Goal: Answer question/provide support: Share knowledge or assist other users

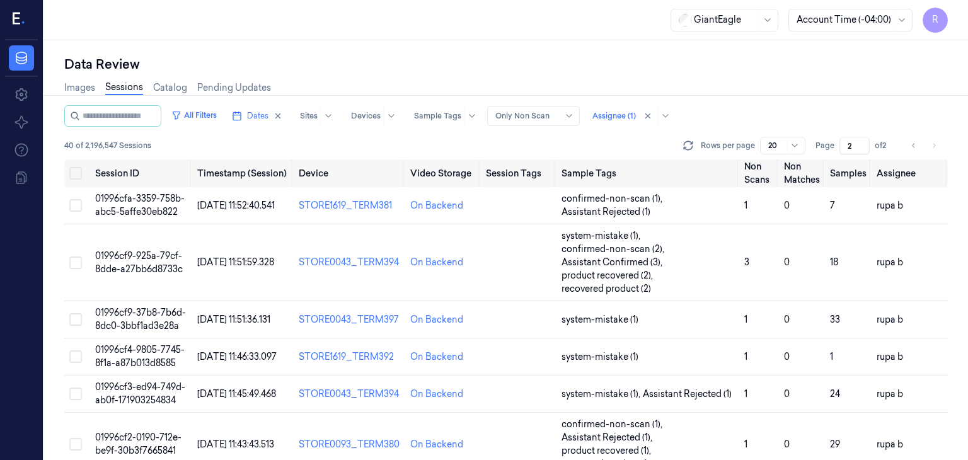
scroll to position [79, 0]
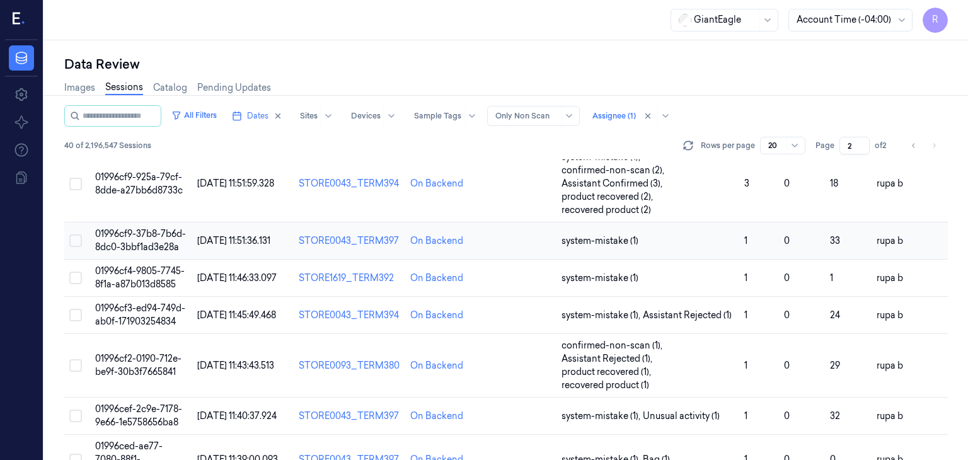
click at [129, 243] on span "01996cf9-37b8-7b6d-8dc0-3bbf1ad3e28a" at bounding box center [140, 240] width 91 height 25
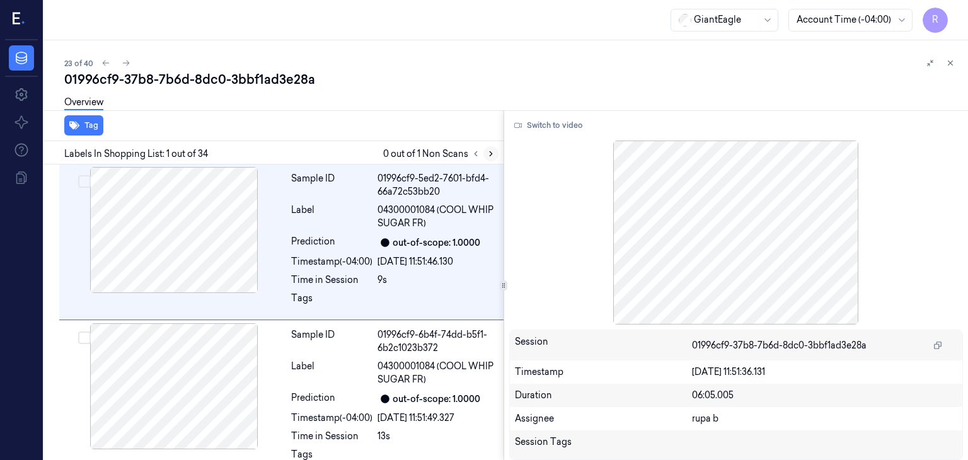
click at [490, 154] on icon at bounding box center [490, 154] width 3 height 4
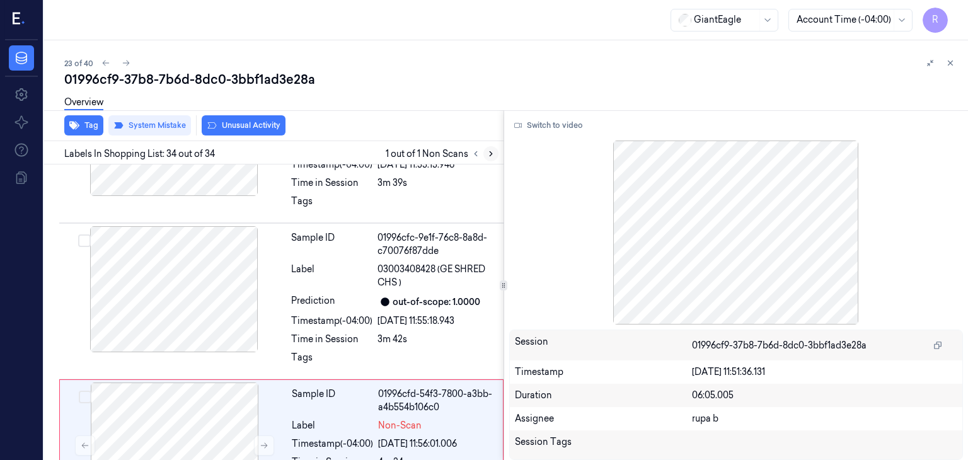
scroll to position [4961, 0]
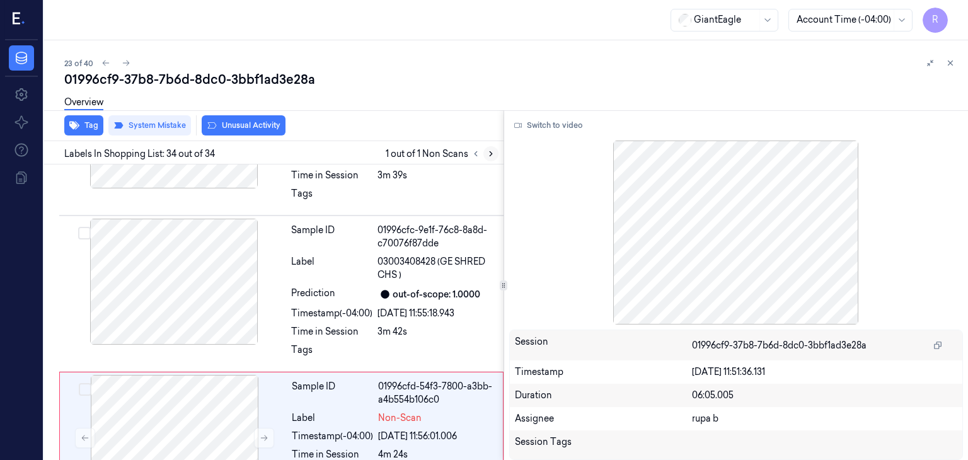
click at [490, 154] on icon at bounding box center [490, 154] width 3 height 4
click at [154, 292] on div at bounding box center [174, 282] width 224 height 126
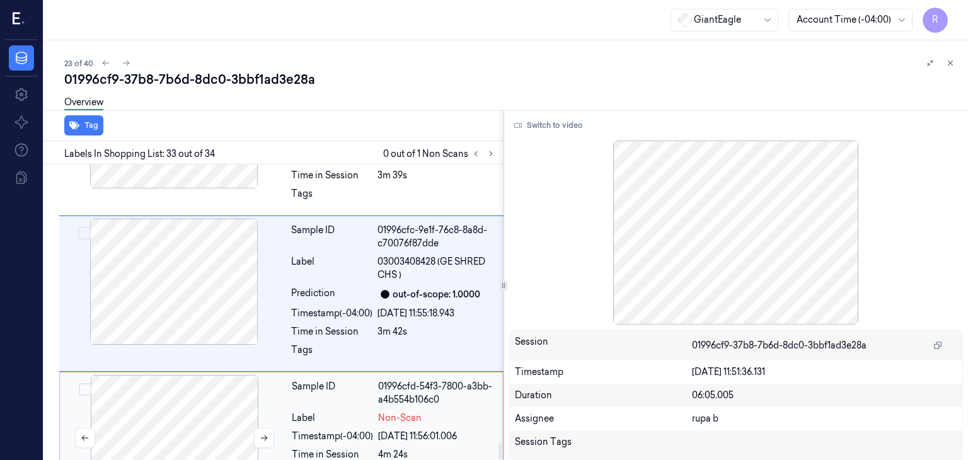
click at [197, 404] on div at bounding box center [174, 438] width 224 height 126
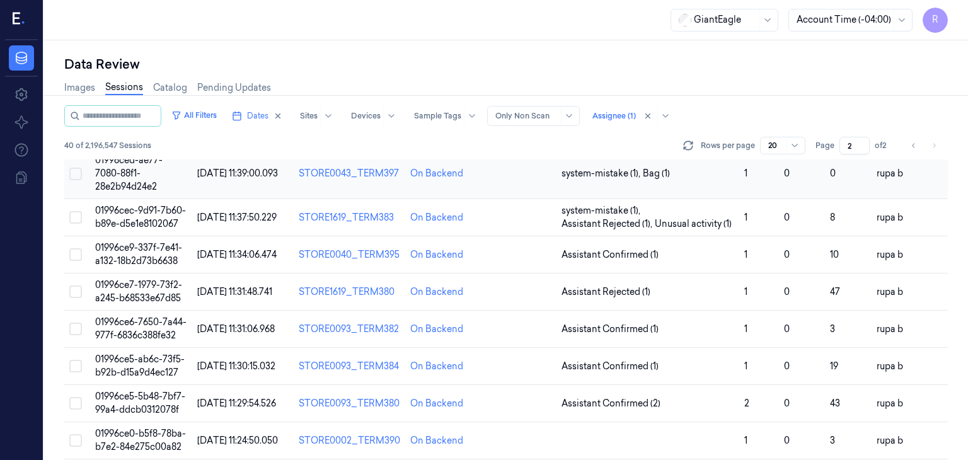
scroll to position [554, 0]
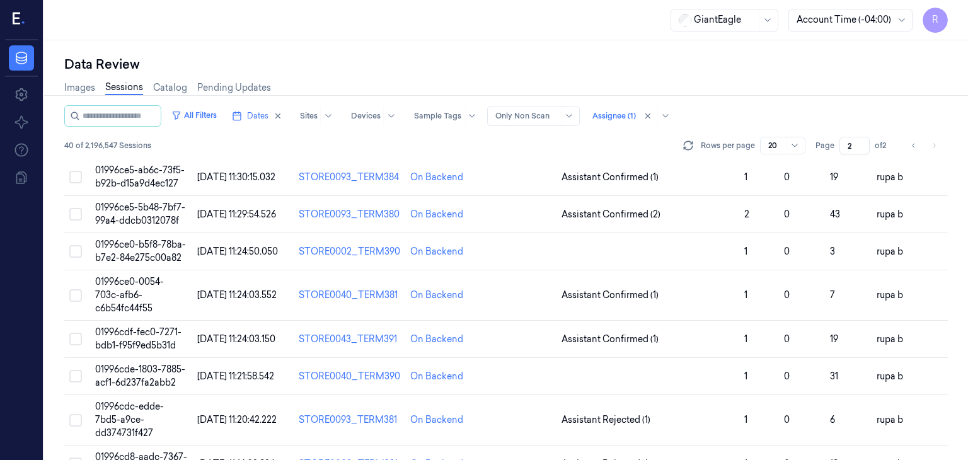
click at [576, 42] on div "Data Review Images Sessions Catalog Pending Updates All Filters Dates Sites Dev…" at bounding box center [506, 250] width 924 height 420
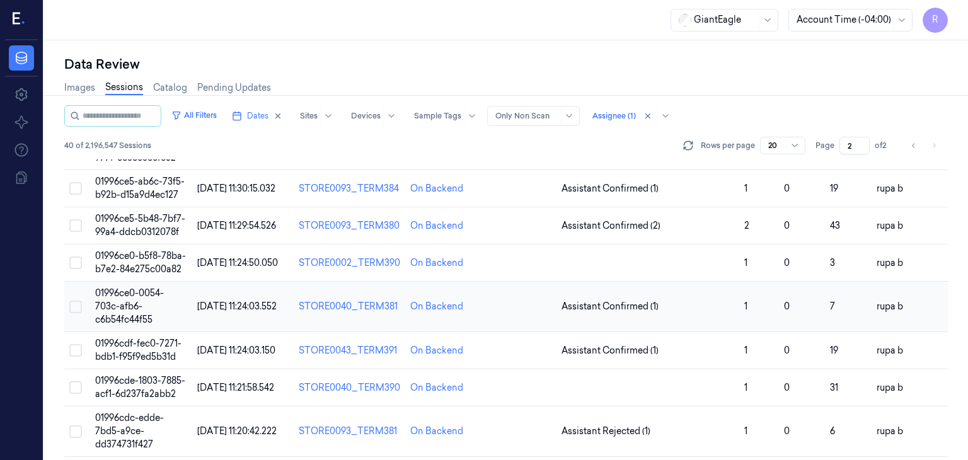
scroll to position [394, 0]
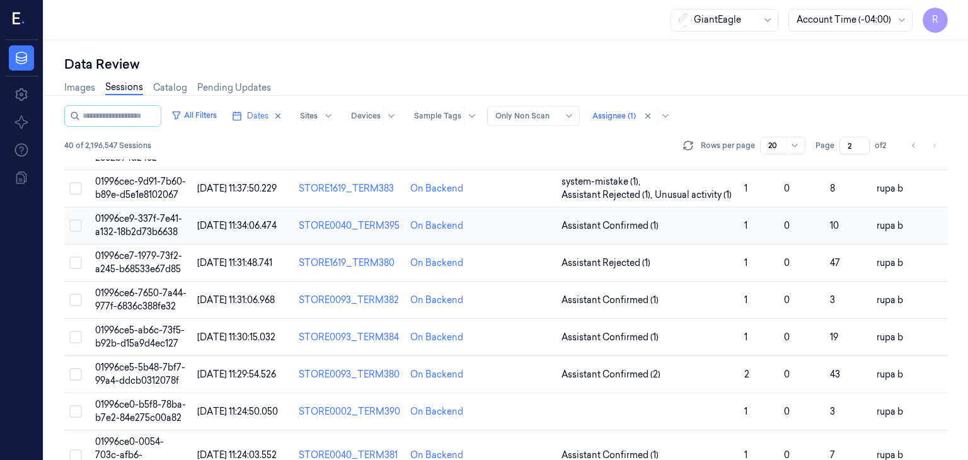
click at [161, 227] on span "01996ce9-337f-7e41-a132-18b2d73b6638" at bounding box center [138, 225] width 87 height 25
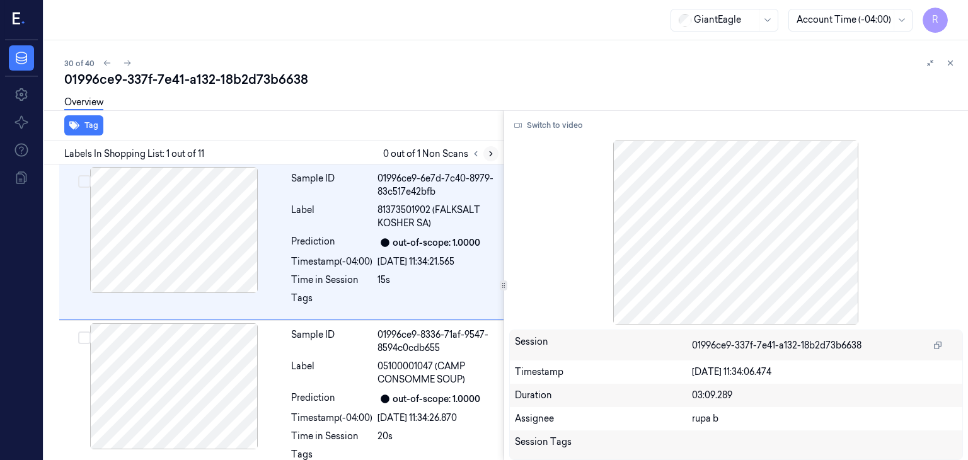
click at [488, 152] on icon at bounding box center [490, 153] width 9 height 9
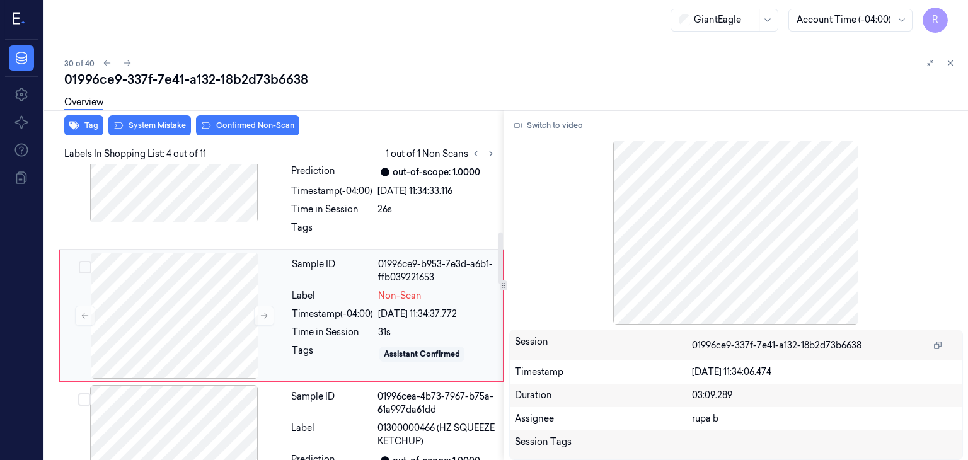
scroll to position [386, 0]
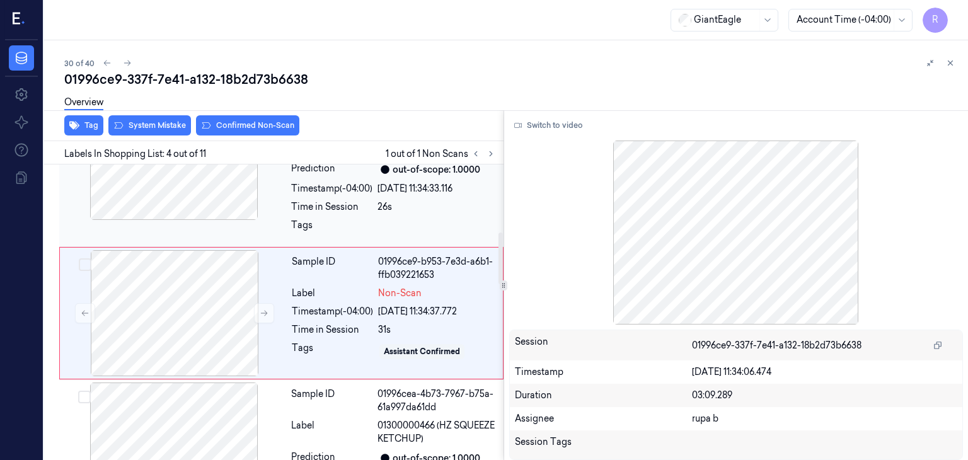
click at [229, 205] on div at bounding box center [174, 157] width 224 height 126
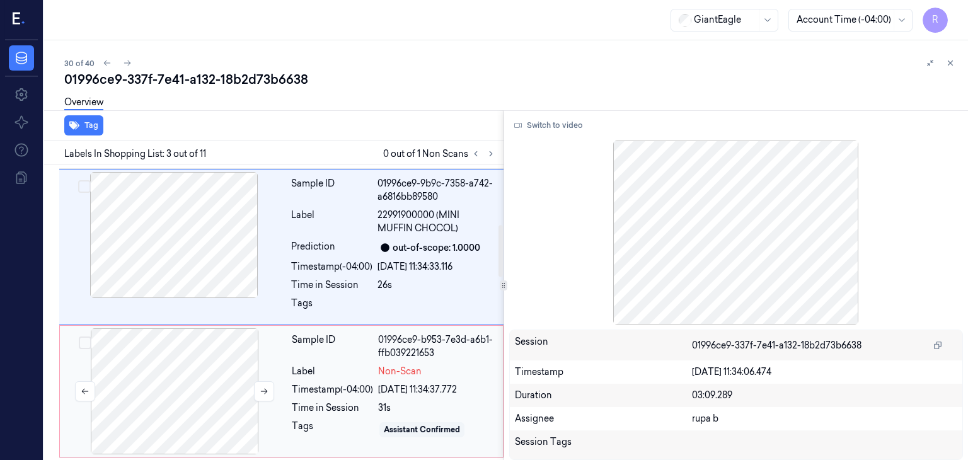
scroll to position [367, 0]
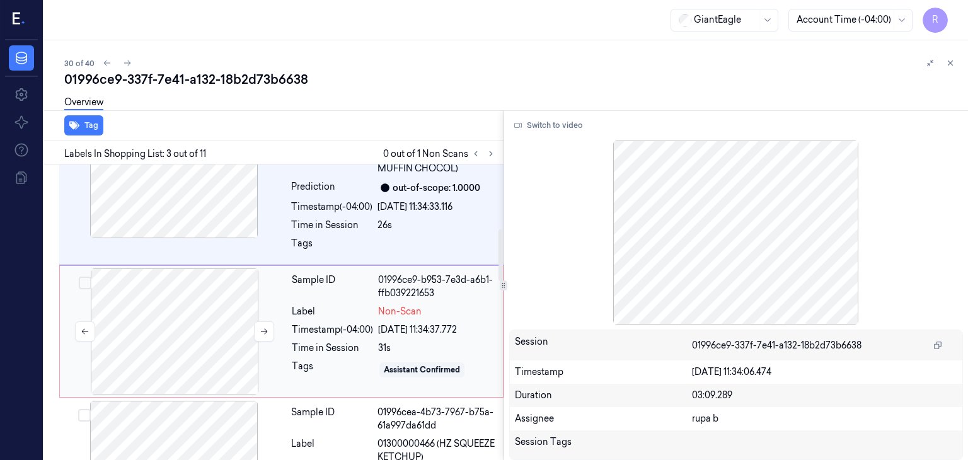
click at [227, 318] on div at bounding box center [174, 331] width 224 height 126
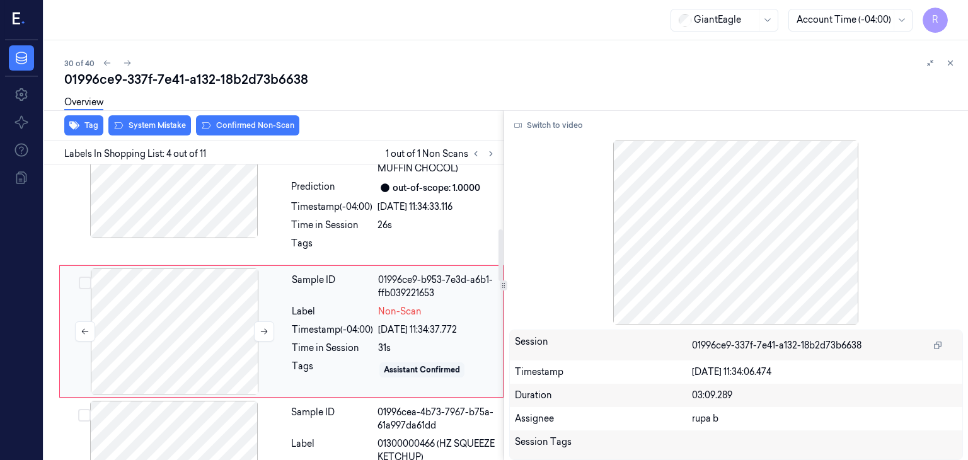
scroll to position [386, 0]
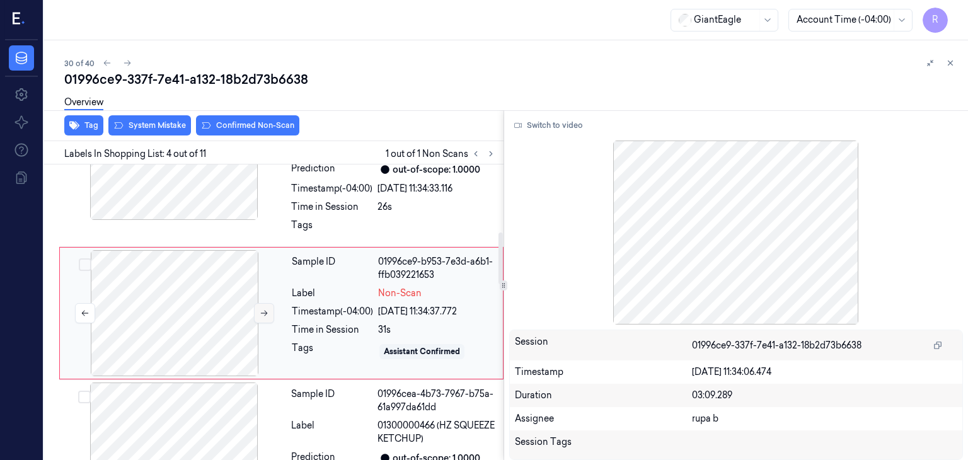
click at [257, 311] on button at bounding box center [264, 313] width 20 height 20
click at [258, 311] on button at bounding box center [264, 313] width 20 height 20
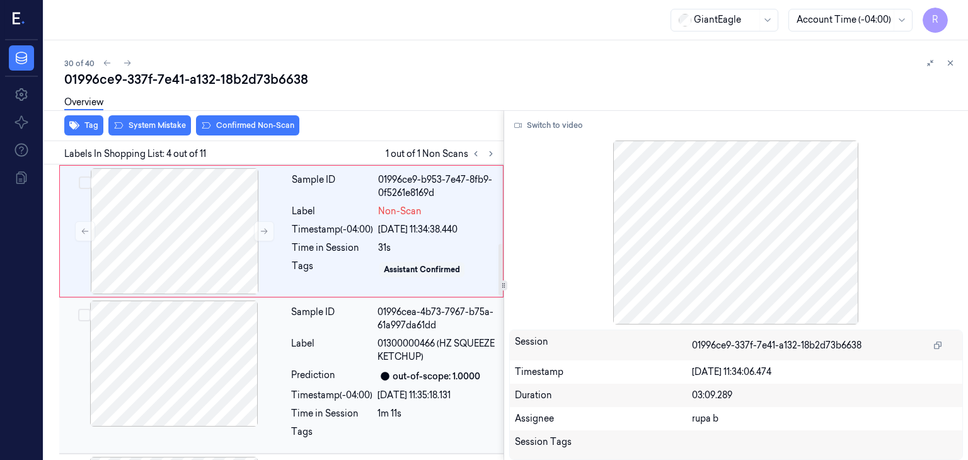
scroll to position [449, 0]
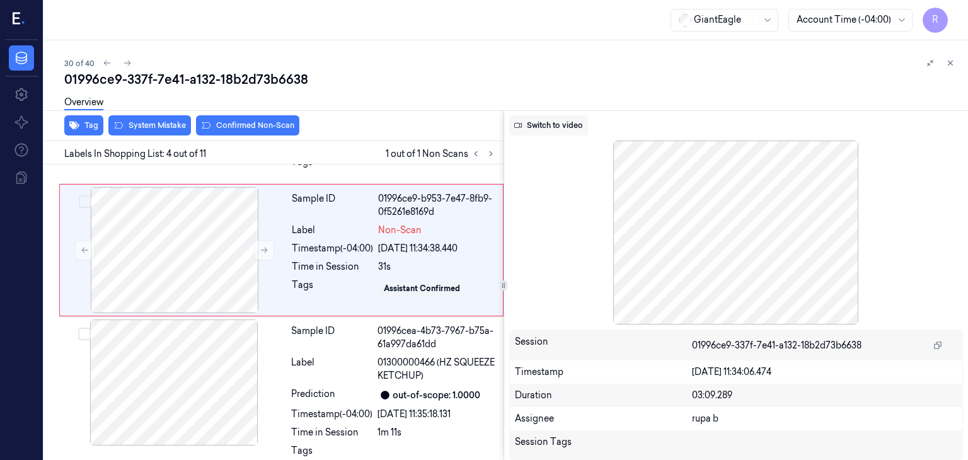
click at [556, 127] on button "Switch to video" at bounding box center [548, 125] width 79 height 20
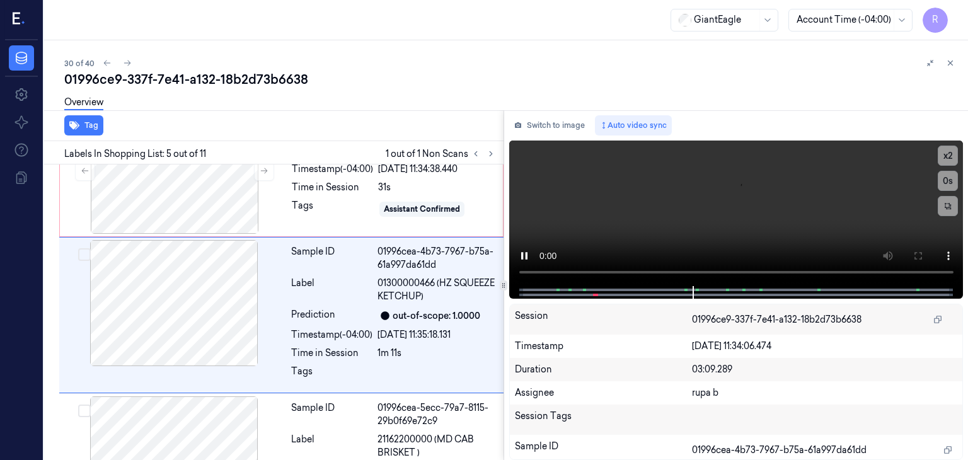
scroll to position [529, 0]
click at [624, 227] on video at bounding box center [736, 213] width 454 height 146
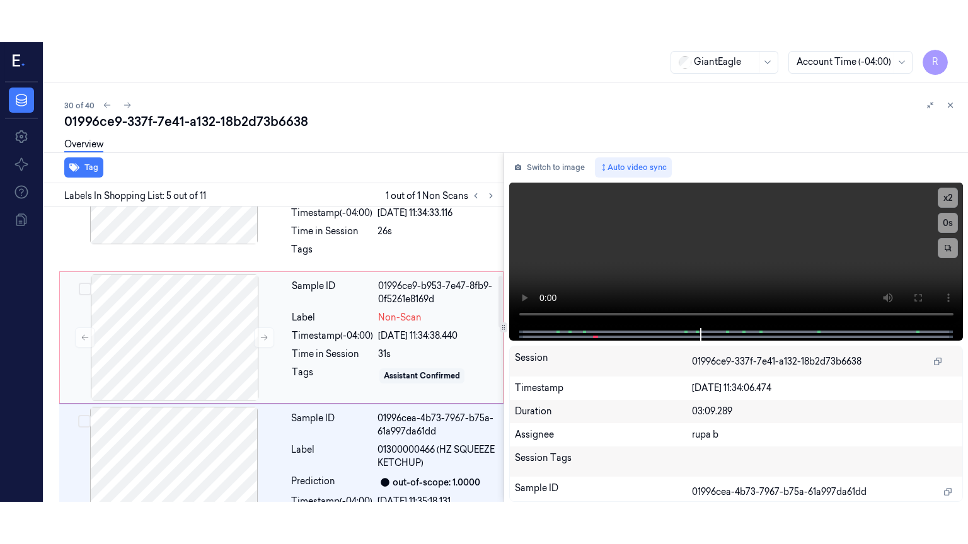
scroll to position [340, 0]
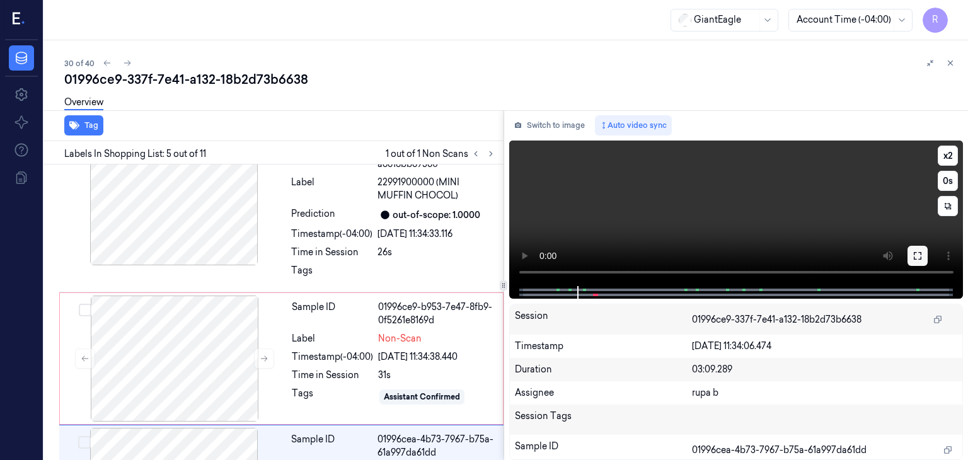
click at [912, 258] on icon at bounding box center [917, 256] width 10 height 10
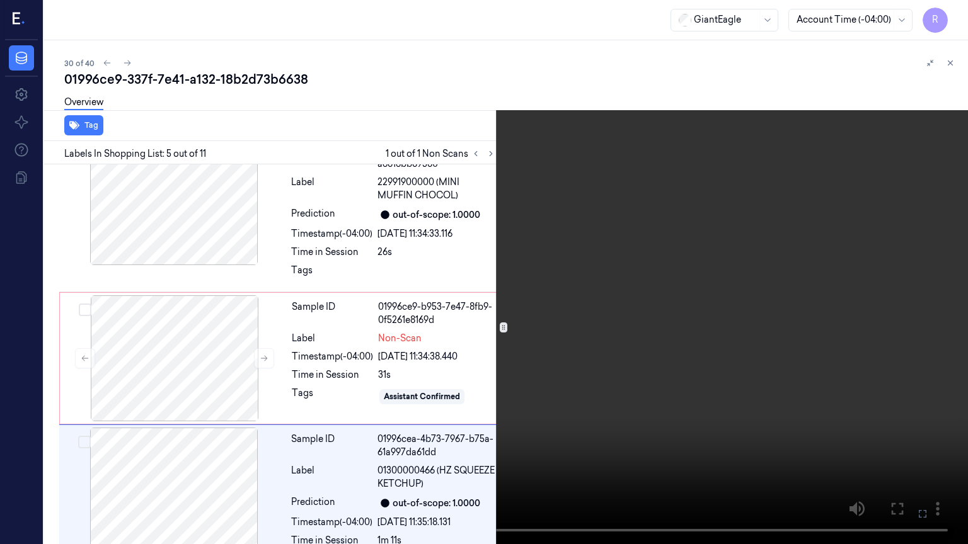
click at [800, 278] on video at bounding box center [484, 272] width 968 height 544
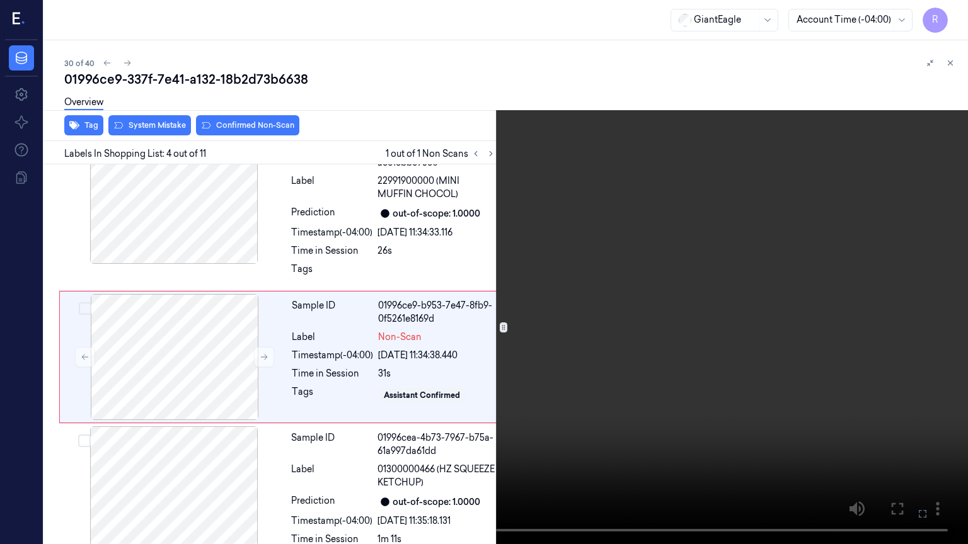
scroll to position [343, 0]
click at [951, 13] on button "x 2" at bounding box center [952, 15] width 20 height 20
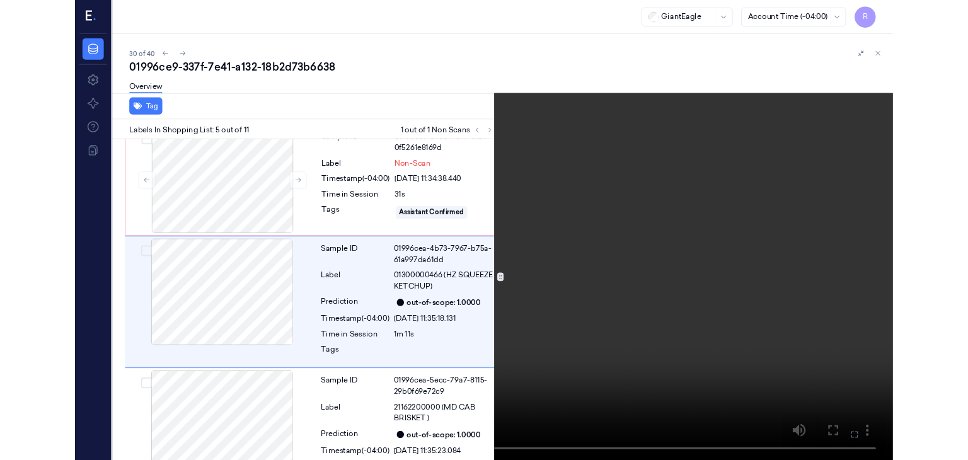
scroll to position [487, 0]
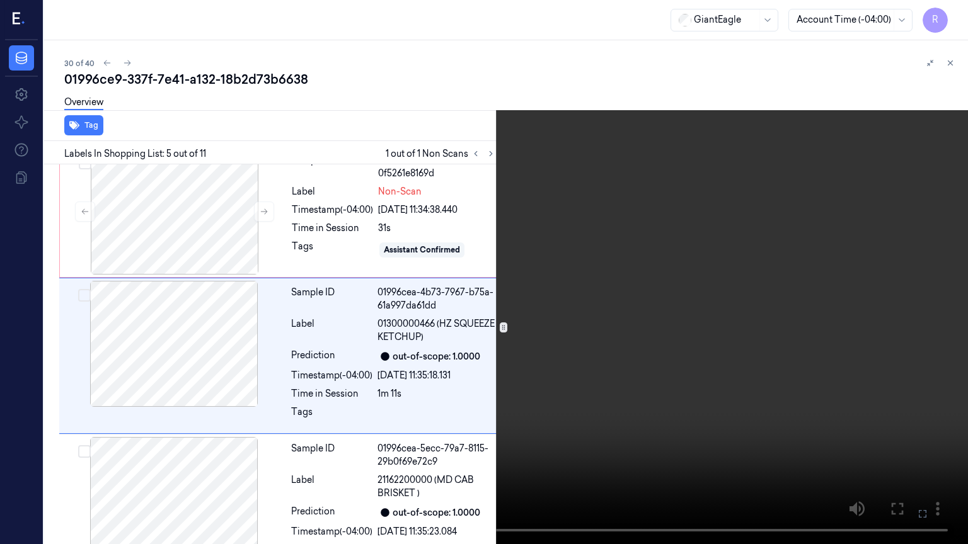
click at [580, 330] on video at bounding box center [484, 272] width 968 height 544
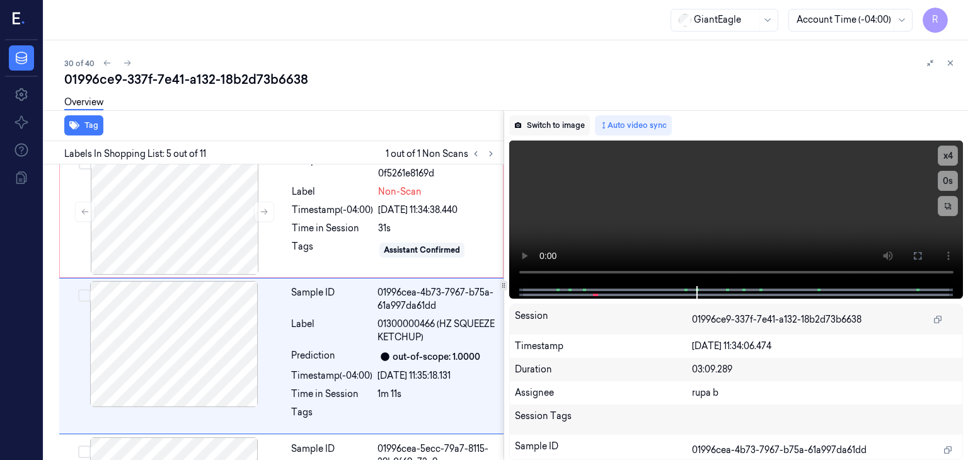
click at [549, 128] on button "Switch to image" at bounding box center [549, 125] width 81 height 20
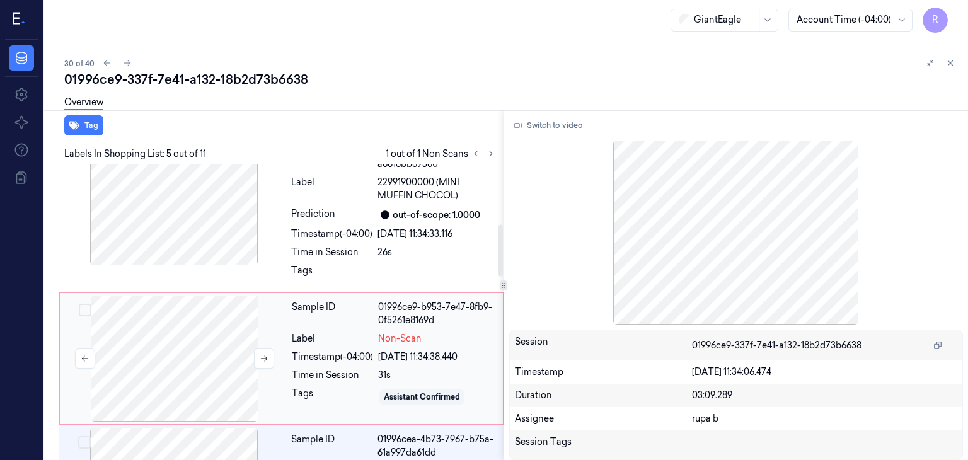
click at [222, 299] on div at bounding box center [174, 358] width 224 height 126
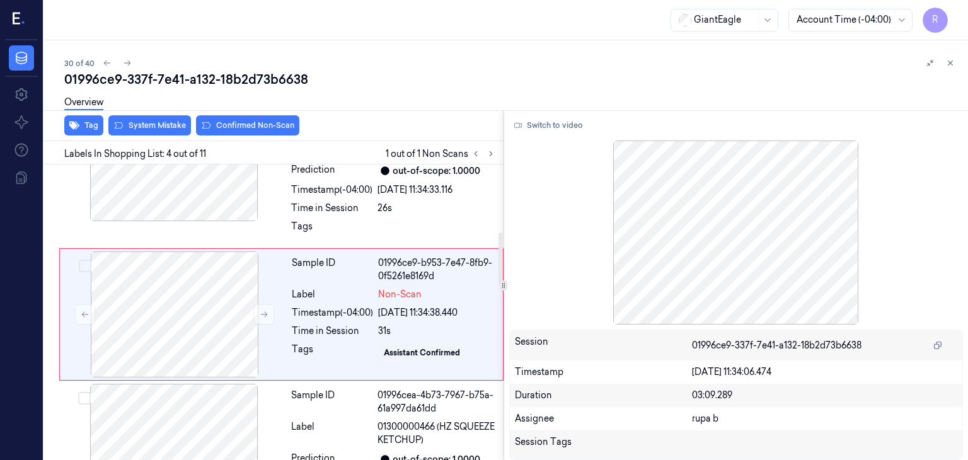
scroll to position [386, 0]
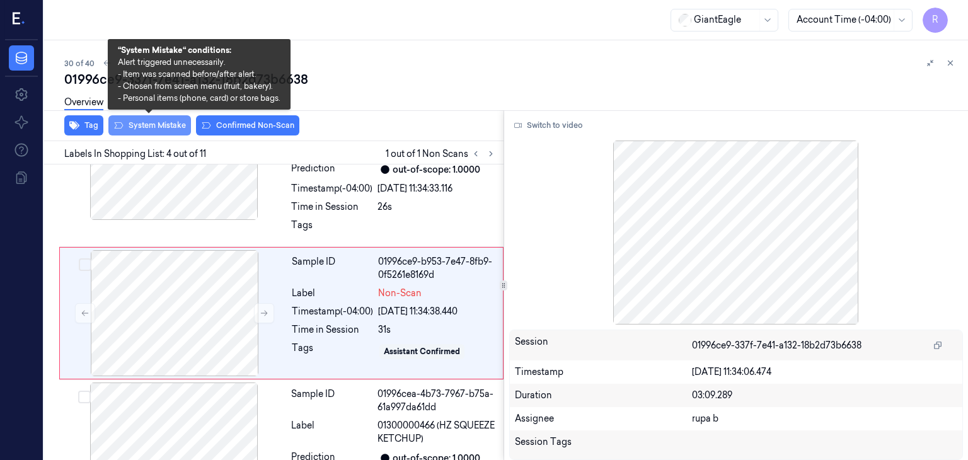
click at [164, 127] on button "System Mistake" at bounding box center [149, 125] width 83 height 20
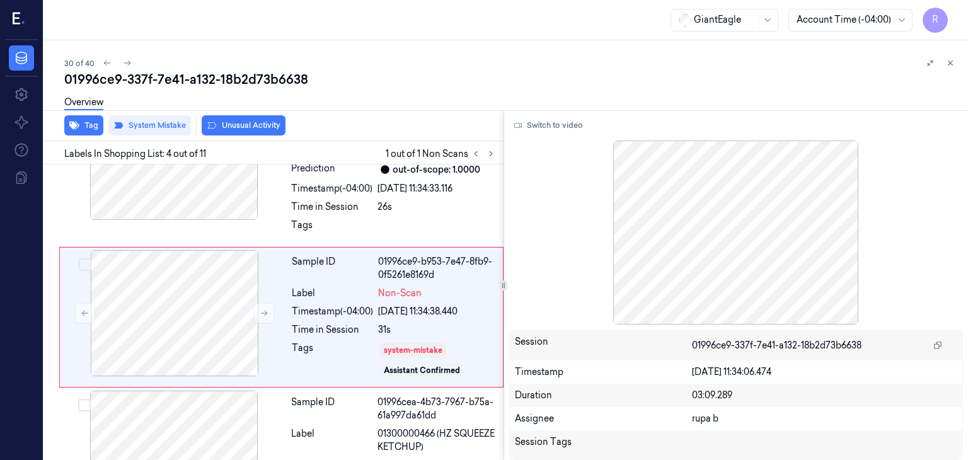
scroll to position [389, 0]
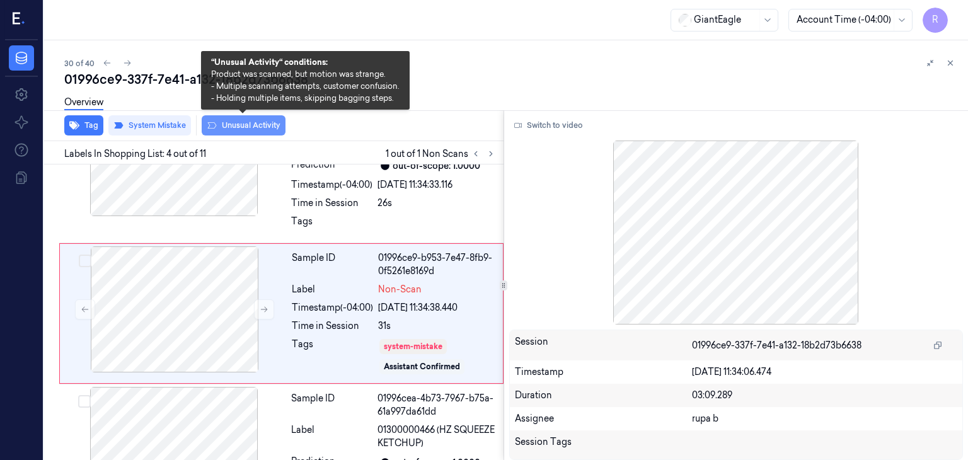
click at [256, 129] on button "Unusual Activity" at bounding box center [244, 125] width 84 height 20
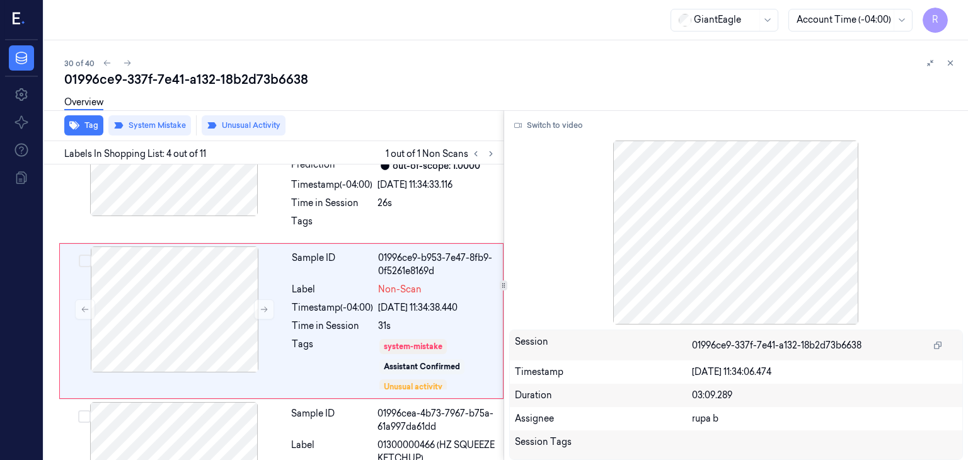
scroll to position [397, 0]
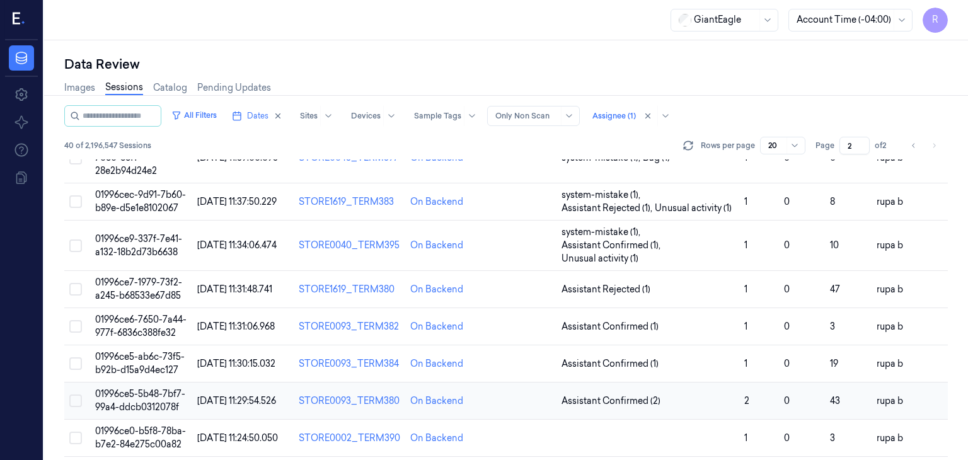
scroll to position [441, 0]
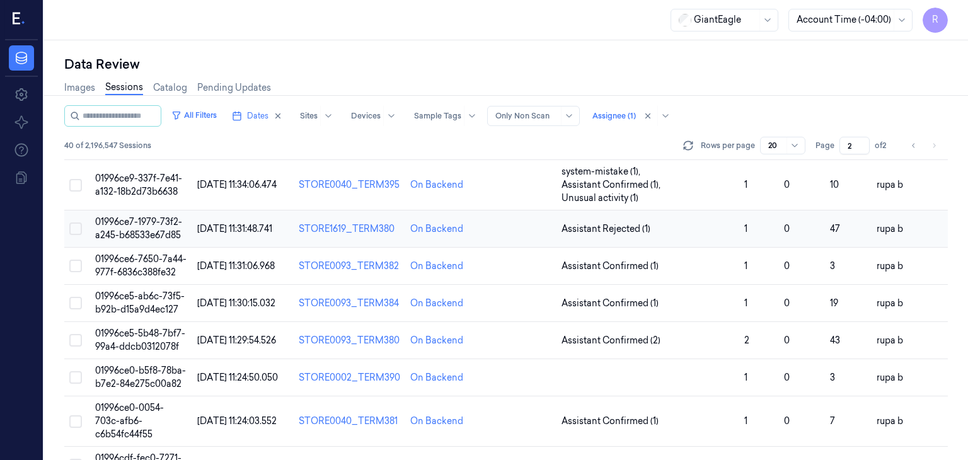
click at [127, 222] on span "01996ce7-1979-73f2-a245-b68533e67d85" at bounding box center [138, 228] width 87 height 25
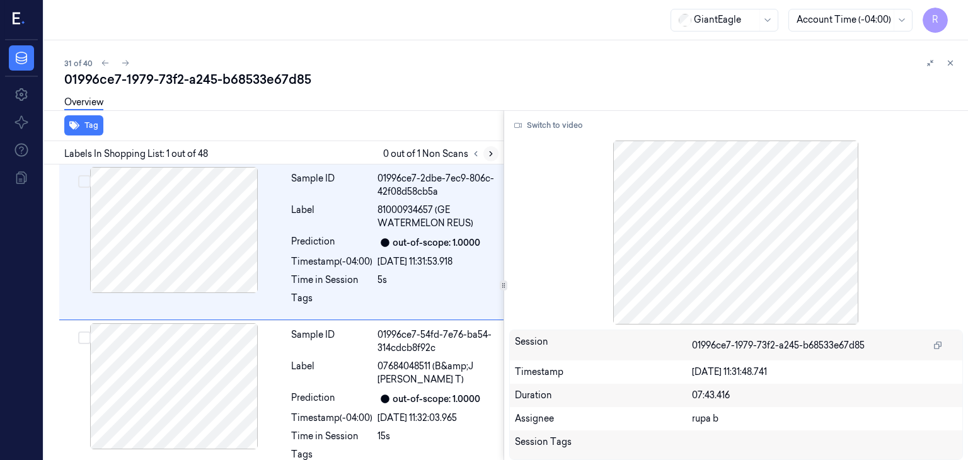
click at [491, 151] on icon at bounding box center [490, 153] width 9 height 9
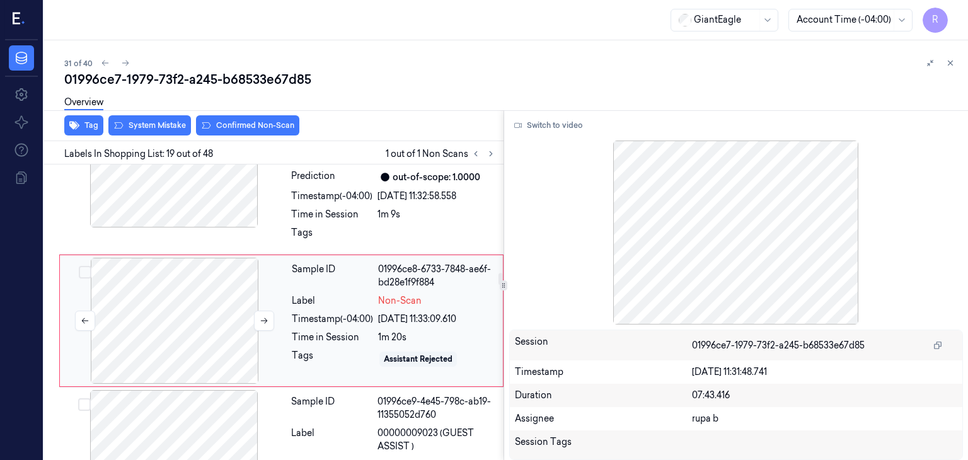
scroll to position [2725, 0]
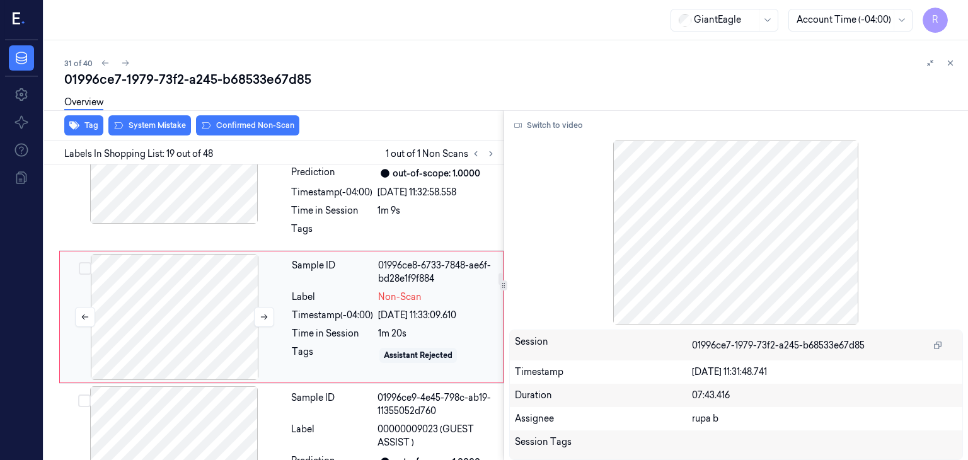
click at [210, 317] on div at bounding box center [174, 317] width 224 height 126
click at [258, 313] on button at bounding box center [264, 317] width 20 height 20
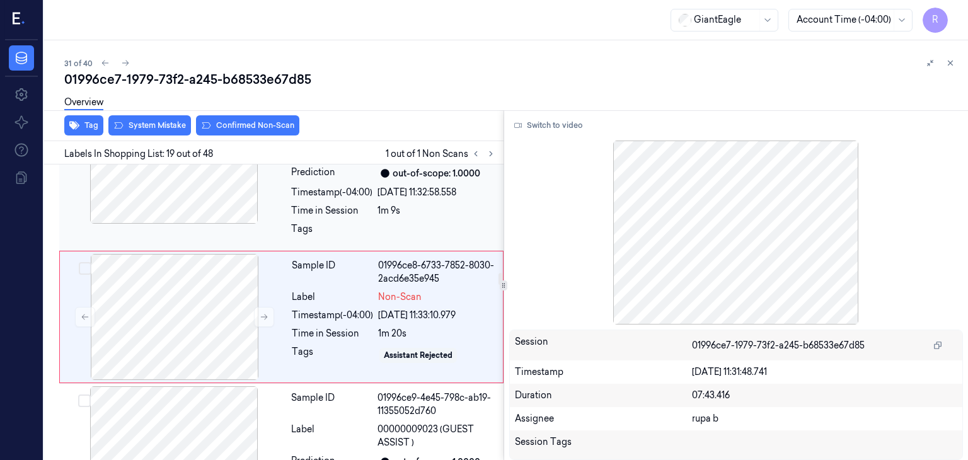
click at [207, 187] on div at bounding box center [174, 161] width 224 height 126
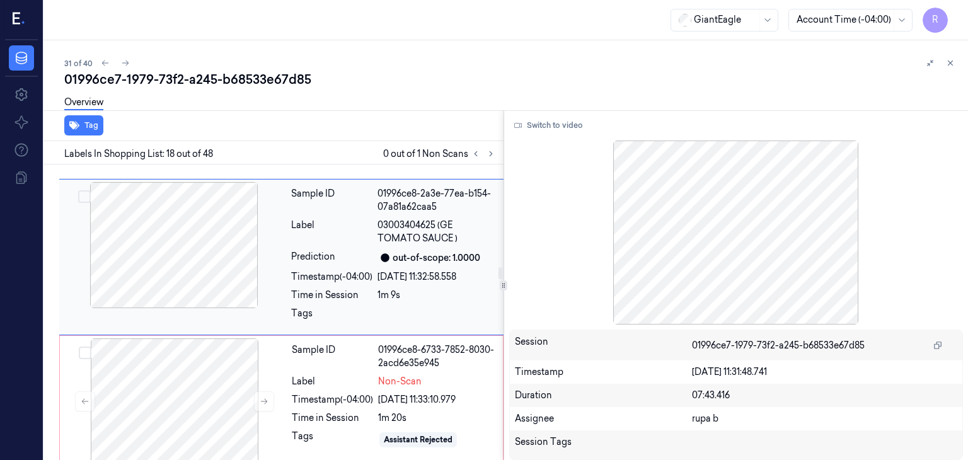
scroll to position [2707, 0]
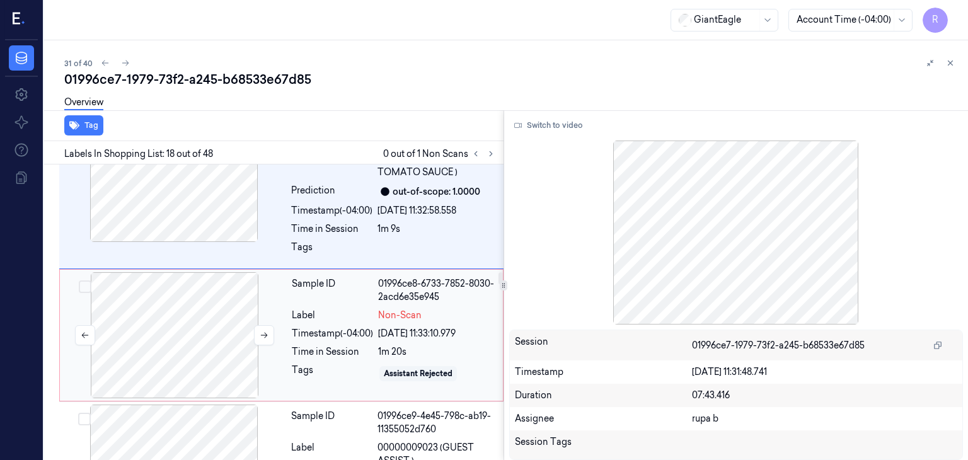
click at [217, 303] on div at bounding box center [174, 335] width 224 height 126
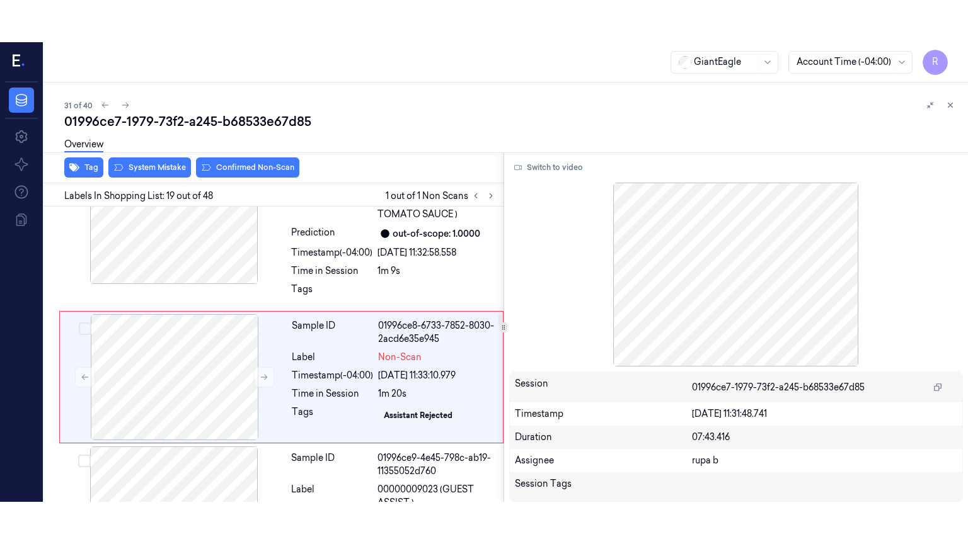
scroll to position [2725, 0]
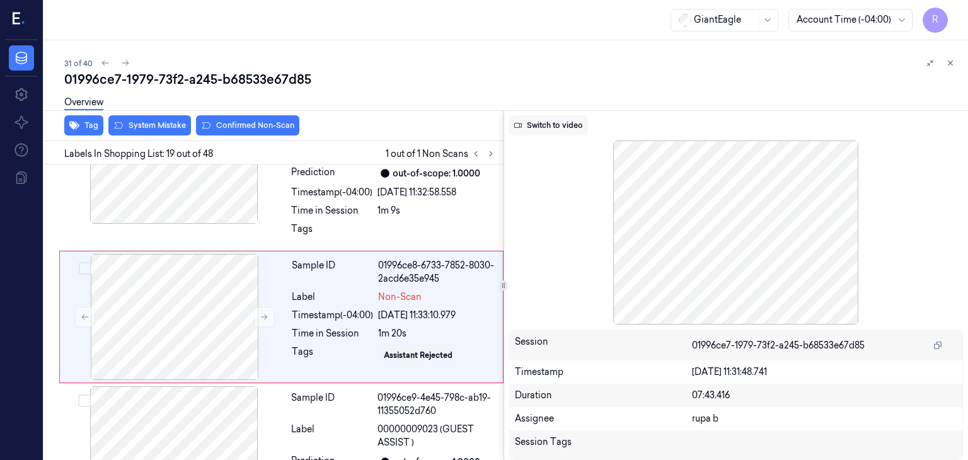
click at [558, 129] on button "Switch to video" at bounding box center [548, 125] width 79 height 20
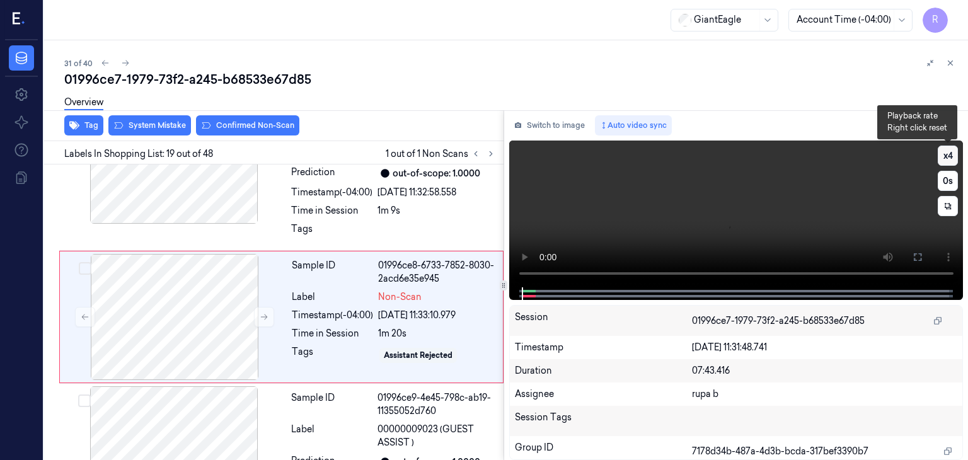
click at [946, 157] on button "x 4" at bounding box center [947, 156] width 20 height 20
click at [648, 237] on video at bounding box center [736, 213] width 454 height 147
click at [909, 250] on button at bounding box center [917, 257] width 20 height 20
click at [918, 252] on icon at bounding box center [917, 257] width 10 height 10
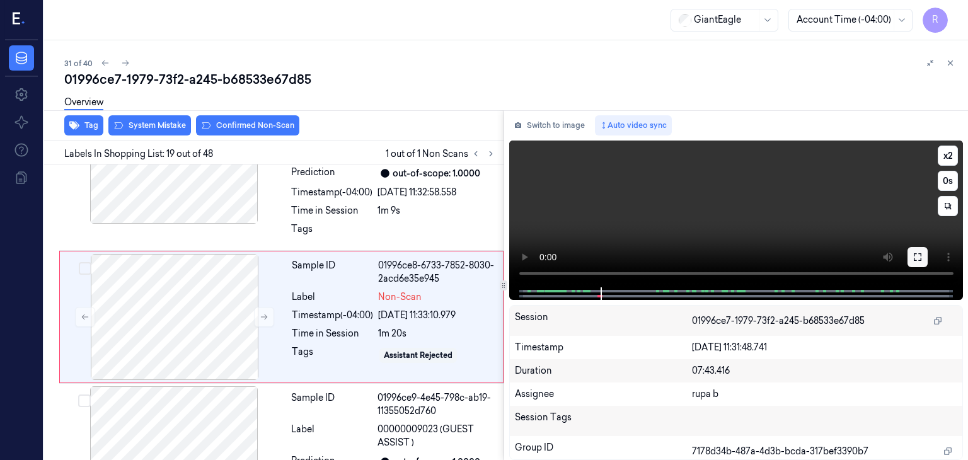
click at [921, 254] on icon at bounding box center [917, 257] width 10 height 10
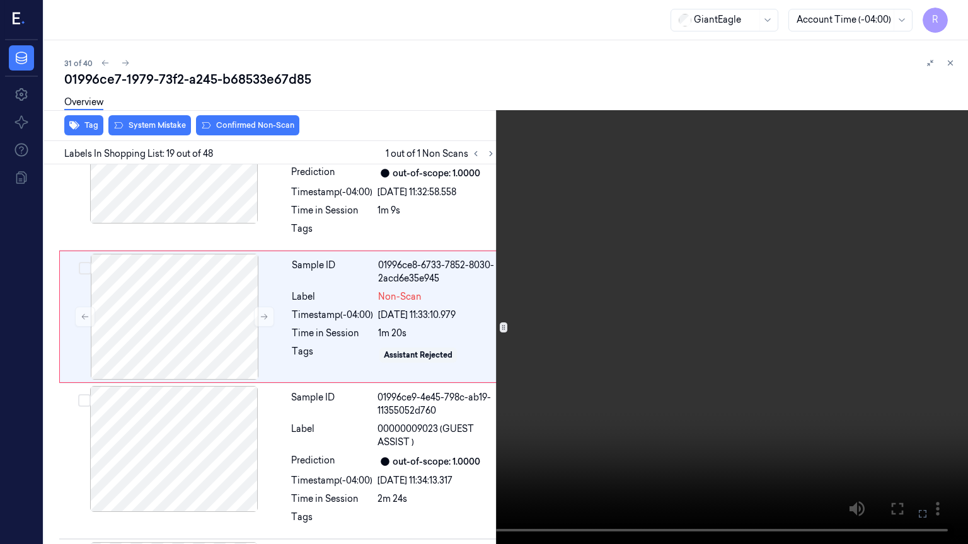
scroll to position [2683, 0]
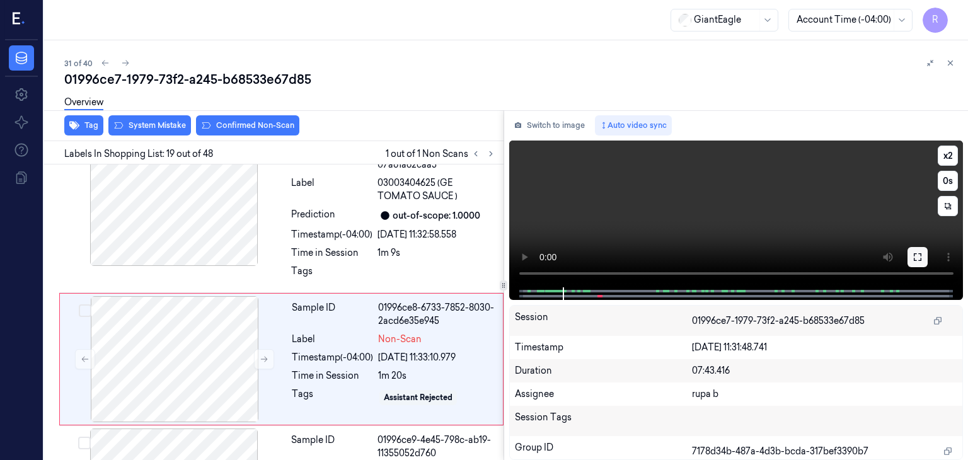
click at [917, 251] on button at bounding box center [917, 257] width 20 height 20
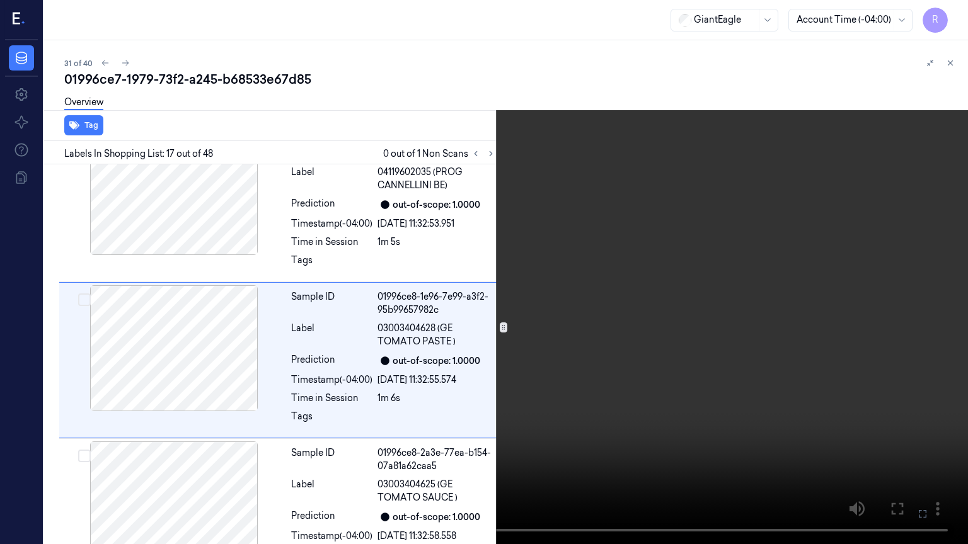
scroll to position [2382, 0]
click at [263, 445] on video at bounding box center [484, 272] width 968 height 544
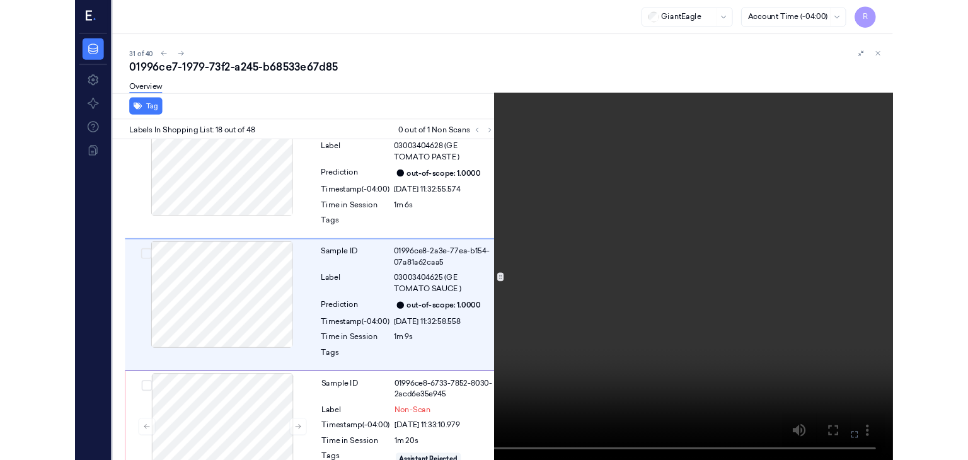
scroll to position [2539, 0]
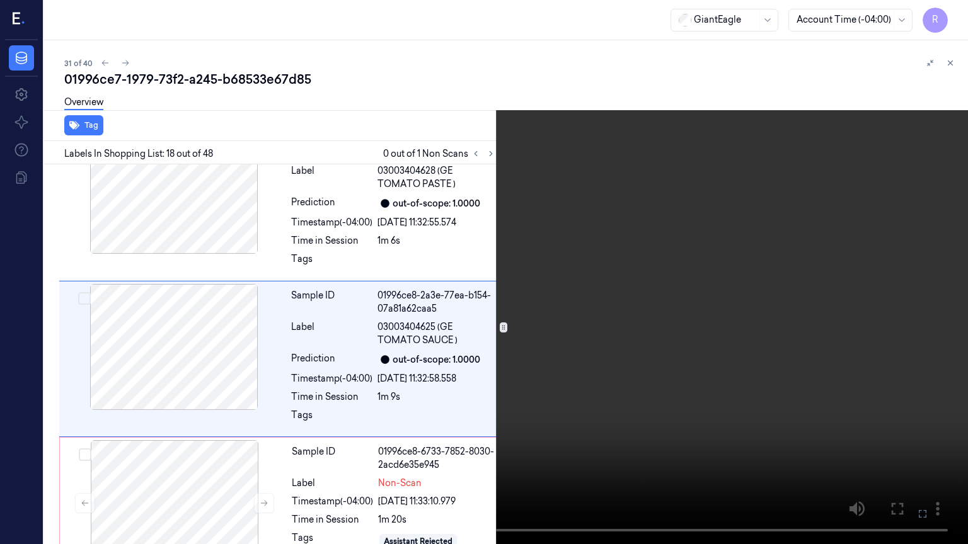
click at [265, 412] on video at bounding box center [484, 272] width 968 height 544
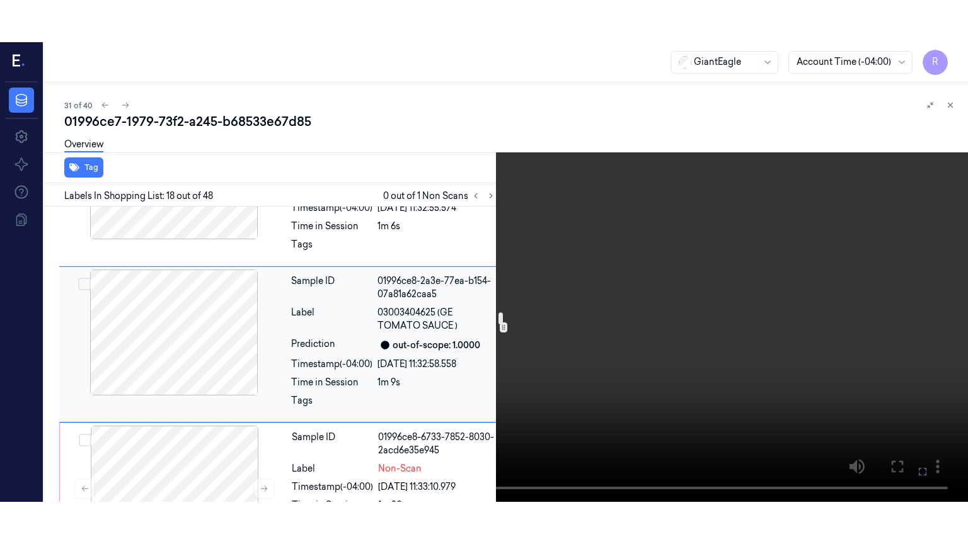
scroll to position [2665, 0]
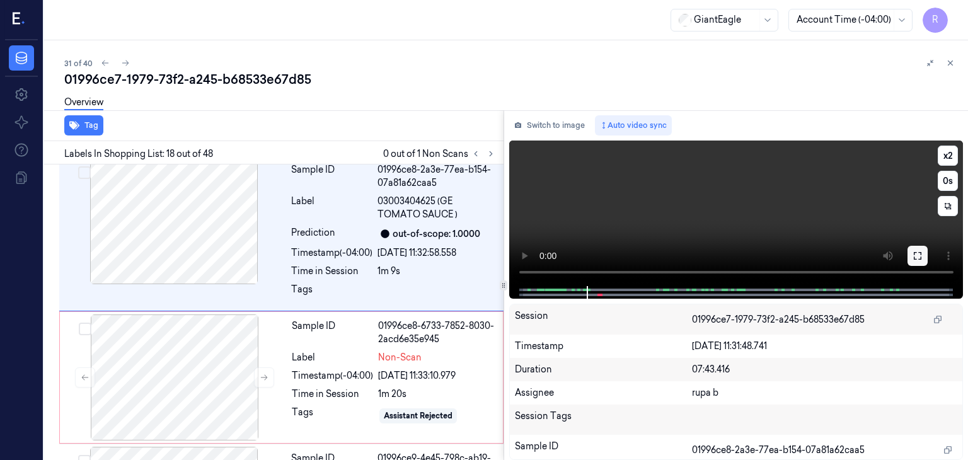
click at [915, 254] on icon at bounding box center [917, 256] width 10 height 10
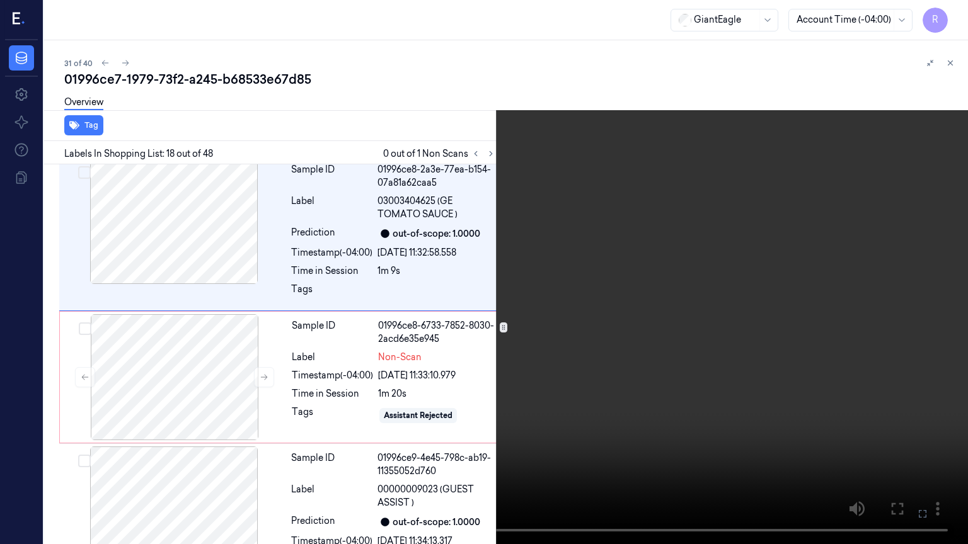
click at [563, 426] on video at bounding box center [484, 272] width 968 height 544
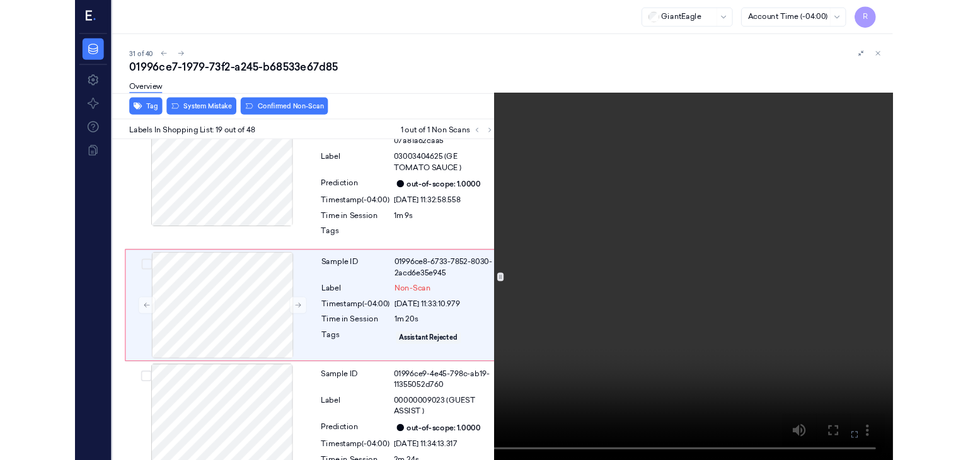
scroll to position [2683, 0]
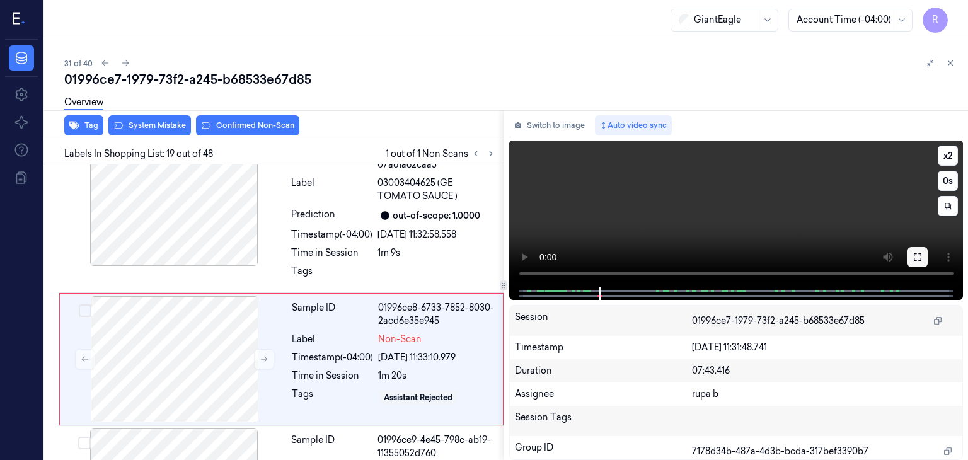
click at [918, 255] on icon at bounding box center [917, 257] width 10 height 10
click at [547, 128] on button "Switch to image" at bounding box center [549, 125] width 81 height 20
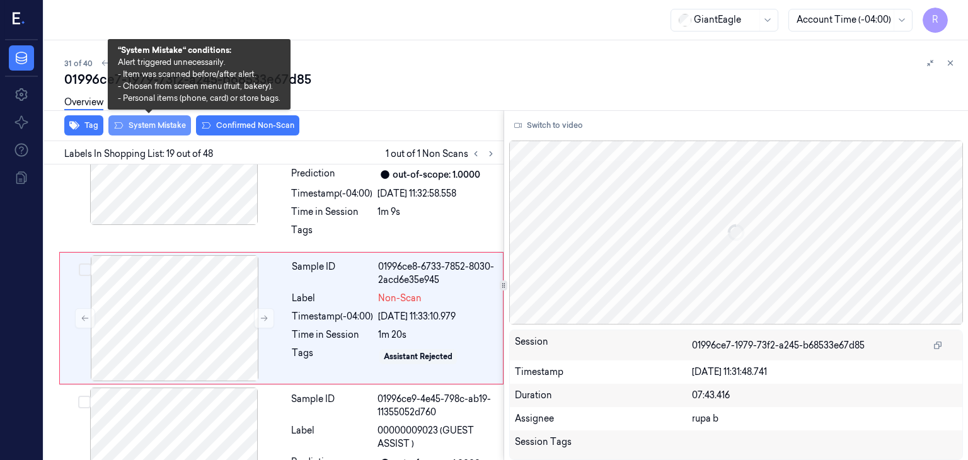
scroll to position [2725, 0]
click at [156, 127] on button "System Mistake" at bounding box center [149, 125] width 83 height 20
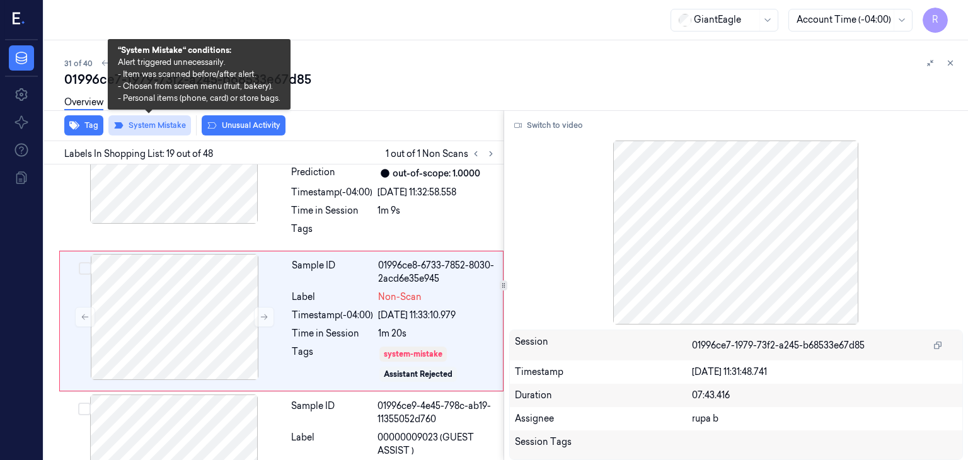
scroll to position [2729, 0]
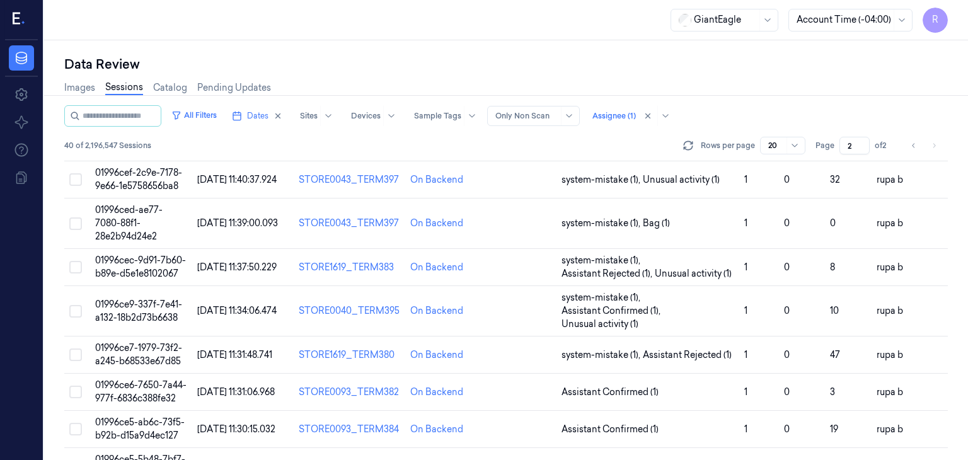
scroll to position [441, 0]
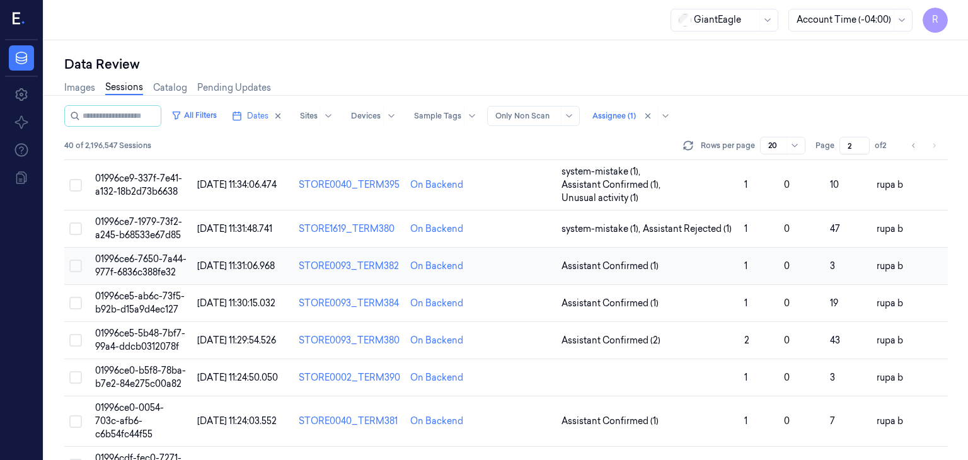
click at [161, 259] on span "01996ce6-7650-7a44-977f-6836c388fe32" at bounding box center [140, 265] width 91 height 25
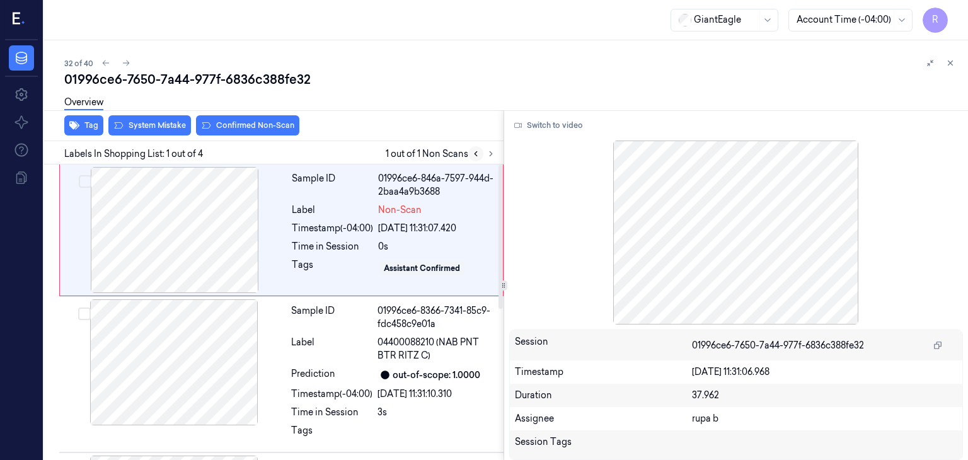
click at [481, 156] on button at bounding box center [475, 153] width 15 height 15
click at [163, 235] on div at bounding box center [174, 230] width 224 height 126
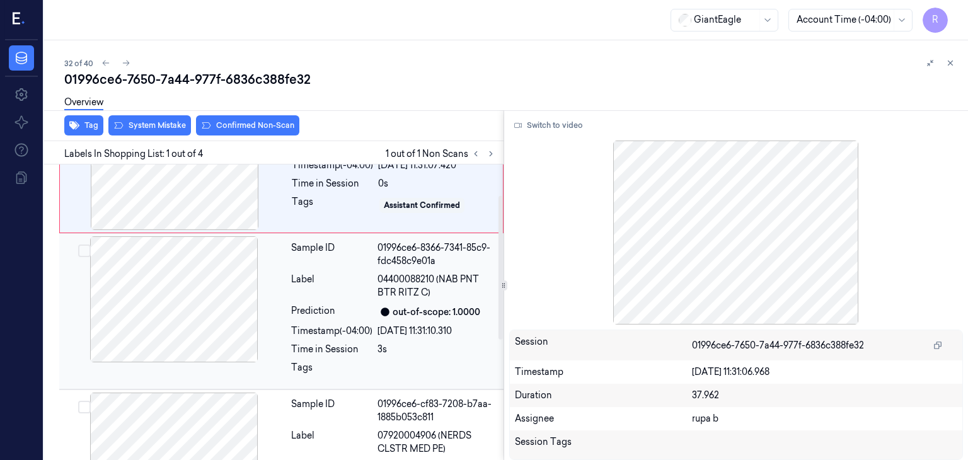
click at [215, 311] on div at bounding box center [174, 299] width 224 height 126
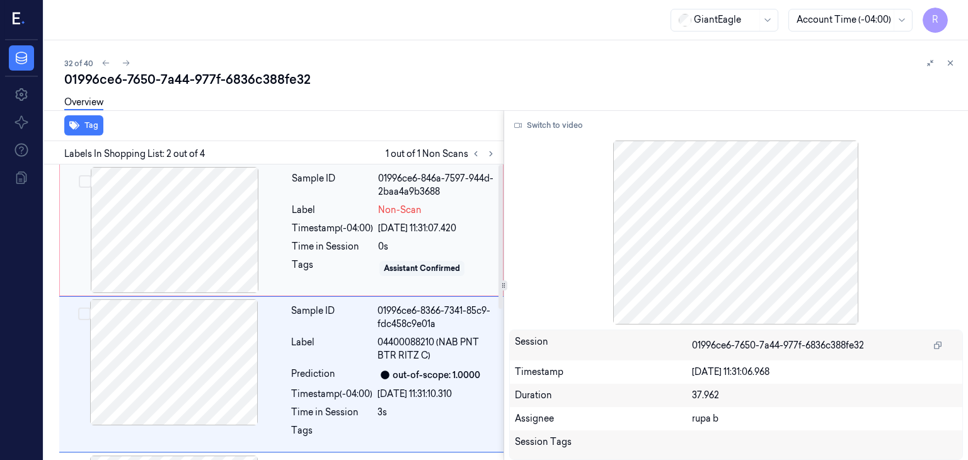
click at [197, 261] on div at bounding box center [174, 230] width 224 height 126
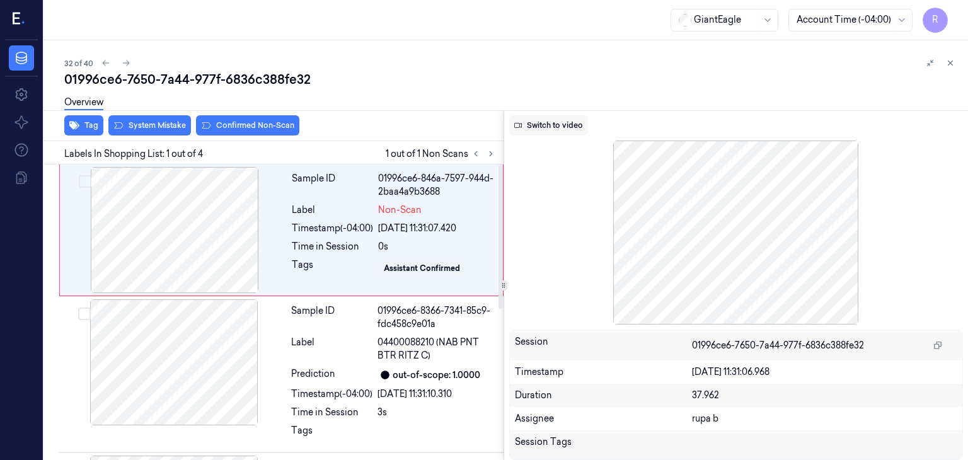
click at [565, 127] on button "Switch to video" at bounding box center [548, 125] width 79 height 20
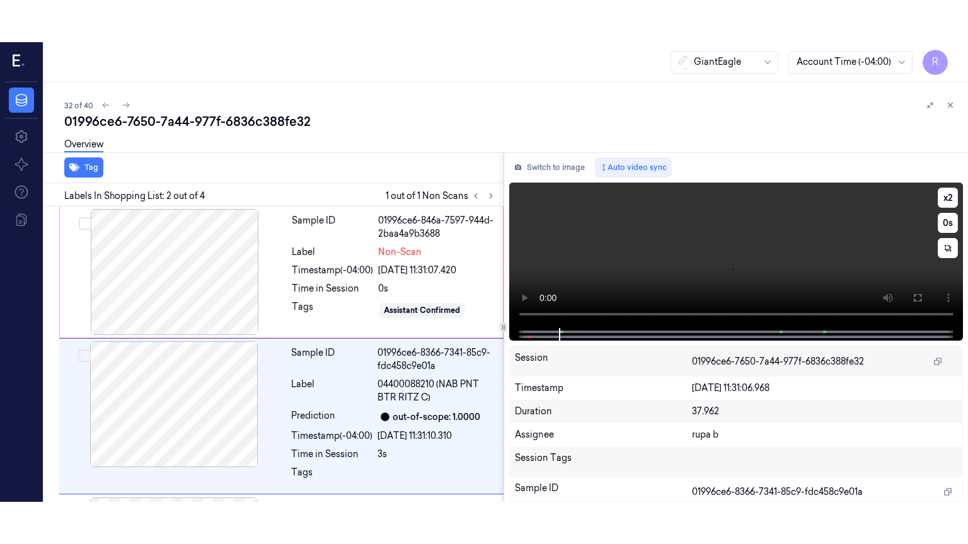
scroll to position [61, 0]
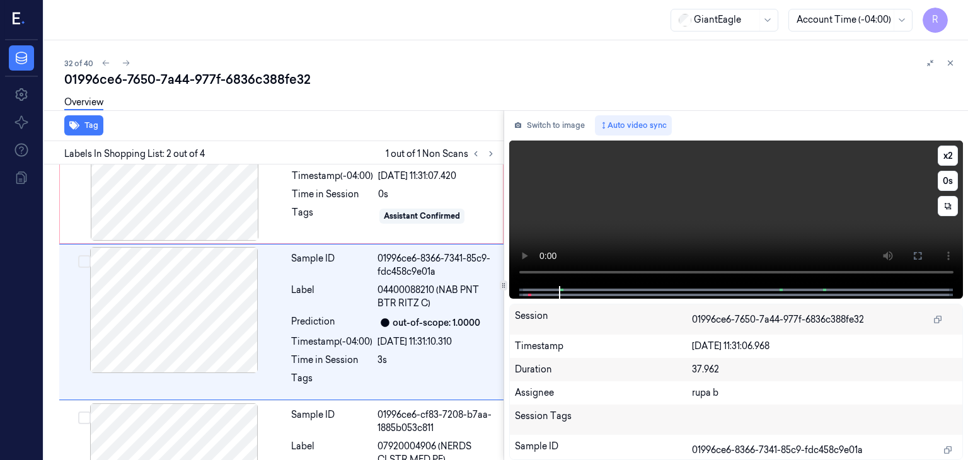
click at [581, 209] on video at bounding box center [736, 213] width 454 height 146
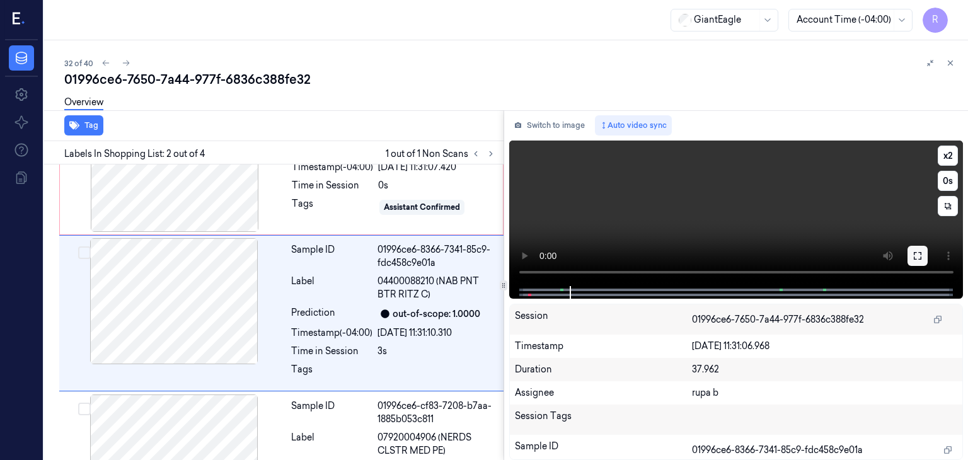
click at [913, 260] on button at bounding box center [917, 256] width 20 height 20
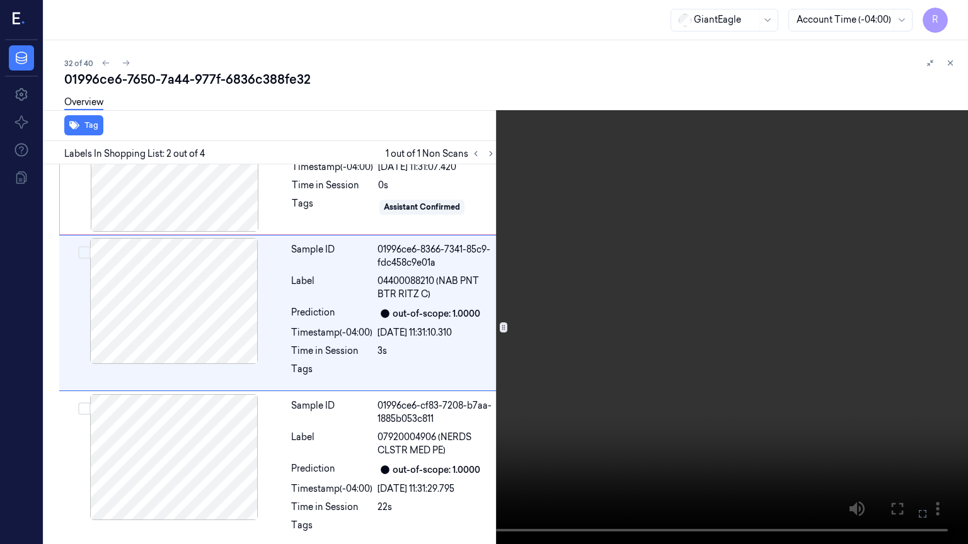
scroll to position [19, 0]
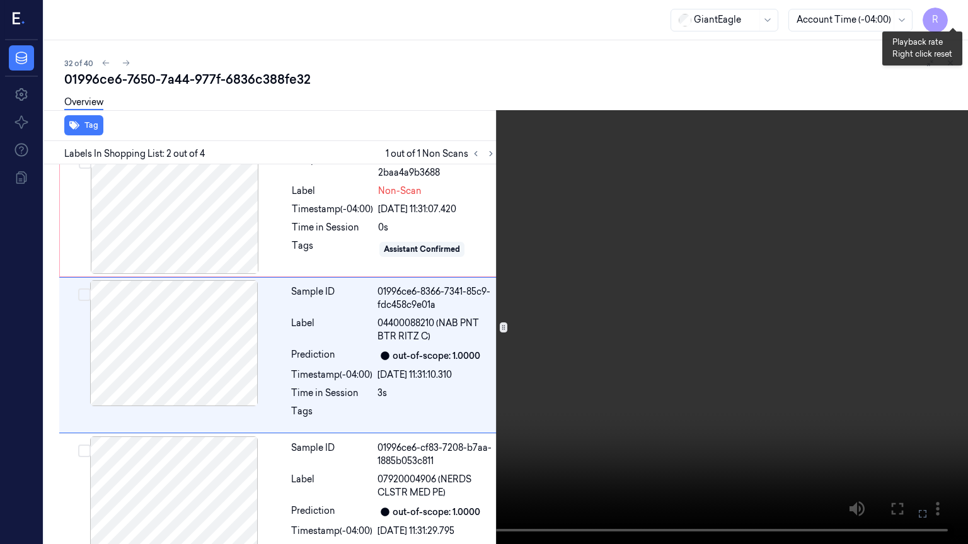
click at [947, 20] on button "x 2" at bounding box center [952, 15] width 20 height 20
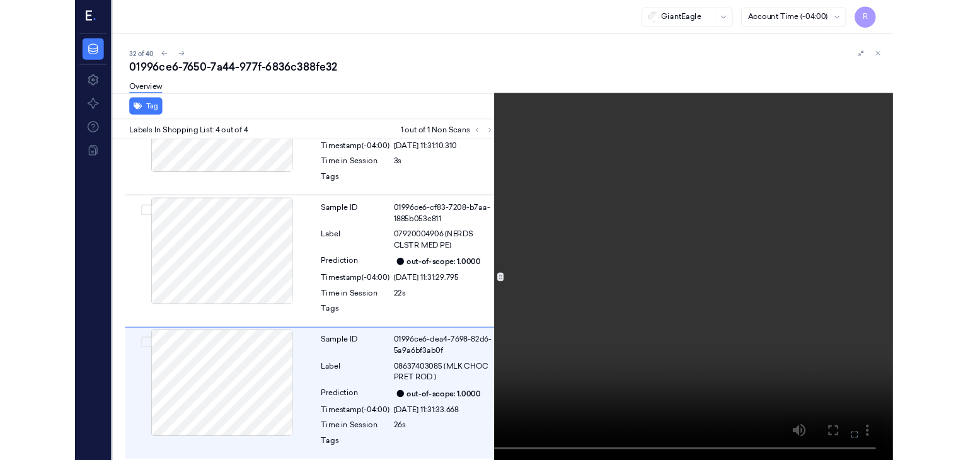
scroll to position [224, 0]
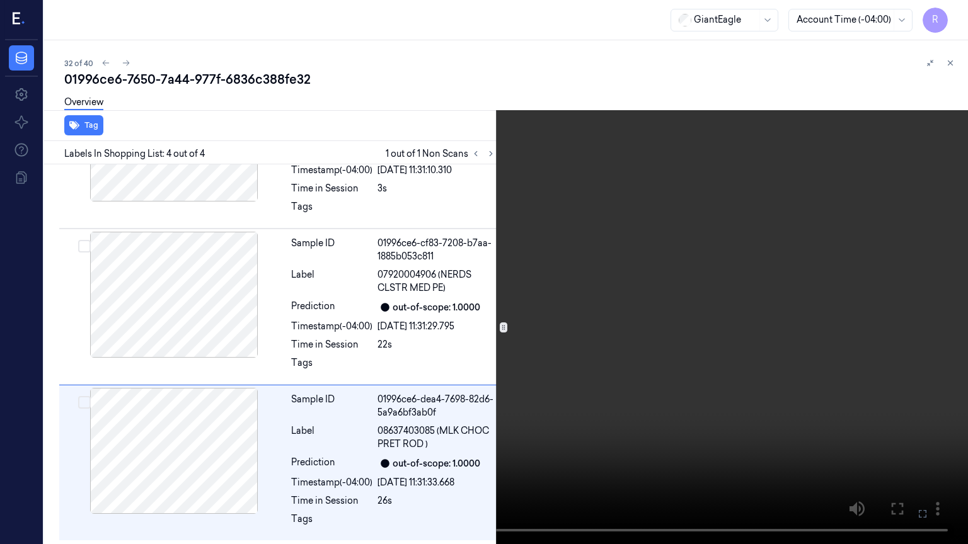
click at [241, 454] on video at bounding box center [484, 272] width 968 height 544
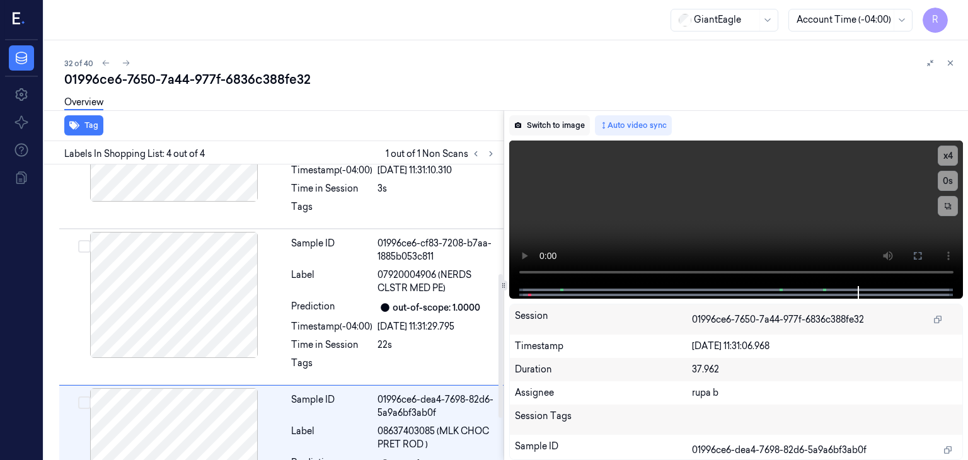
click at [552, 124] on button "Switch to image" at bounding box center [549, 125] width 81 height 20
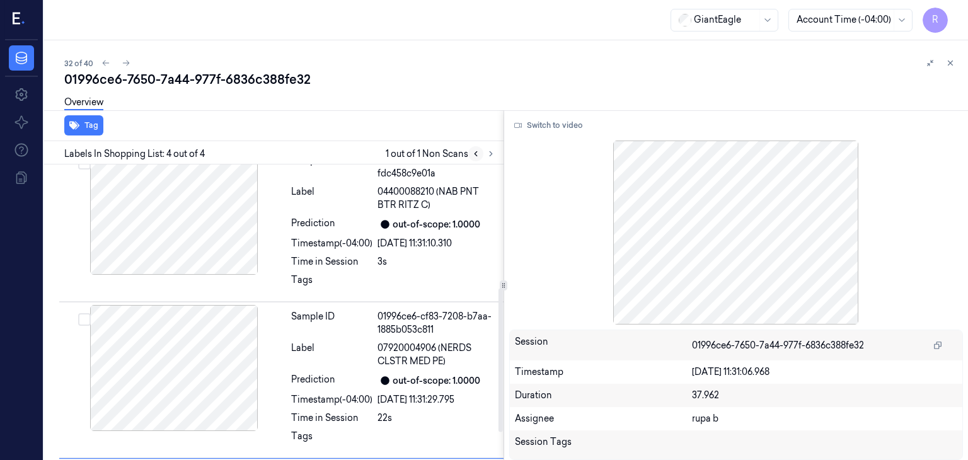
scroll to position [119, 0]
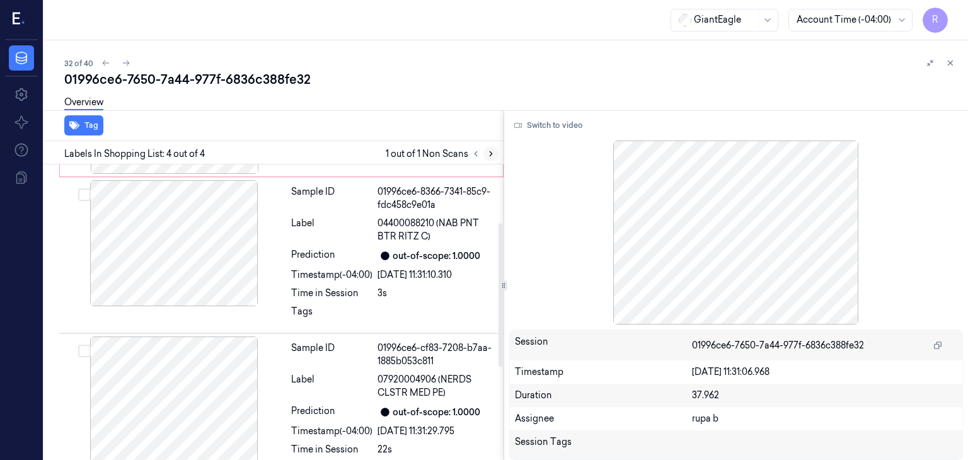
click at [493, 156] on icon at bounding box center [490, 153] width 9 height 9
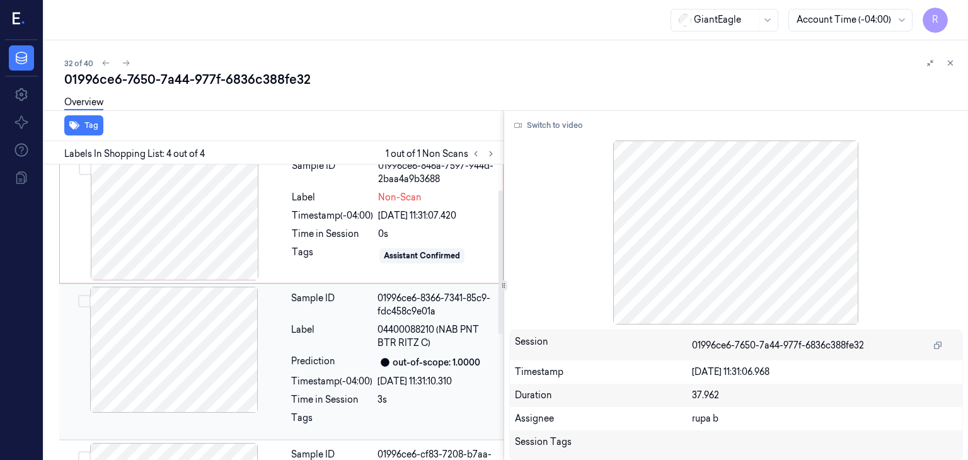
scroll to position [0, 0]
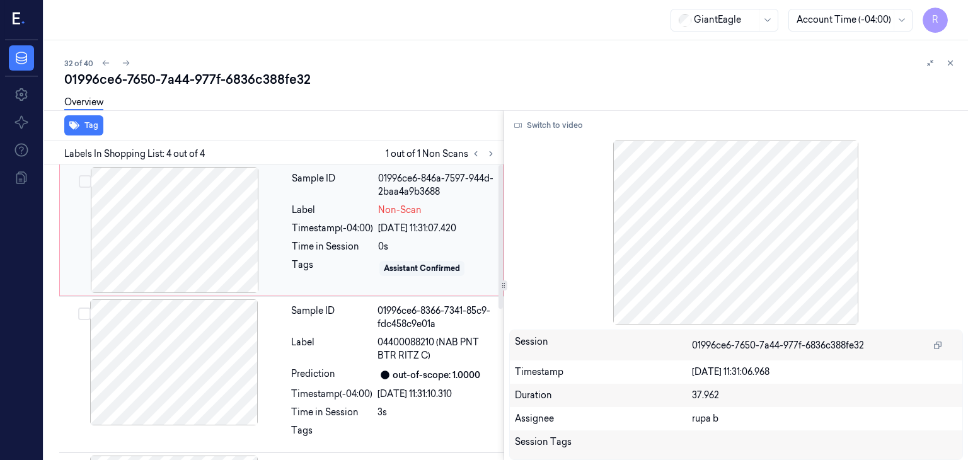
click at [180, 228] on div at bounding box center [174, 230] width 224 height 126
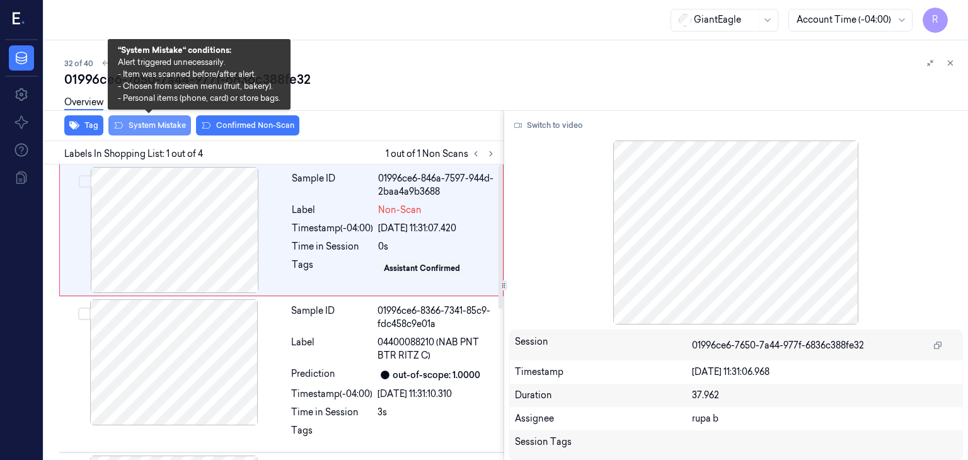
click at [156, 123] on button "System Mistake" at bounding box center [149, 125] width 83 height 20
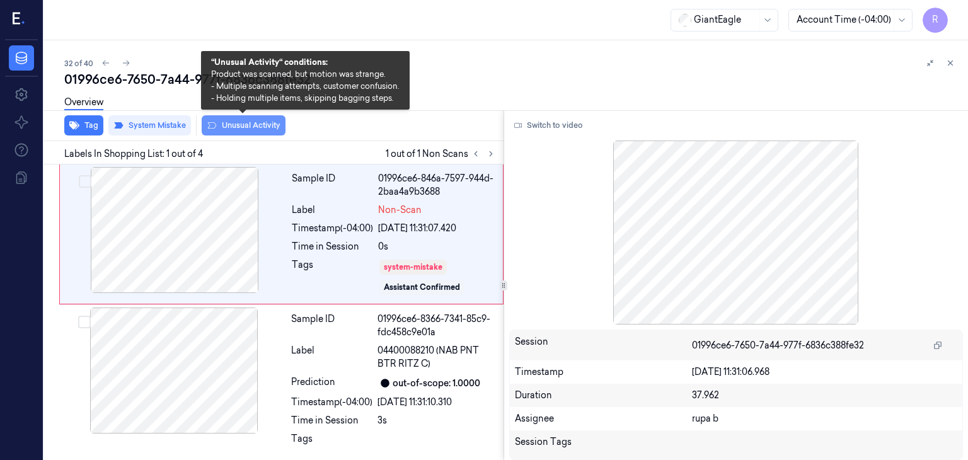
click at [239, 128] on button "Unusual Activity" at bounding box center [244, 125] width 84 height 20
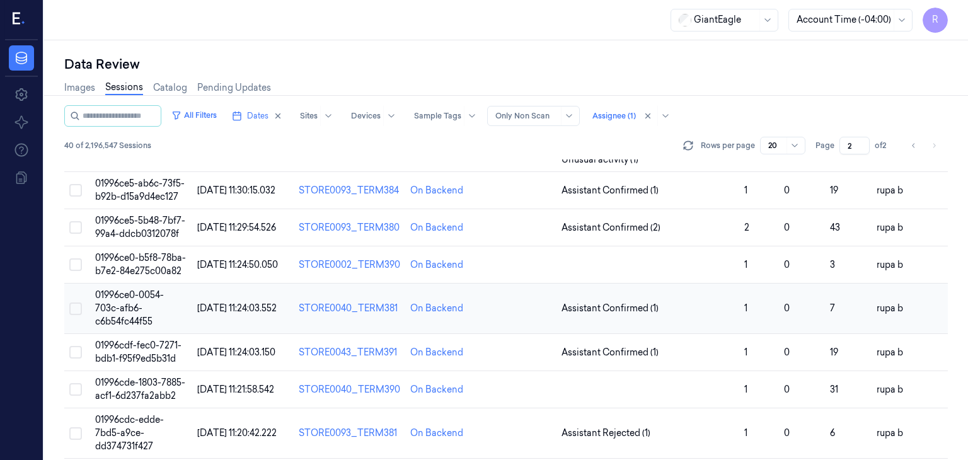
scroll to position [441, 0]
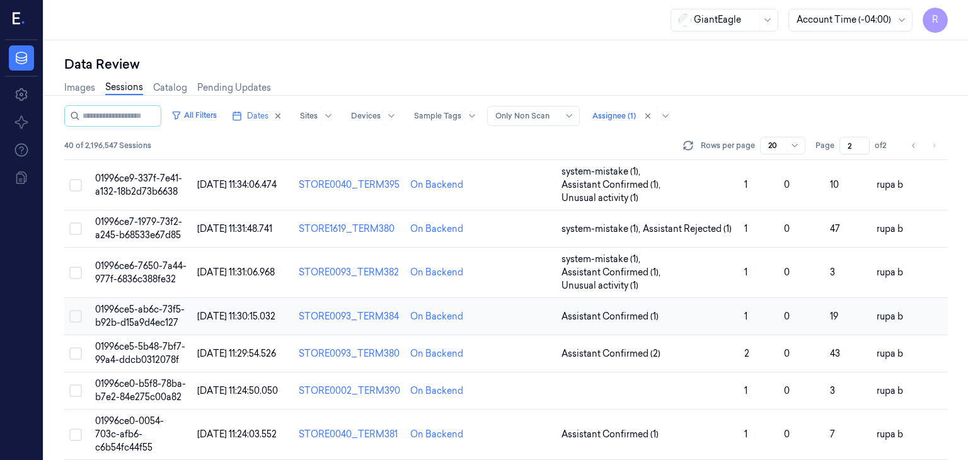
click at [123, 317] on span "01996ce5-ab6c-73f5-b92b-d15a9d4ec127" at bounding box center [139, 316] width 89 height 25
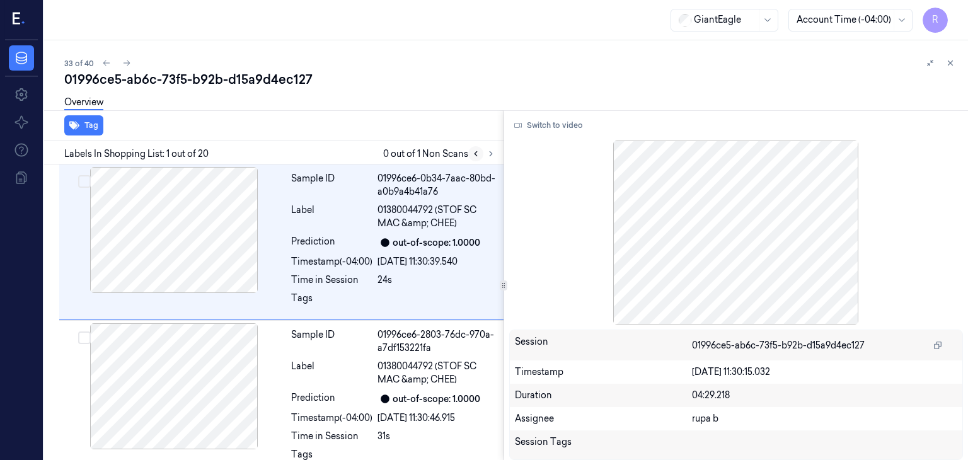
click at [482, 151] on button at bounding box center [475, 153] width 15 height 15
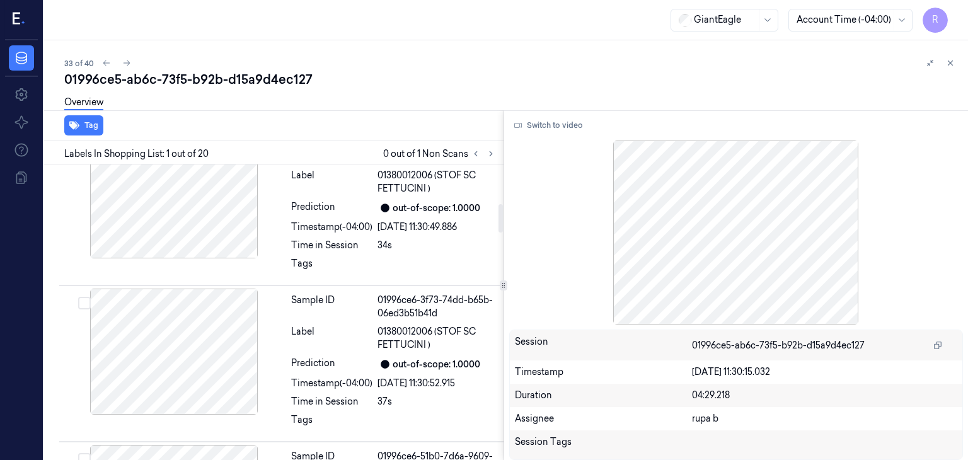
scroll to position [441, 0]
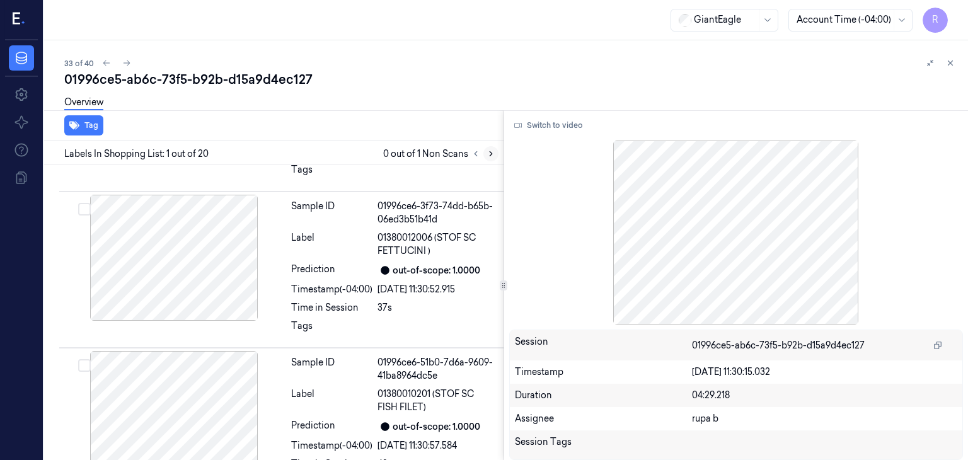
click at [489, 154] on icon at bounding box center [490, 153] width 9 height 9
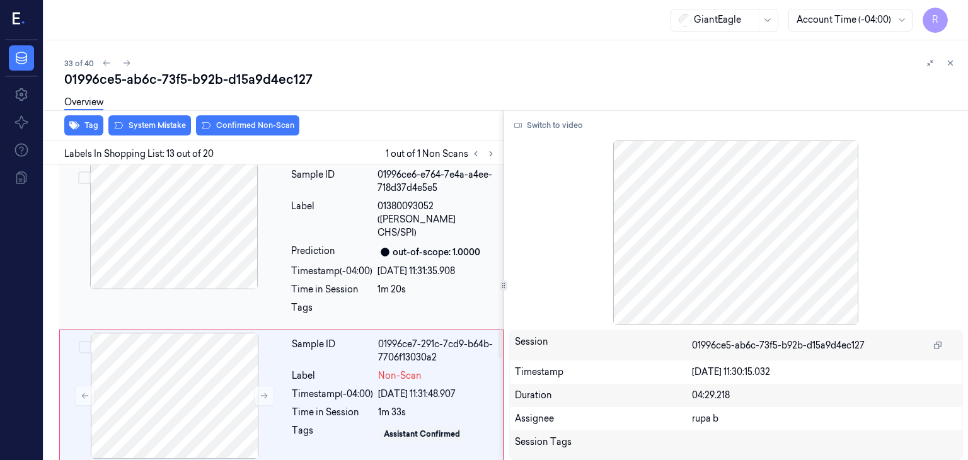
scroll to position [1789, 0]
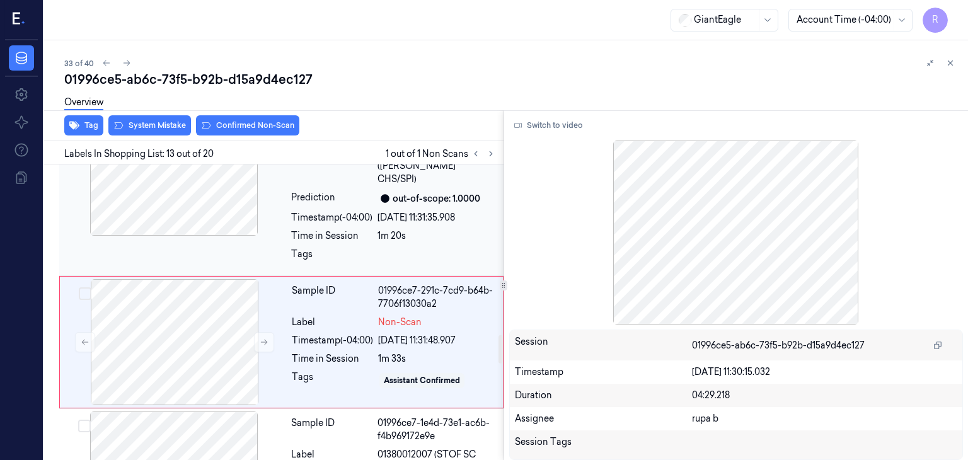
click at [195, 205] on div at bounding box center [174, 173] width 224 height 126
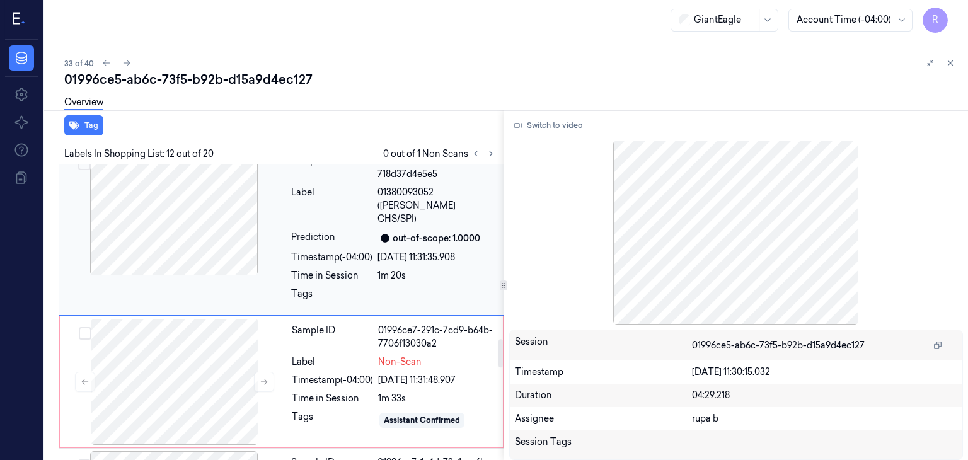
scroll to position [1834, 0]
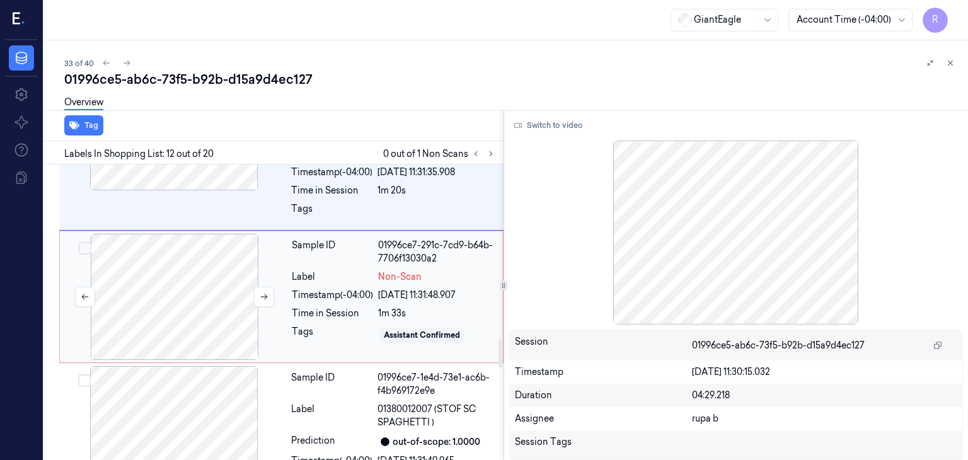
click at [186, 272] on div at bounding box center [174, 297] width 224 height 126
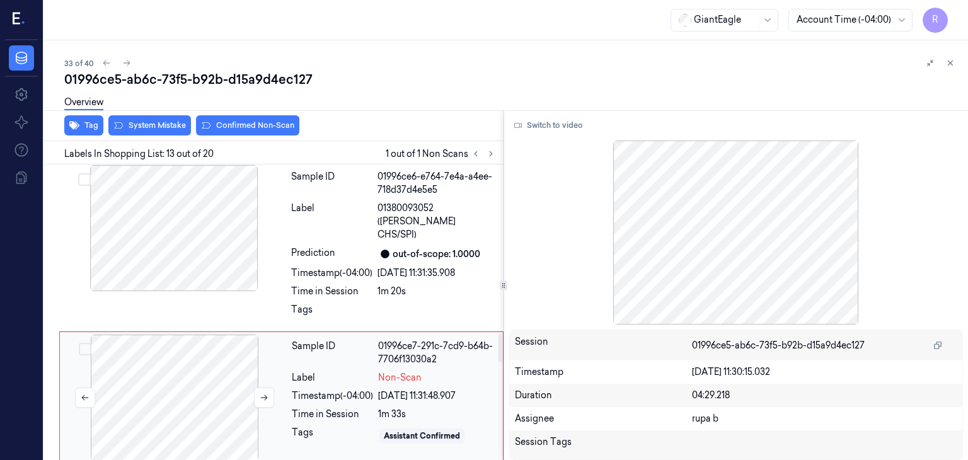
scroll to position [1663, 0]
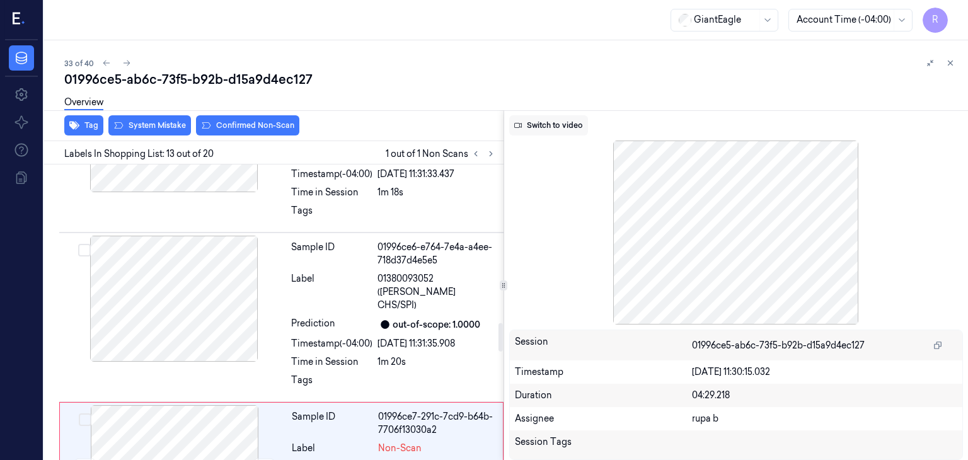
click at [542, 122] on button "Switch to video" at bounding box center [548, 125] width 79 height 20
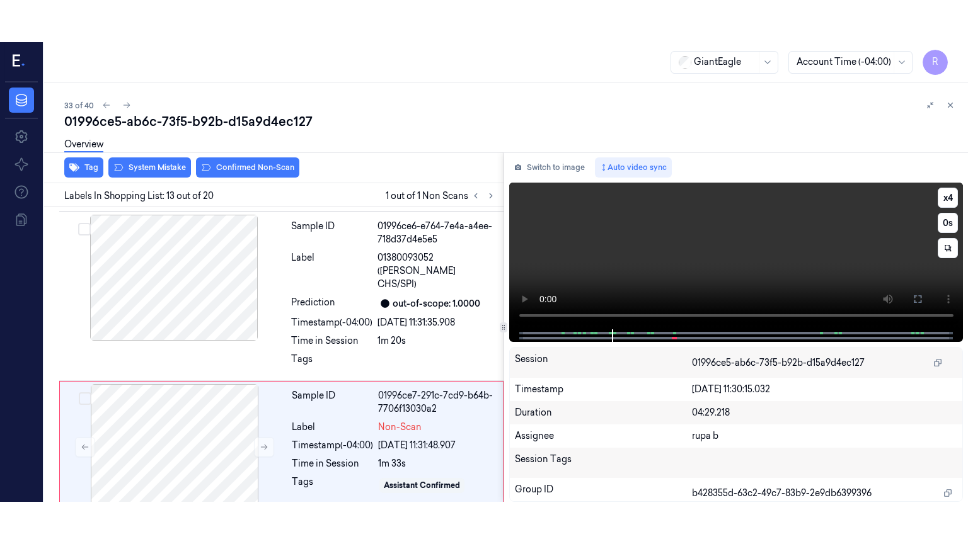
scroll to position [1789, 0]
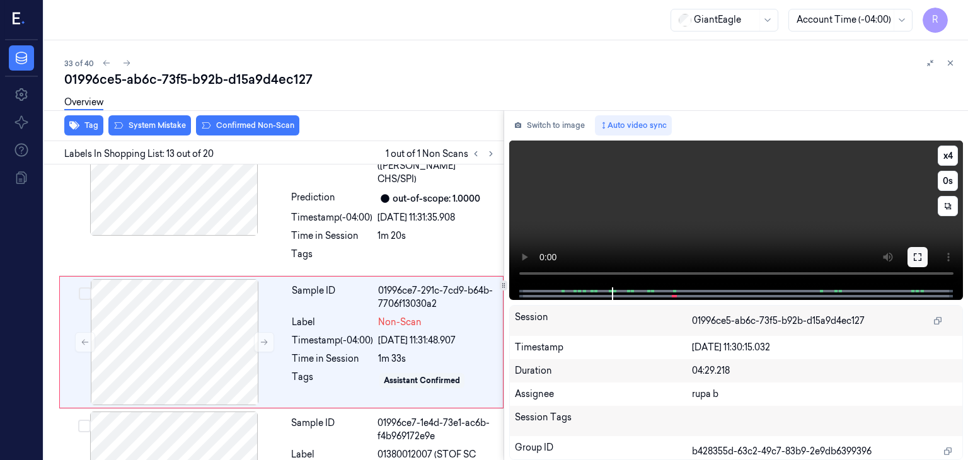
click at [911, 256] on button at bounding box center [917, 257] width 20 height 20
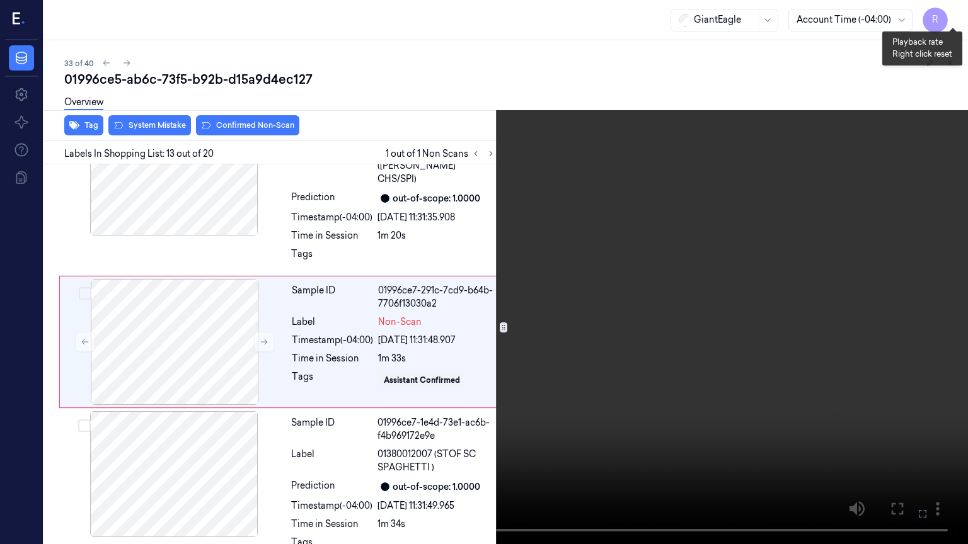
click at [946, 10] on button "x 4" at bounding box center [952, 15] width 20 height 20
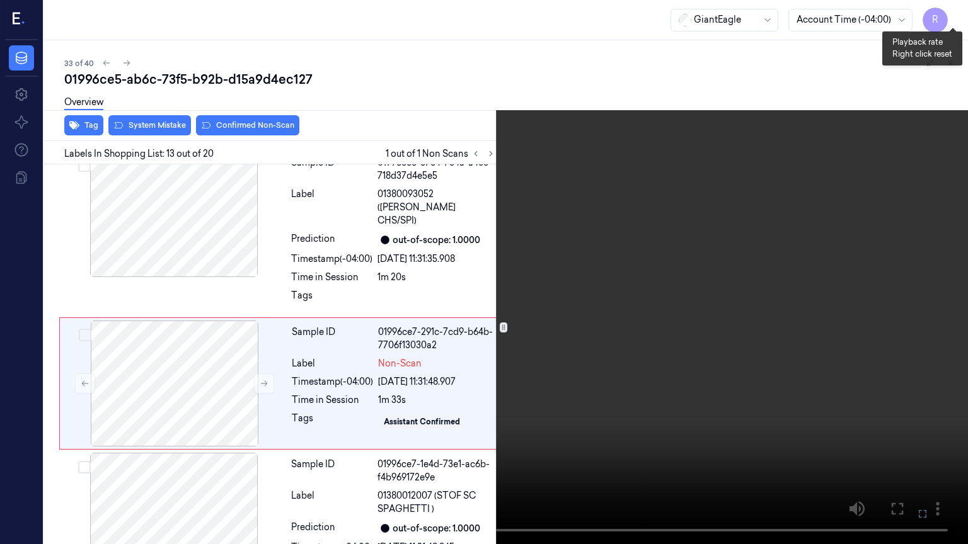
click at [946, 10] on button "x 1" at bounding box center [952, 15] width 20 height 20
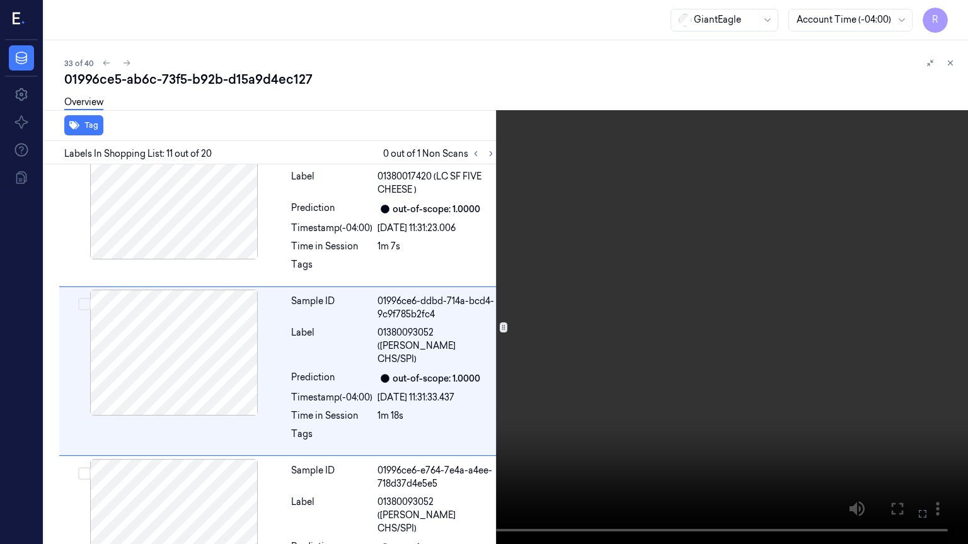
scroll to position [1446, 0]
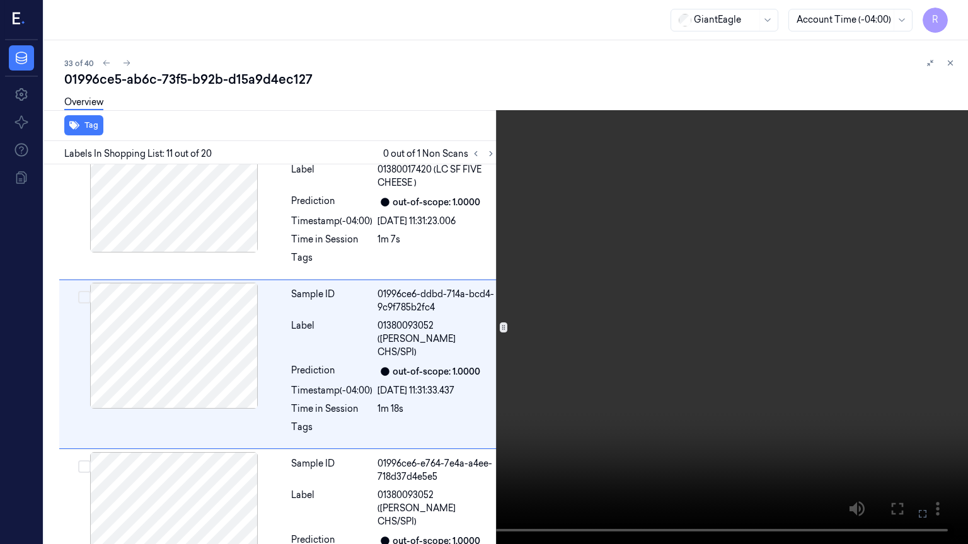
click at [329, 307] on video at bounding box center [484, 272] width 968 height 544
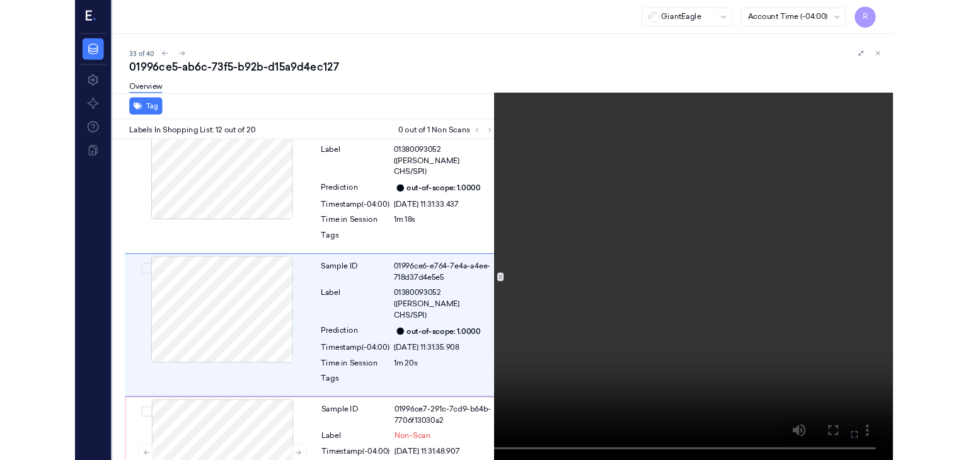
scroll to position [1603, 0]
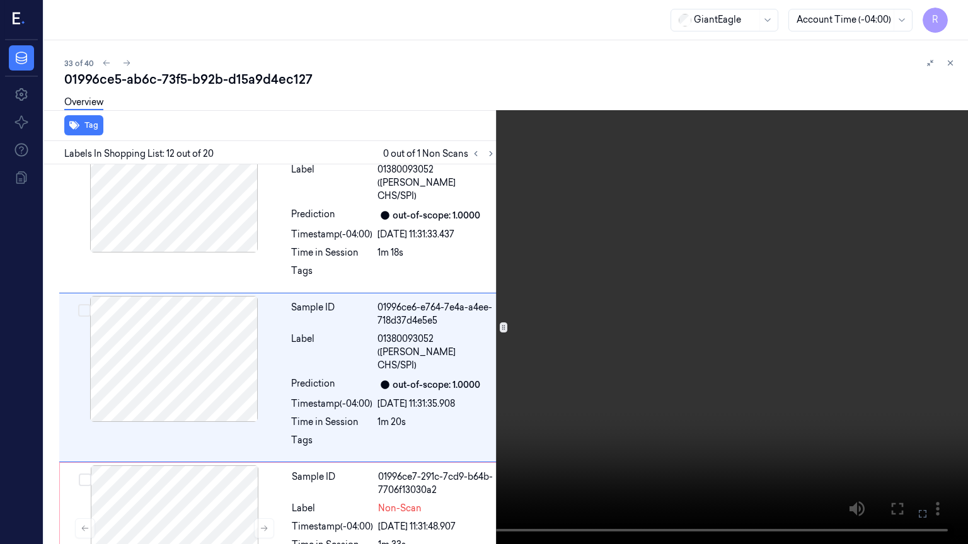
click at [329, 307] on video at bounding box center [484, 272] width 968 height 544
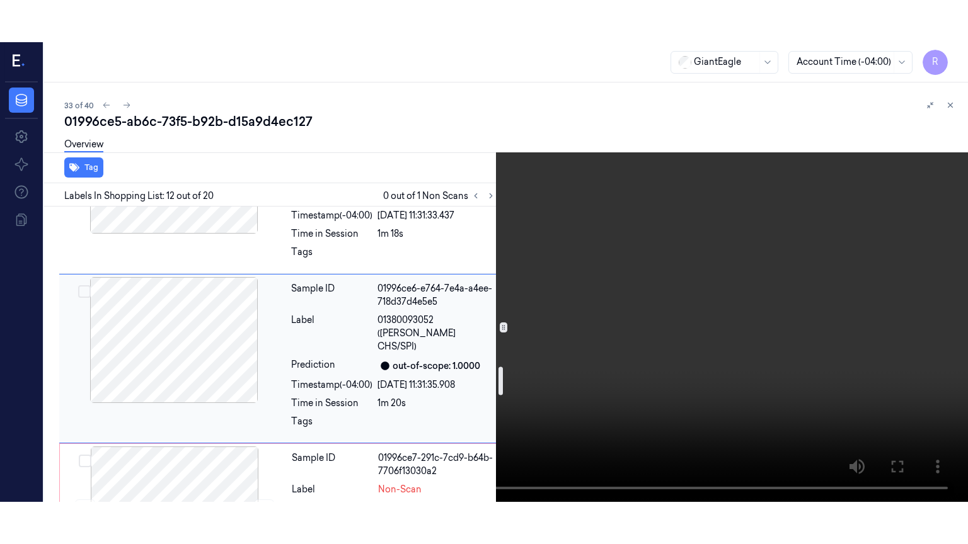
scroll to position [1729, 0]
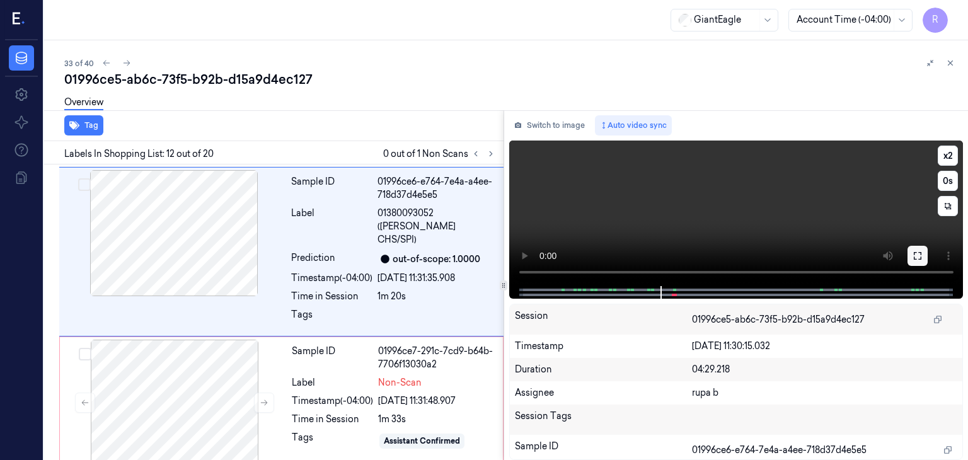
click at [907, 253] on button at bounding box center [917, 256] width 20 height 20
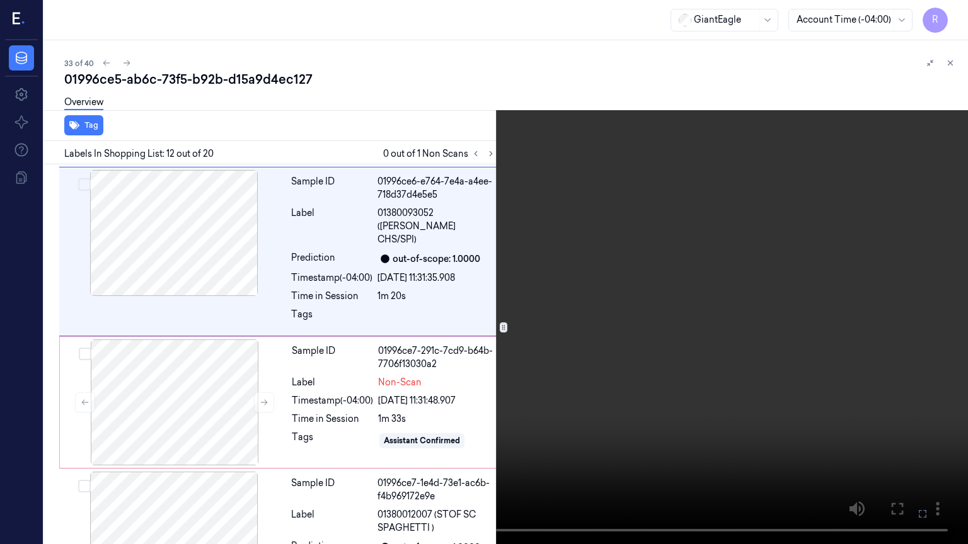
click at [377, 448] on video at bounding box center [484, 272] width 968 height 544
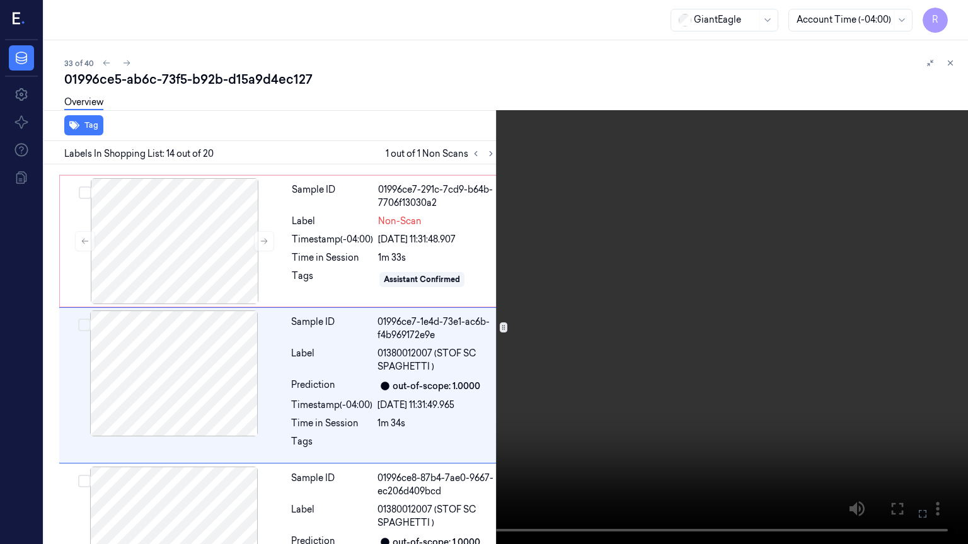
scroll to position [1890, 0]
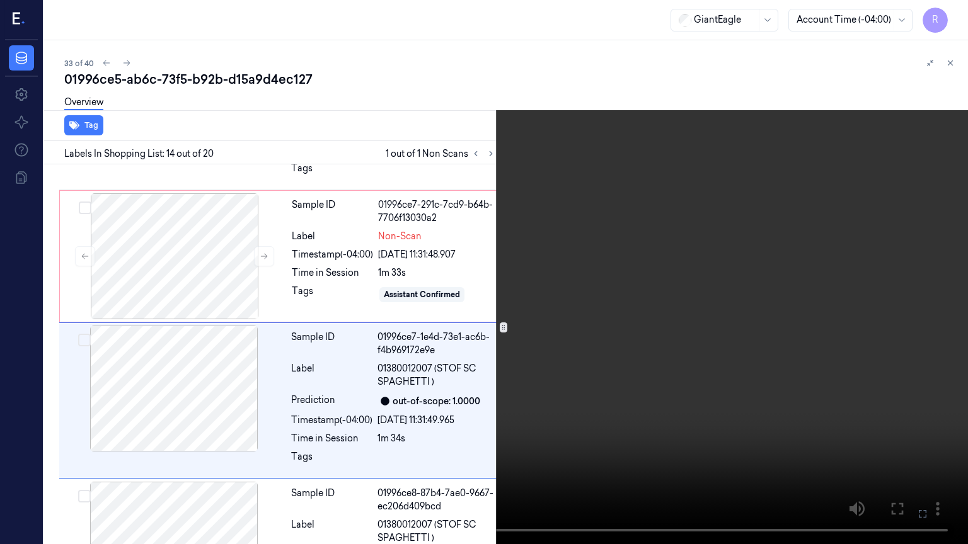
click at [336, 388] on video at bounding box center [484, 272] width 968 height 544
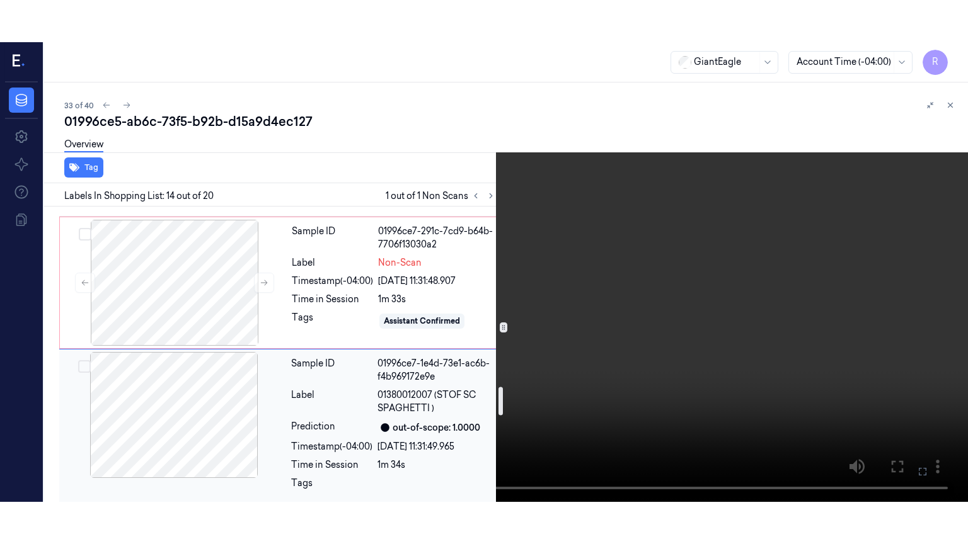
scroll to position [1953, 0]
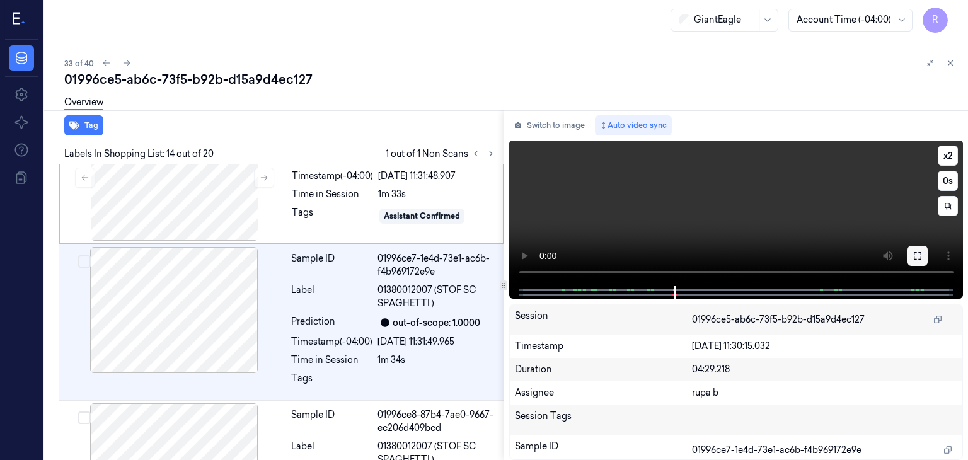
click at [919, 249] on button at bounding box center [917, 256] width 20 height 20
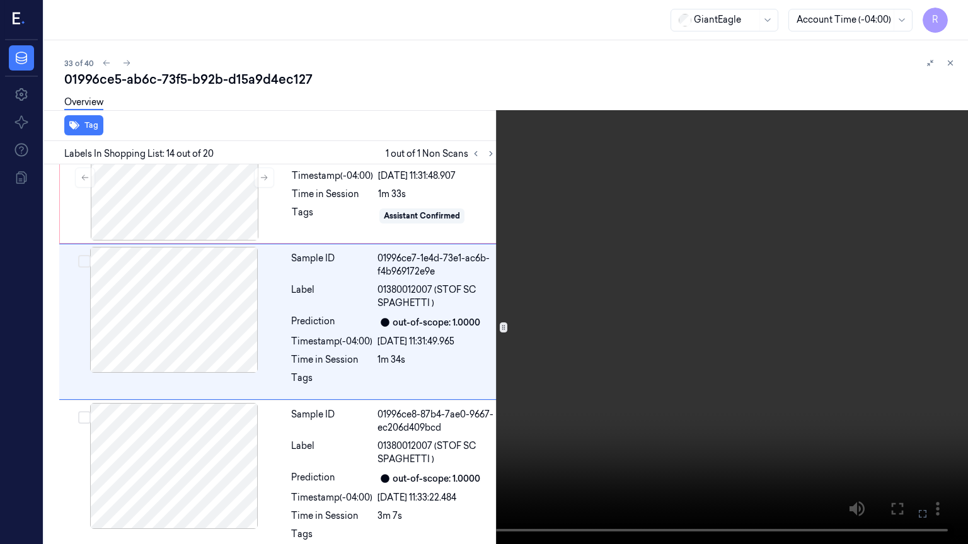
click at [460, 459] on video at bounding box center [484, 272] width 968 height 544
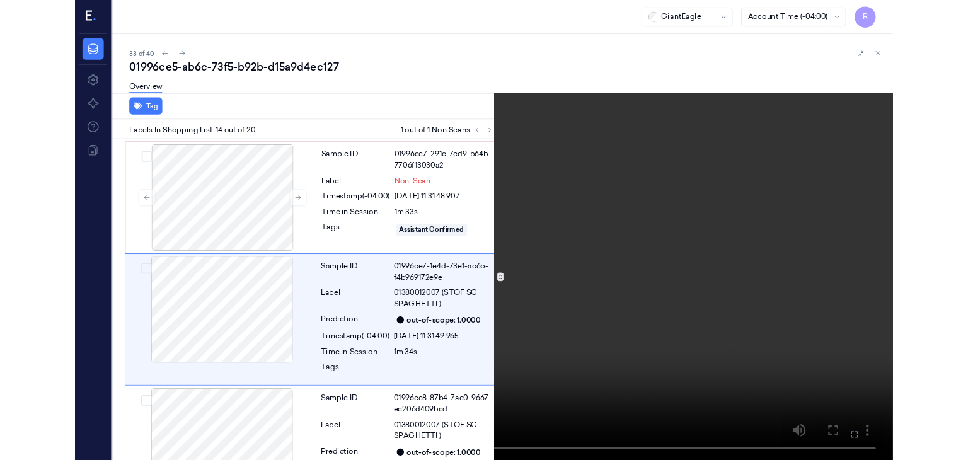
scroll to position [1890, 0]
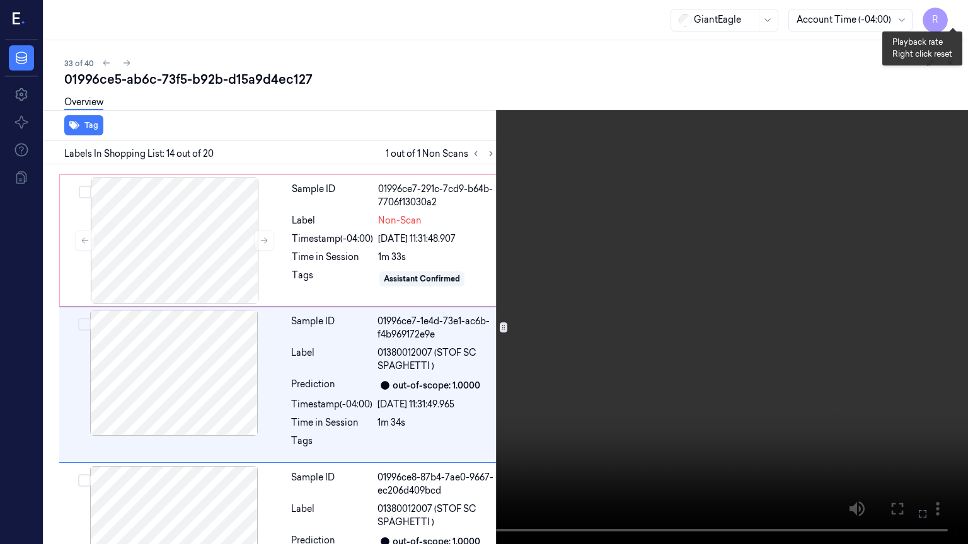
click at [954, 20] on button "x 2" at bounding box center [952, 15] width 20 height 20
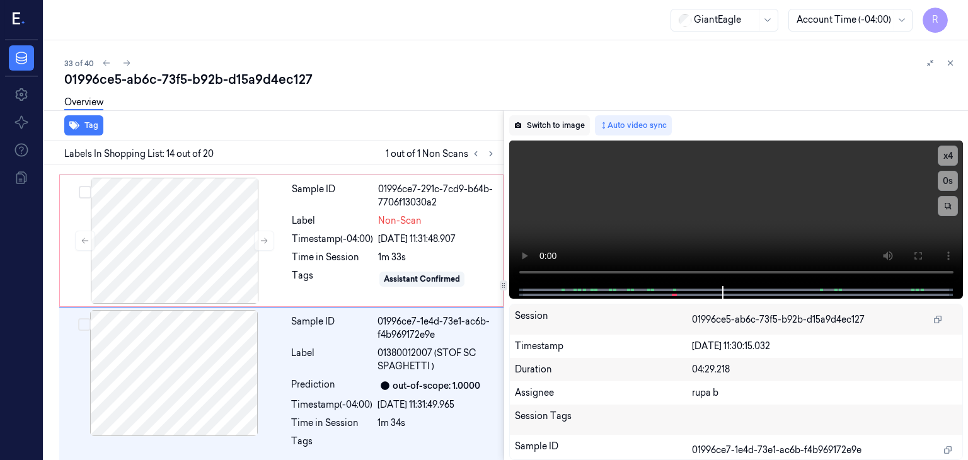
click at [540, 134] on button "Switch to image" at bounding box center [549, 125] width 81 height 20
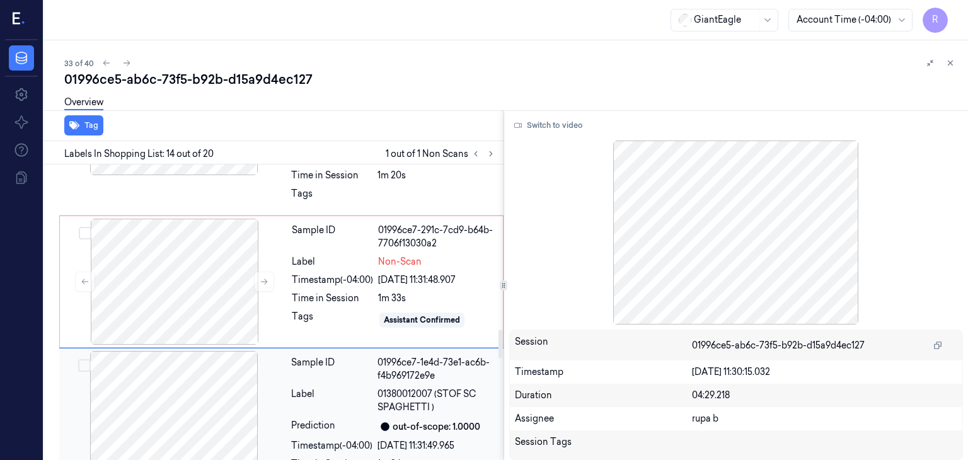
scroll to position [1736, 0]
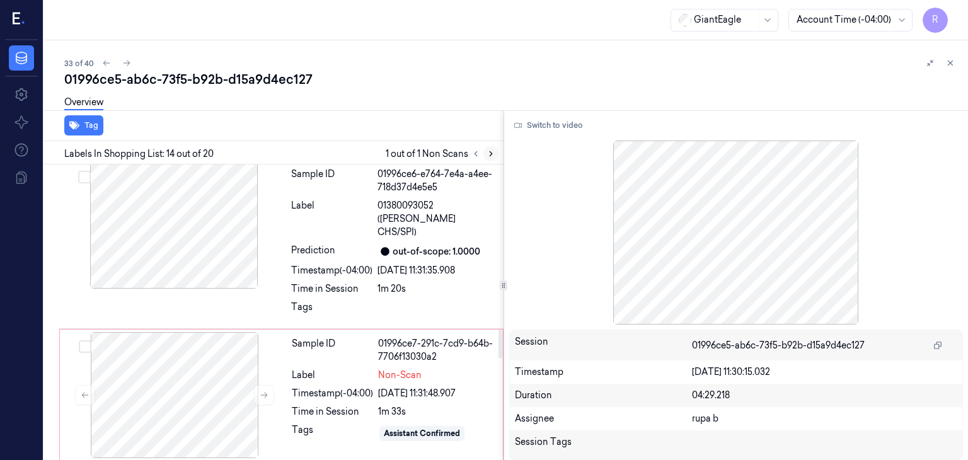
click at [486, 149] on icon at bounding box center [490, 153] width 9 height 9
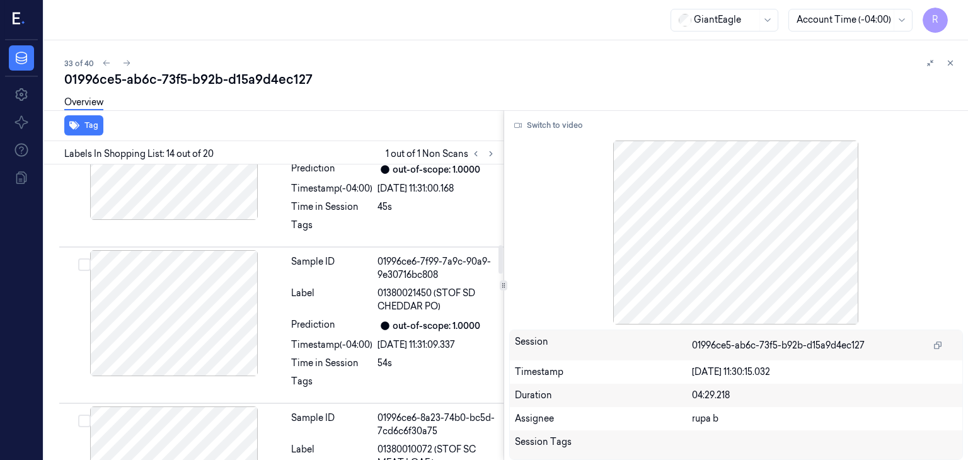
scroll to position [539, 0]
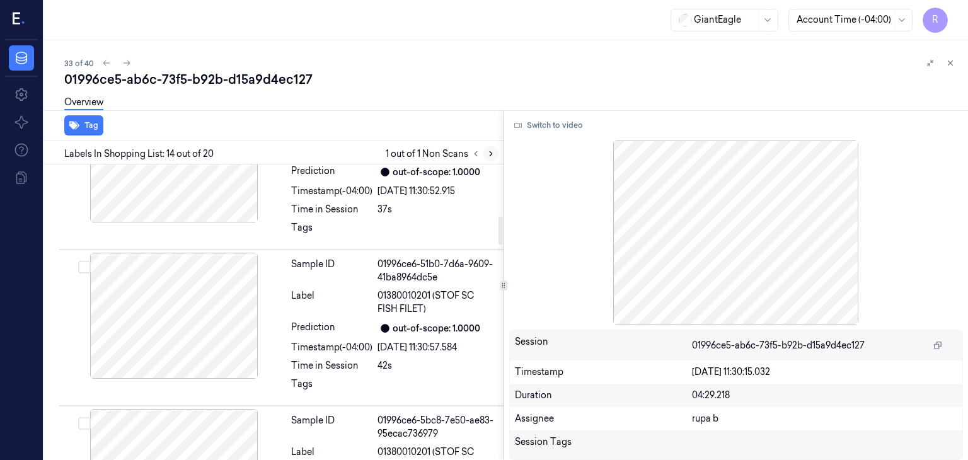
drag, startPoint x: 489, startPoint y: 144, endPoint x: 489, endPoint y: 152, distance: 7.6
click at [488, 146] on div "Labels In Shopping List: 14 out of 20 1 out of 1 Non Scans" at bounding box center [271, 152] width 464 height 23
drag, startPoint x: 489, startPoint y: 152, endPoint x: 294, endPoint y: 289, distance: 238.7
click at [490, 152] on icon at bounding box center [490, 153] width 9 height 9
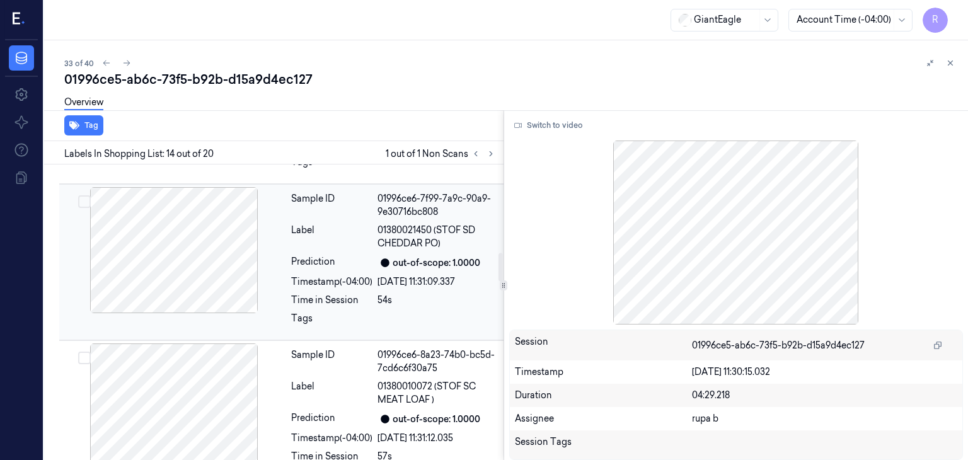
scroll to position [1043, 0]
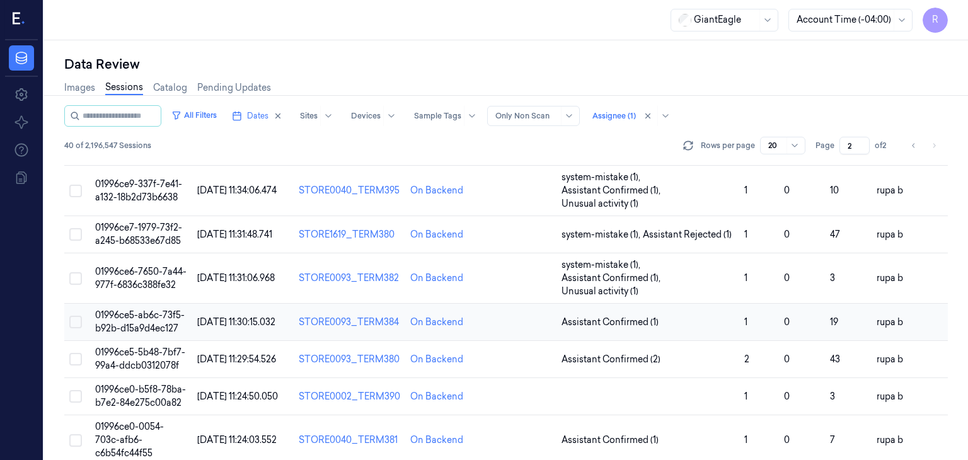
scroll to position [421, 0]
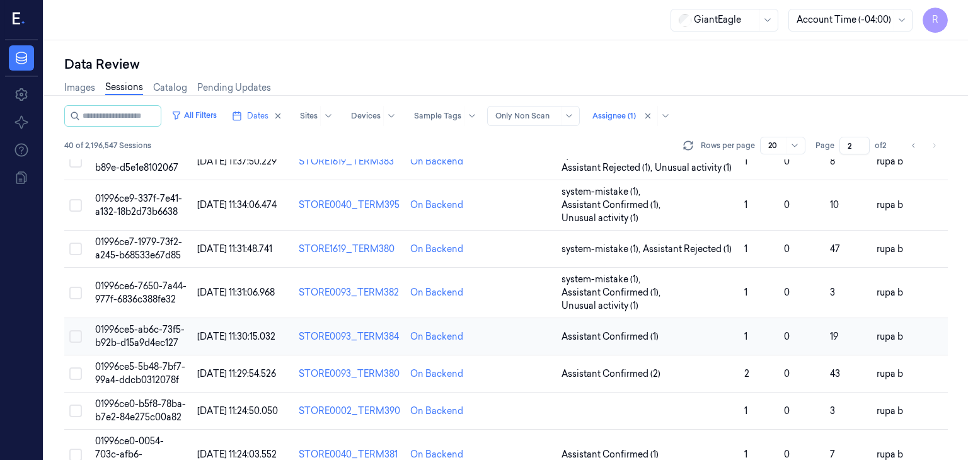
click at [157, 331] on span "01996ce5-ab6c-73f5-b92b-d15a9d4ec127" at bounding box center [139, 336] width 89 height 25
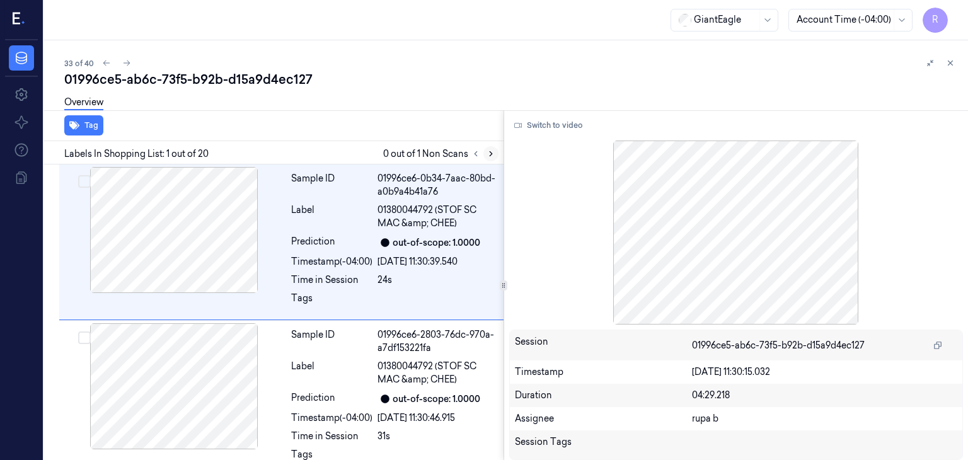
click at [488, 154] on icon at bounding box center [490, 153] width 9 height 9
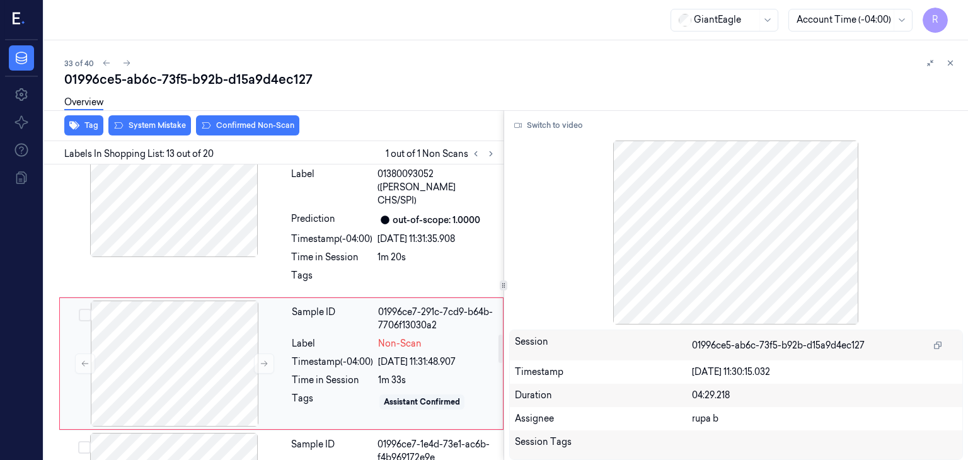
scroll to position [1789, 0]
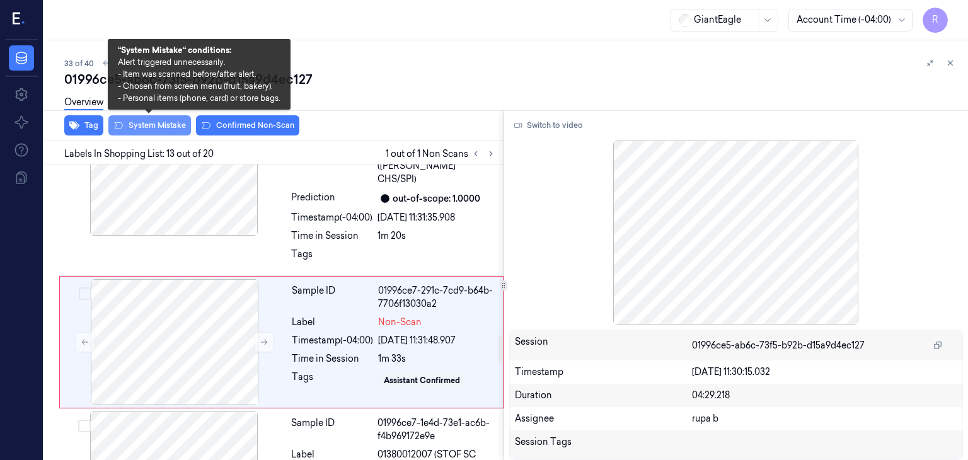
click at [171, 129] on button "System Mistake" at bounding box center [149, 125] width 83 height 20
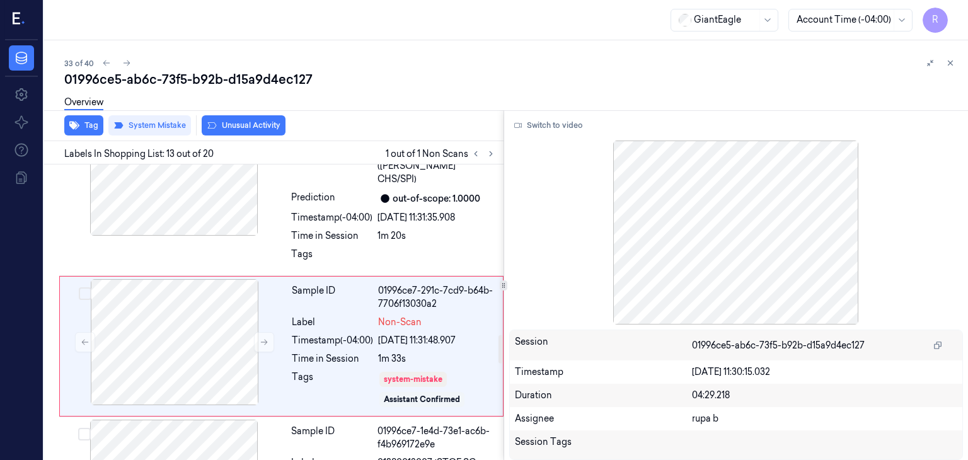
scroll to position [1793, 0]
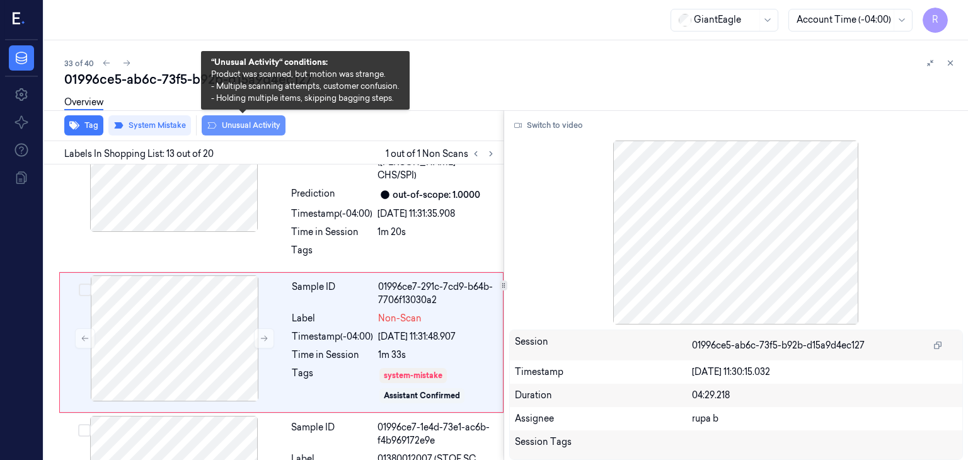
click at [236, 129] on button "Unusual Activity" at bounding box center [244, 125] width 84 height 20
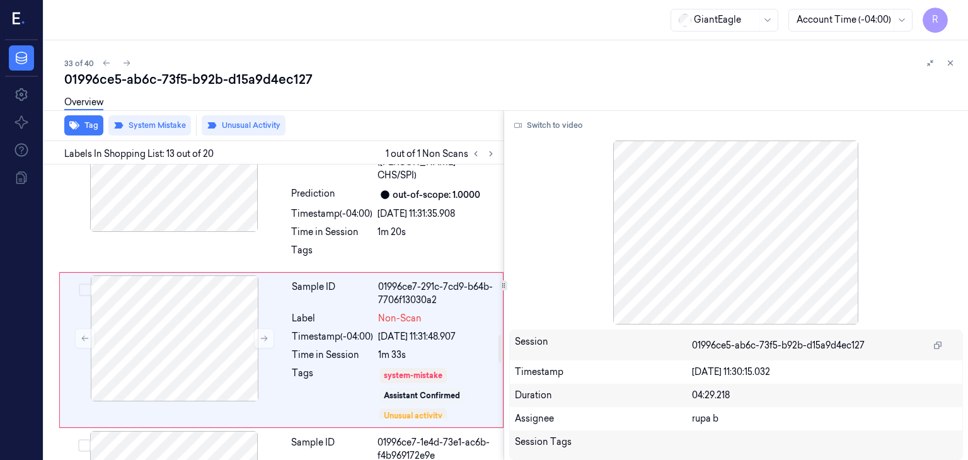
scroll to position [1801, 0]
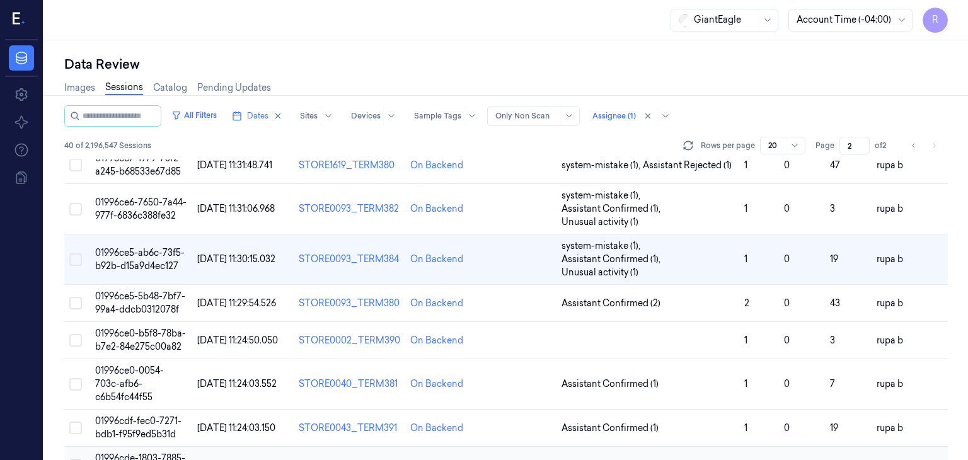
scroll to position [496, 0]
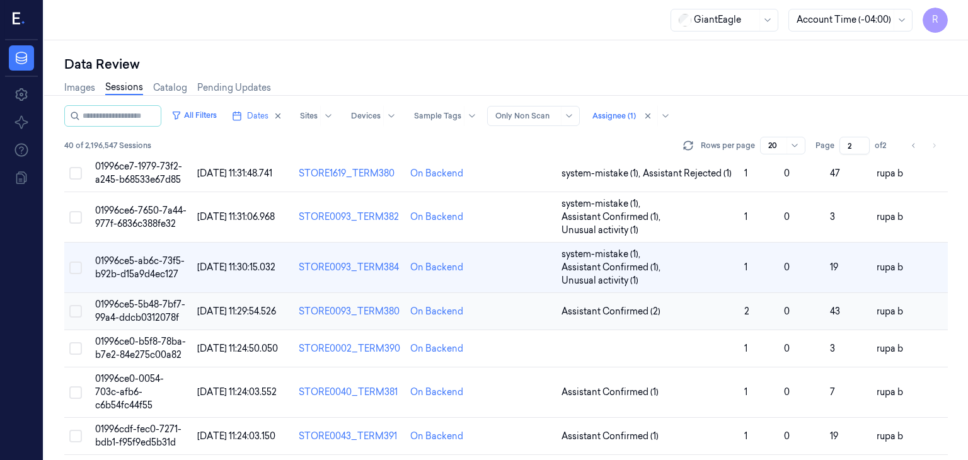
click at [163, 309] on span "01996ce5-5b48-7bf7-99a4-ddcb0312078f" at bounding box center [140, 311] width 90 height 25
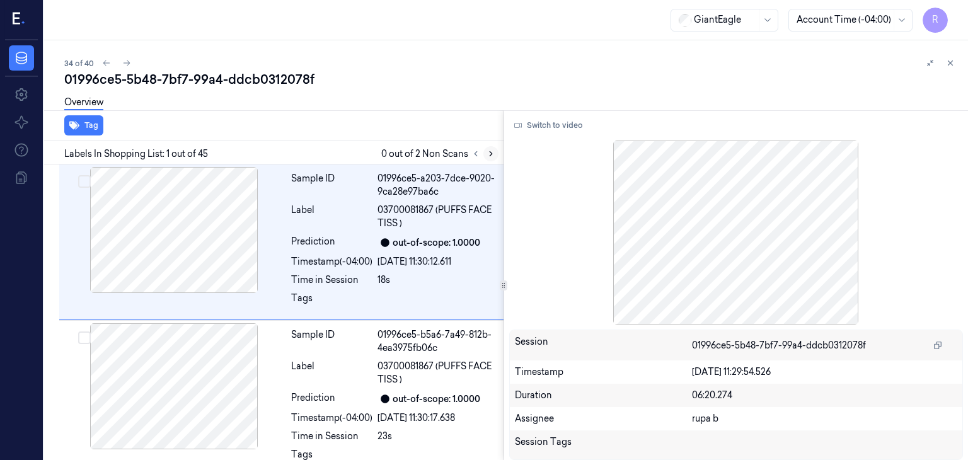
click at [493, 156] on icon at bounding box center [490, 153] width 9 height 9
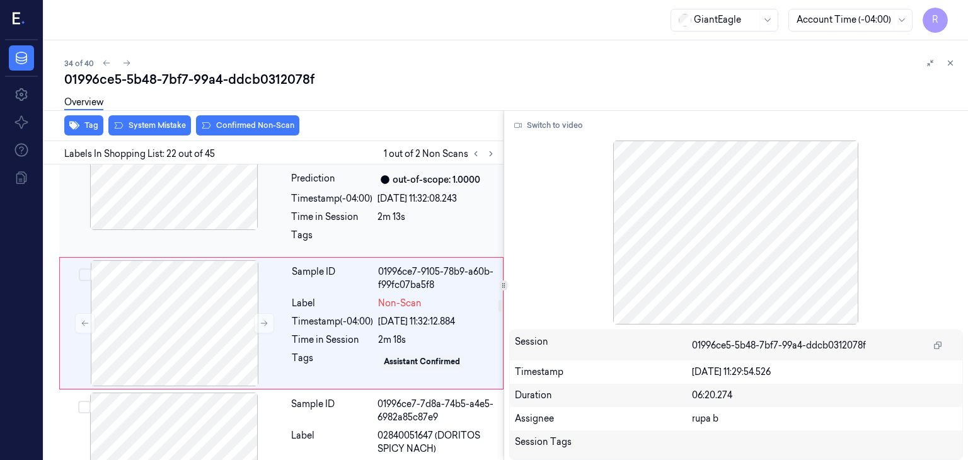
scroll to position [3193, 0]
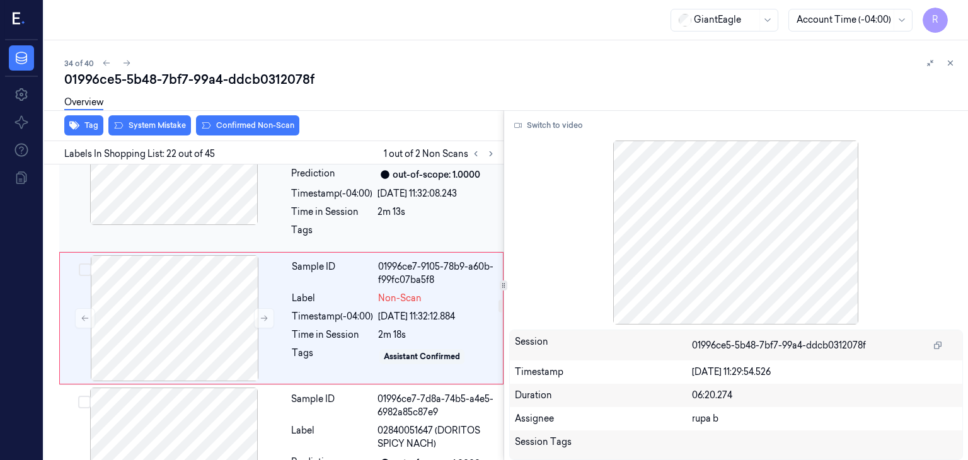
click at [193, 210] on div at bounding box center [174, 162] width 224 height 126
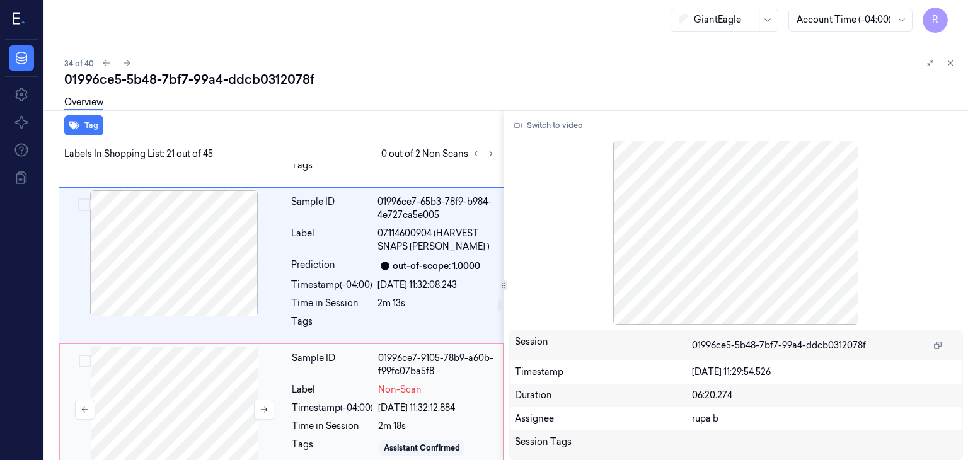
scroll to position [3175, 0]
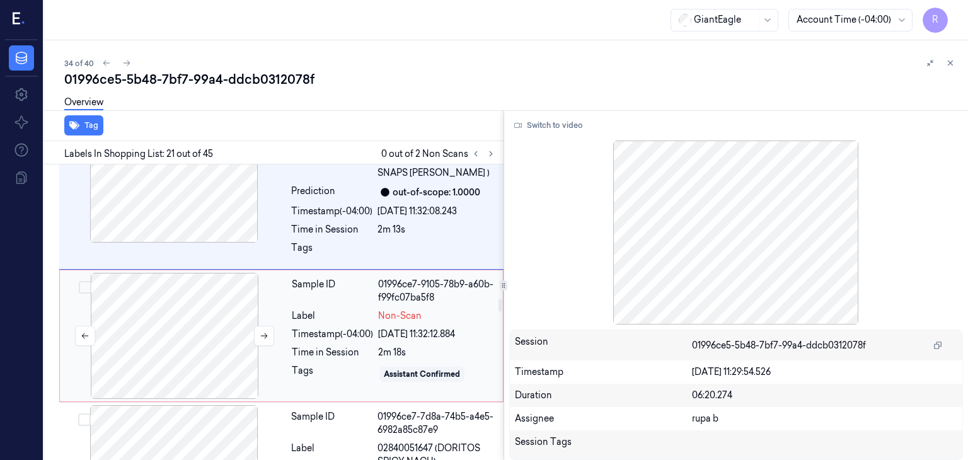
click at [215, 307] on div at bounding box center [174, 336] width 224 height 126
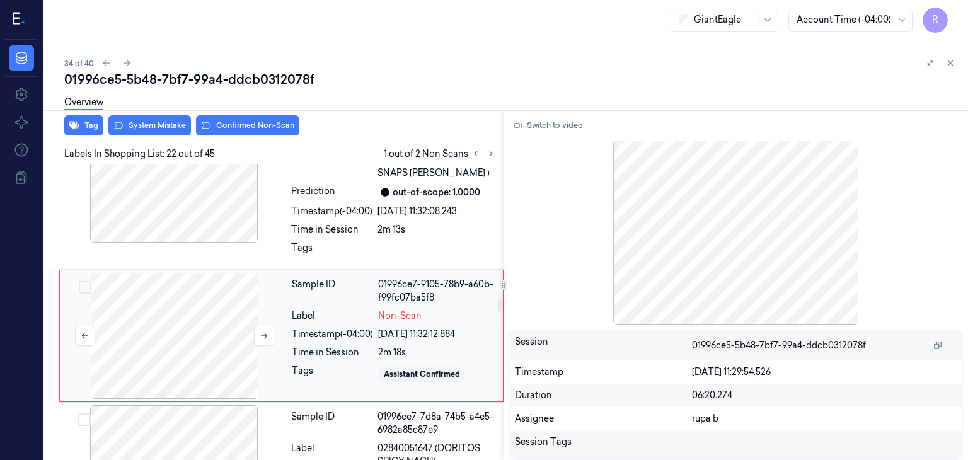
scroll to position [3193, 0]
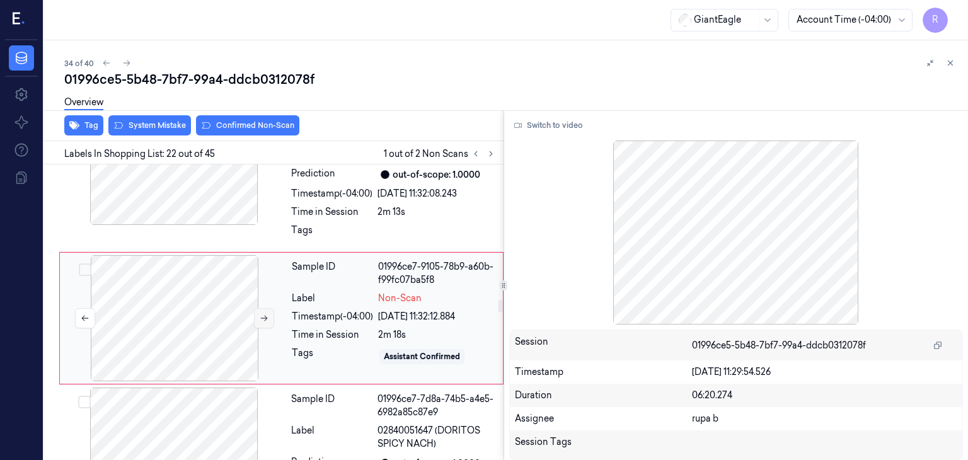
click at [265, 314] on icon at bounding box center [264, 318] width 9 height 9
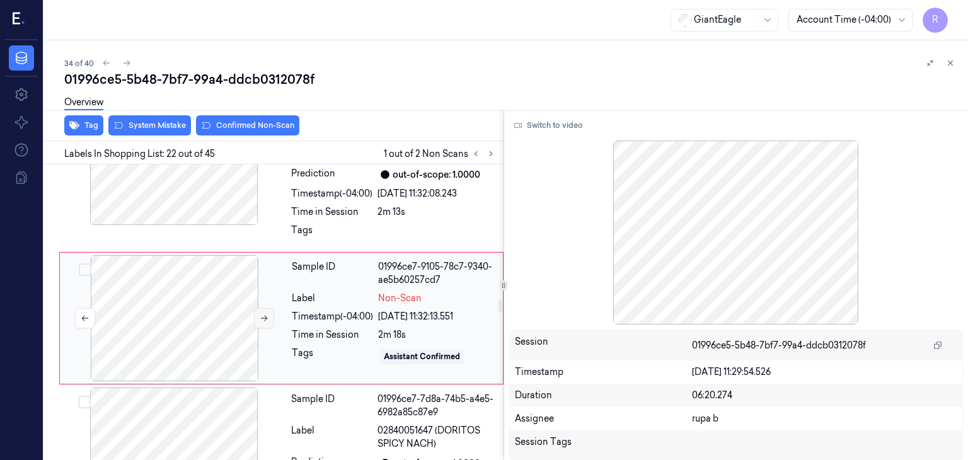
click at [265, 314] on icon at bounding box center [264, 318] width 9 height 9
click at [254, 311] on button at bounding box center [264, 318] width 20 height 20
click at [532, 125] on button "Switch to video" at bounding box center [548, 125] width 79 height 20
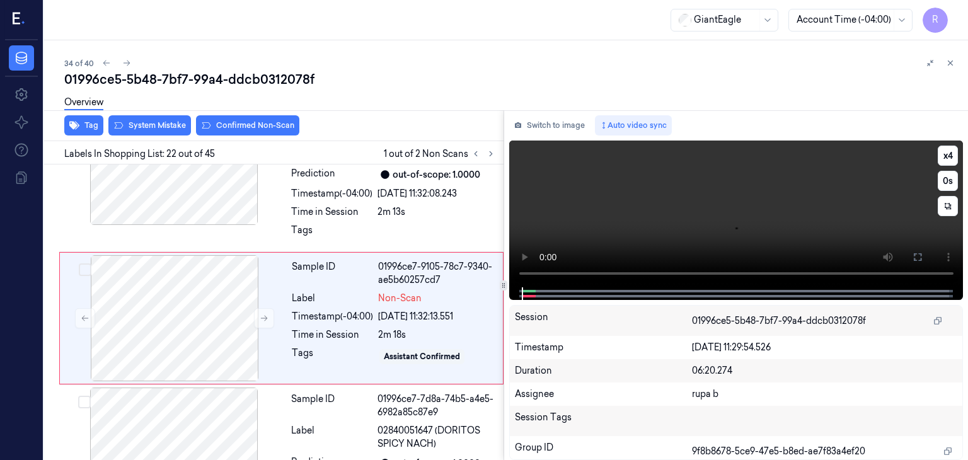
click at [958, 149] on video at bounding box center [736, 213] width 454 height 147
click at [950, 155] on button "x 4" at bounding box center [947, 156] width 20 height 20
click at [950, 155] on button "x 1" at bounding box center [947, 156] width 20 height 20
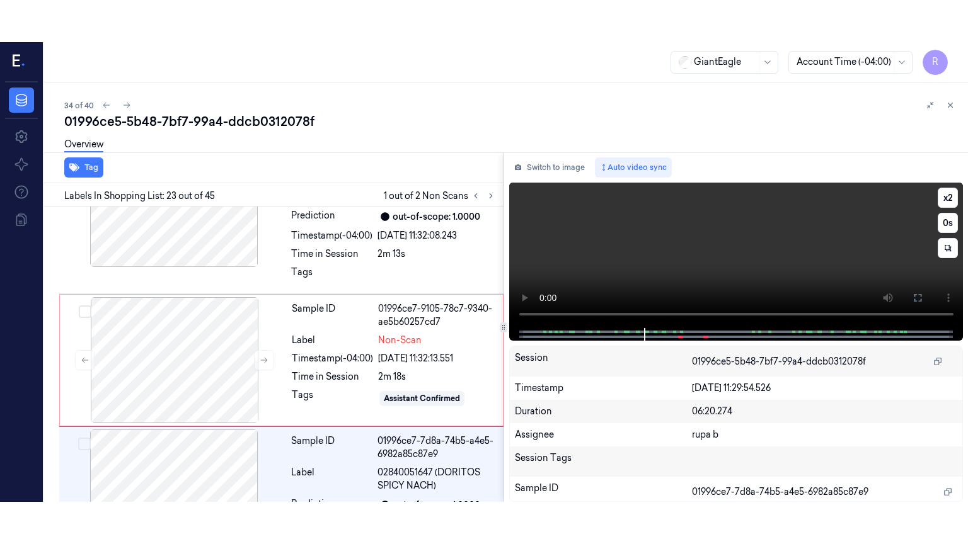
scroll to position [3337, 0]
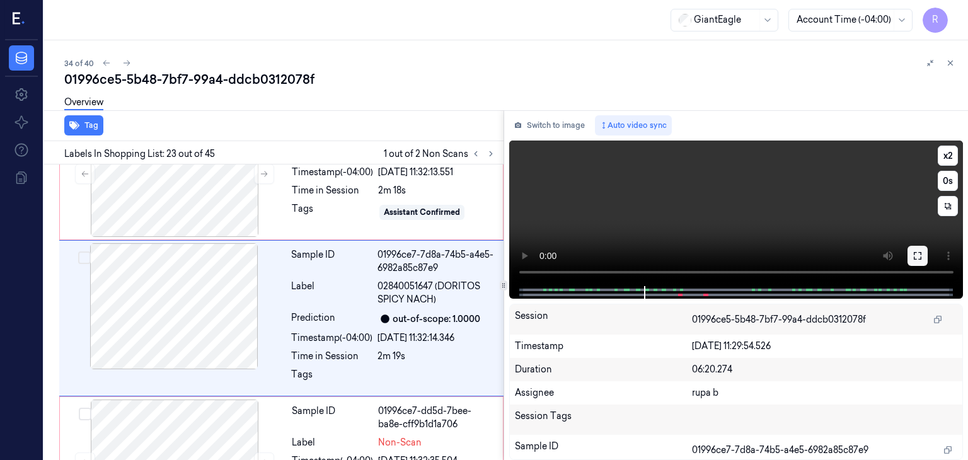
click at [909, 253] on button at bounding box center [917, 256] width 20 height 20
click at [922, 255] on icon at bounding box center [917, 256] width 10 height 10
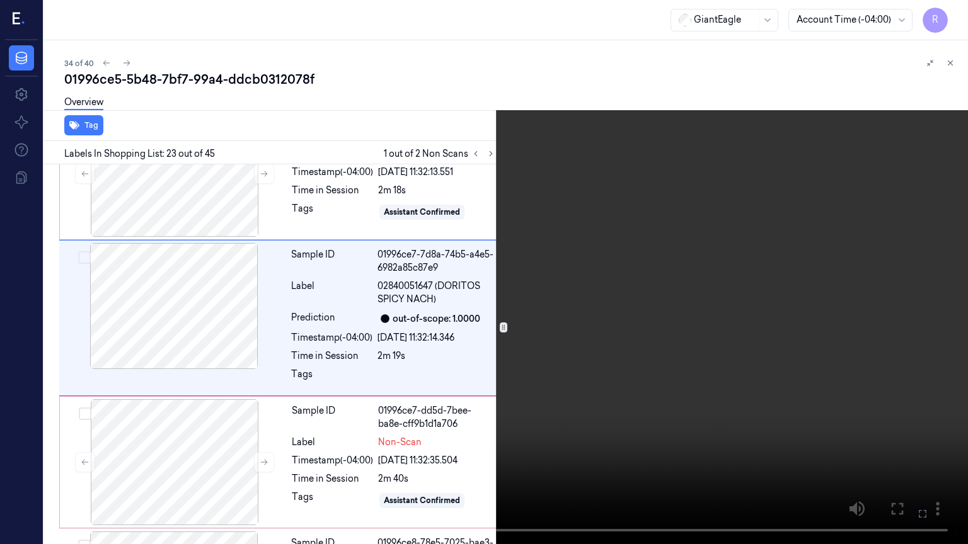
click at [764, 287] on video at bounding box center [484, 272] width 968 height 544
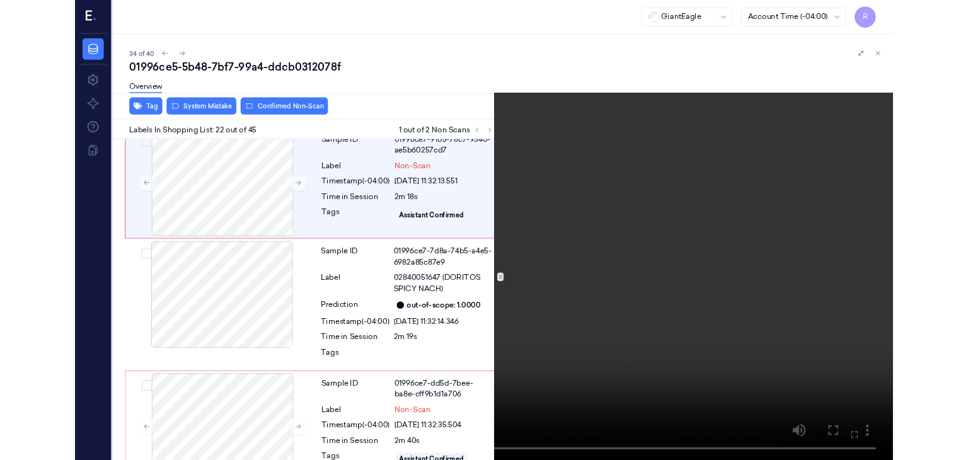
scroll to position [3150, 0]
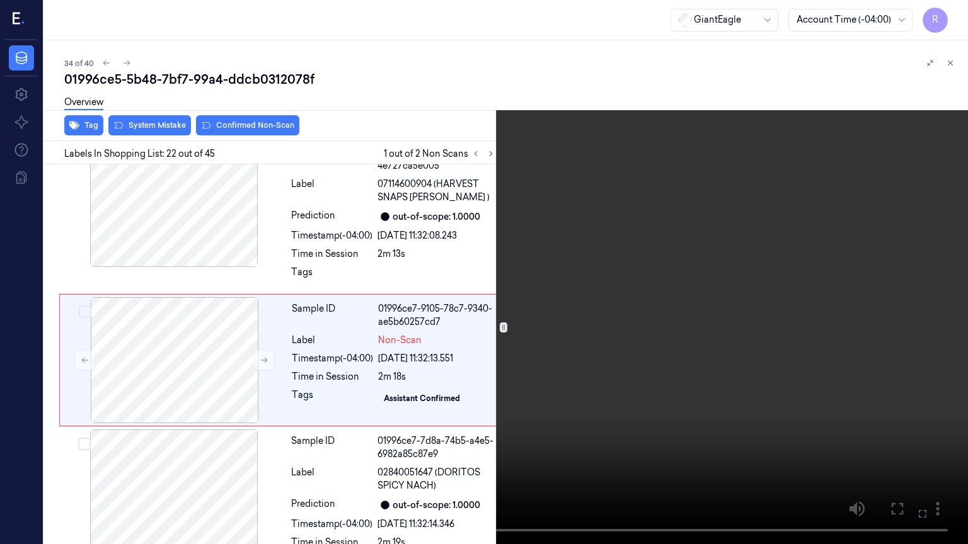
click at [400, 431] on video at bounding box center [484, 272] width 968 height 544
click at [399, 431] on video at bounding box center [484, 272] width 968 height 544
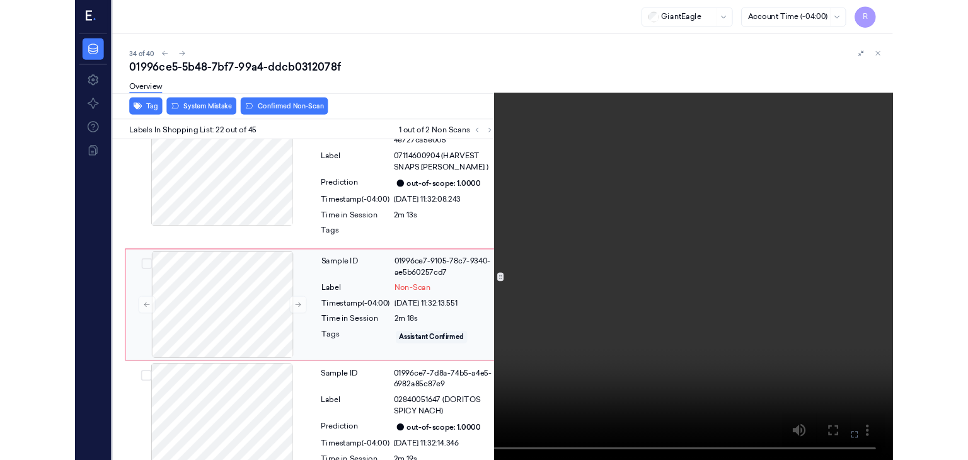
scroll to position [3193, 0]
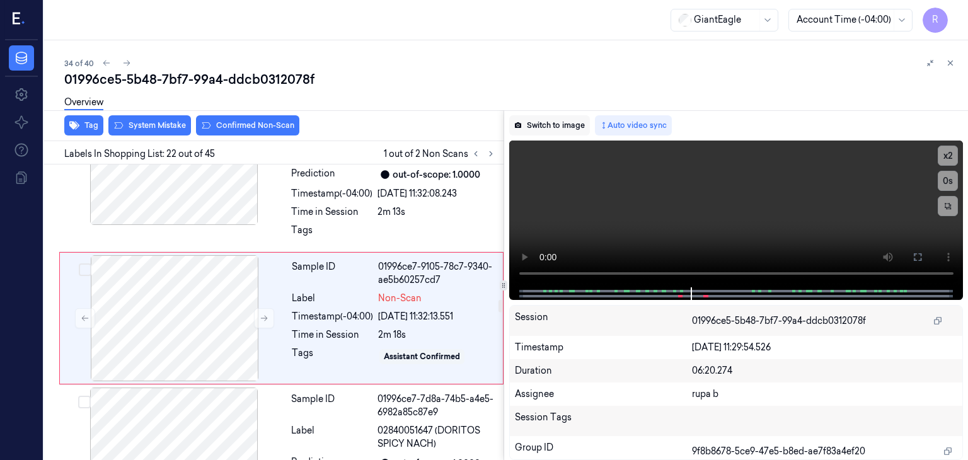
click at [564, 132] on button "Switch to image" at bounding box center [549, 125] width 81 height 20
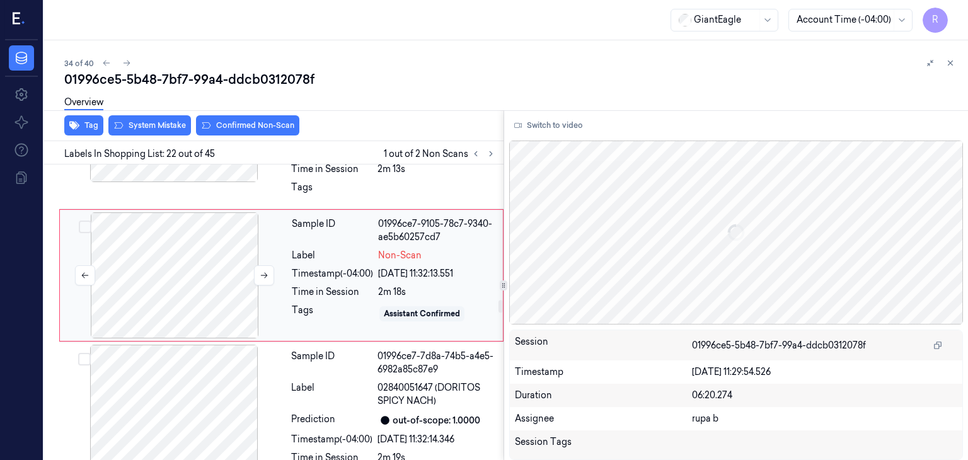
scroll to position [3319, 0]
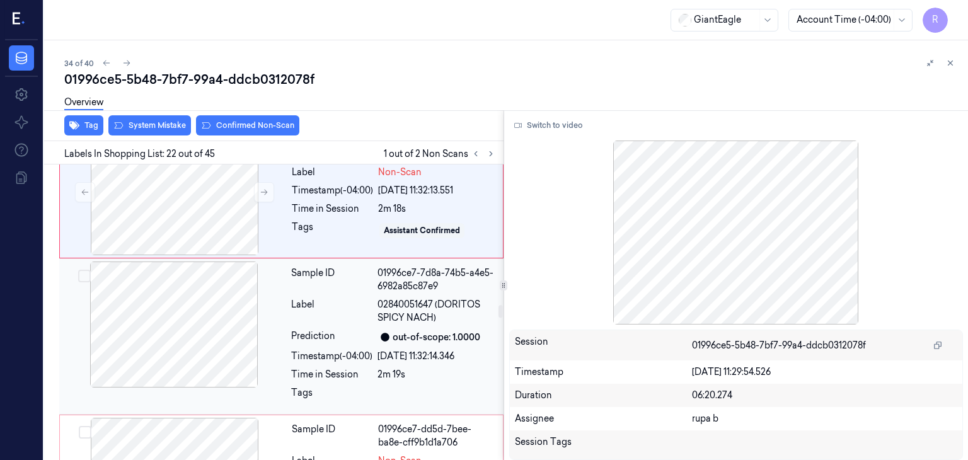
click at [220, 356] on div at bounding box center [174, 324] width 224 height 126
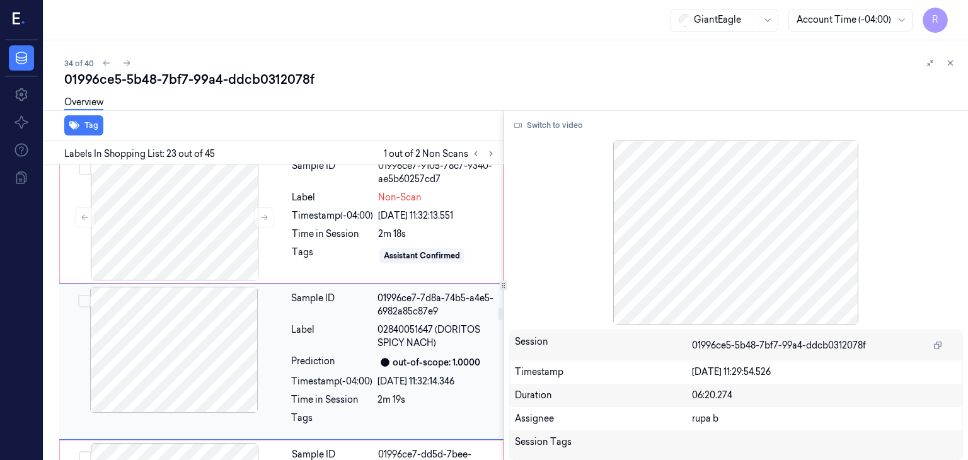
scroll to position [3274, 0]
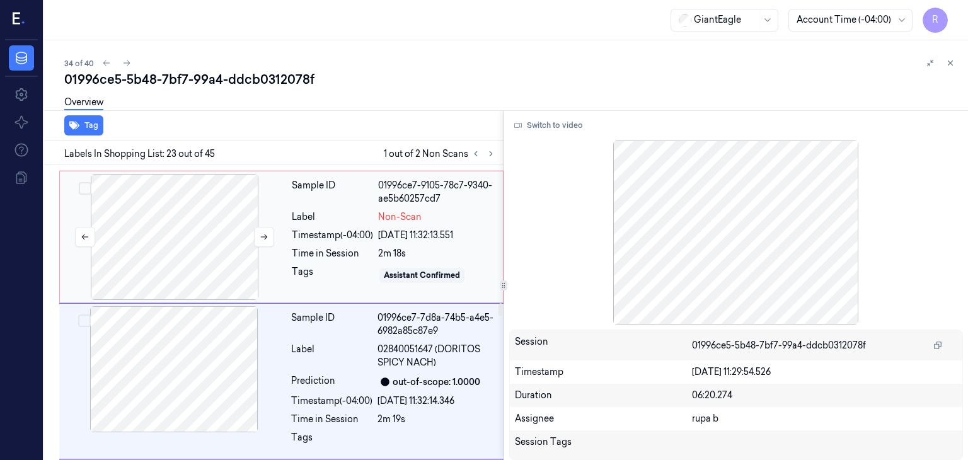
click at [202, 253] on div at bounding box center [174, 237] width 224 height 126
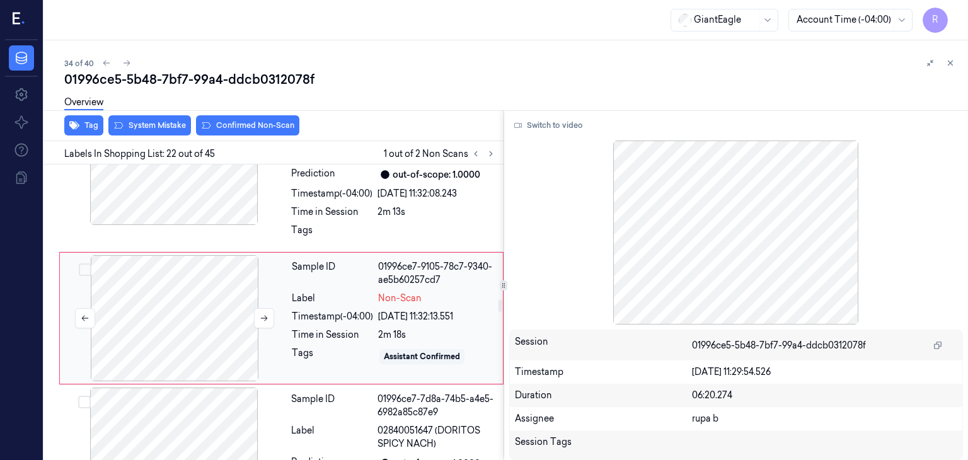
scroll to position [3130, 0]
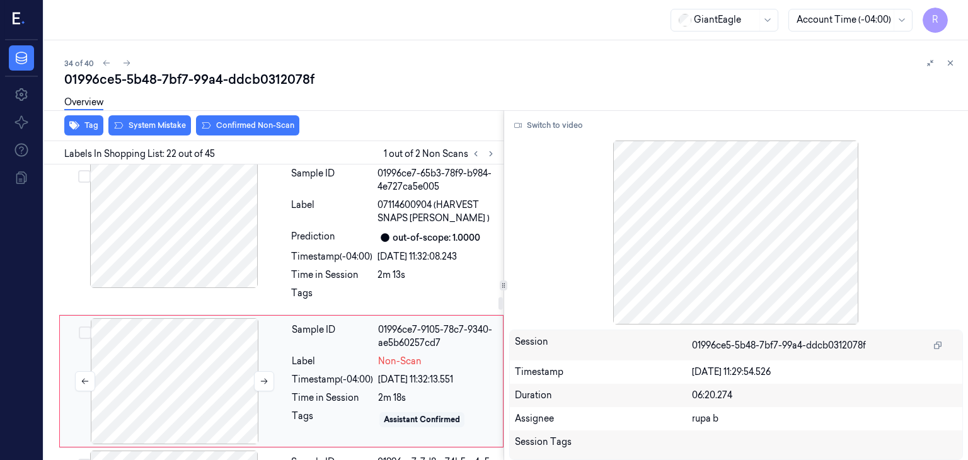
click at [234, 335] on div at bounding box center [174, 381] width 224 height 126
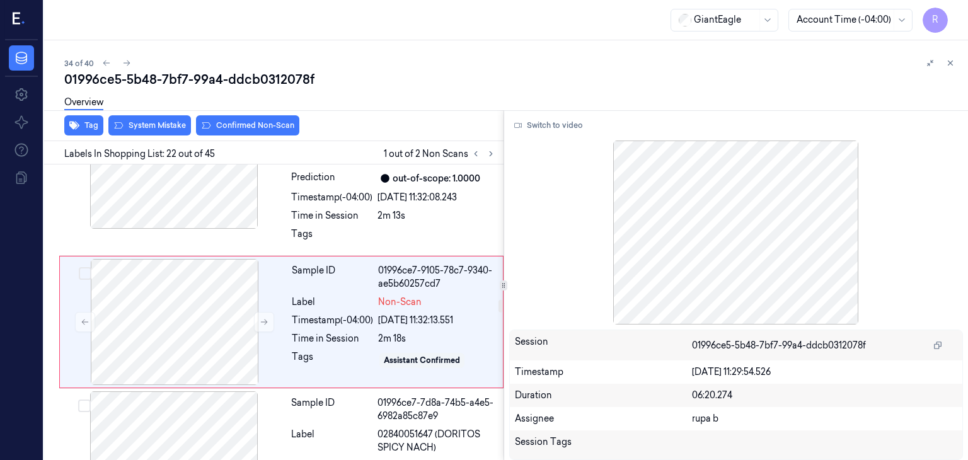
scroll to position [3193, 0]
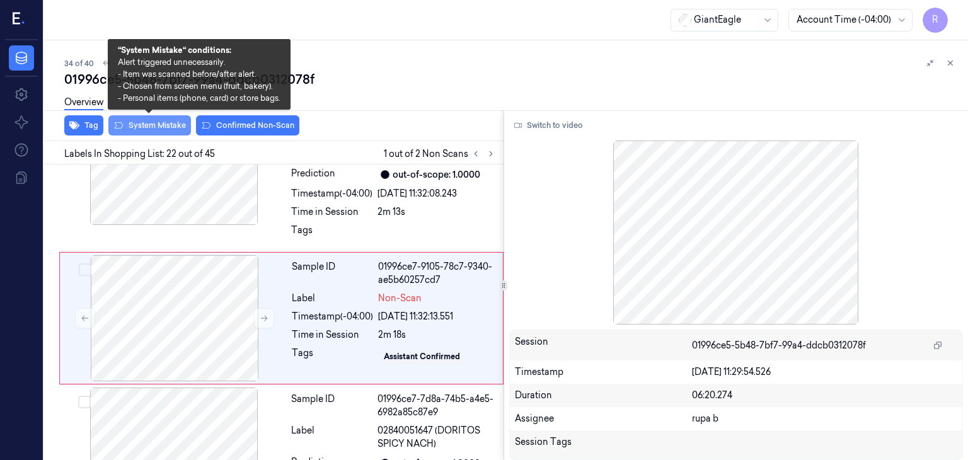
click at [161, 126] on button "System Mistake" at bounding box center [149, 125] width 83 height 20
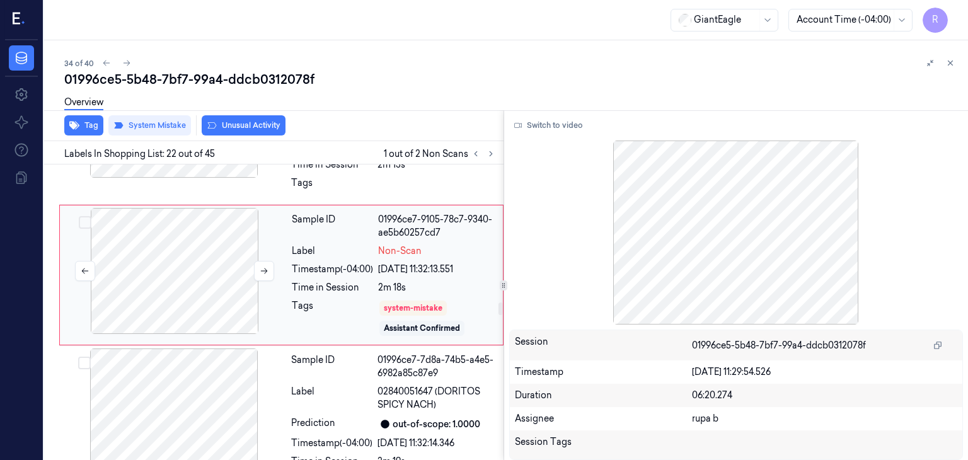
scroll to position [3260, 0]
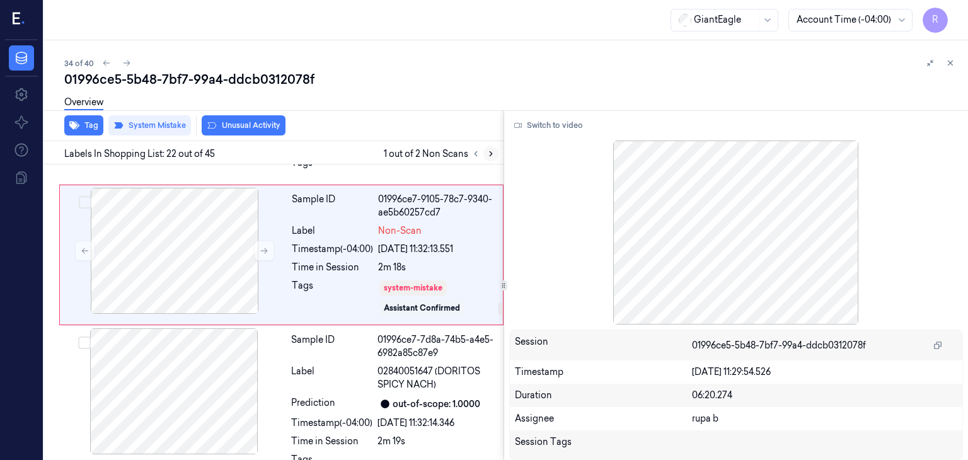
click at [490, 158] on button at bounding box center [490, 153] width 15 height 15
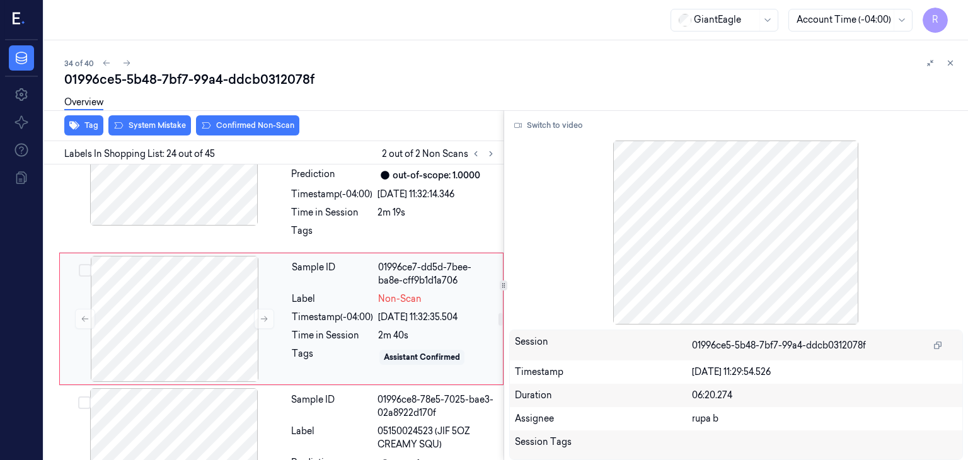
scroll to position [3552, 0]
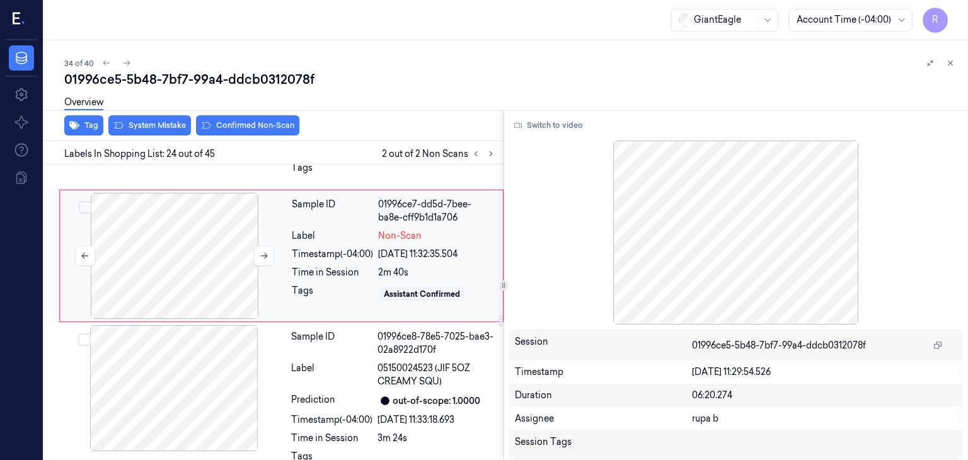
click at [195, 254] on div at bounding box center [174, 256] width 224 height 126
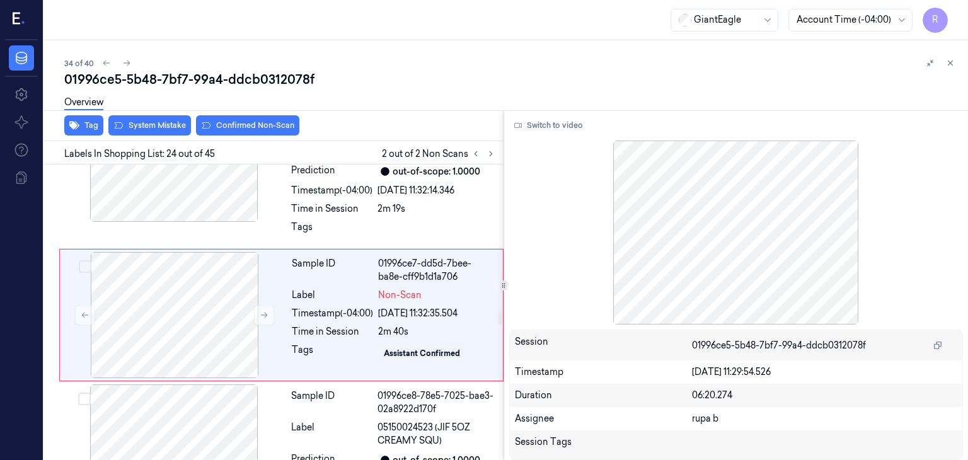
scroll to position [3489, 0]
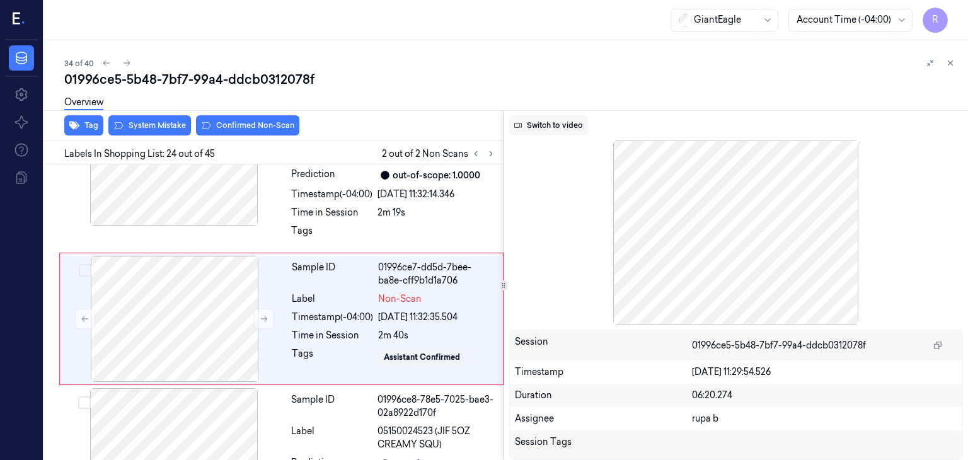
click at [568, 127] on button "Switch to video" at bounding box center [548, 125] width 79 height 20
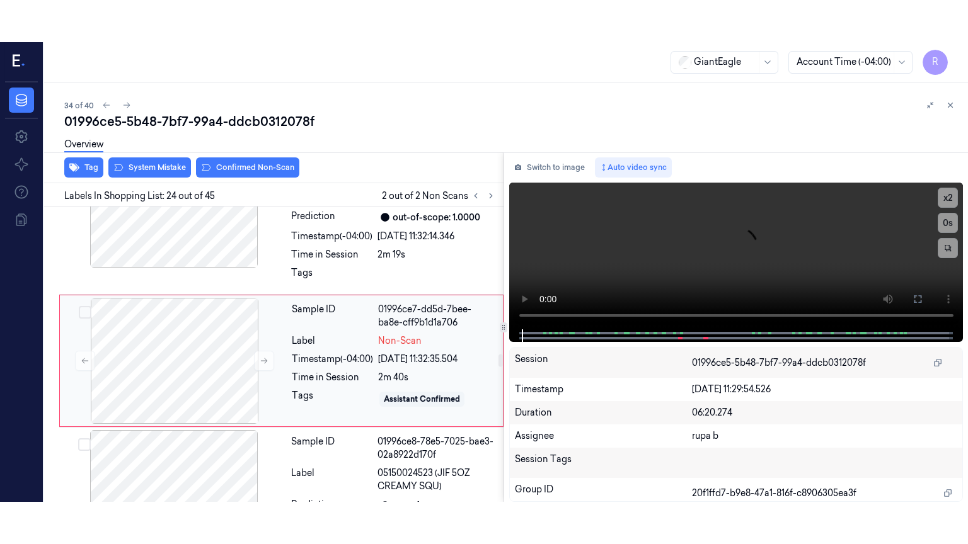
scroll to position [3552, 0]
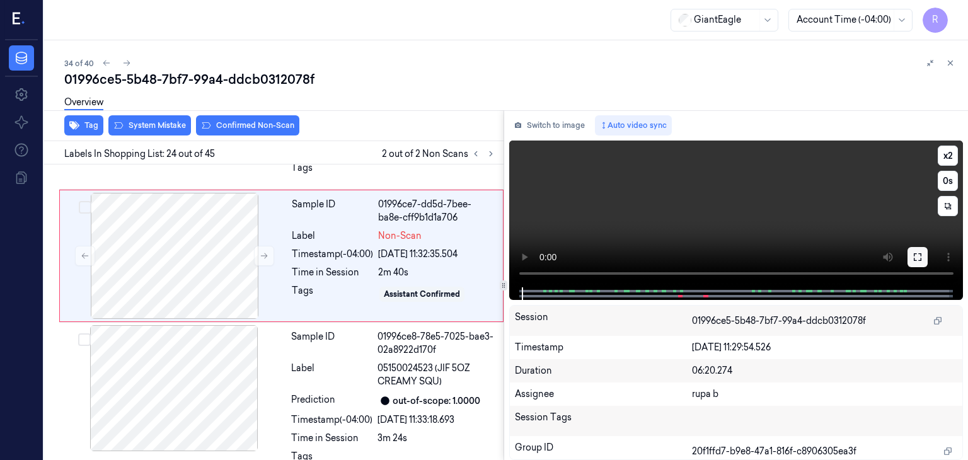
click at [918, 256] on icon at bounding box center [917, 257] width 10 height 10
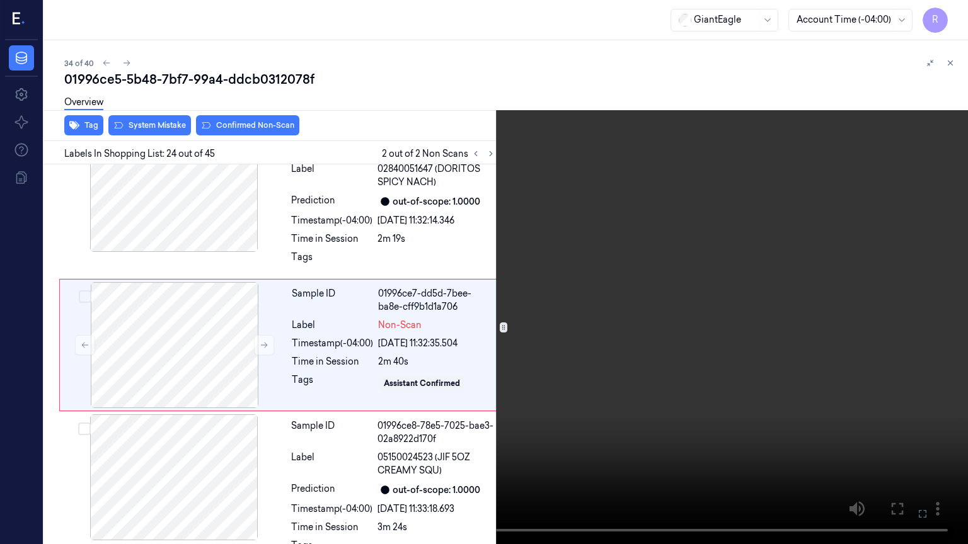
scroll to position [3446, 0]
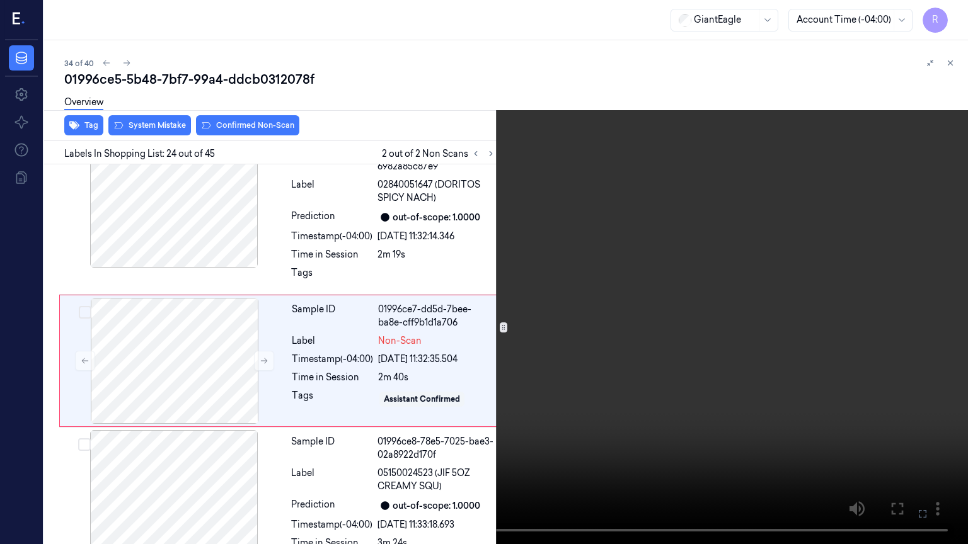
click at [499, 290] on video at bounding box center [484, 272] width 968 height 544
click at [947, 17] on button "x 2" at bounding box center [952, 15] width 20 height 20
click at [946, 26] on div "x 4 0 s" at bounding box center [952, 40] width 20 height 71
click at [951, 16] on button "x 4" at bounding box center [952, 15] width 20 height 20
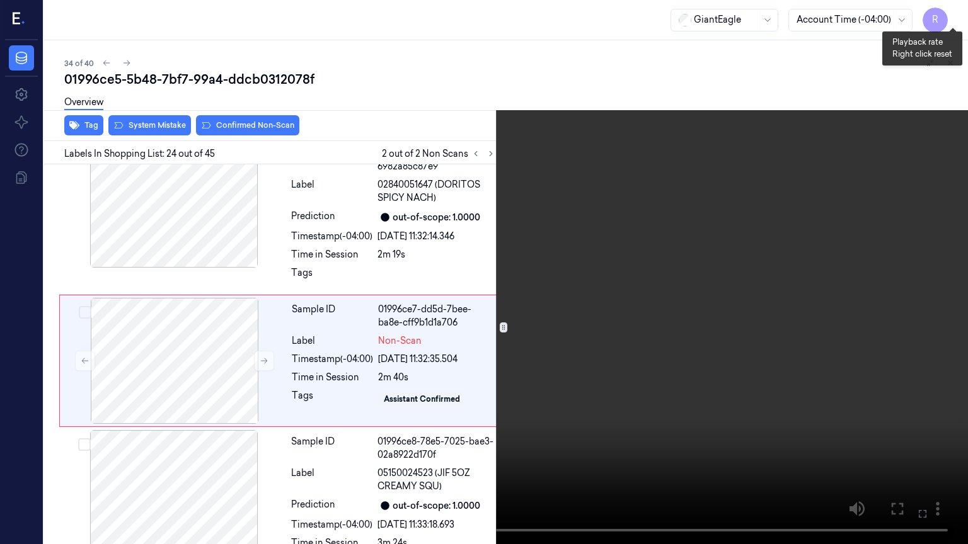
click at [951, 16] on button "x 1" at bounding box center [952, 15] width 20 height 20
click at [500, 450] on video at bounding box center [484, 272] width 968 height 544
click at [525, 424] on video at bounding box center [484, 272] width 968 height 544
click at [430, 332] on video at bounding box center [484, 272] width 968 height 544
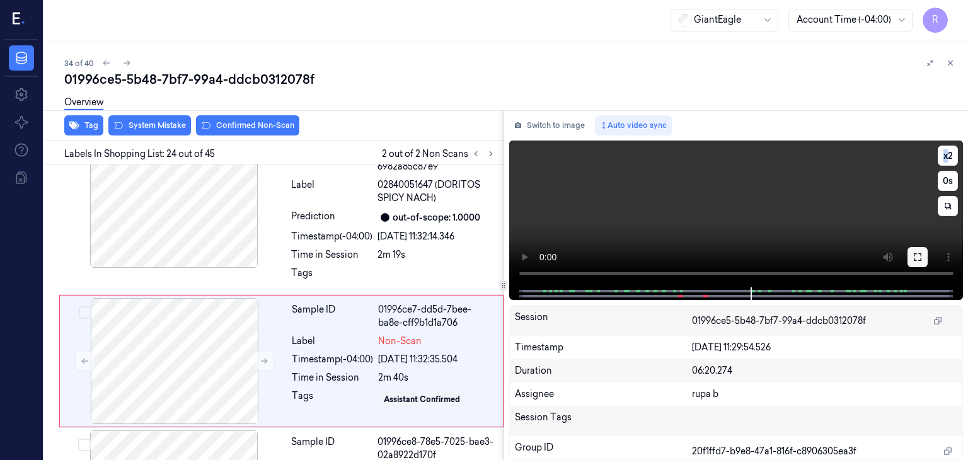
click at [918, 254] on icon at bounding box center [917, 257] width 10 height 10
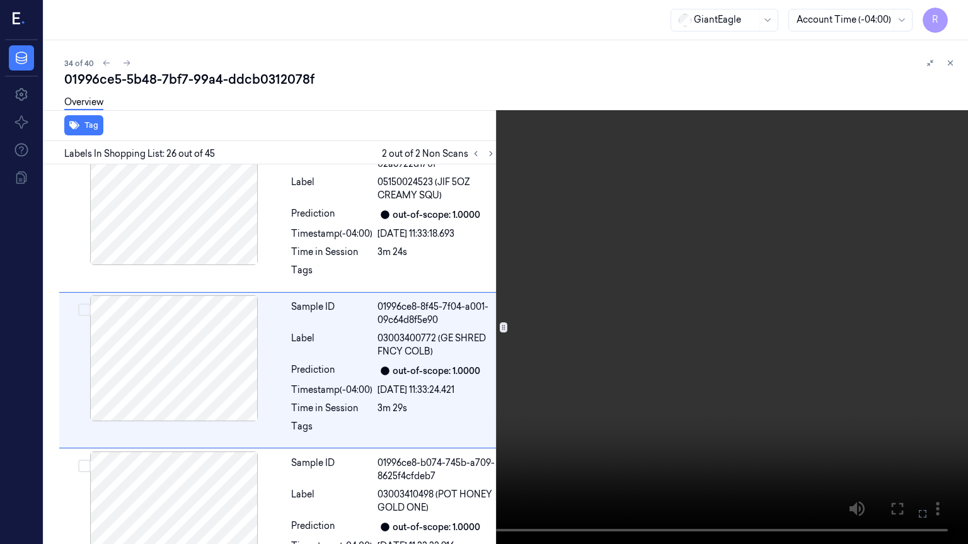
scroll to position [3746, 0]
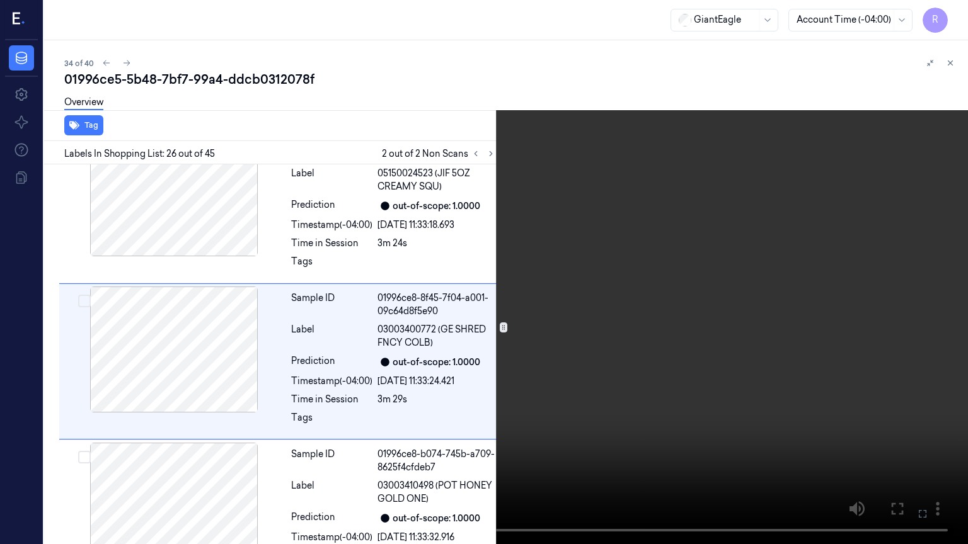
click at [661, 304] on video at bounding box center [484, 272] width 968 height 544
click at [384, 459] on video at bounding box center [484, 272] width 968 height 544
click at [159, 403] on video at bounding box center [484, 272] width 968 height 544
click at [944, 11] on button "x 2" at bounding box center [952, 15] width 20 height 20
click at [469, 324] on video at bounding box center [484, 272] width 968 height 544
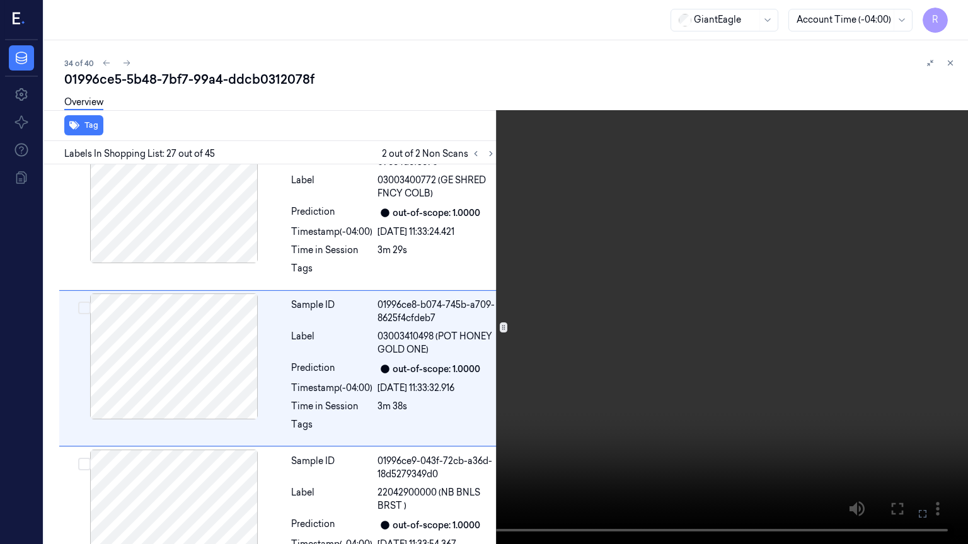
click at [575, 446] on video at bounding box center [484, 272] width 968 height 544
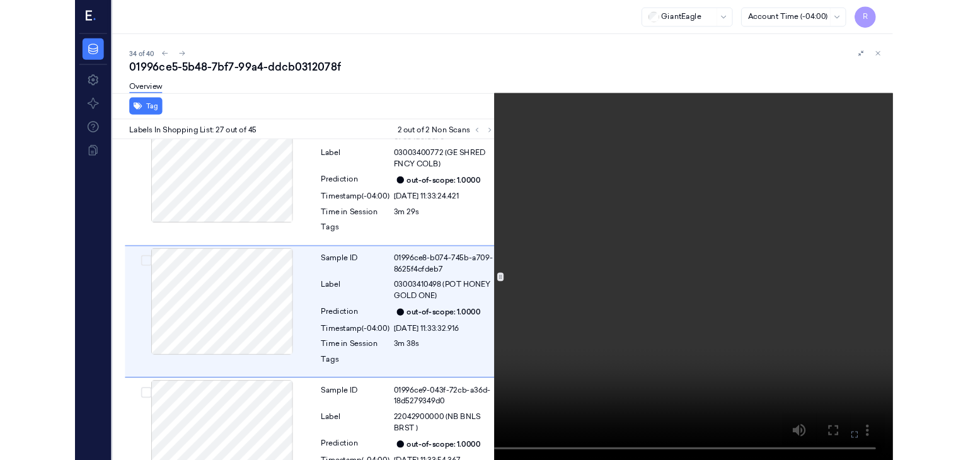
scroll to position [3903, 0]
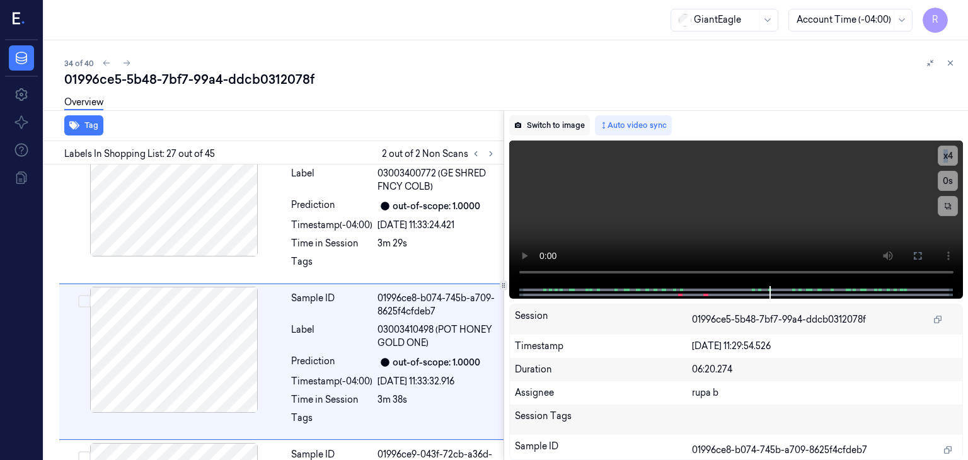
click at [556, 120] on button "Switch to image" at bounding box center [549, 125] width 81 height 20
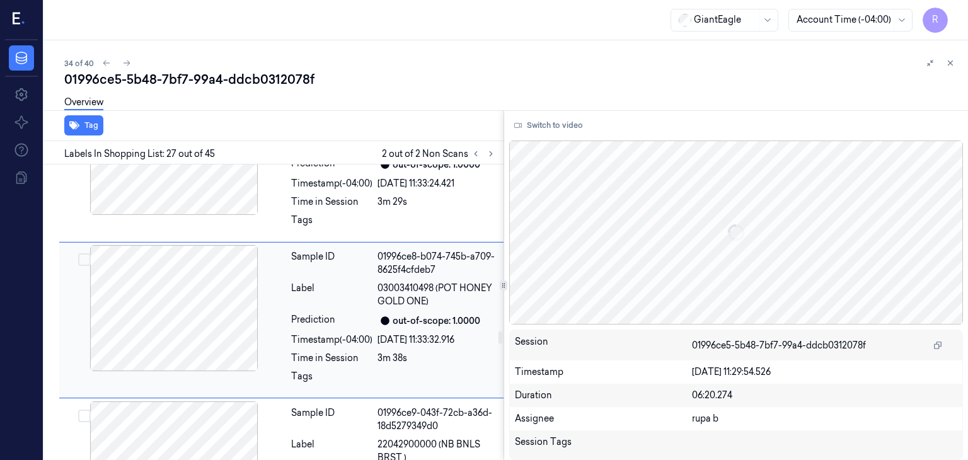
scroll to position [3945, 0]
click at [199, 304] on div at bounding box center [174, 307] width 224 height 126
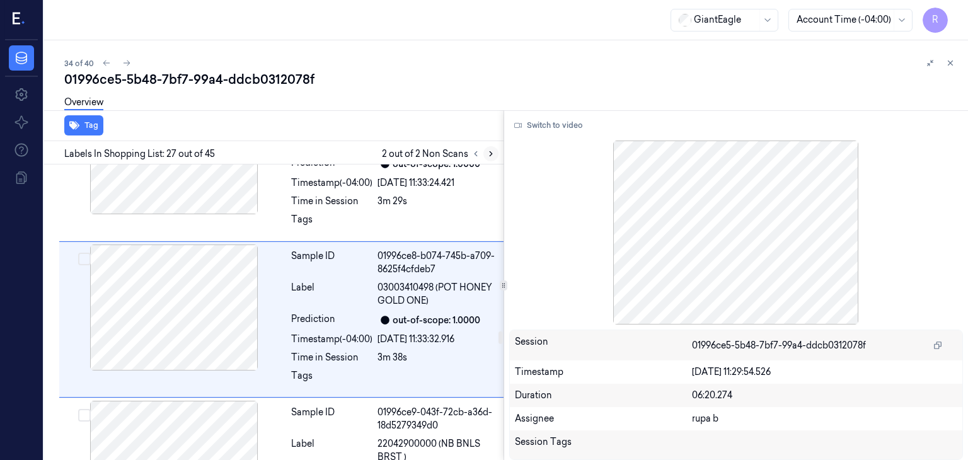
click at [494, 154] on icon at bounding box center [490, 153] width 9 height 9
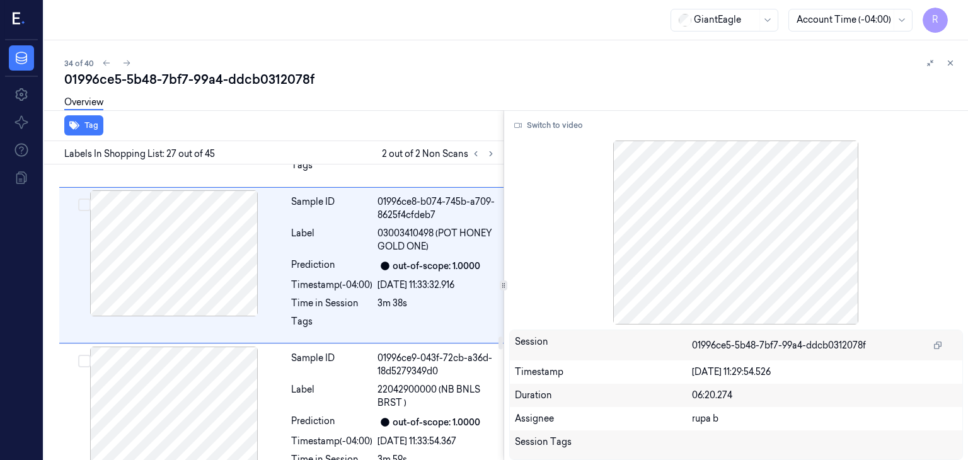
scroll to position [4071, 0]
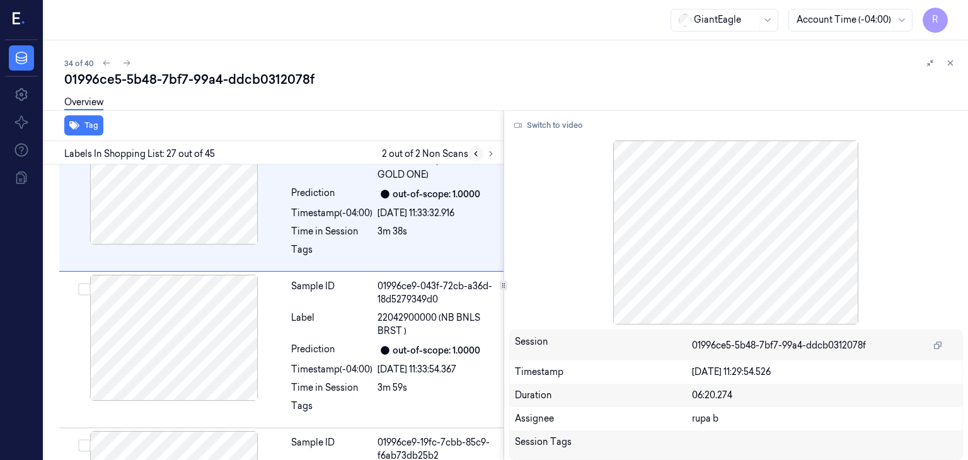
click at [476, 154] on icon at bounding box center [475, 153] width 9 height 9
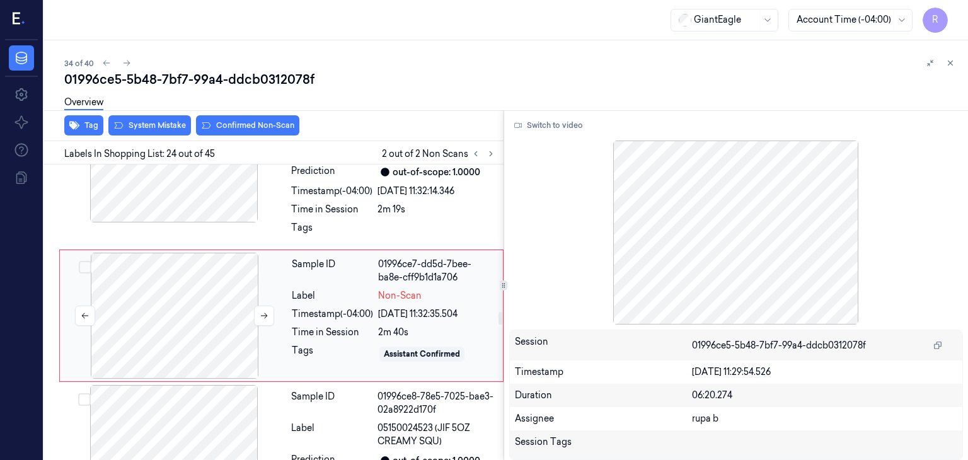
scroll to position [3489, 0]
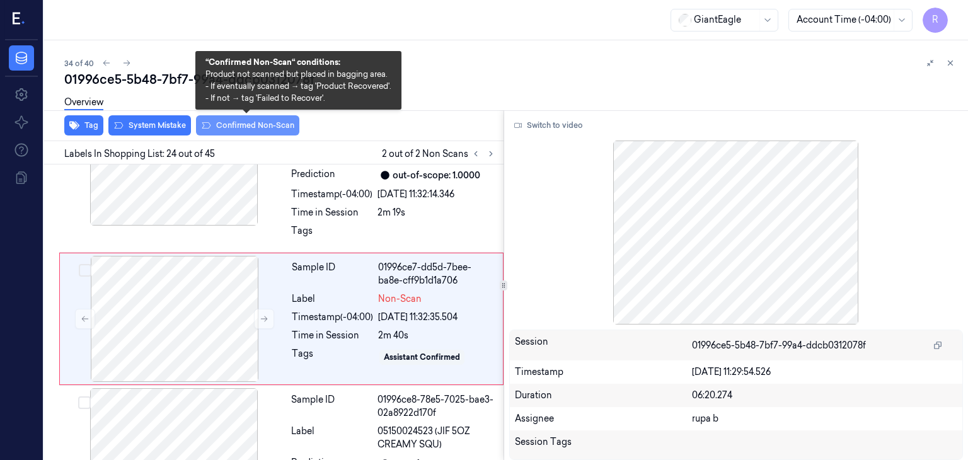
click at [248, 125] on button "Confirmed Non-Scan" at bounding box center [247, 125] width 103 height 20
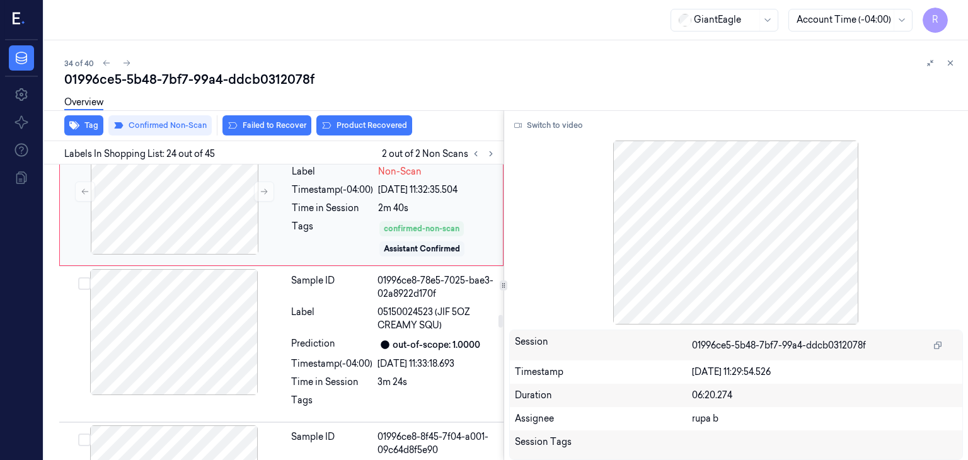
scroll to position [3618, 0]
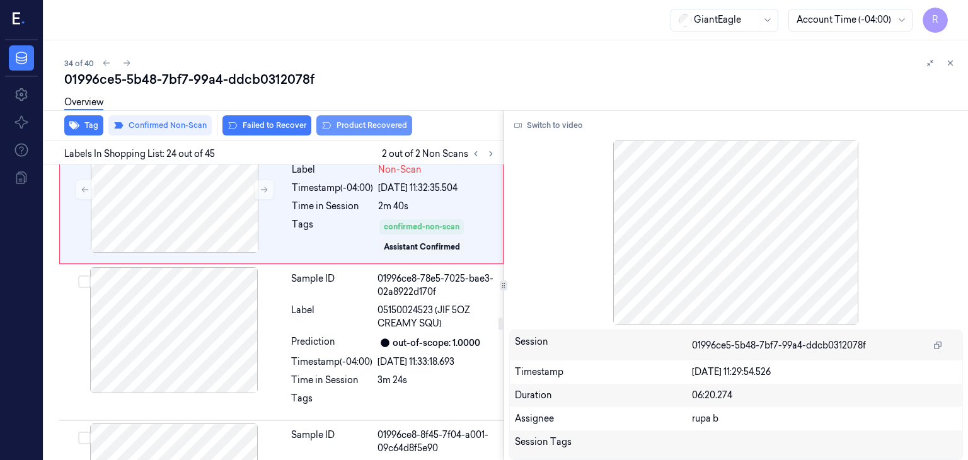
click at [382, 127] on button "Product Recovered" at bounding box center [364, 125] width 96 height 20
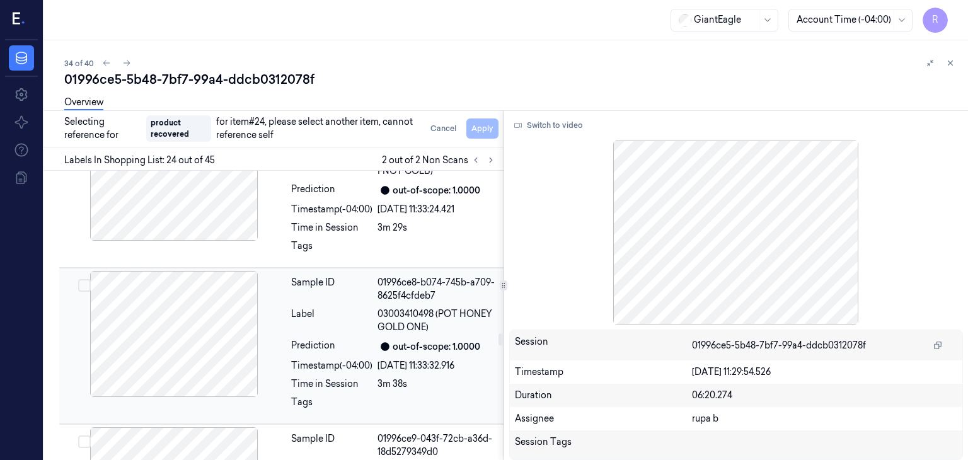
scroll to position [3996, 0]
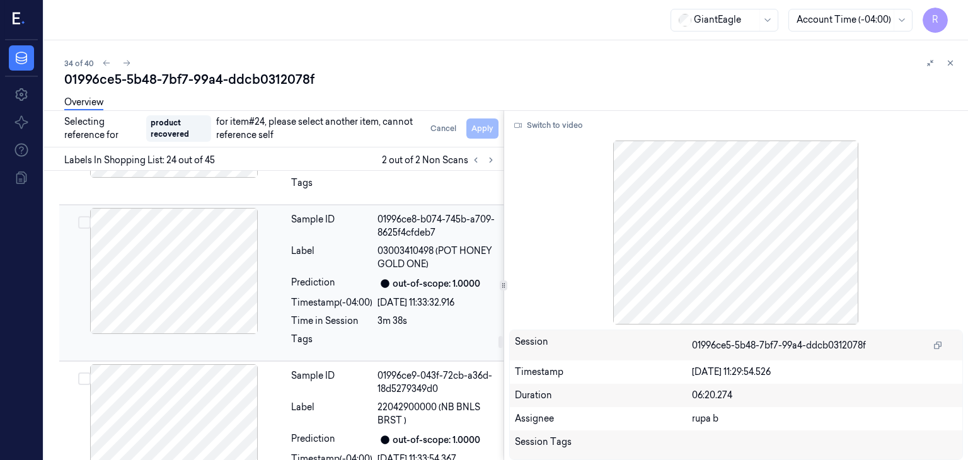
click at [164, 260] on div at bounding box center [174, 271] width 224 height 126
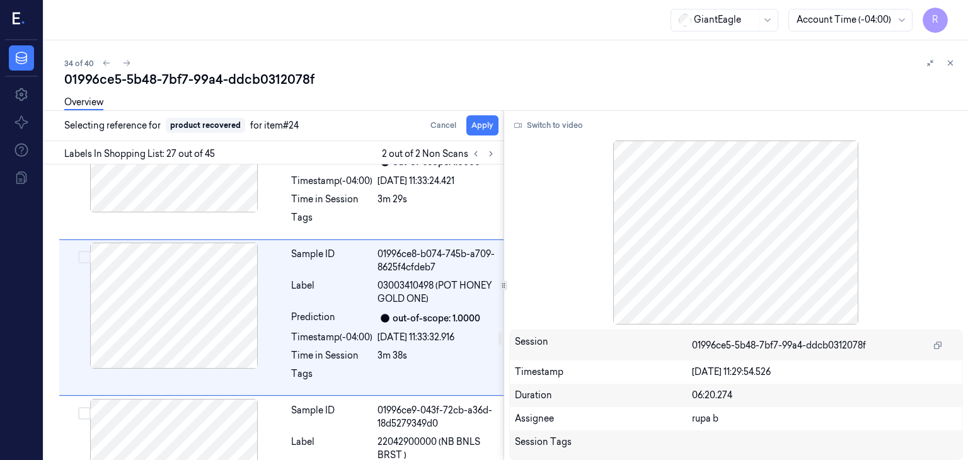
scroll to position [3952, 0]
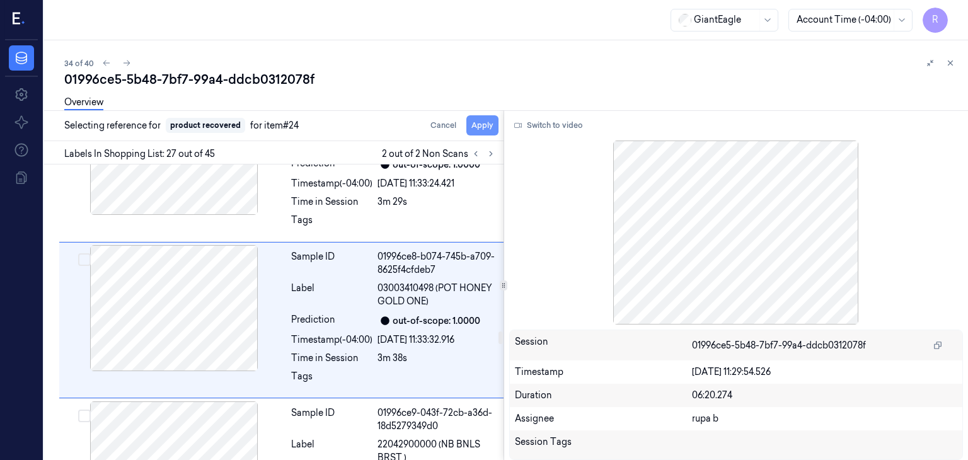
click at [481, 127] on button "Apply" at bounding box center [482, 125] width 32 height 20
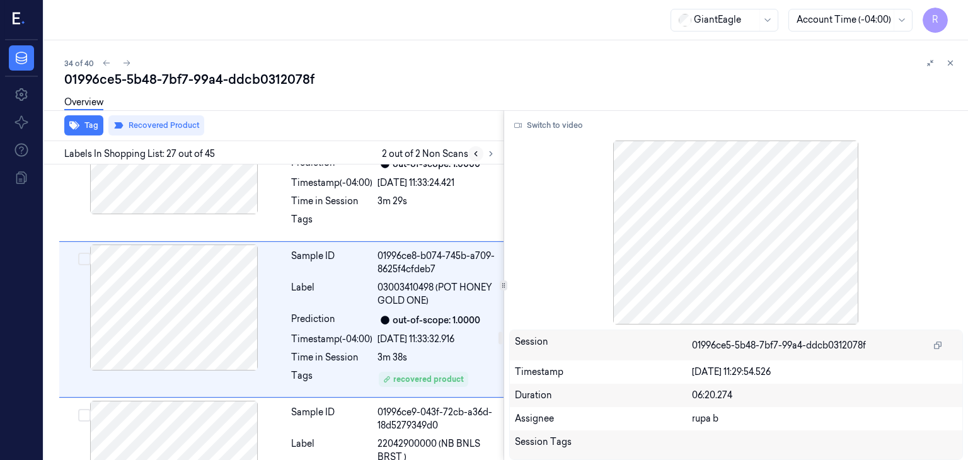
click at [476, 151] on icon at bounding box center [475, 153] width 9 height 9
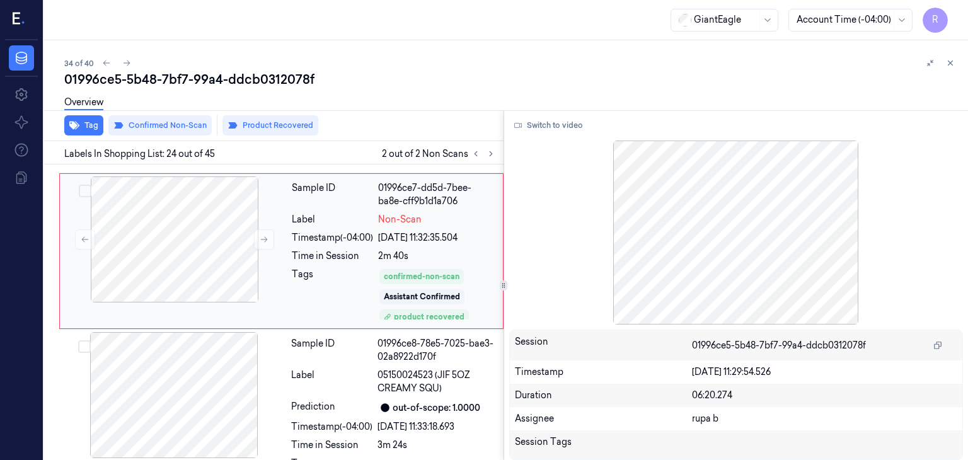
scroll to position [3500, 0]
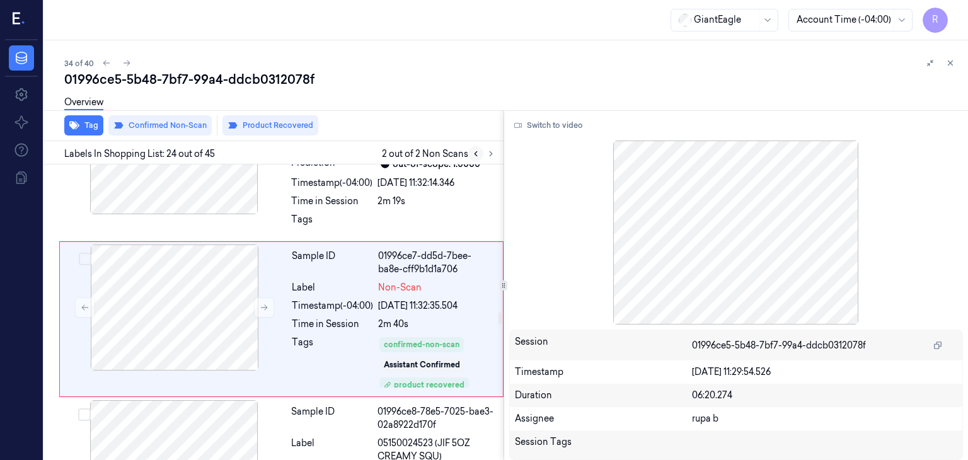
click at [470, 156] on button at bounding box center [475, 153] width 15 height 15
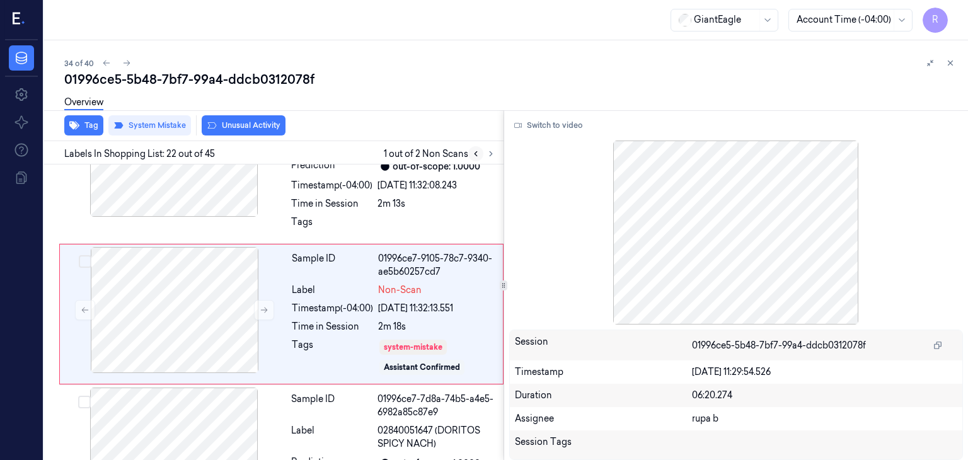
scroll to position [3197, 0]
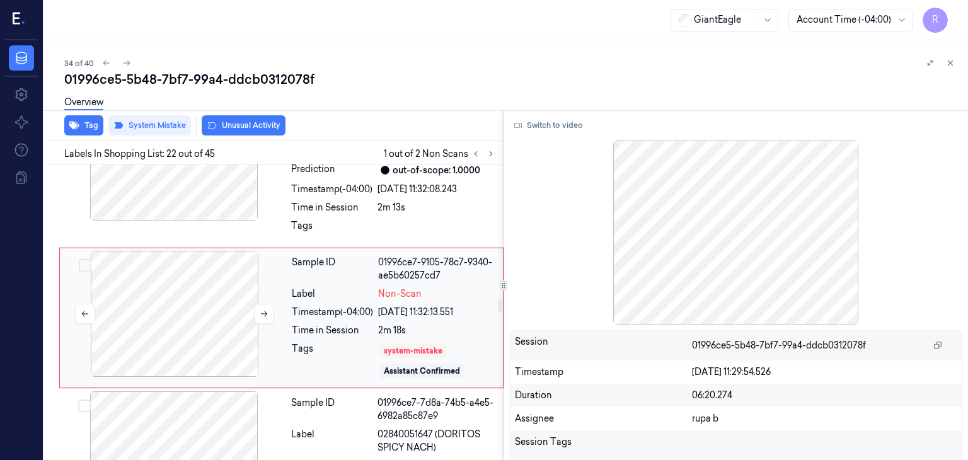
click at [236, 316] on div at bounding box center [174, 314] width 224 height 126
click at [265, 309] on icon at bounding box center [264, 313] width 9 height 9
drag, startPoint x: 265, startPoint y: 305, endPoint x: 222, endPoint y: 311, distance: 43.2
click at [265, 309] on icon at bounding box center [264, 313] width 9 height 9
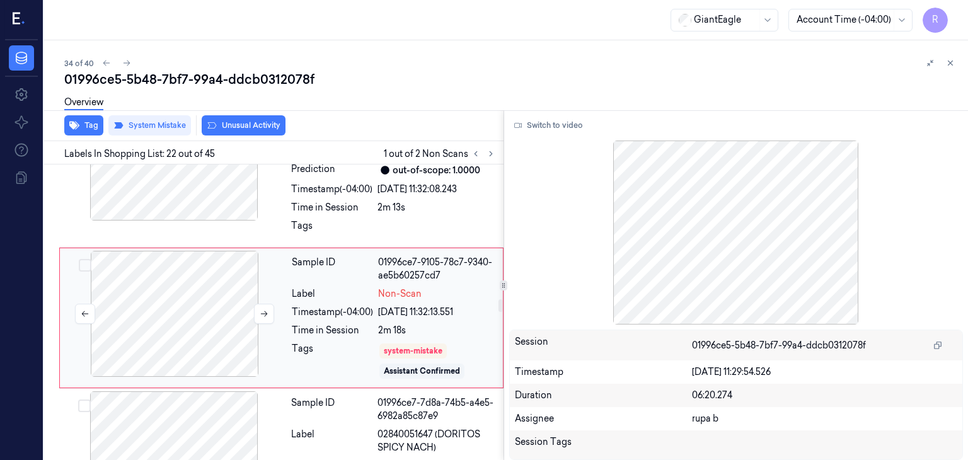
click at [209, 311] on div at bounding box center [174, 314] width 224 height 126
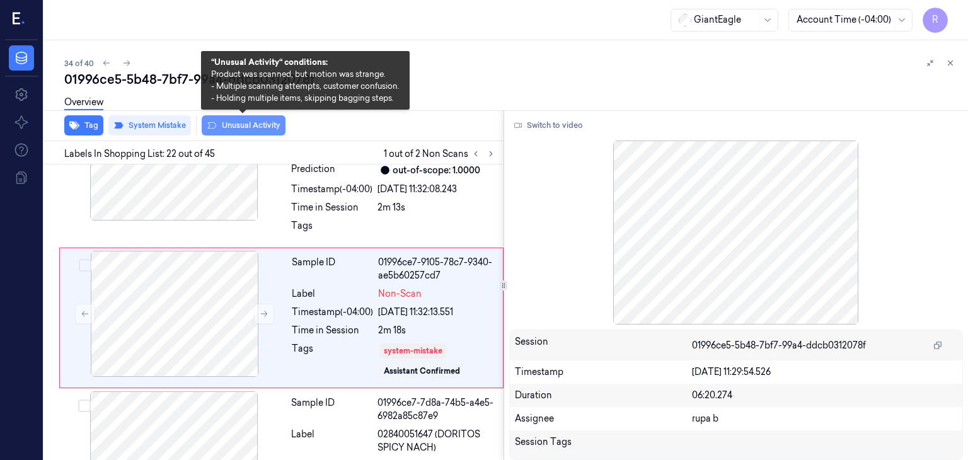
click at [224, 130] on button "Unusual Activity" at bounding box center [244, 125] width 84 height 20
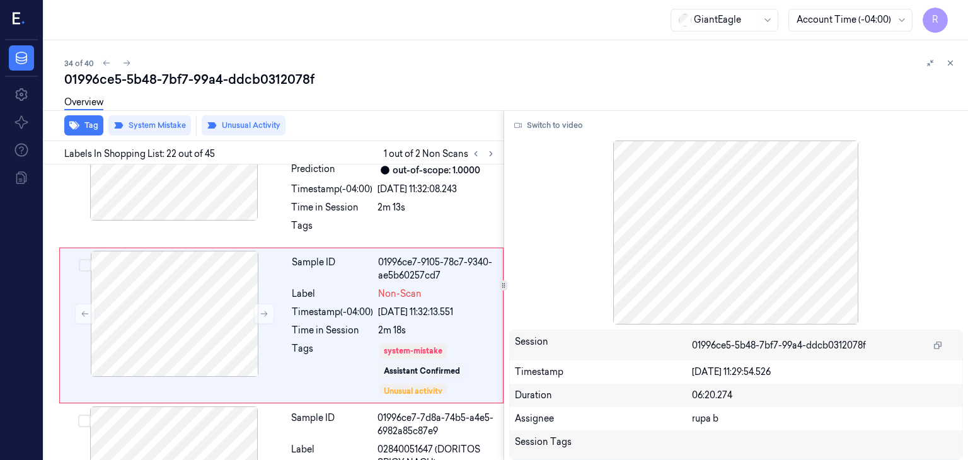
scroll to position [3205, 0]
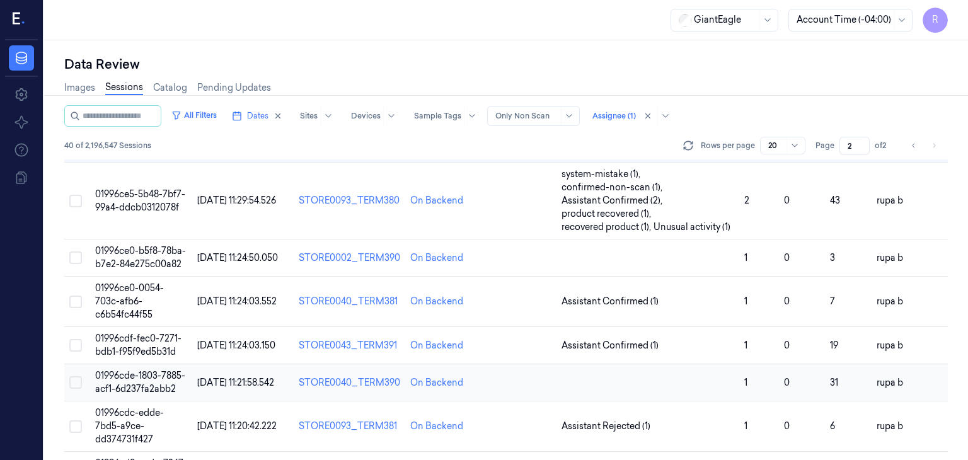
scroll to position [600, 0]
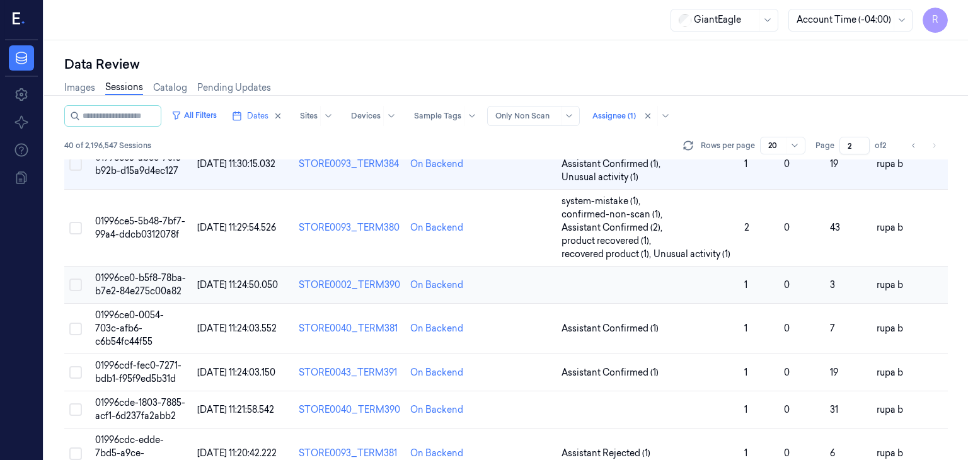
click at [118, 280] on span "01996ce0-b5f8-78ba-b7e2-84e275c00a82" at bounding box center [140, 284] width 91 height 25
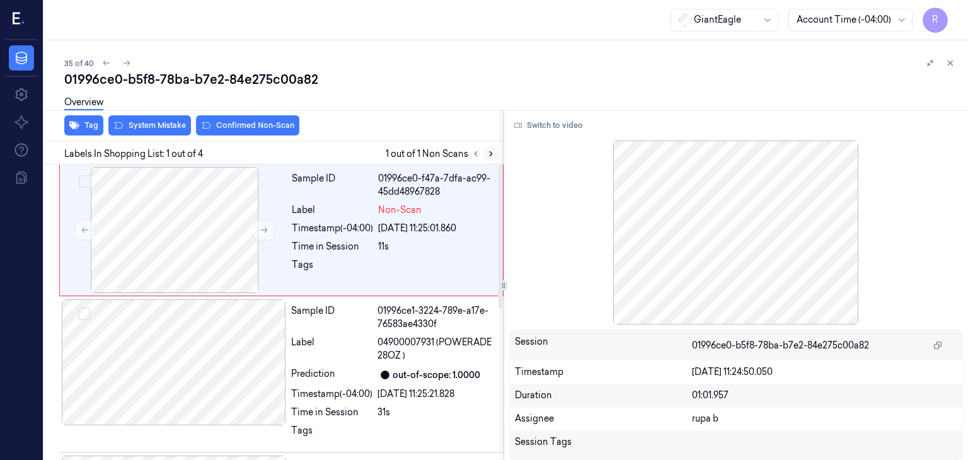
click at [495, 155] on button at bounding box center [490, 153] width 15 height 15
click at [202, 211] on div at bounding box center [174, 230] width 224 height 126
click at [265, 231] on icon at bounding box center [264, 230] width 9 height 9
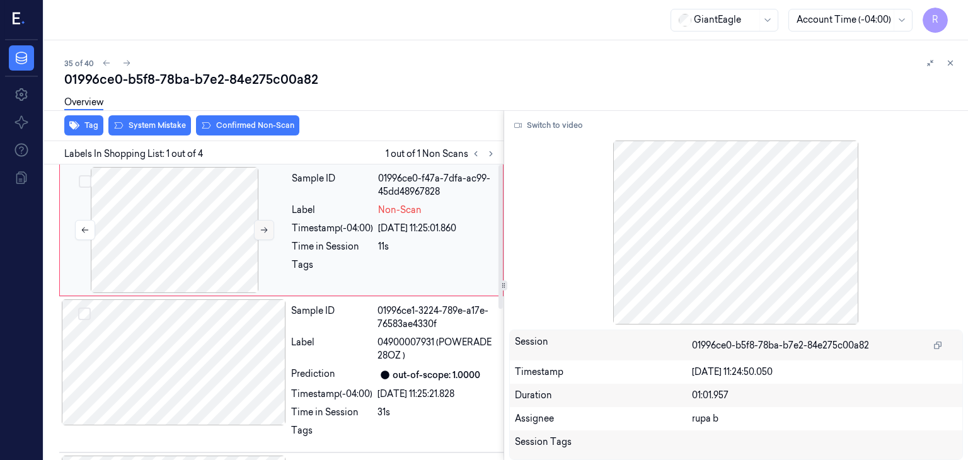
click at [265, 231] on icon at bounding box center [264, 230] width 9 height 9
click at [220, 225] on div at bounding box center [174, 230] width 224 height 126
click at [560, 128] on button "Switch to video" at bounding box center [548, 125] width 79 height 20
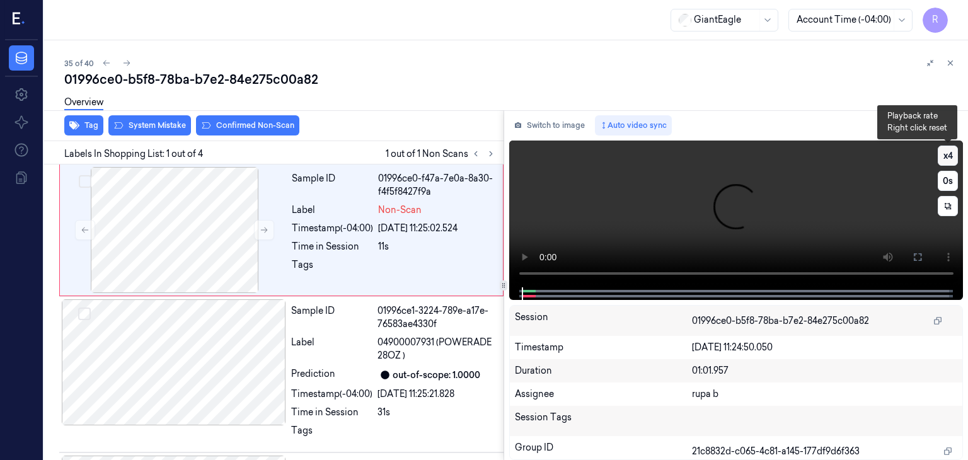
click at [944, 152] on button "x 4" at bounding box center [947, 156] width 20 height 20
click at [944, 152] on button "x 1" at bounding box center [947, 156] width 20 height 20
click at [583, 228] on video at bounding box center [736, 213] width 454 height 147
click at [915, 261] on icon at bounding box center [917, 257] width 10 height 10
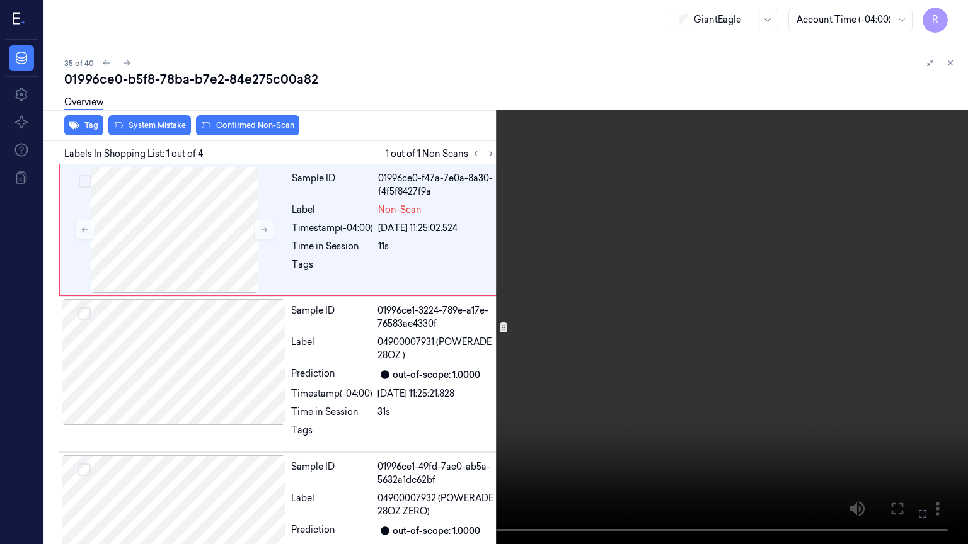
click at [185, 406] on video at bounding box center [484, 272] width 968 height 544
click at [273, 411] on video at bounding box center [484, 272] width 968 height 544
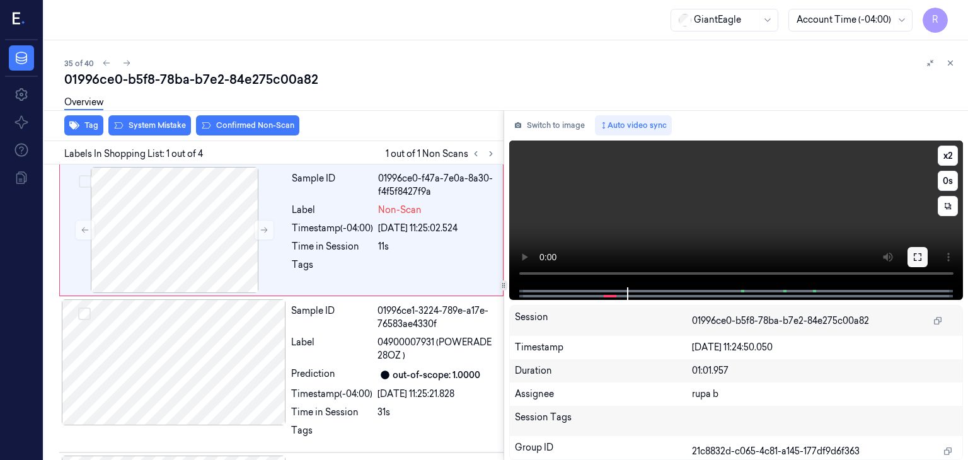
click at [925, 257] on button at bounding box center [917, 257] width 20 height 20
drag, startPoint x: 554, startPoint y: 128, endPoint x: 290, endPoint y: 287, distance: 308.9
click at [554, 128] on button "Switch to image" at bounding box center [549, 125] width 81 height 20
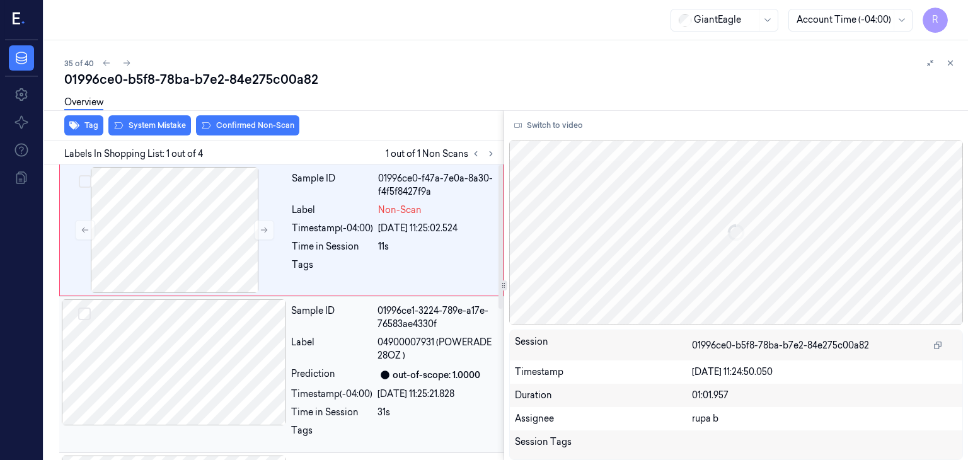
click at [204, 366] on div at bounding box center [174, 362] width 224 height 126
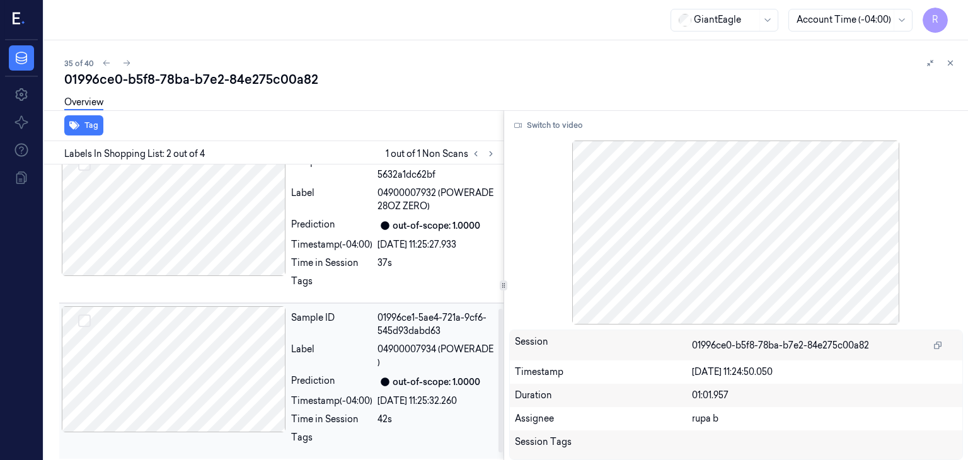
scroll to position [308, 0]
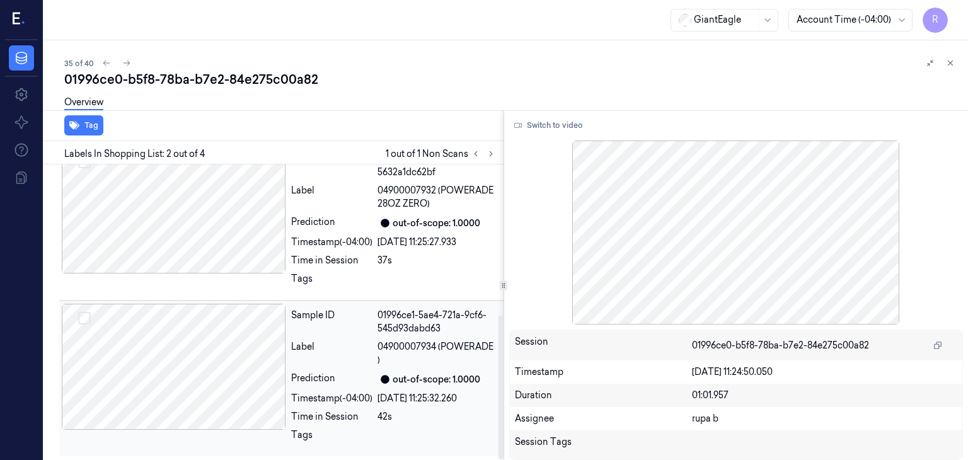
click at [208, 362] on div at bounding box center [174, 367] width 224 height 126
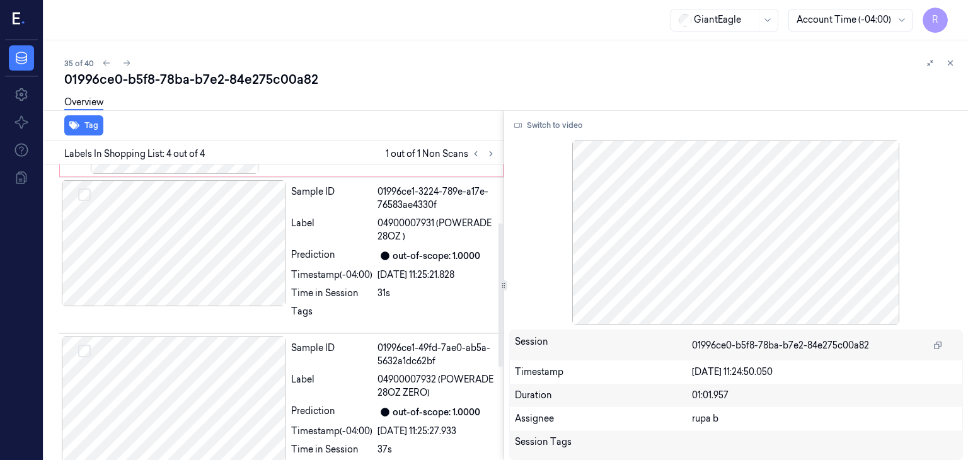
scroll to position [0, 0]
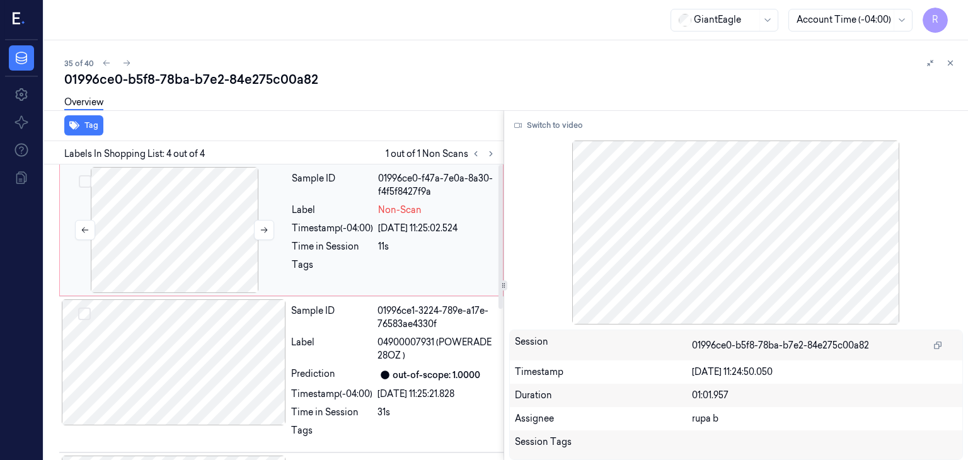
click at [207, 241] on div at bounding box center [174, 230] width 224 height 126
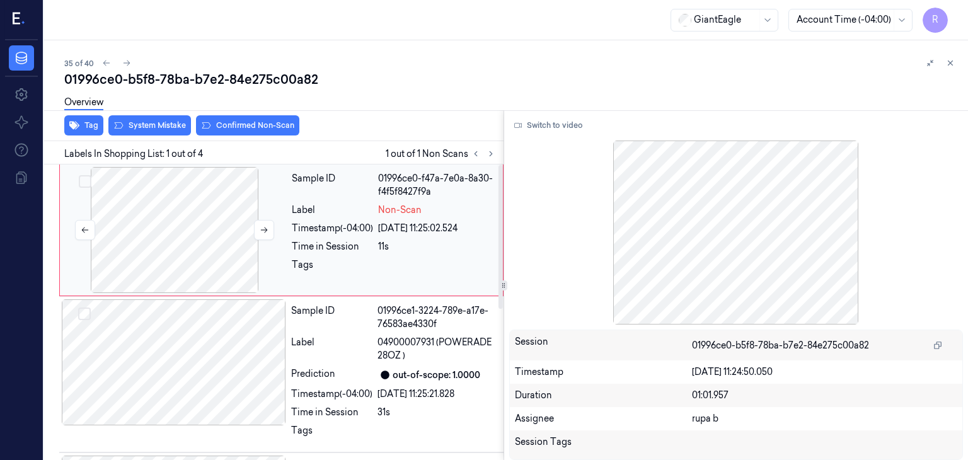
click at [180, 229] on div at bounding box center [174, 230] width 224 height 126
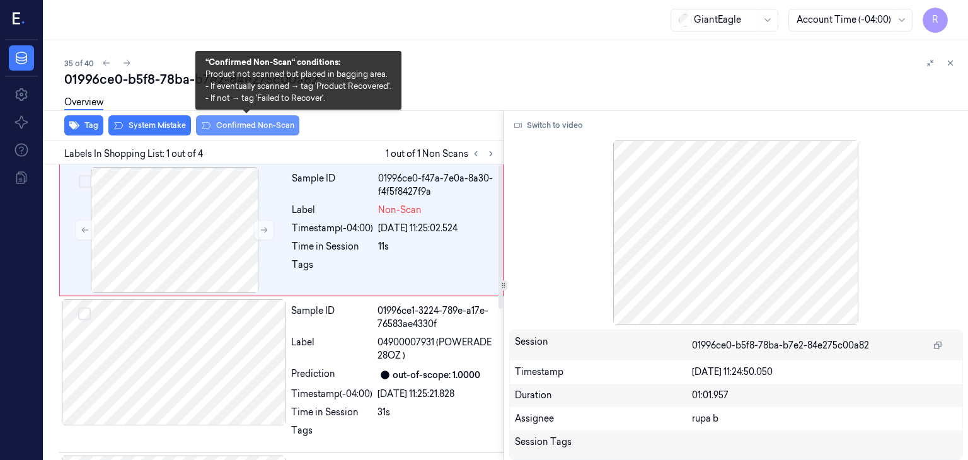
click at [243, 134] on button "Confirmed Non-Scan" at bounding box center [247, 125] width 103 height 20
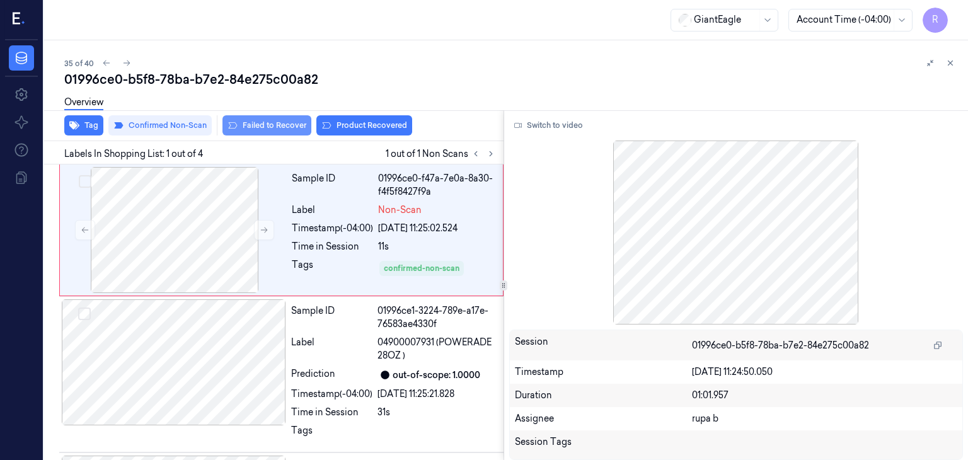
click at [287, 129] on button "Failed to Recover" at bounding box center [266, 125] width 89 height 20
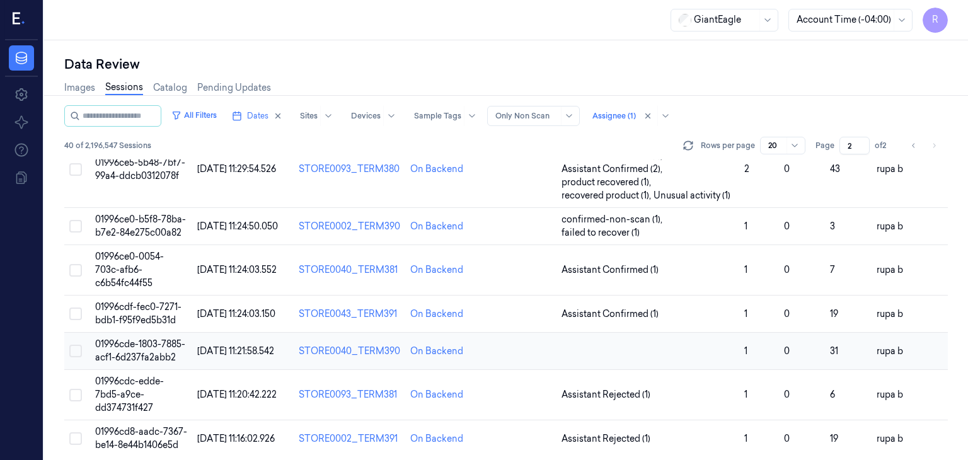
scroll to position [663, 0]
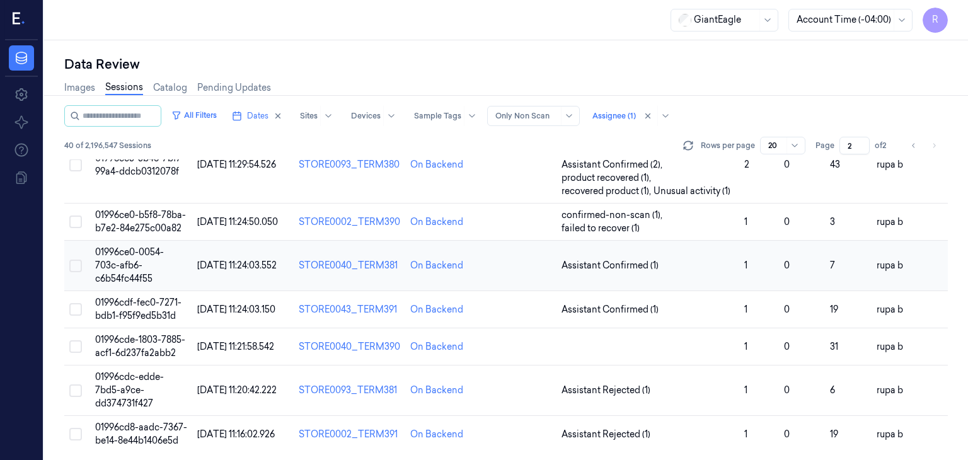
click at [145, 266] on td "01996ce0-0054-703c-afb6-c6b54fc44f55" at bounding box center [141, 266] width 103 height 50
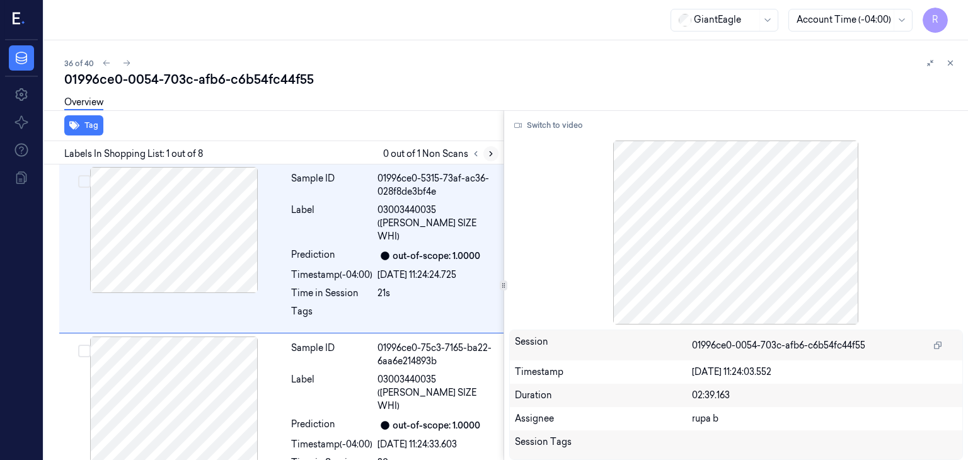
click at [487, 158] on button at bounding box center [490, 153] width 15 height 15
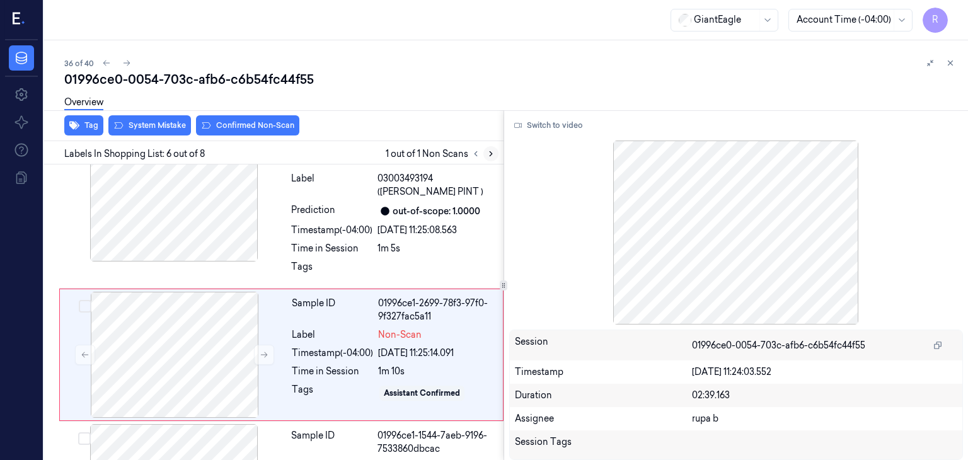
scroll to position [697, 0]
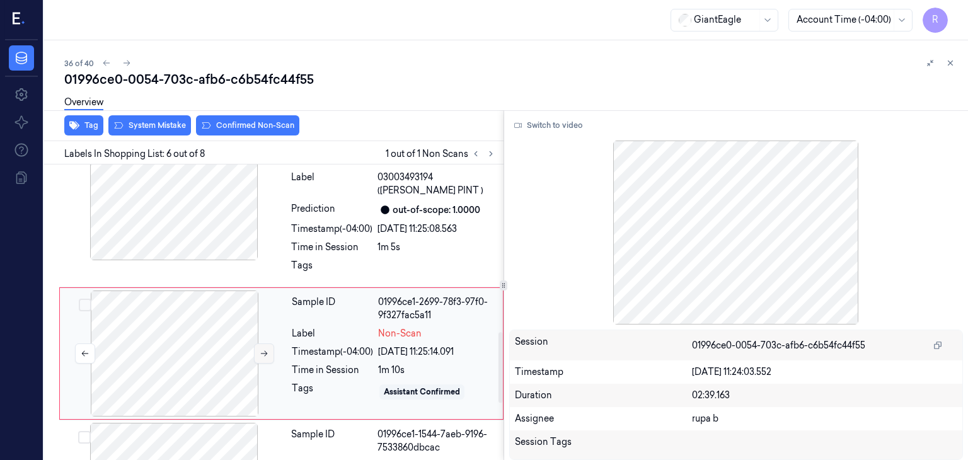
click at [263, 349] on icon at bounding box center [264, 353] width 9 height 9
click at [262, 349] on icon at bounding box center [264, 353] width 9 height 9
click at [262, 343] on button at bounding box center [264, 353] width 20 height 20
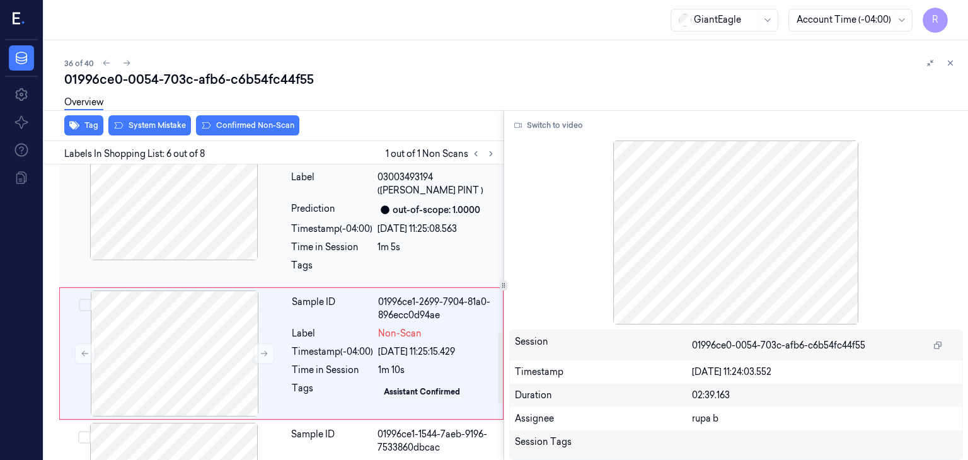
click at [214, 177] on div at bounding box center [174, 197] width 224 height 126
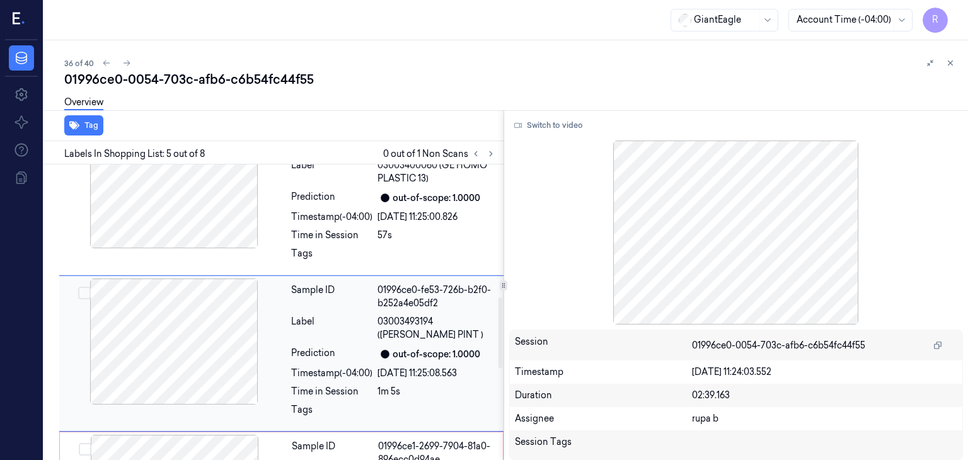
scroll to position [679, 0]
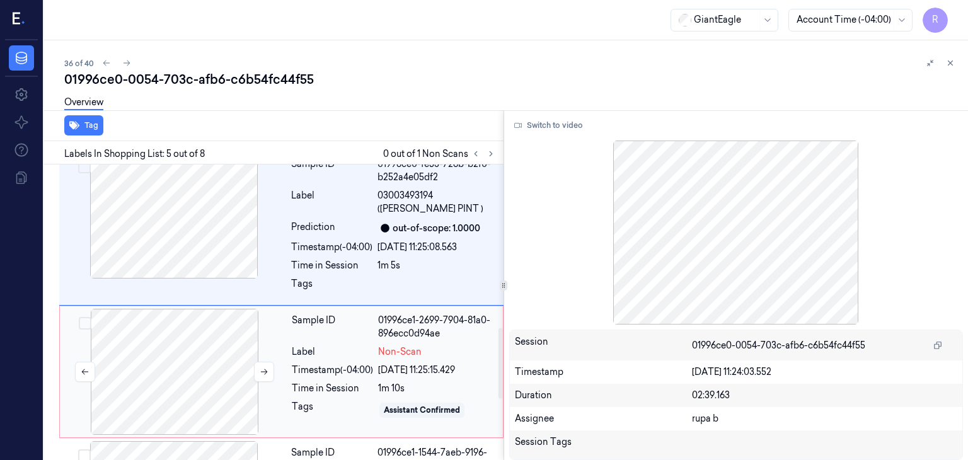
click at [209, 343] on div at bounding box center [174, 372] width 224 height 126
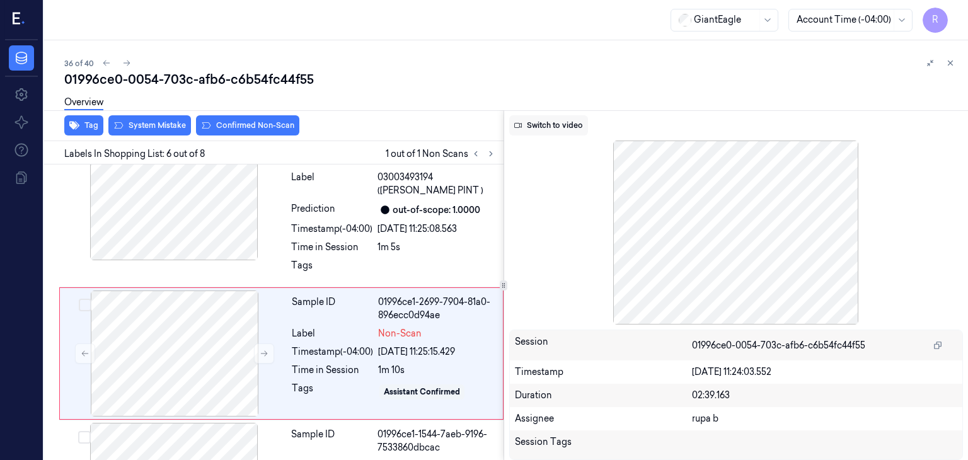
click at [552, 129] on button "Switch to video" at bounding box center [548, 125] width 79 height 20
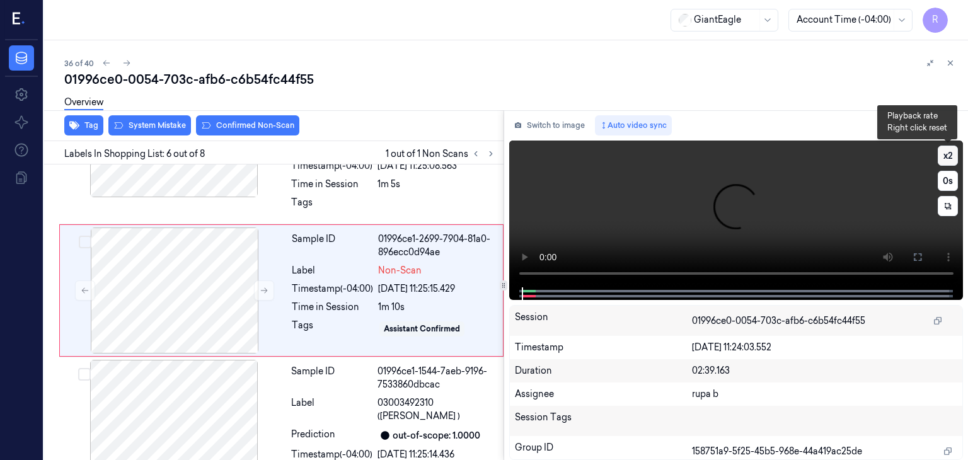
click at [942, 162] on button "x 2" at bounding box center [947, 156] width 20 height 20
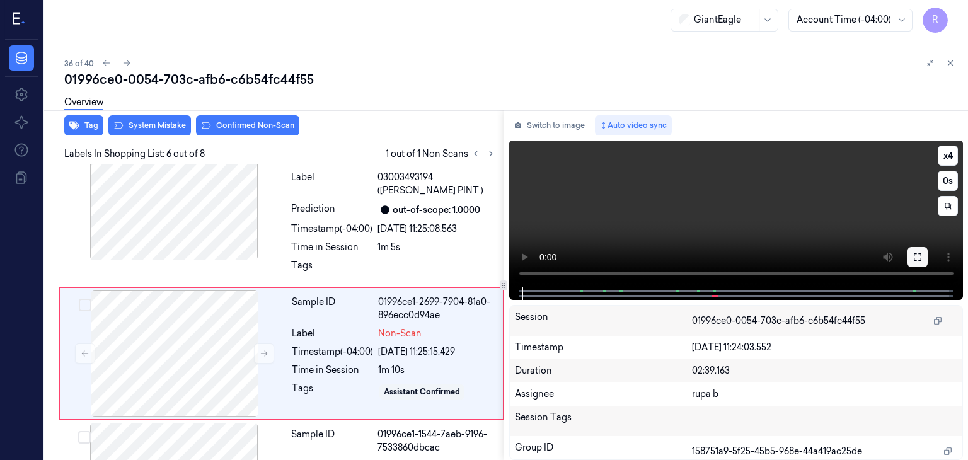
click at [917, 256] on icon at bounding box center [917, 257] width 10 height 10
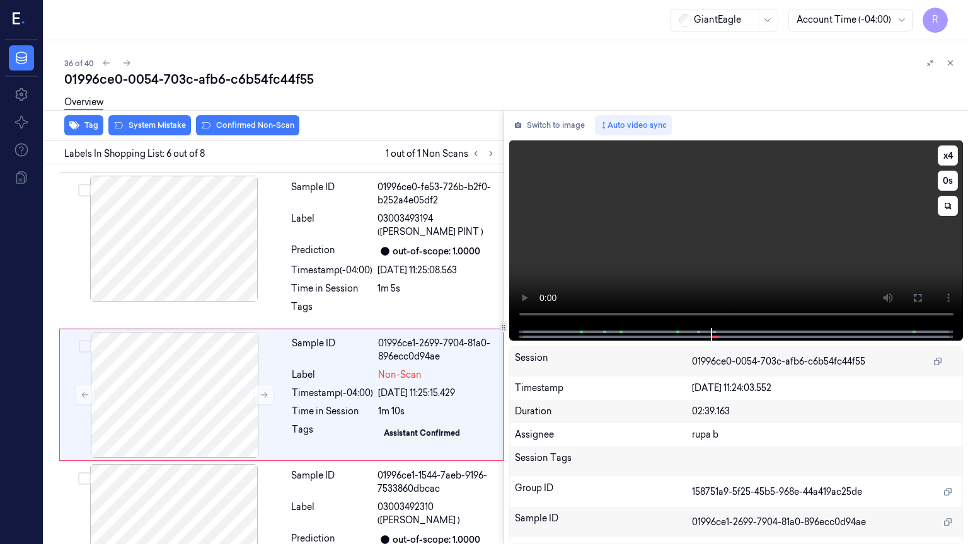
scroll to position [655, 0]
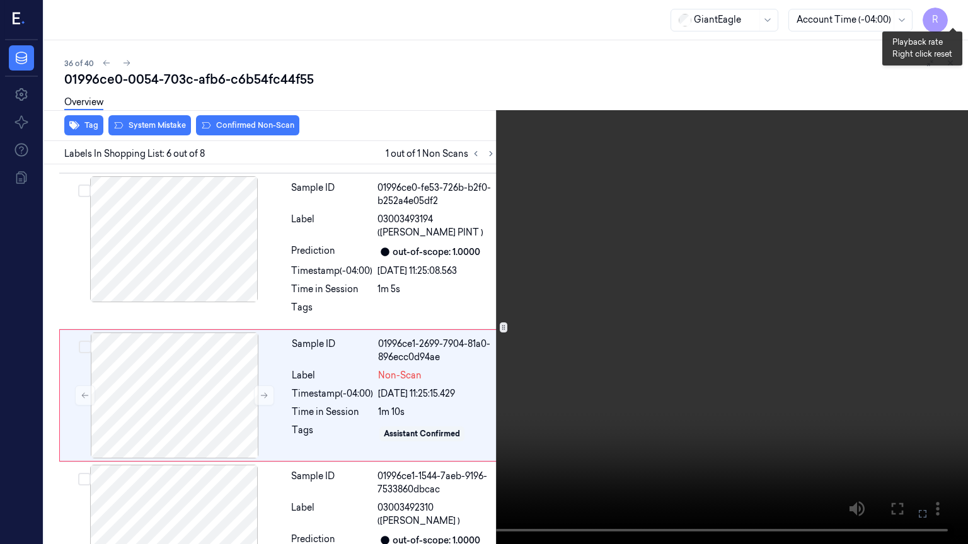
click at [959, 17] on button "x 4" at bounding box center [952, 15] width 20 height 20
click at [959, 17] on button "x 1" at bounding box center [952, 15] width 20 height 20
click at [660, 348] on video at bounding box center [484, 272] width 968 height 544
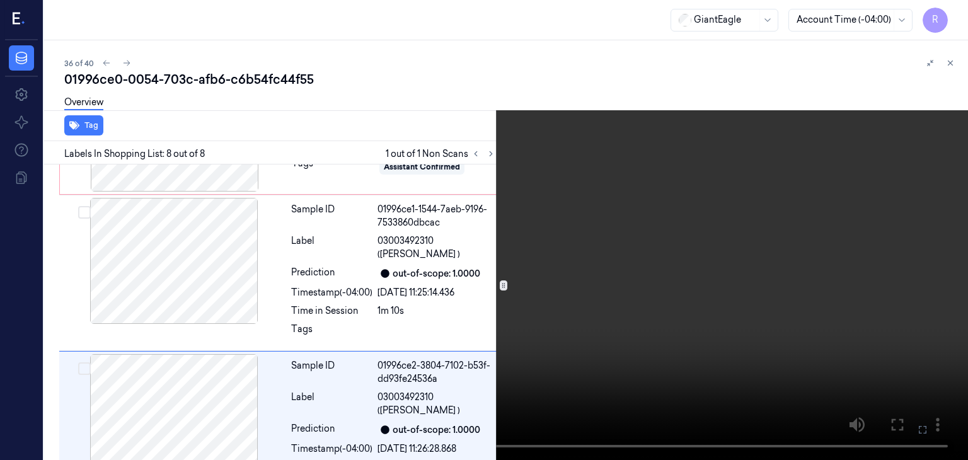
scroll to position [932, 0]
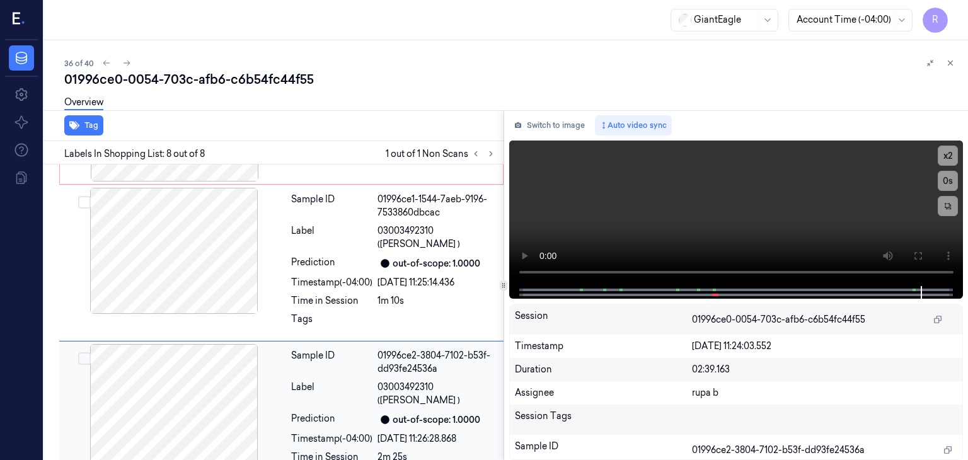
drag, startPoint x: 566, startPoint y: 130, endPoint x: 186, endPoint y: 323, distance: 425.4
click at [566, 130] on button "Switch to image" at bounding box center [549, 125] width 81 height 20
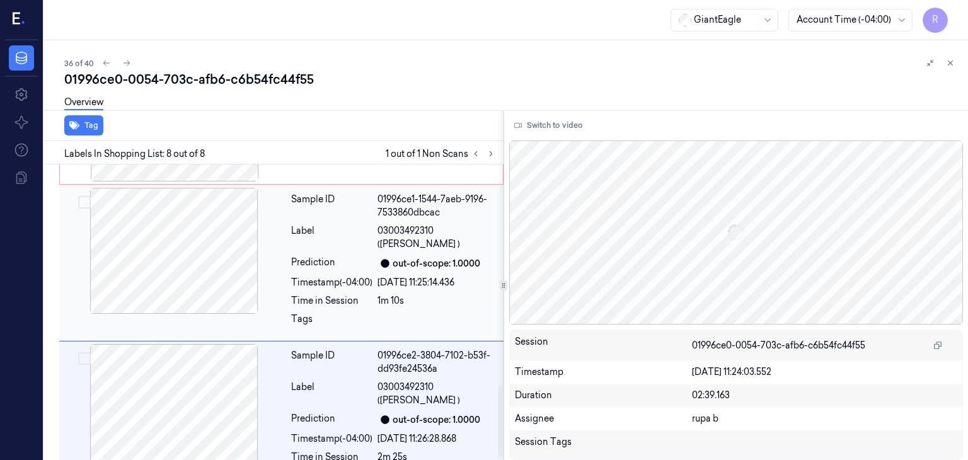
scroll to position [806, 0]
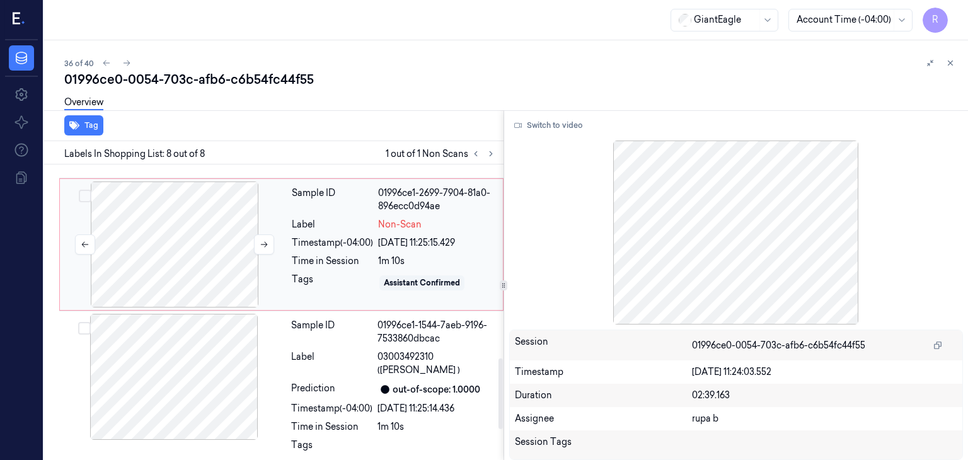
click at [215, 212] on div at bounding box center [174, 244] width 224 height 126
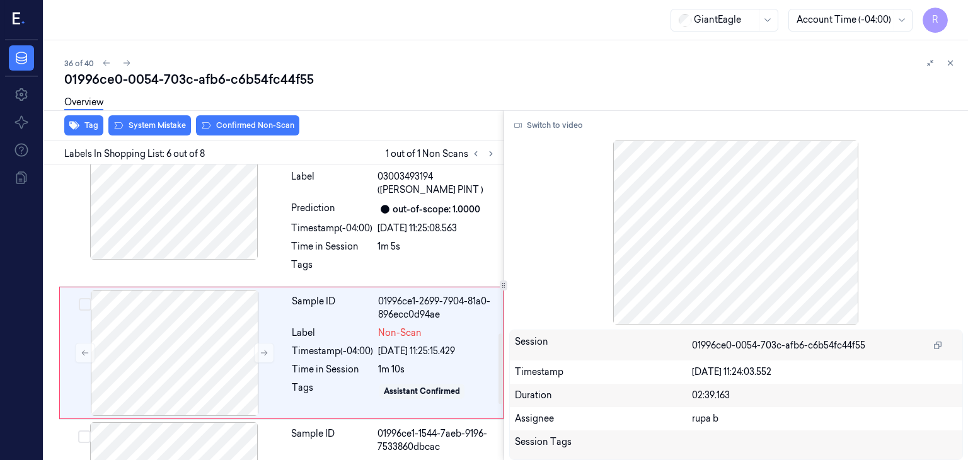
scroll to position [607, 0]
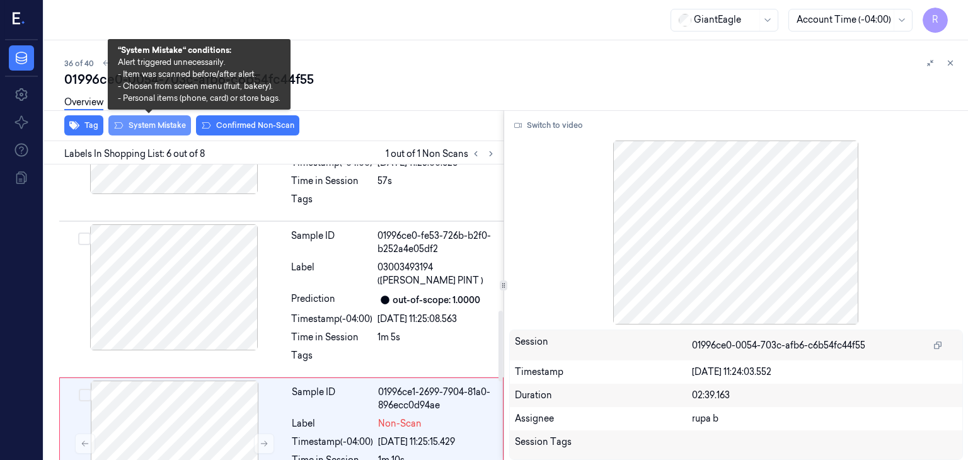
click at [176, 125] on button "System Mistake" at bounding box center [149, 125] width 83 height 20
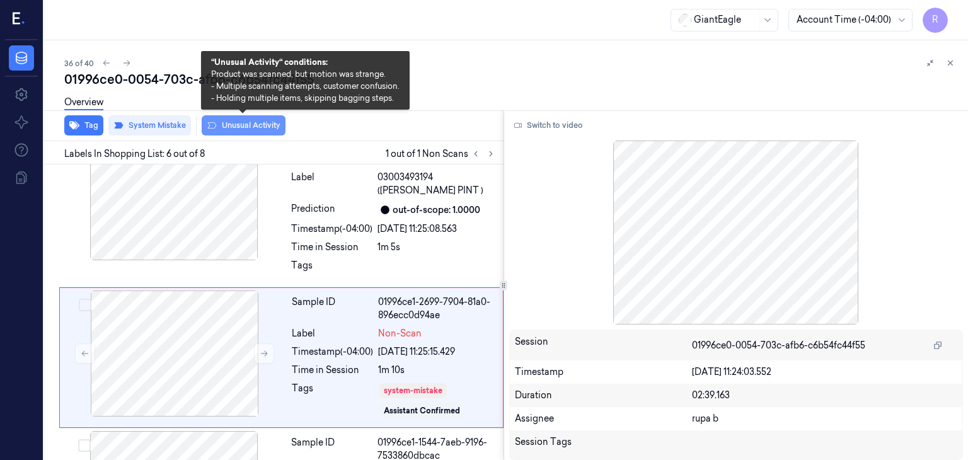
scroll to position [701, 0]
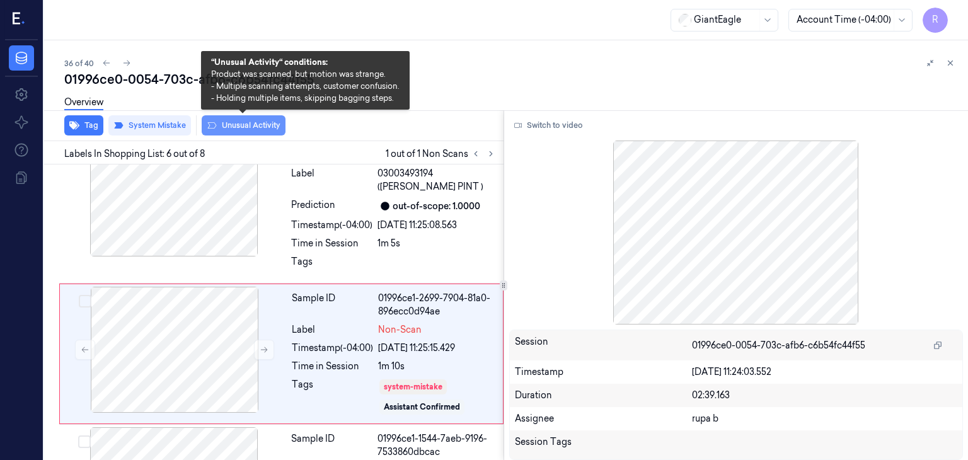
click at [264, 129] on button "Unusual Activity" at bounding box center [244, 125] width 84 height 20
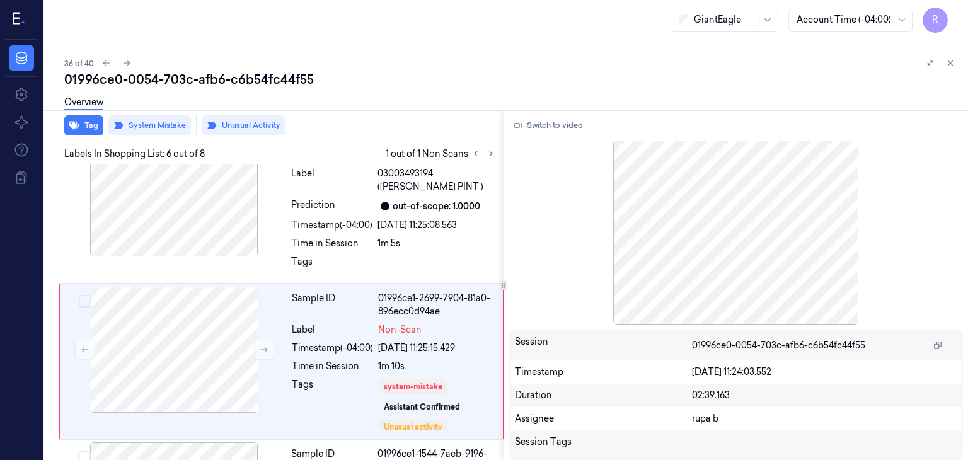
scroll to position [709, 0]
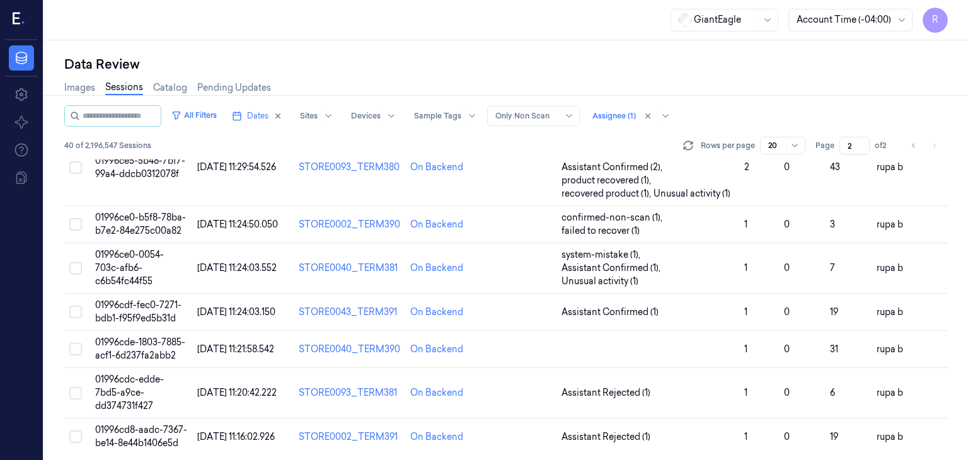
scroll to position [663, 0]
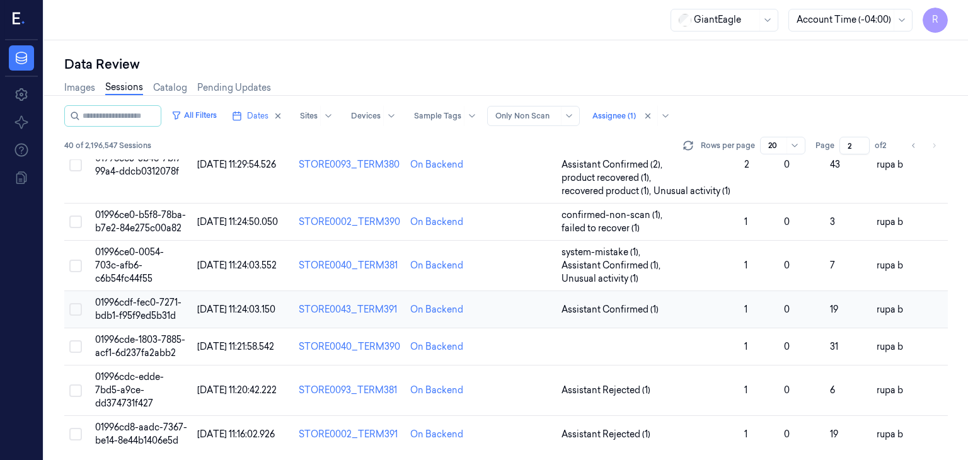
click at [147, 299] on span "01996cdf-fec0-7271-bdb1-f95f9ed5b31d" at bounding box center [138, 309] width 86 height 25
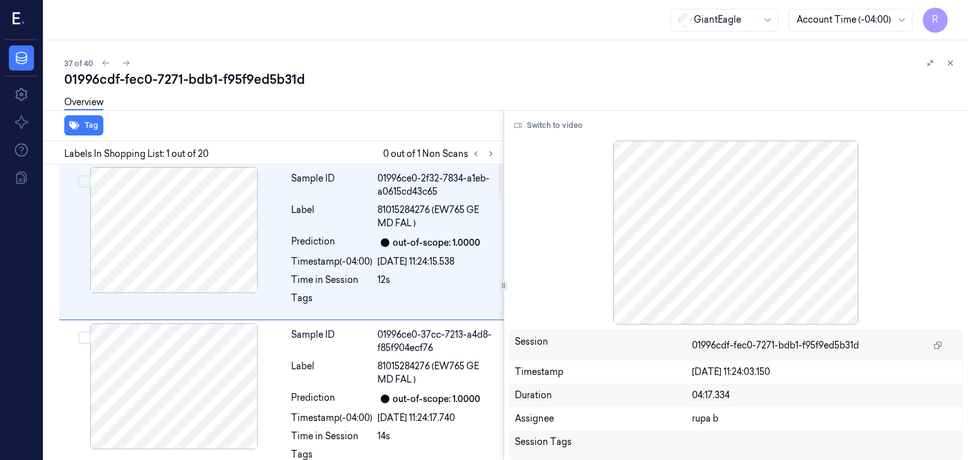
click at [500, 152] on div "Tag Labels In Shopping List: 1 out of 20 0 out of 1 Non Scans Sample ID 01996ce…" at bounding box center [503, 285] width 929 height 350
click at [485, 152] on button at bounding box center [490, 153] width 15 height 15
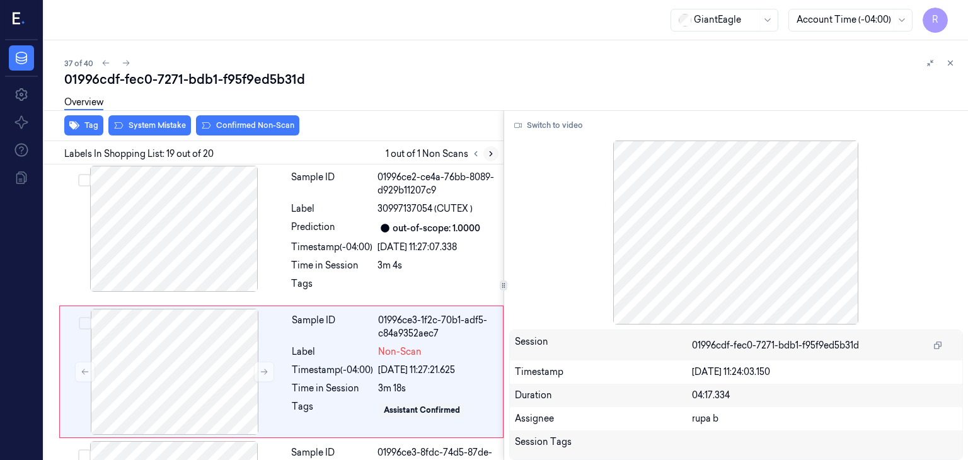
scroll to position [2699, 0]
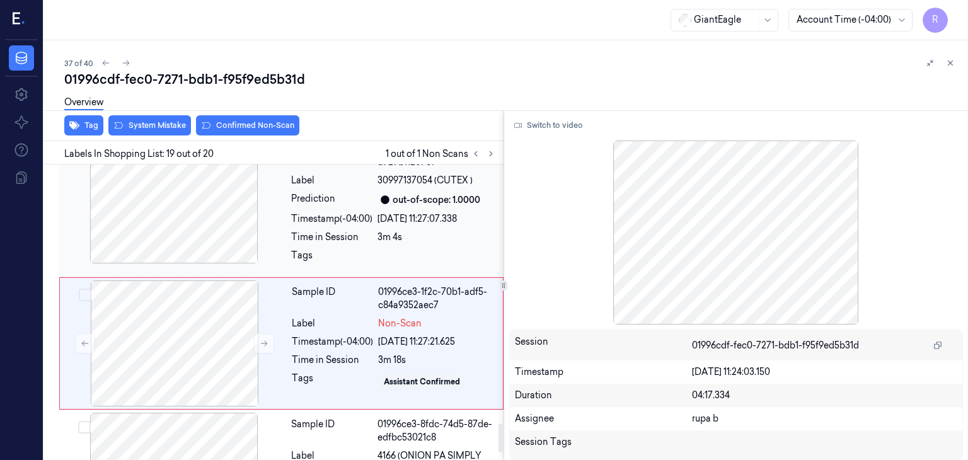
click at [198, 214] on div at bounding box center [174, 200] width 224 height 126
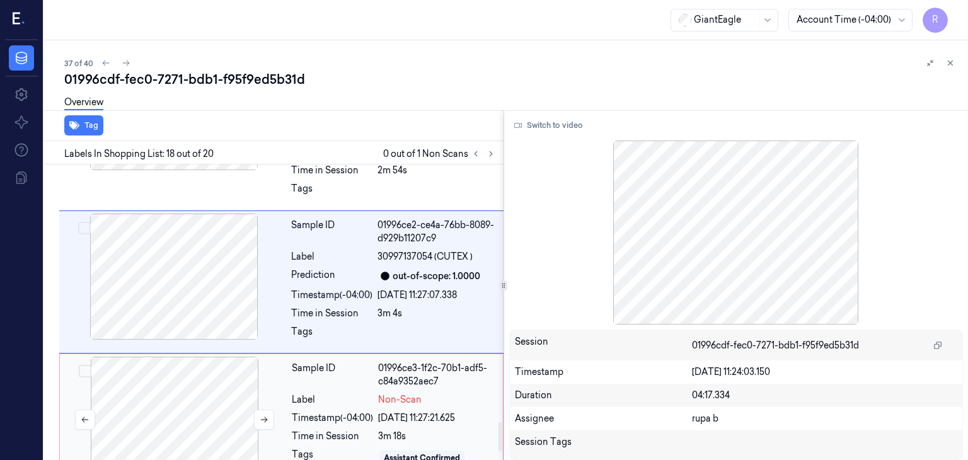
scroll to position [2687, 0]
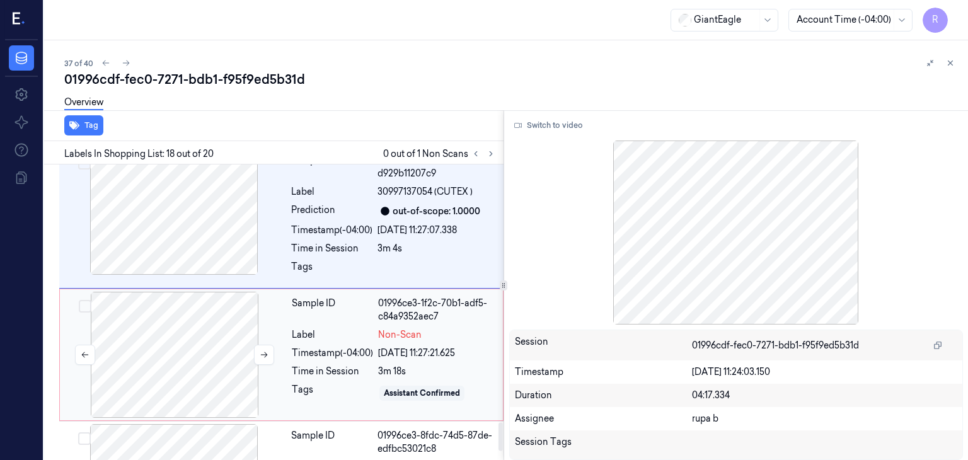
click at [173, 323] on div at bounding box center [174, 355] width 224 height 126
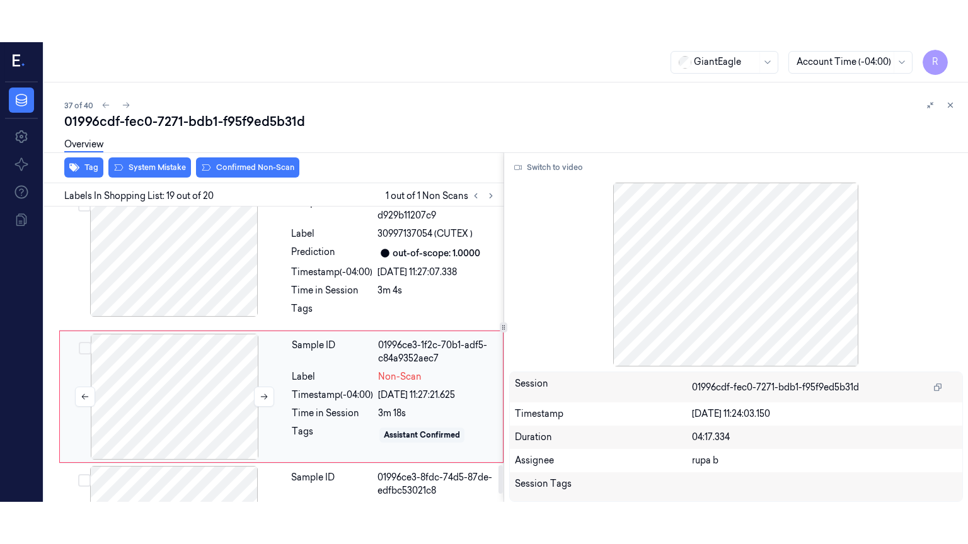
scroll to position [2699, 0]
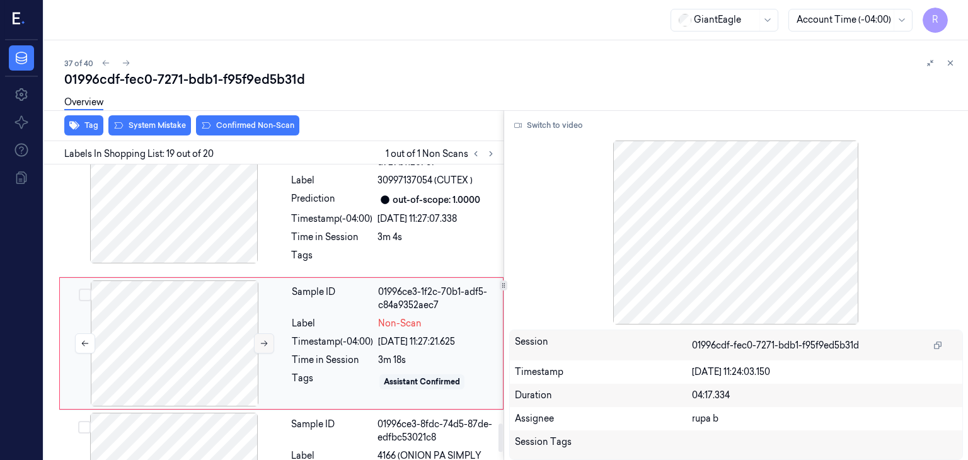
click at [258, 333] on button at bounding box center [264, 343] width 20 height 20
click at [551, 126] on button "Switch to video" at bounding box center [548, 125] width 79 height 20
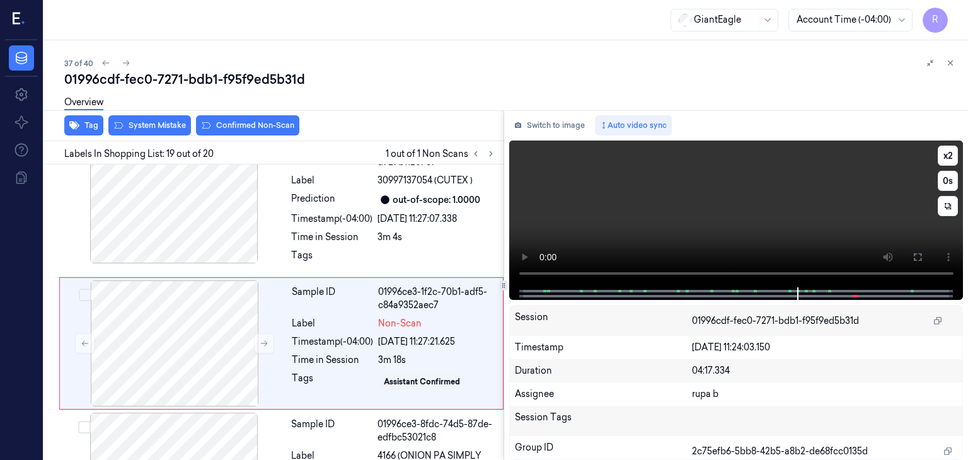
click at [789, 235] on video at bounding box center [736, 213] width 454 height 147
click at [922, 253] on icon at bounding box center [917, 257] width 10 height 10
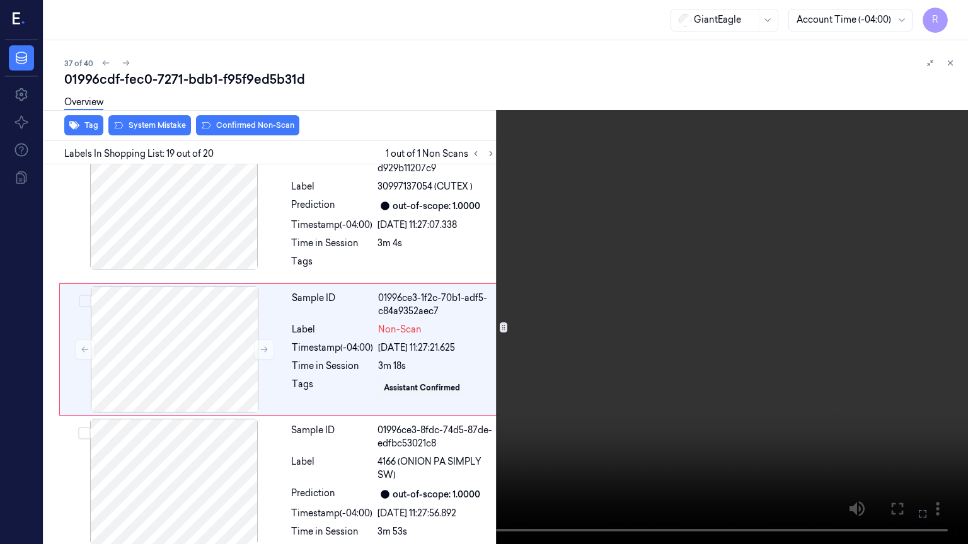
scroll to position [2656, 0]
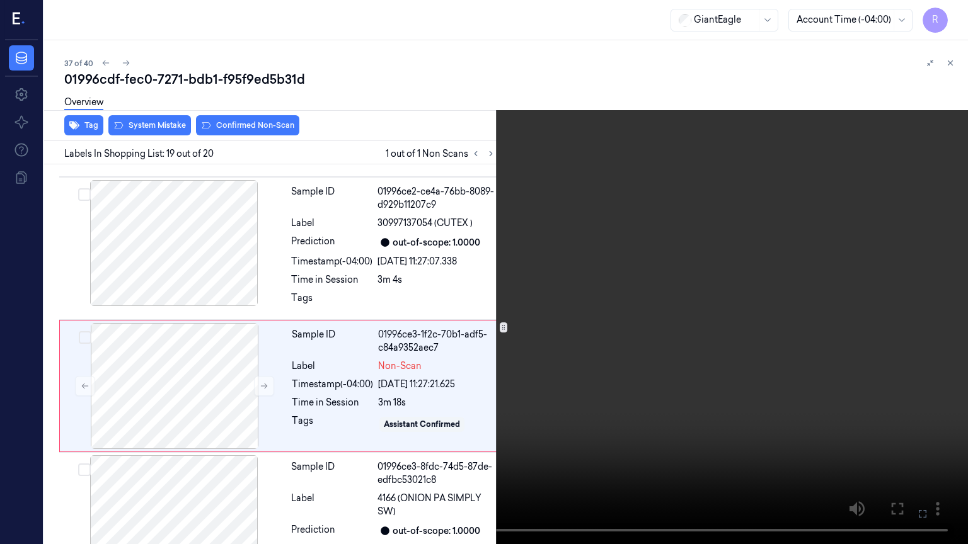
click at [654, 454] on video at bounding box center [484, 272] width 968 height 544
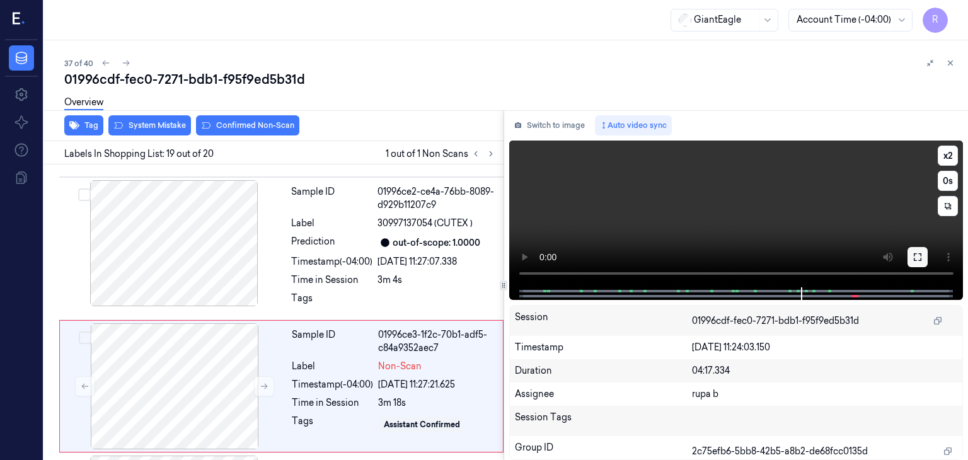
click at [922, 252] on button at bounding box center [917, 257] width 20 height 20
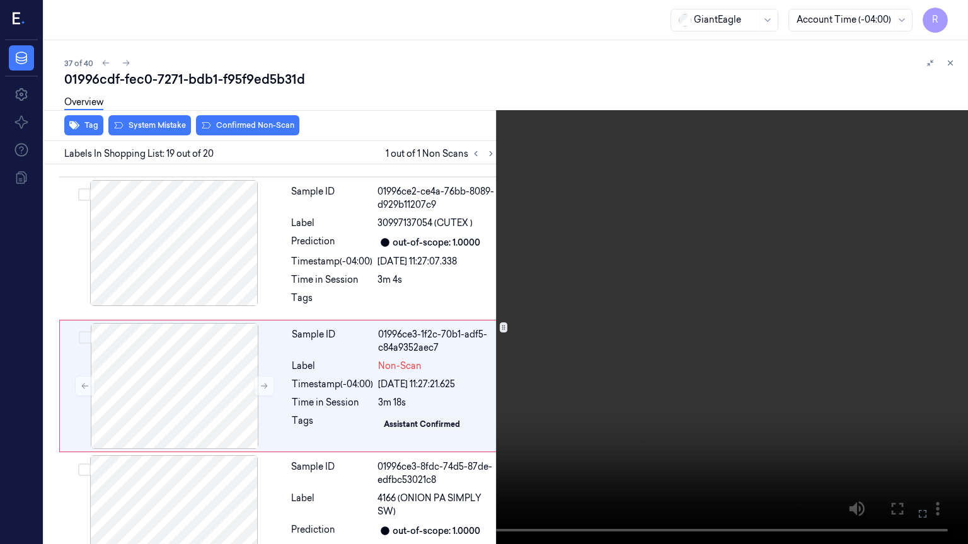
click at [805, 278] on video at bounding box center [484, 272] width 968 height 544
click at [512, 282] on video at bounding box center [484, 272] width 968 height 544
click at [518, 310] on video at bounding box center [484, 272] width 968 height 544
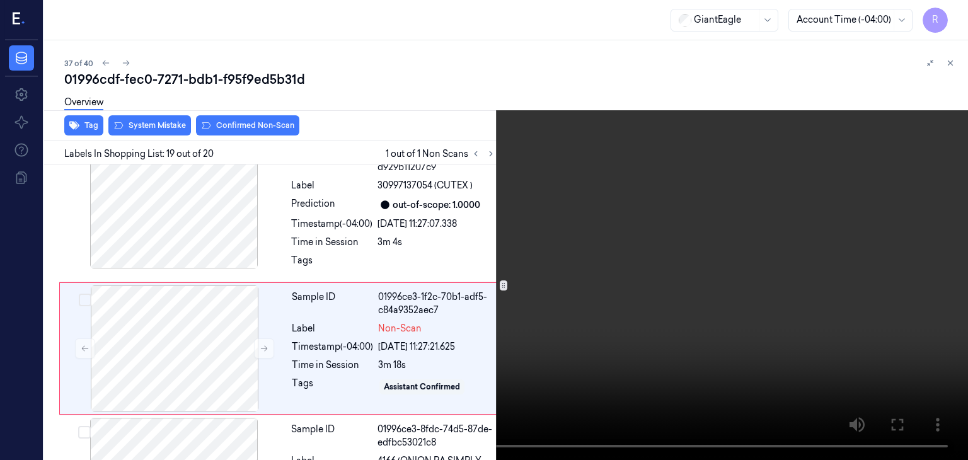
scroll to position [2699, 0]
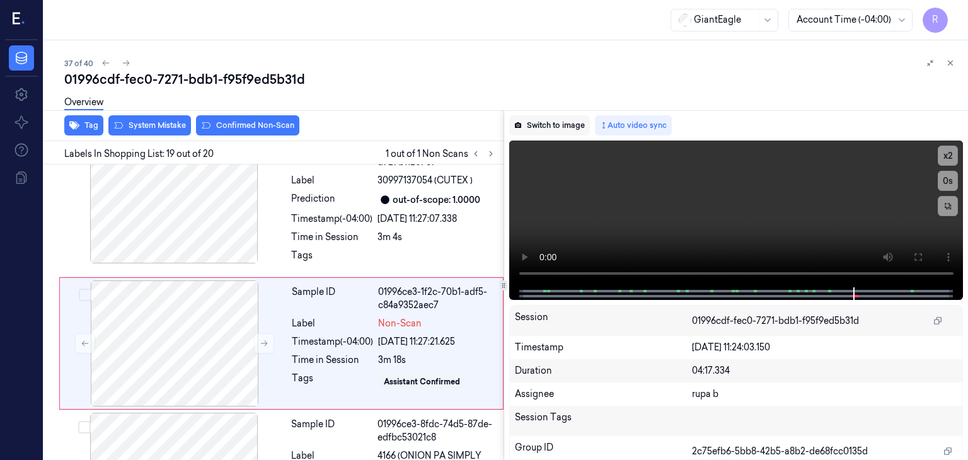
click at [564, 127] on button "Switch to image" at bounding box center [549, 125] width 81 height 20
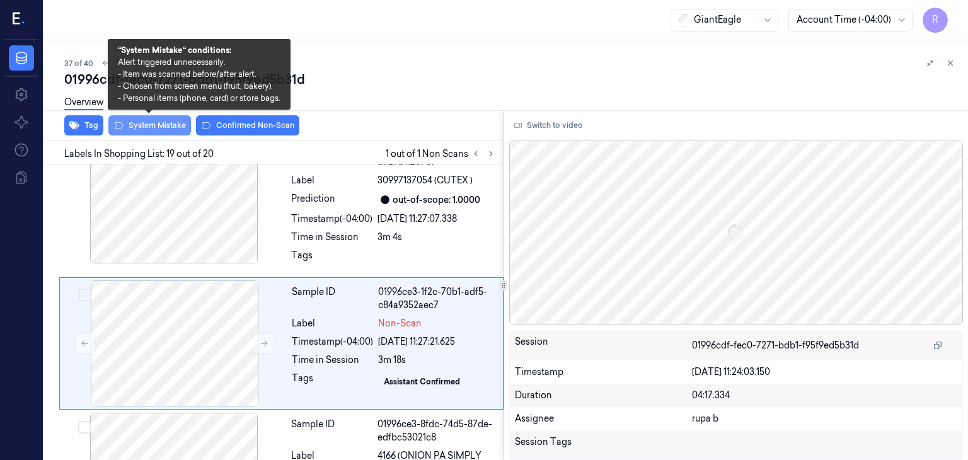
click at [146, 129] on button "System Mistake" at bounding box center [149, 125] width 83 height 20
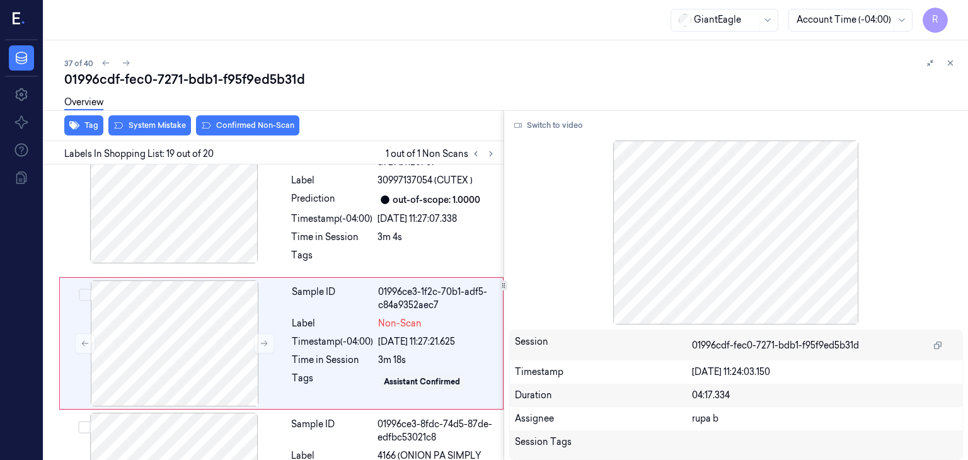
scroll to position [2702, 0]
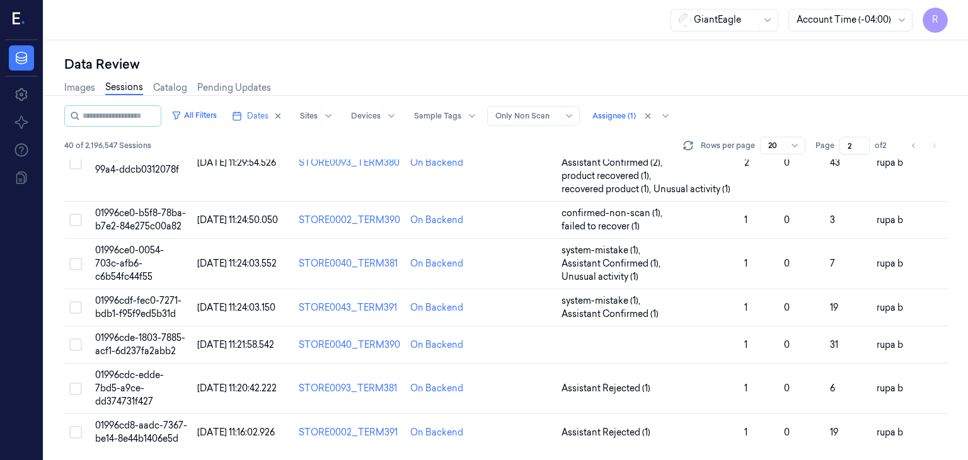
scroll to position [663, 0]
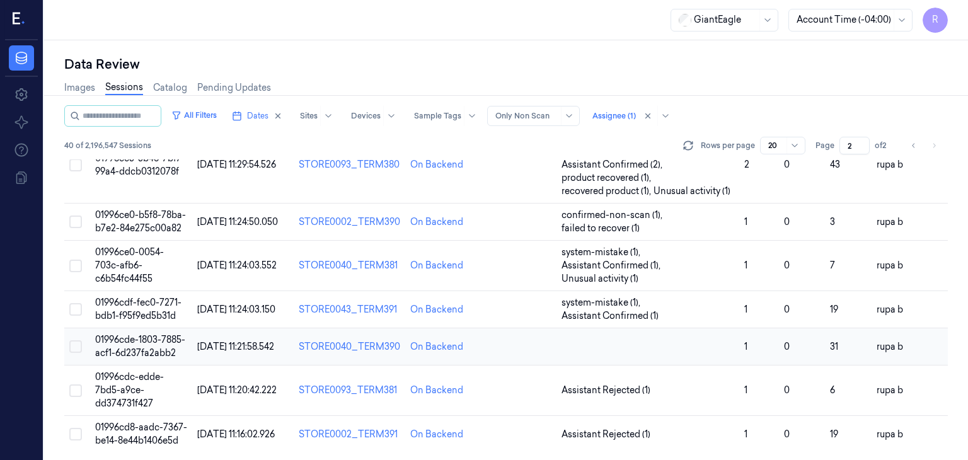
click at [151, 340] on span "01996cde-1803-7885-acf1-6d237fa2abb2" at bounding box center [140, 346] width 90 height 25
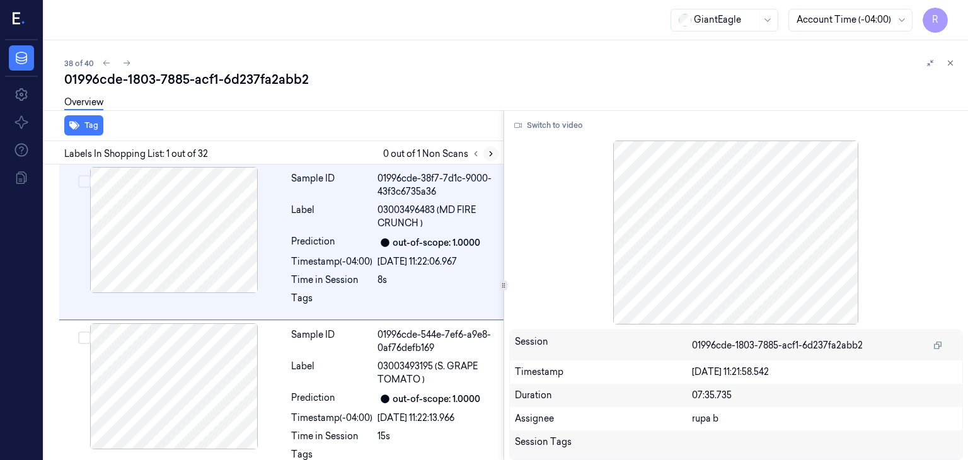
click at [484, 151] on button at bounding box center [490, 153] width 15 height 15
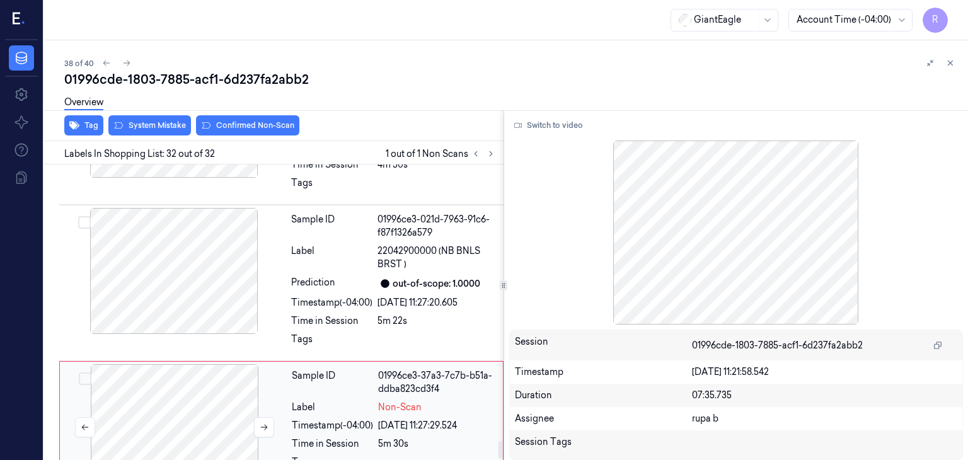
scroll to position [4636, 0]
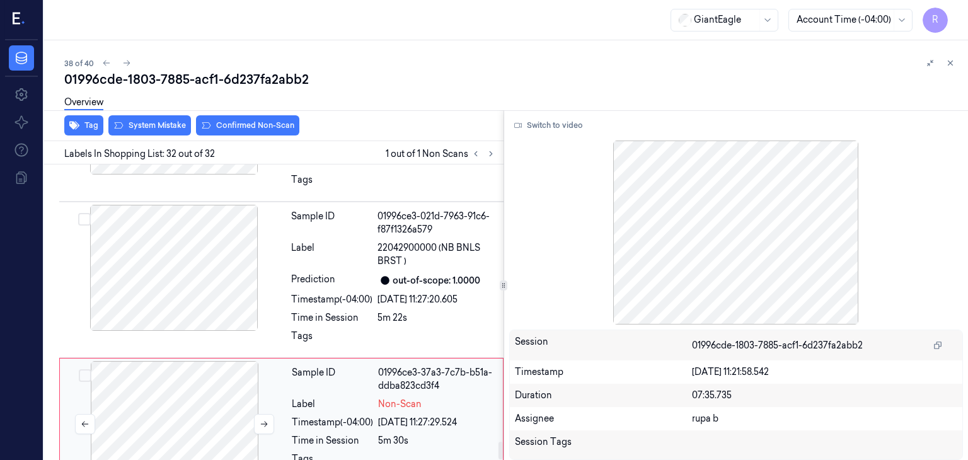
click at [200, 414] on div at bounding box center [174, 424] width 224 height 126
click at [262, 420] on icon at bounding box center [264, 424] width 9 height 9
click at [221, 248] on div at bounding box center [174, 268] width 224 height 126
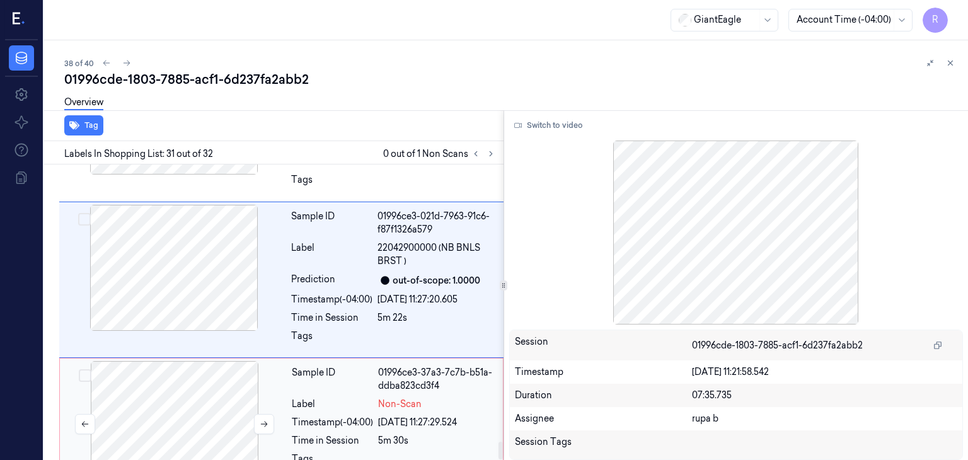
click at [214, 375] on div at bounding box center [174, 424] width 224 height 126
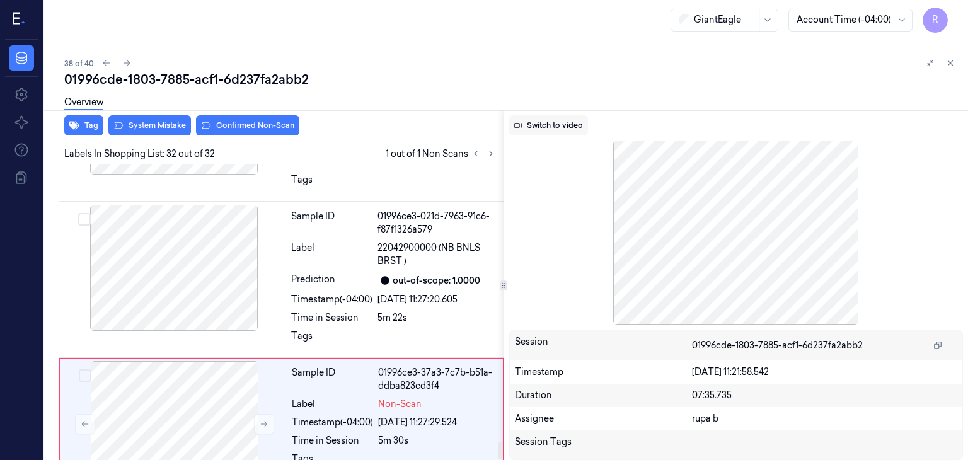
click at [546, 120] on button "Switch to video" at bounding box center [548, 125] width 79 height 20
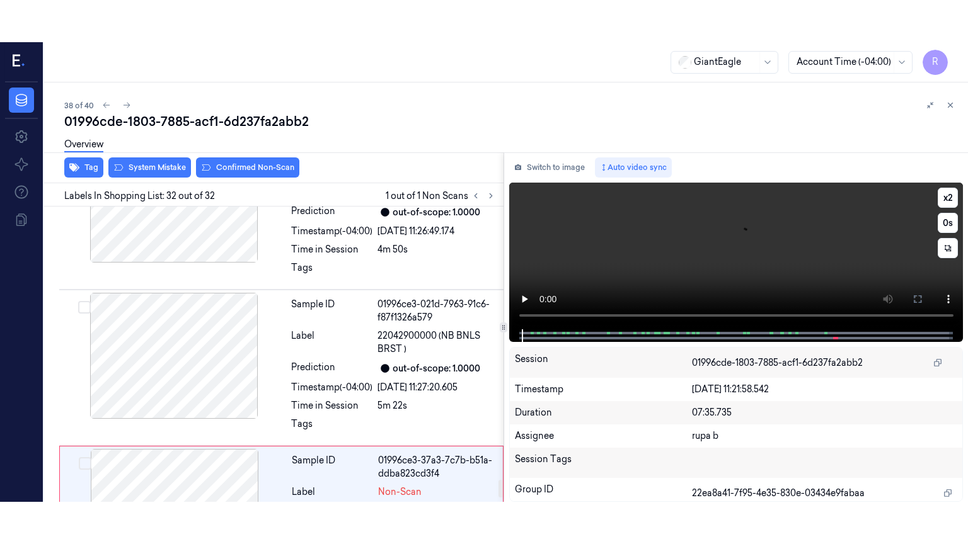
scroll to position [4573, 0]
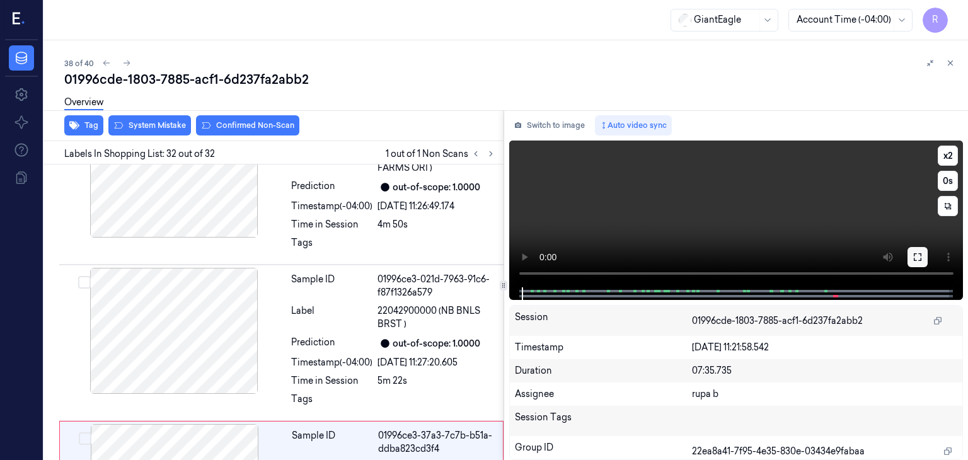
click at [924, 254] on button at bounding box center [917, 257] width 20 height 20
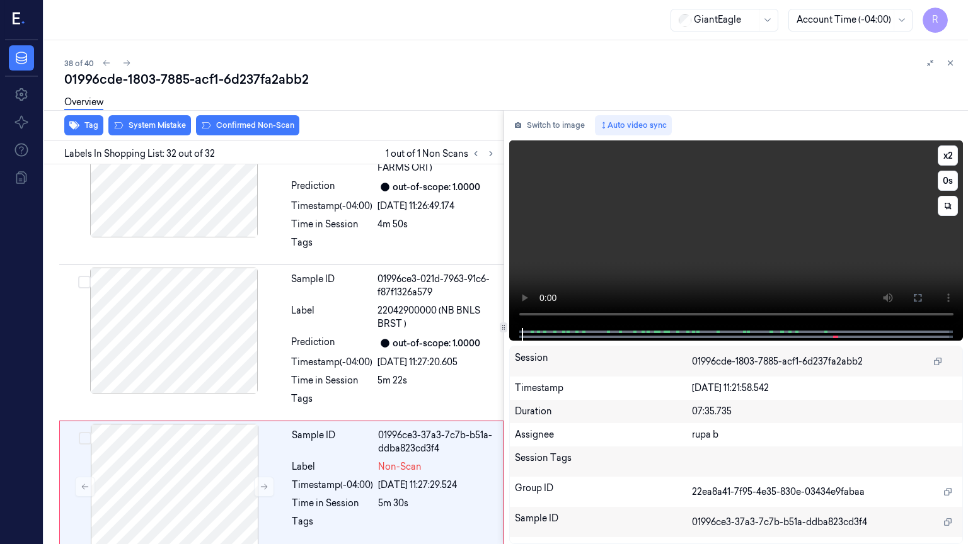
scroll to position [4551, 0]
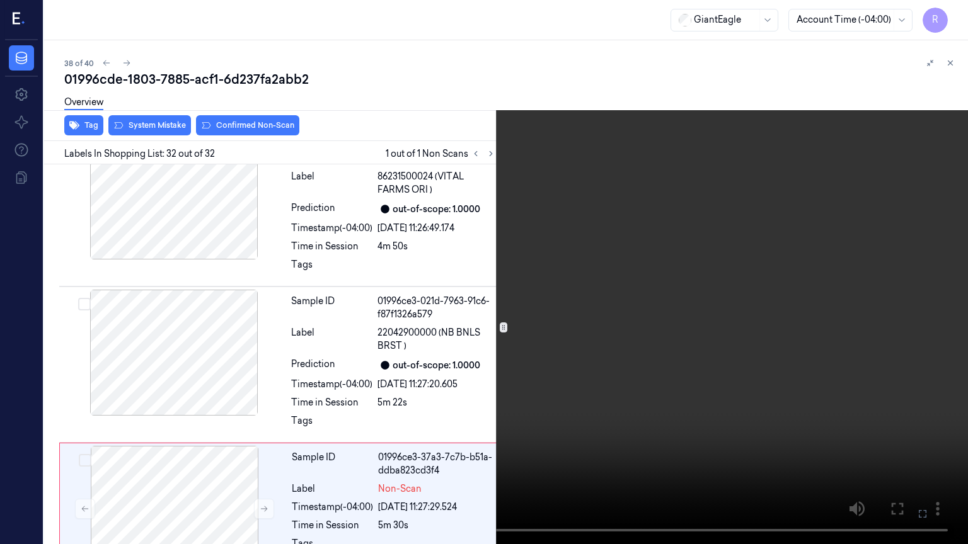
click at [889, 289] on video at bounding box center [484, 272] width 968 height 544
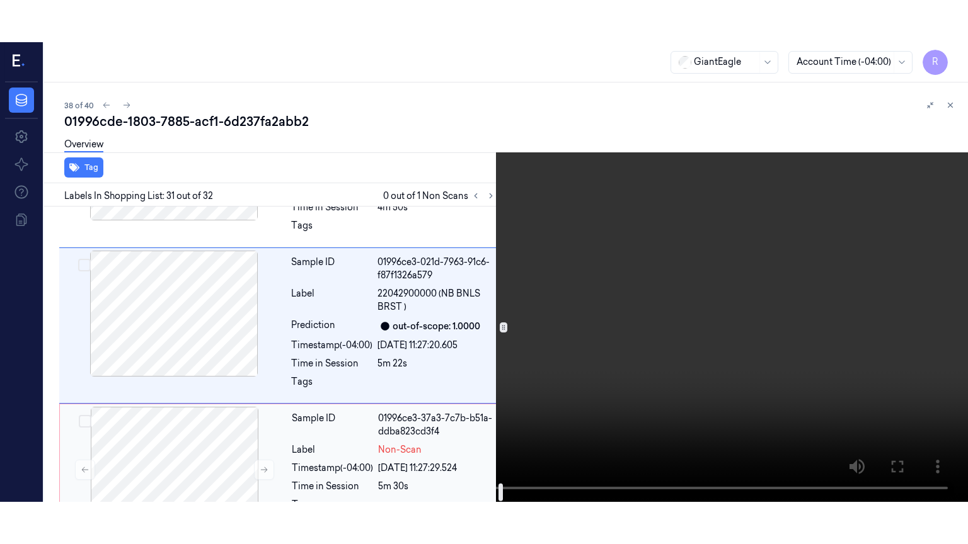
scroll to position [4636, 0]
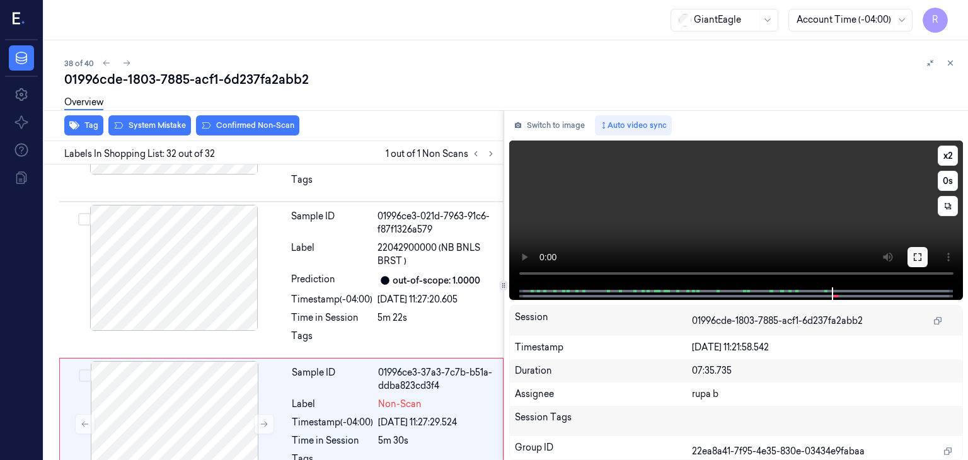
click at [917, 253] on icon at bounding box center [917, 257] width 10 height 10
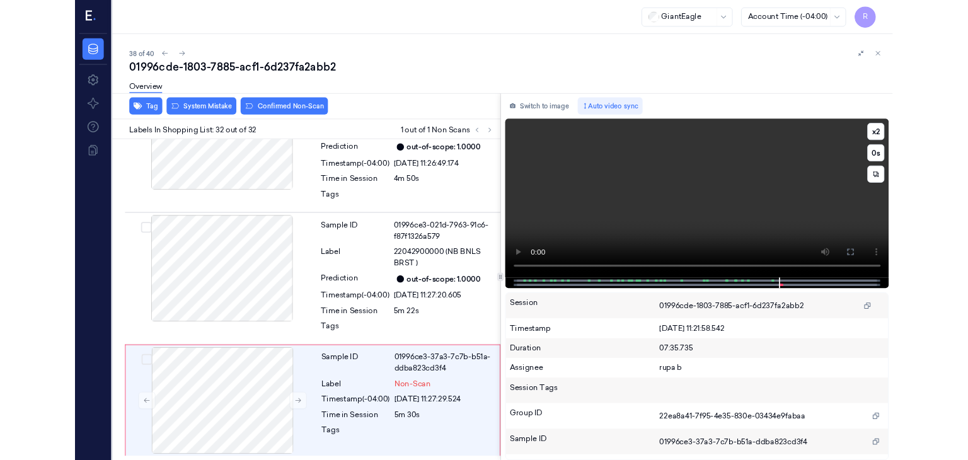
scroll to position [4551, 0]
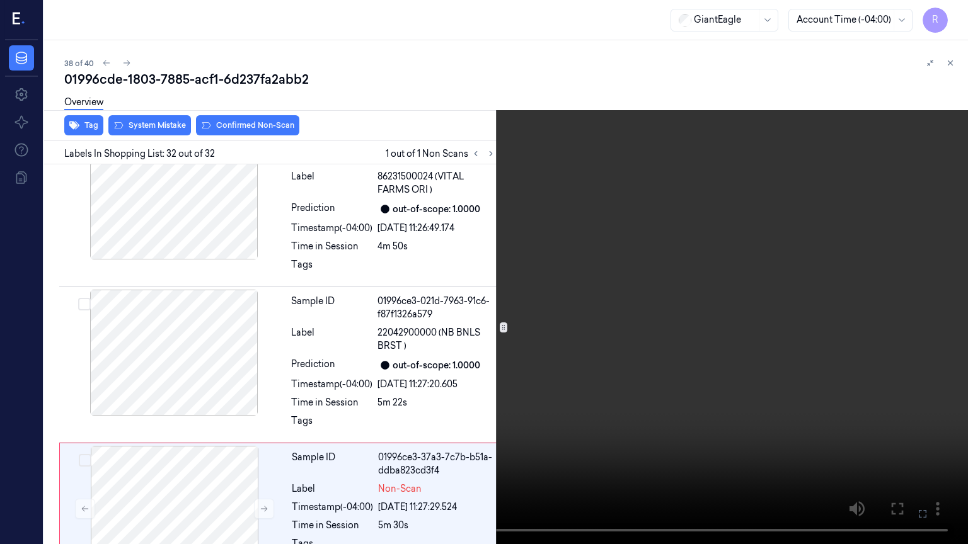
click at [808, 283] on video at bounding box center [484, 272] width 968 height 544
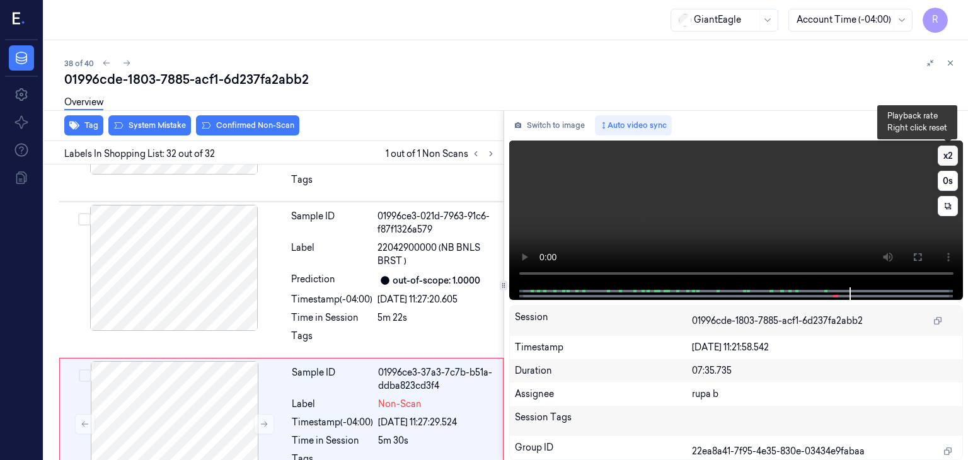
click at [946, 154] on button "x 2" at bounding box center [947, 156] width 20 height 20
click at [921, 261] on icon at bounding box center [917, 257] width 10 height 10
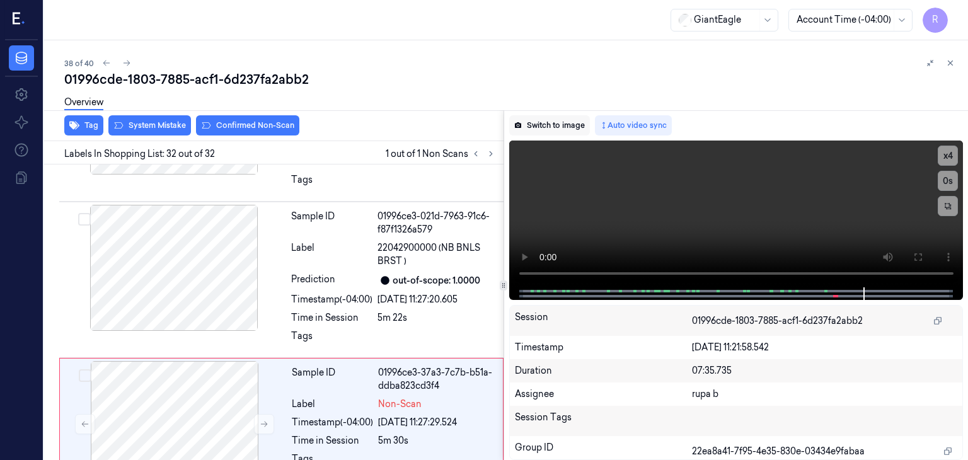
click at [558, 132] on button "Switch to image" at bounding box center [549, 125] width 81 height 20
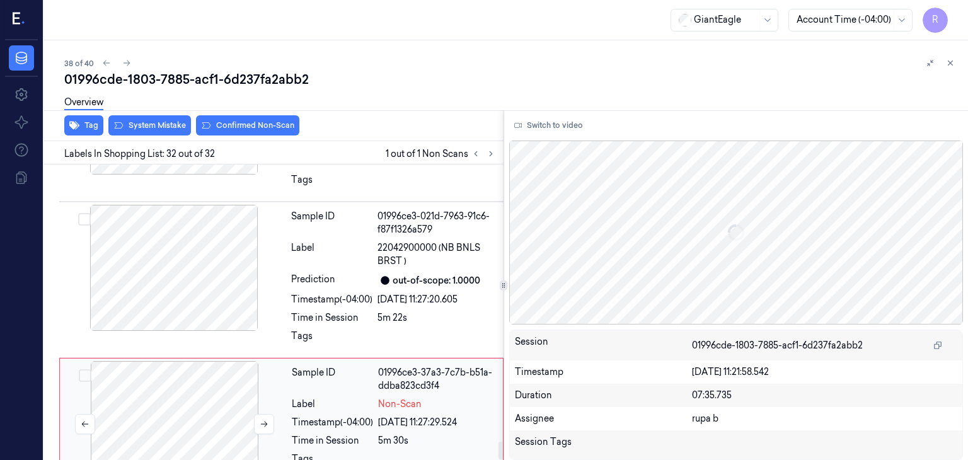
click at [141, 382] on div at bounding box center [174, 424] width 224 height 126
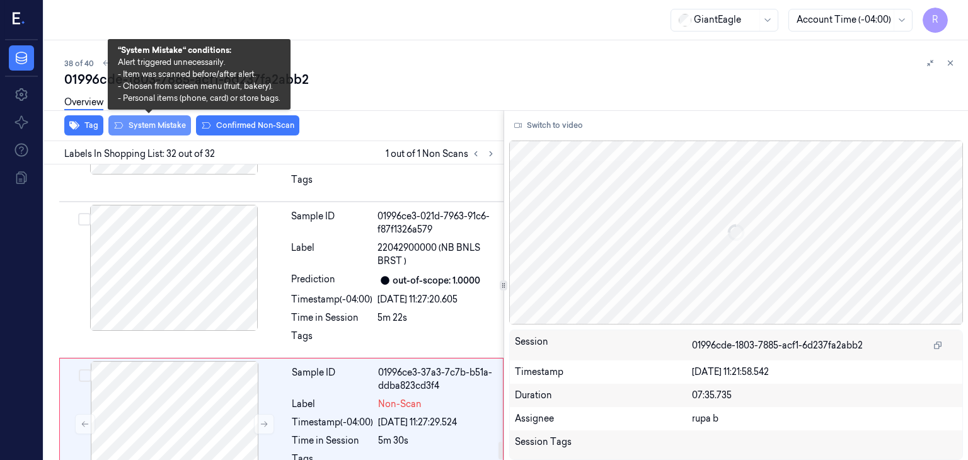
click at [165, 125] on button "System Mistake" at bounding box center [149, 125] width 83 height 20
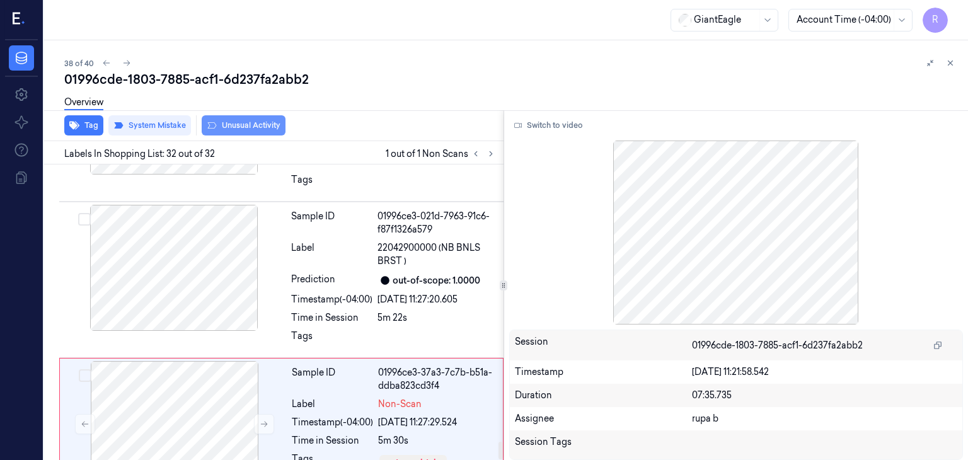
click at [249, 127] on button "Unusual Activity" at bounding box center [244, 125] width 84 height 20
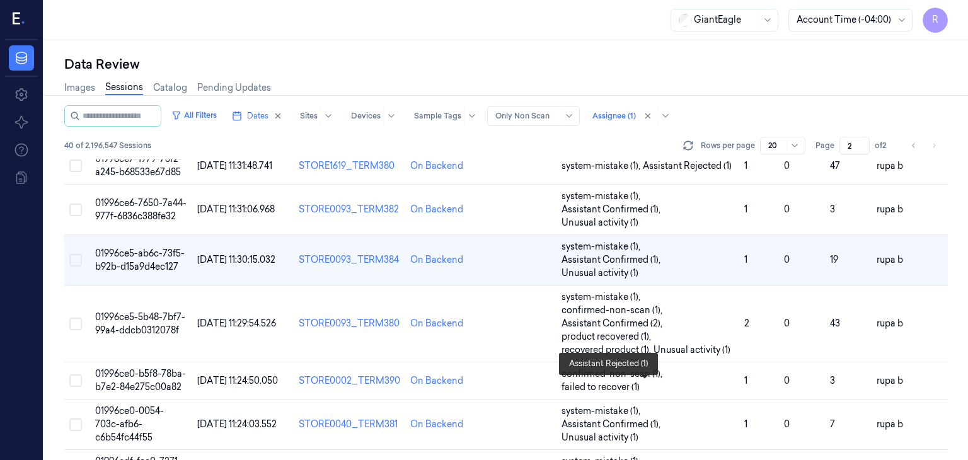
scroll to position [663, 0]
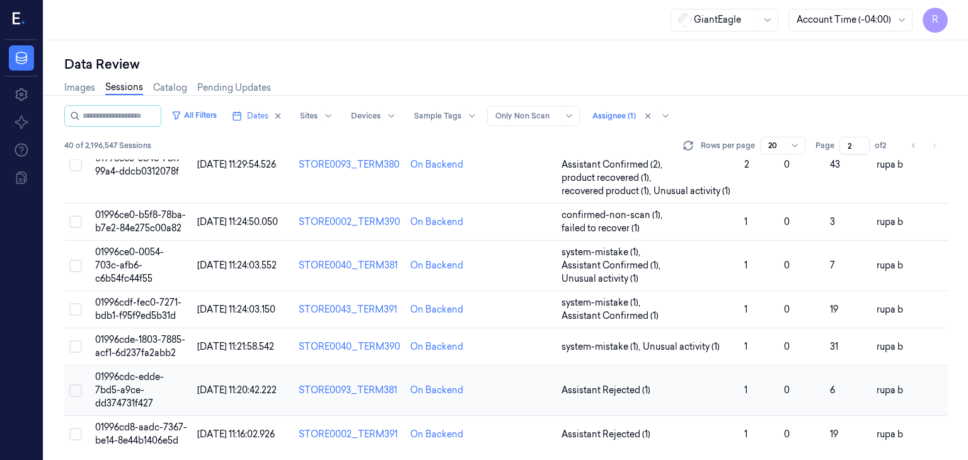
click at [165, 383] on td "01996cdc-edde-7bd5-a9ce-dd374731f427" at bounding box center [141, 390] width 103 height 50
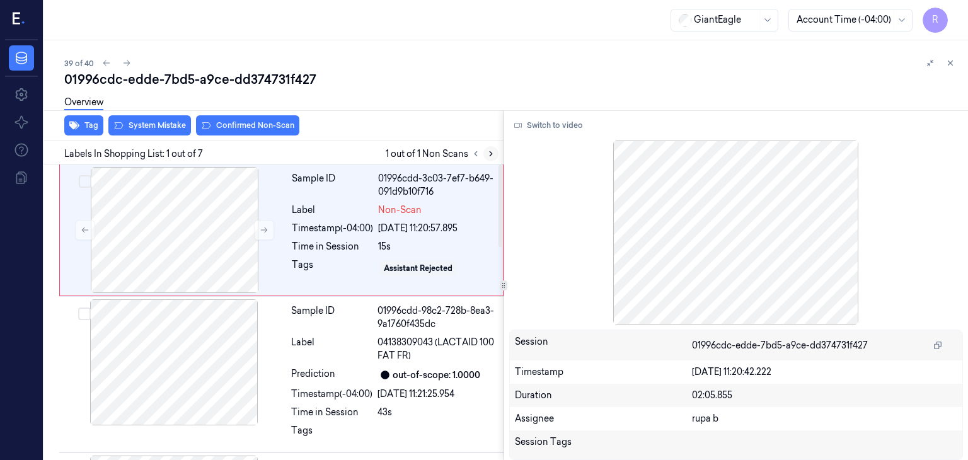
click at [489, 157] on icon at bounding box center [490, 153] width 9 height 9
click at [181, 219] on div at bounding box center [174, 230] width 224 height 126
click at [258, 227] on button at bounding box center [264, 230] width 20 height 20
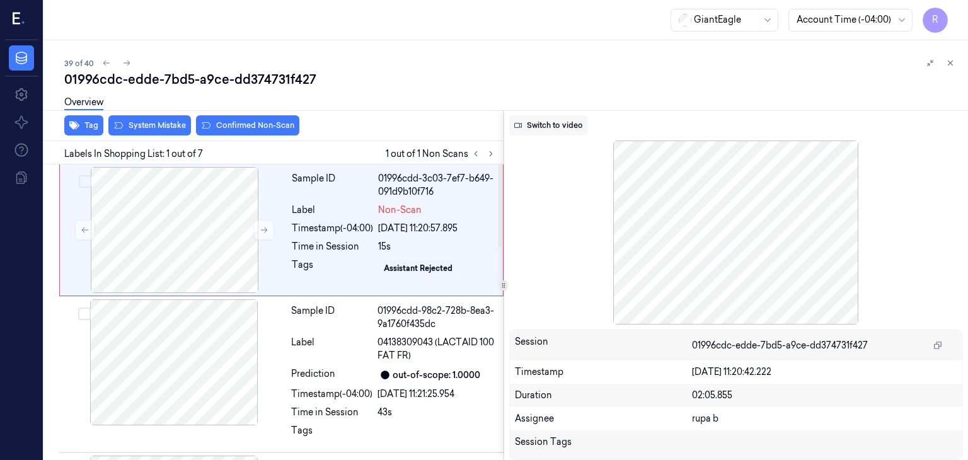
click at [557, 126] on button "Switch to video" at bounding box center [548, 125] width 79 height 20
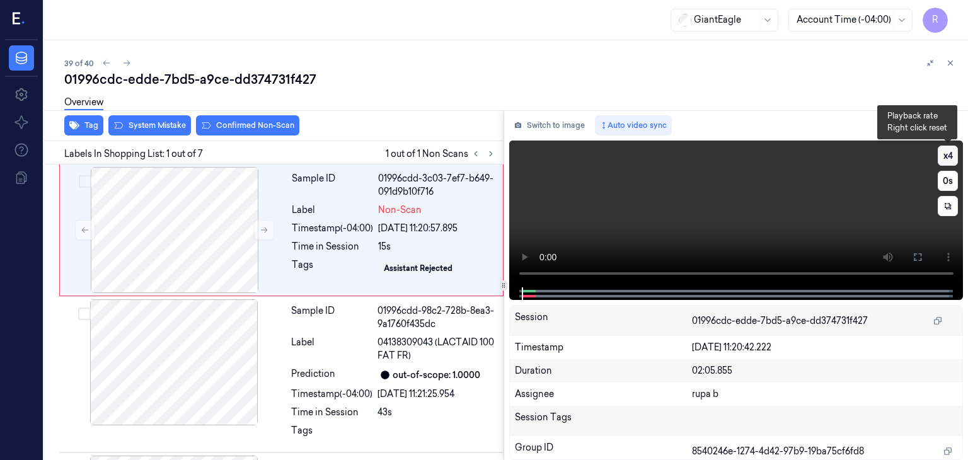
click at [948, 160] on button "x 4" at bounding box center [947, 156] width 20 height 20
click at [948, 160] on button "x 1" at bounding box center [947, 156] width 20 height 20
click at [907, 258] on button at bounding box center [917, 257] width 20 height 20
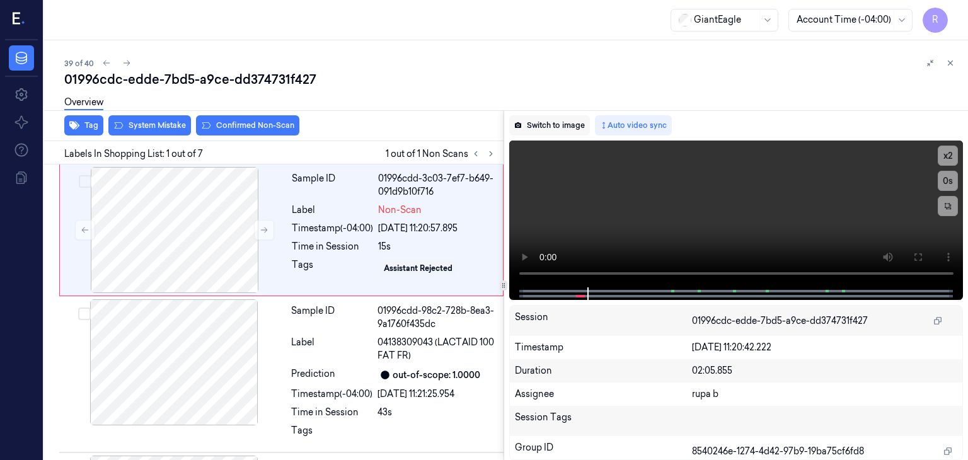
click at [564, 125] on button "Switch to image" at bounding box center [549, 125] width 81 height 20
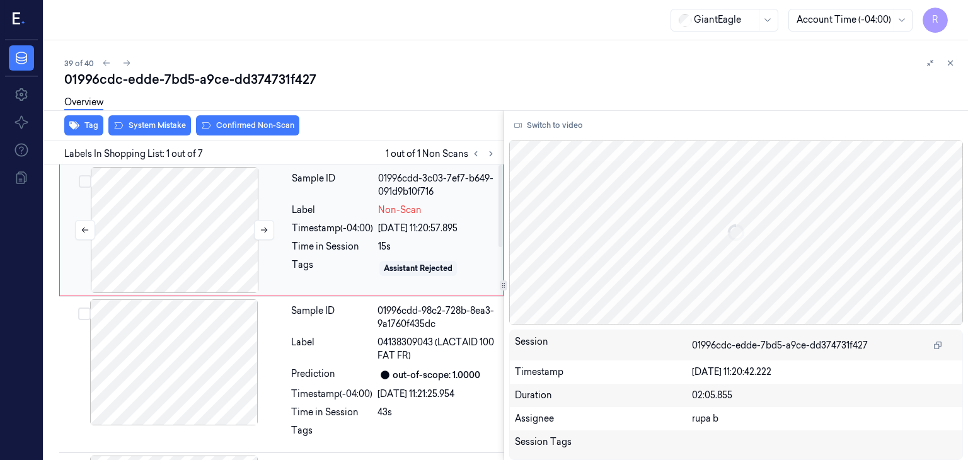
click at [212, 220] on div at bounding box center [174, 230] width 224 height 126
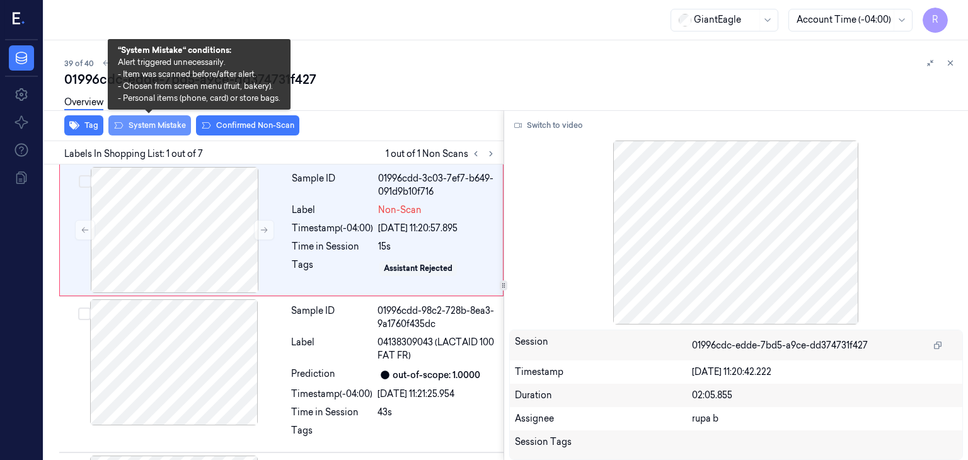
click at [159, 125] on button "System Mistake" at bounding box center [149, 125] width 83 height 20
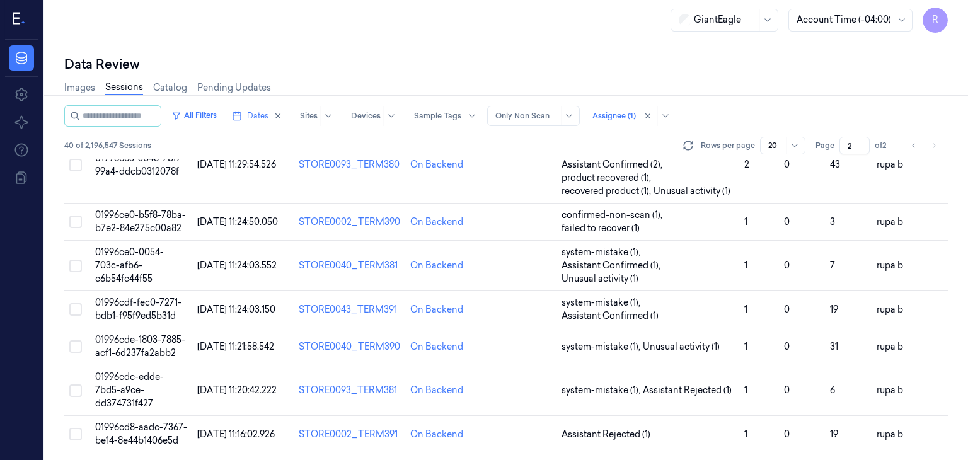
scroll to position [663, 0]
click at [133, 428] on span "01996cd8-aadc-7367-be14-8e44b1406e5d" at bounding box center [141, 433] width 92 height 25
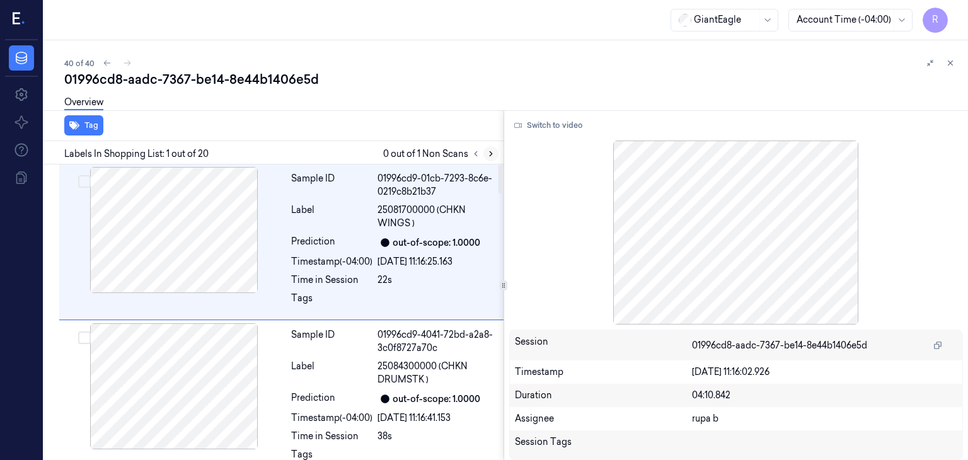
click at [486, 158] on button at bounding box center [490, 153] width 15 height 15
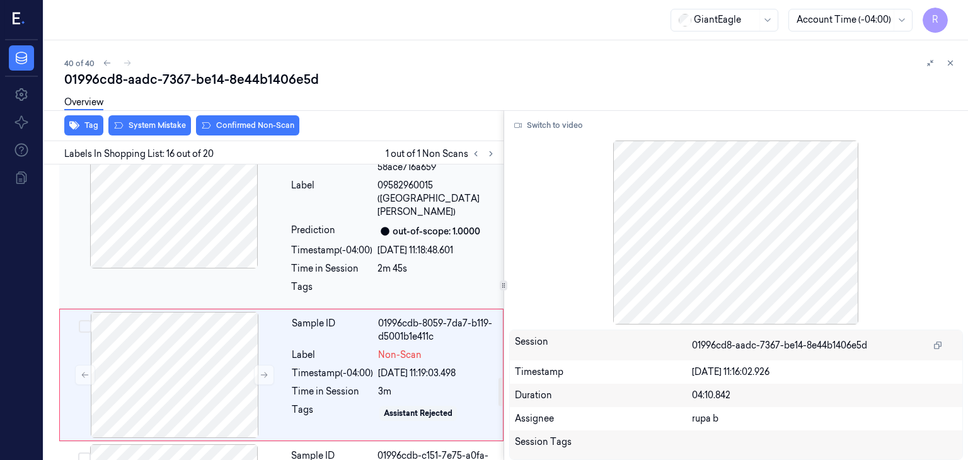
scroll to position [2231, 0]
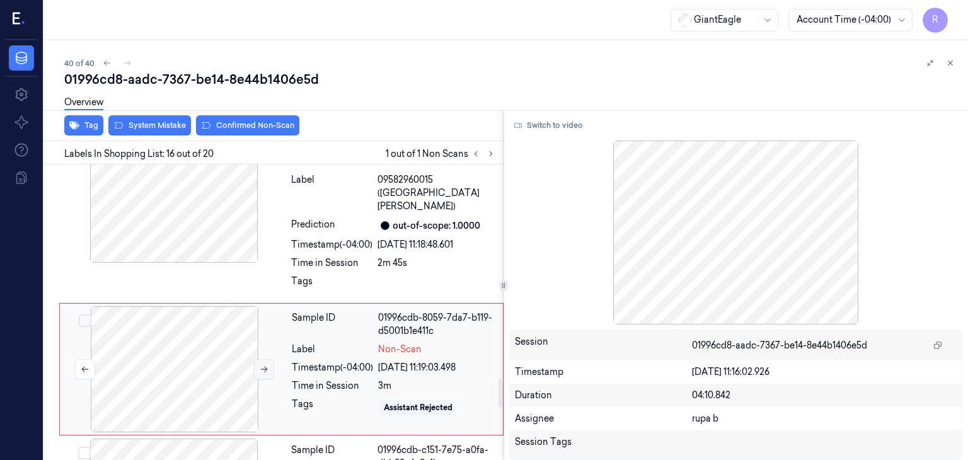
click at [264, 365] on icon at bounding box center [264, 369] width 9 height 9
click at [156, 209] on div at bounding box center [174, 200] width 224 height 126
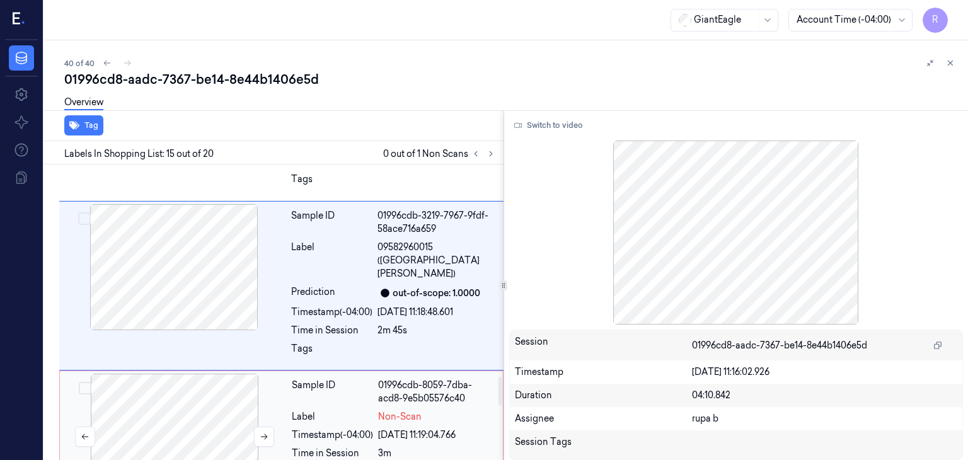
scroll to position [2212, 0]
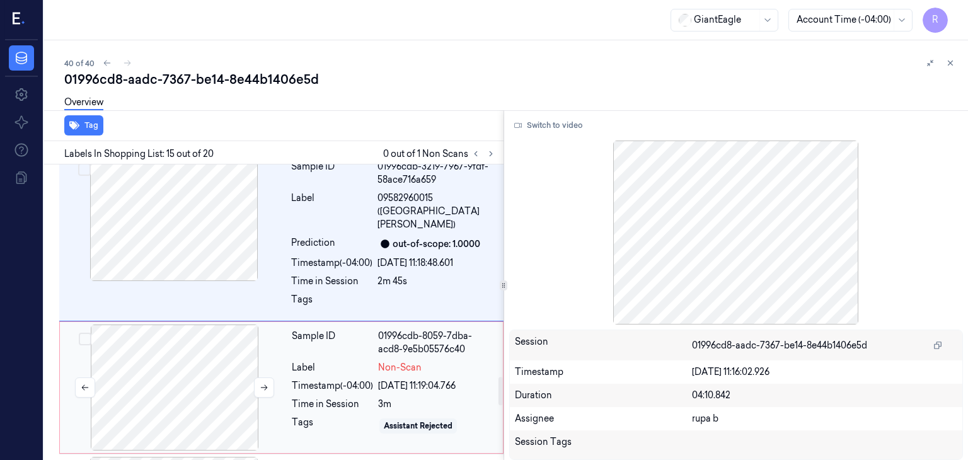
click at [176, 324] on div at bounding box center [174, 387] width 224 height 126
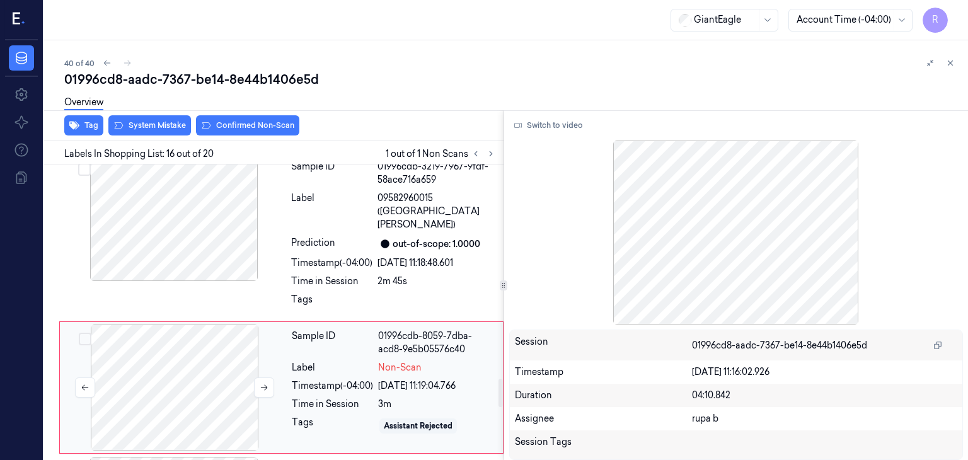
scroll to position [2231, 0]
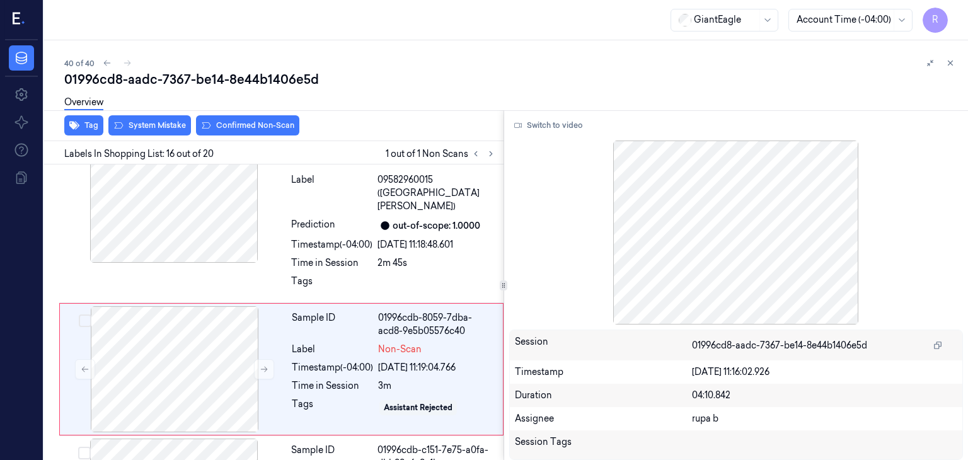
click at [563, 136] on div "Switch to video Session 01996cd8-aadc-7367-be14-8e44b1406e5d Timestamp [DATE] 1…" at bounding box center [736, 285] width 464 height 350
click at [567, 125] on button "Switch to video" at bounding box center [548, 125] width 79 height 20
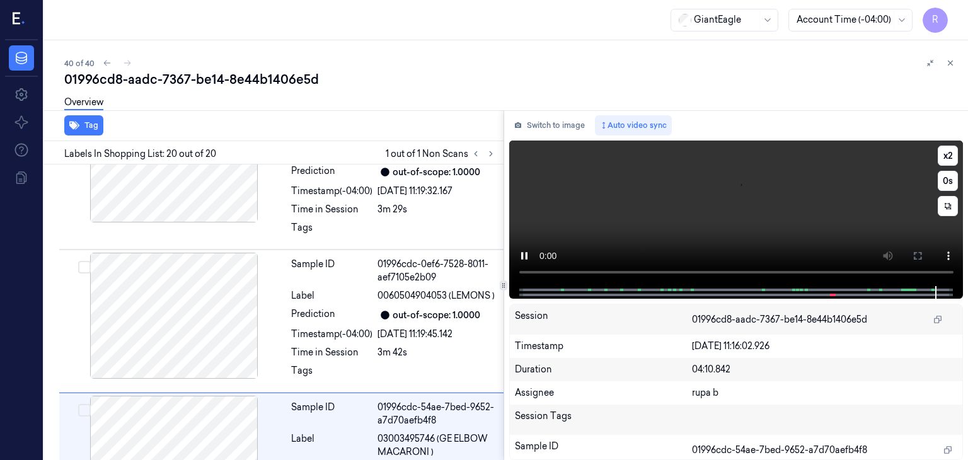
scroll to position [2777, 0]
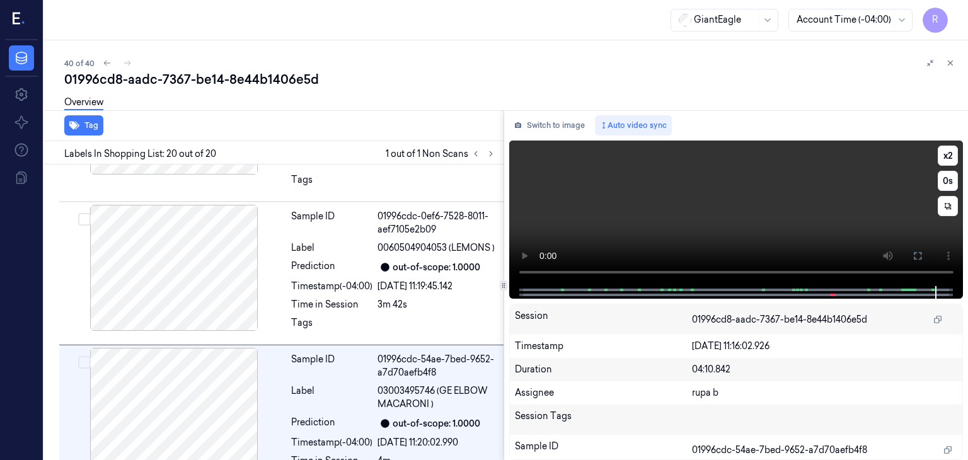
click at [696, 208] on video at bounding box center [736, 213] width 454 height 146
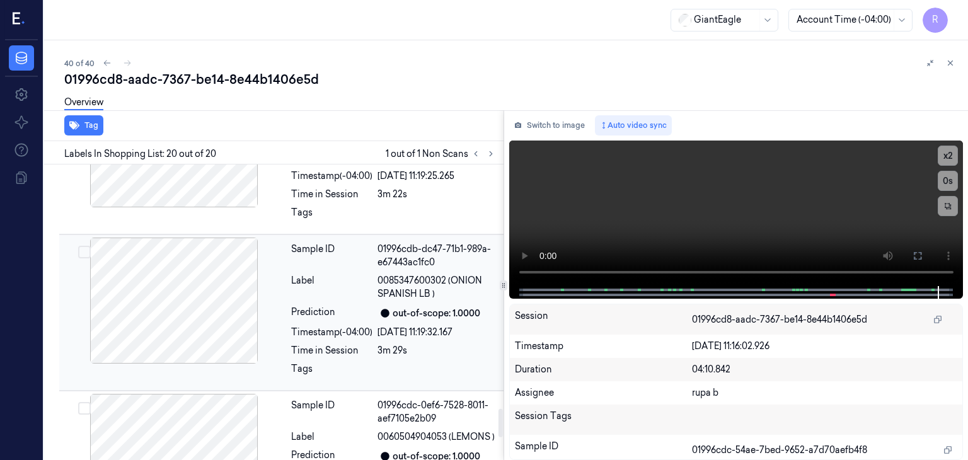
scroll to position [2399, 0]
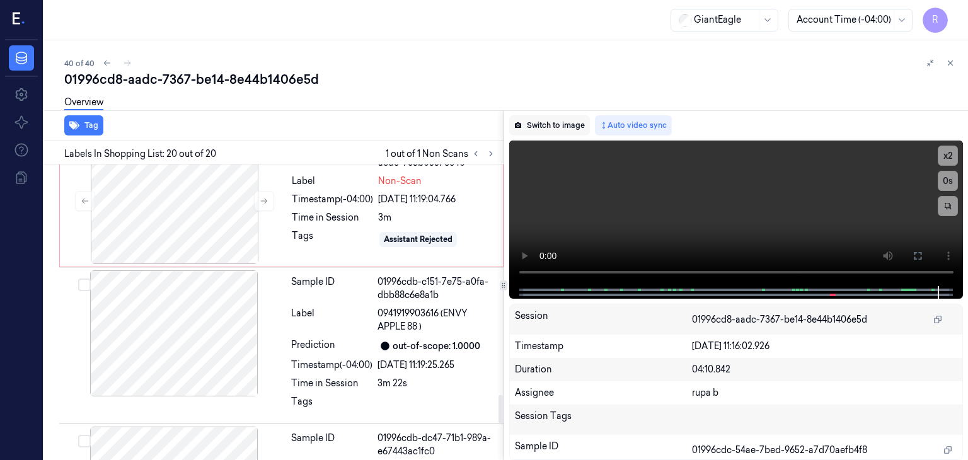
click at [546, 129] on button "Switch to image" at bounding box center [549, 125] width 81 height 20
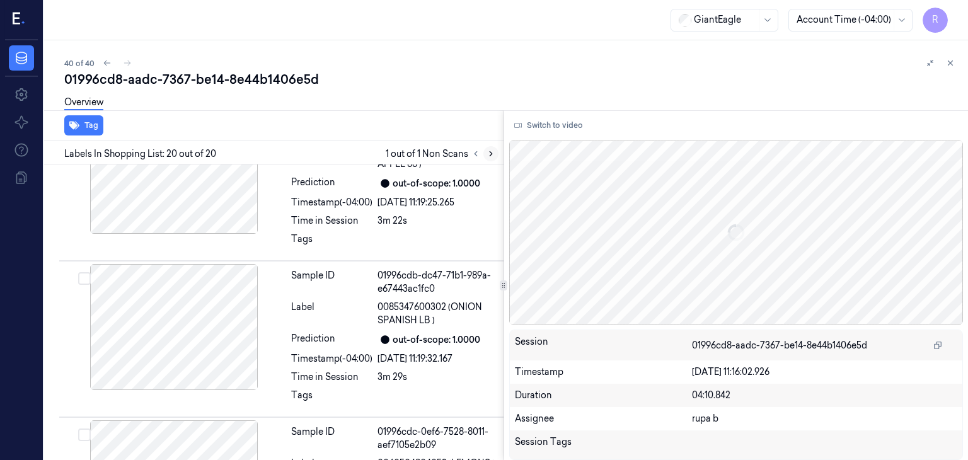
scroll to position [2777, 0]
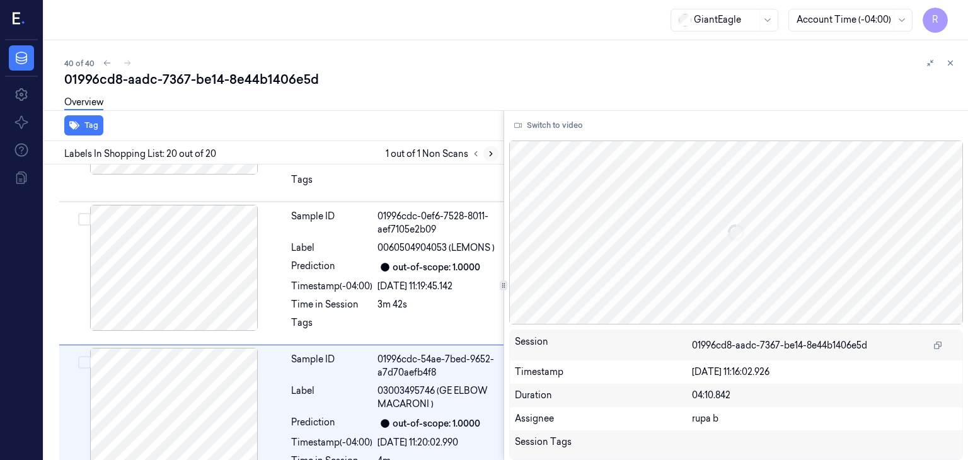
click at [489, 157] on icon at bounding box center [490, 153] width 9 height 9
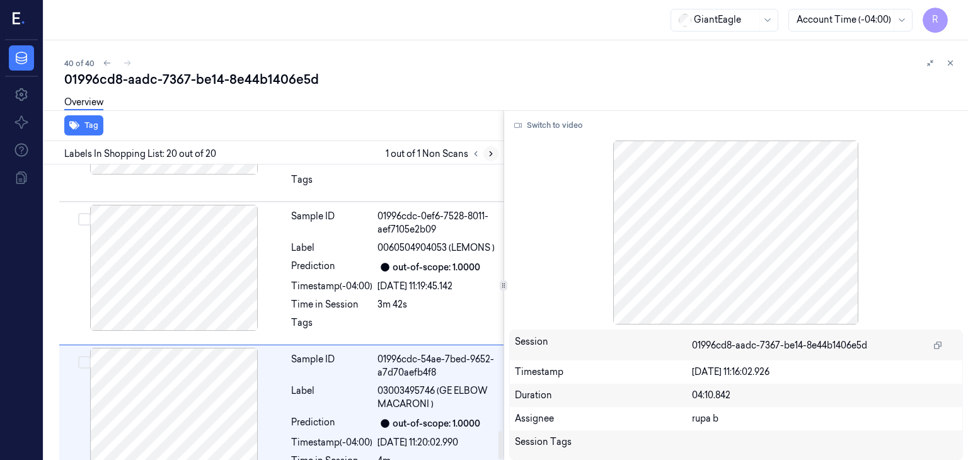
click at [491, 155] on icon at bounding box center [490, 153] width 9 height 9
click at [203, 359] on div at bounding box center [174, 411] width 224 height 126
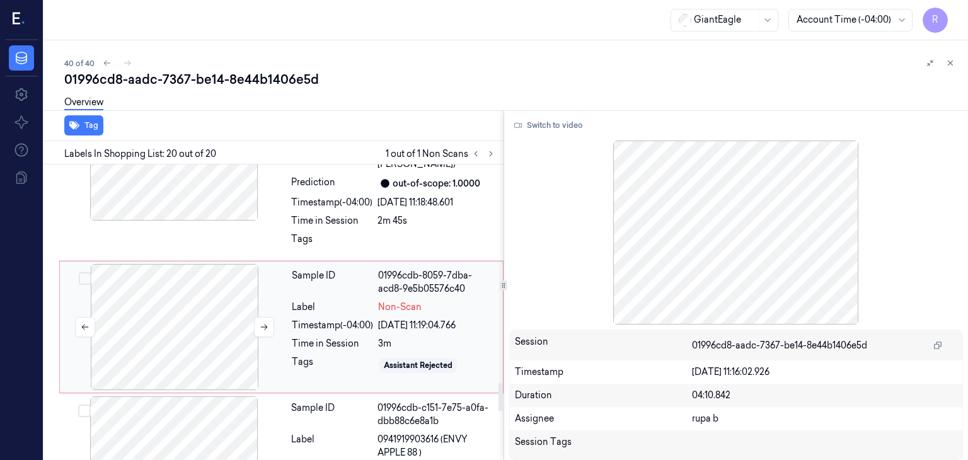
click at [193, 286] on div at bounding box center [174, 327] width 224 height 126
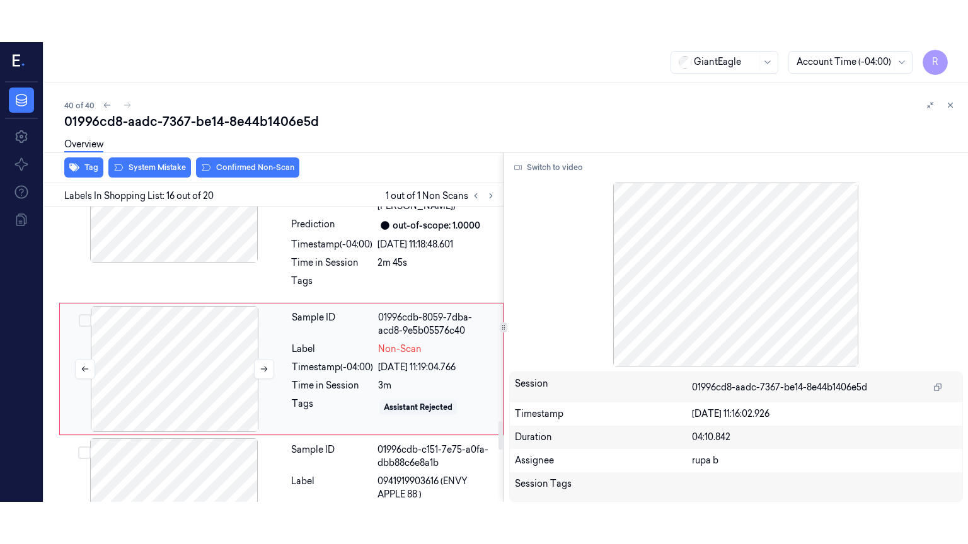
scroll to position [2231, 0]
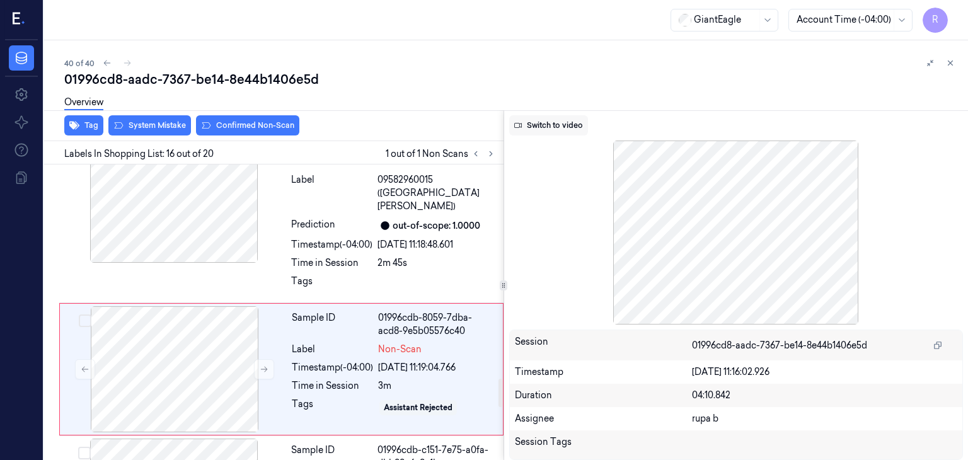
click at [549, 116] on button "Switch to video" at bounding box center [548, 125] width 79 height 20
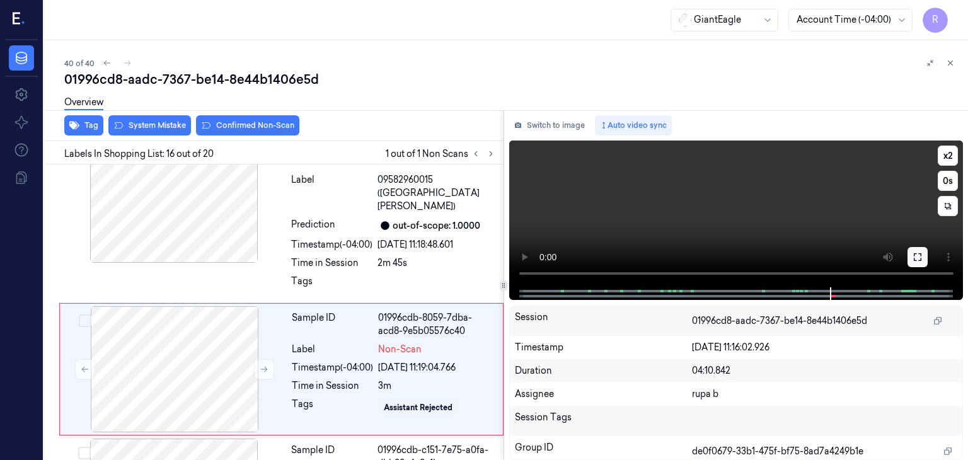
click at [915, 263] on button at bounding box center [917, 257] width 20 height 20
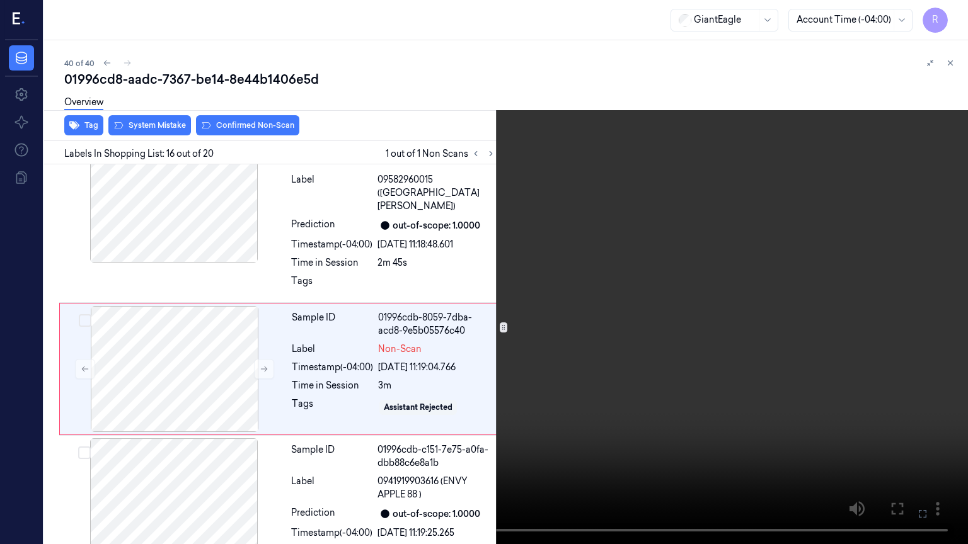
click at [901, 305] on video at bounding box center [484, 272] width 968 height 544
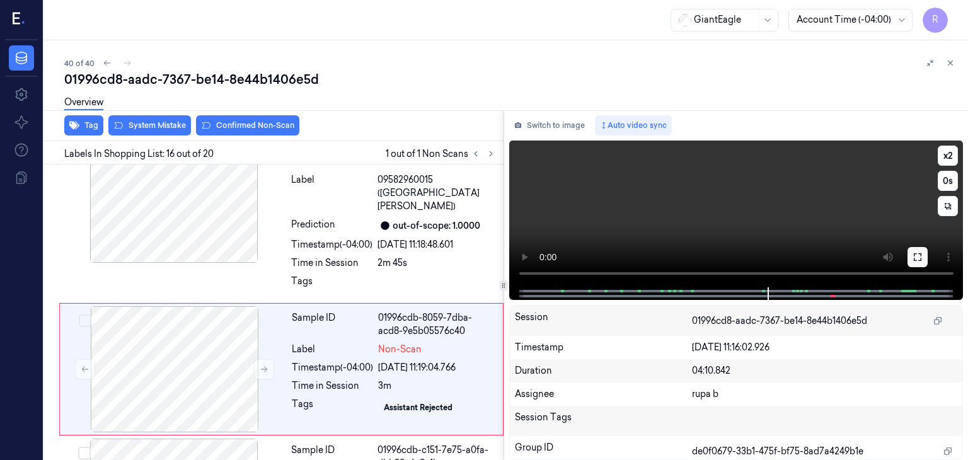
click at [921, 255] on icon at bounding box center [917, 257] width 10 height 10
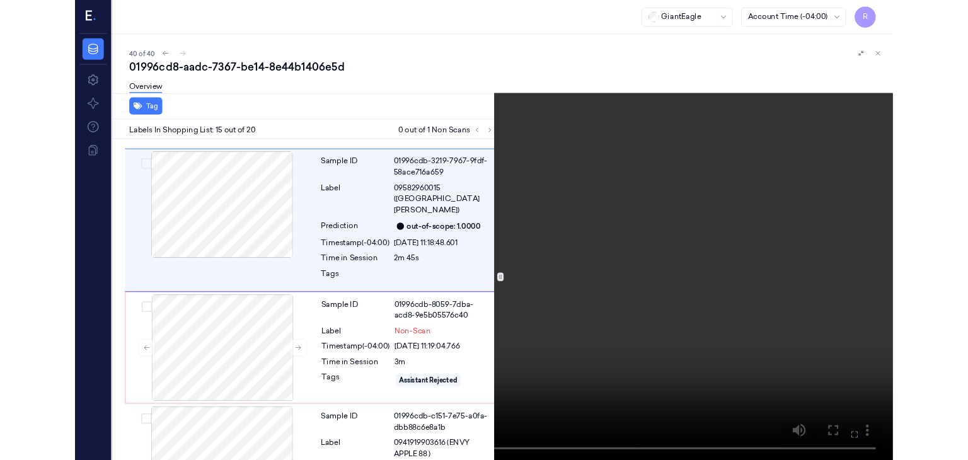
scroll to position [2044, 0]
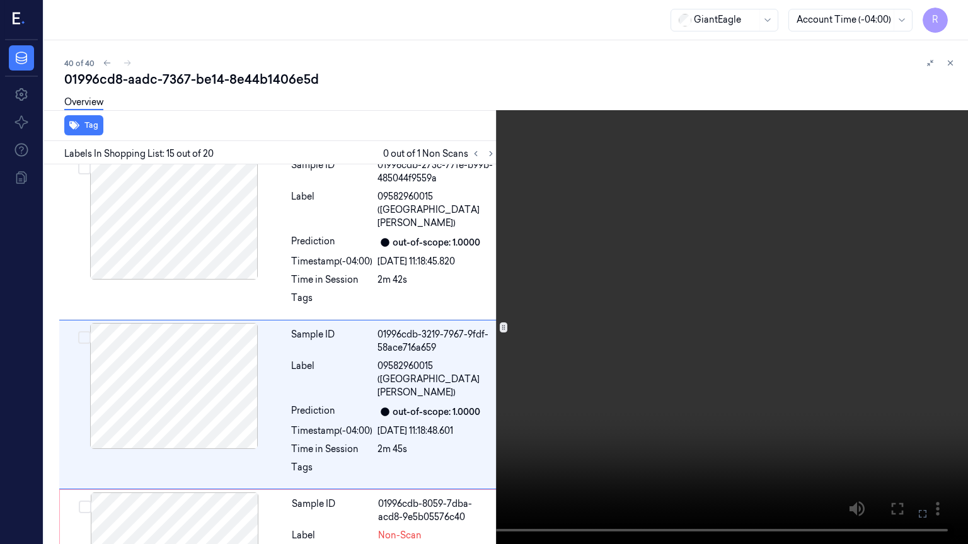
click at [501, 362] on video at bounding box center [484, 272] width 968 height 544
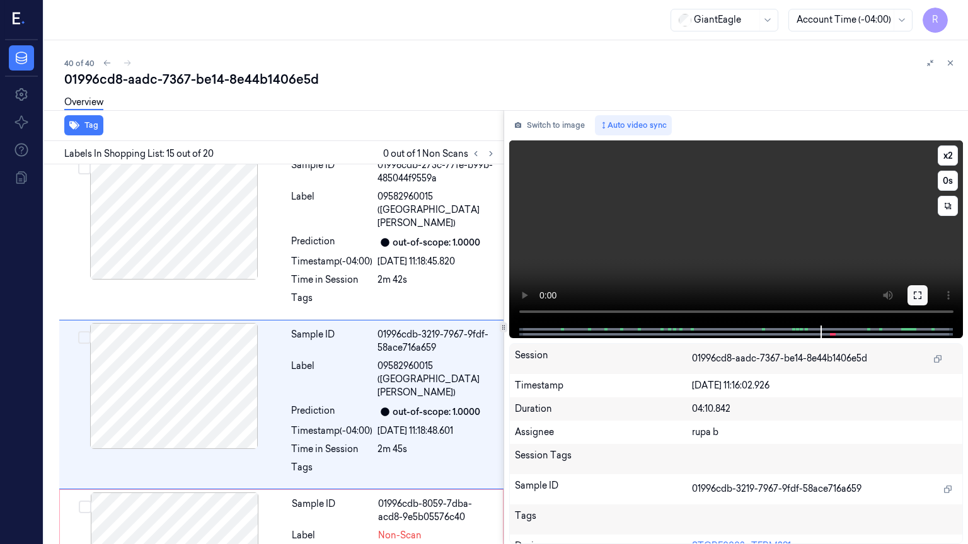
scroll to position [2086, 0]
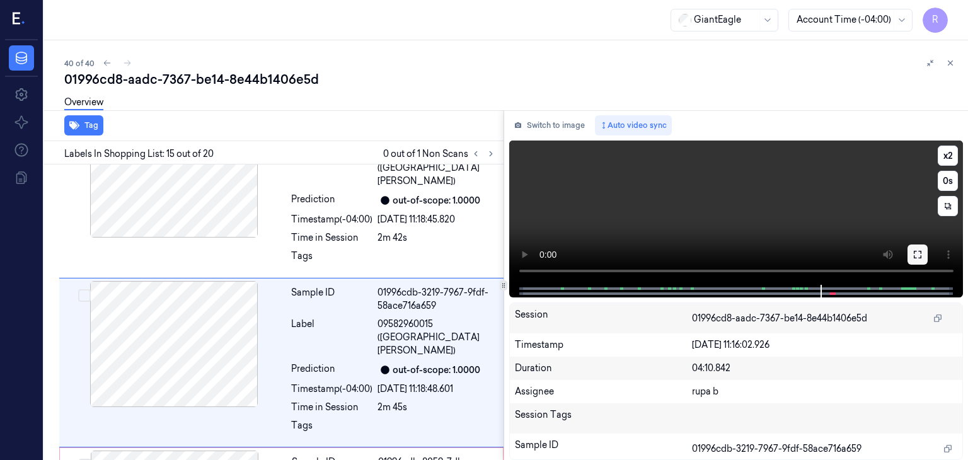
click at [914, 254] on icon at bounding box center [917, 255] width 8 height 8
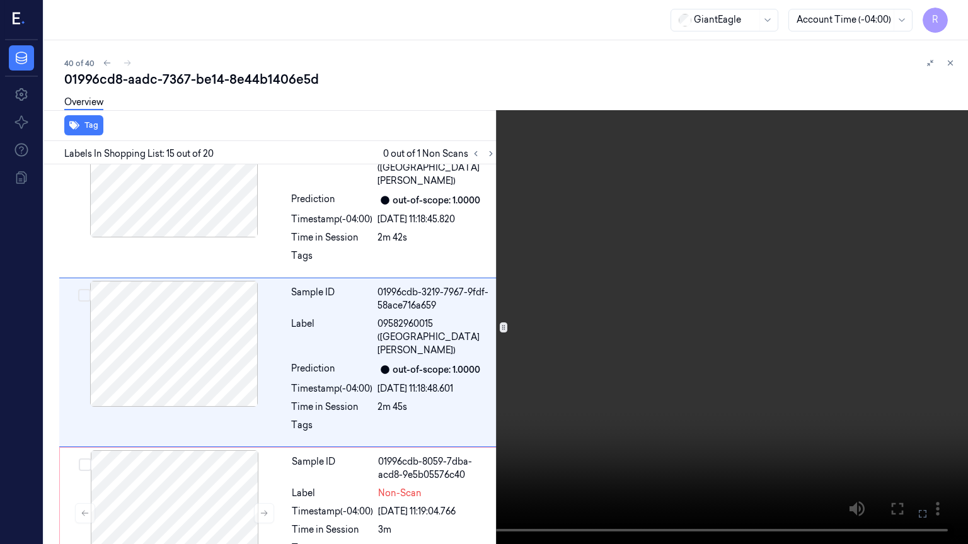
click at [821, 373] on video at bounding box center [484, 272] width 968 height 544
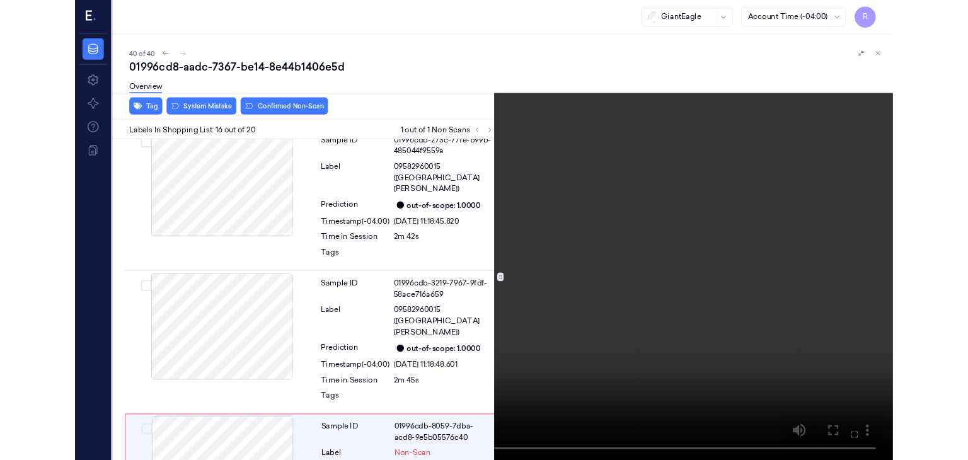
scroll to position [2188, 0]
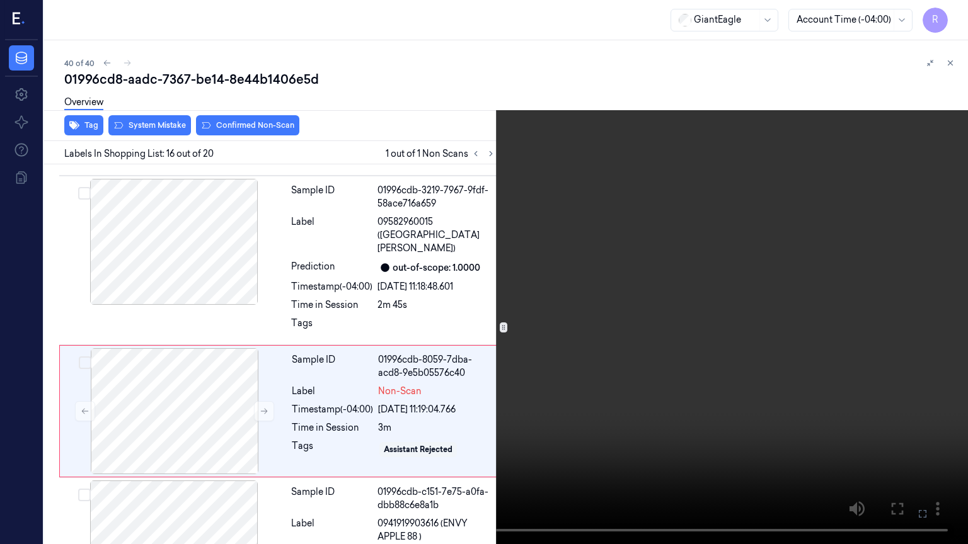
click at [585, 397] on video at bounding box center [484, 272] width 968 height 544
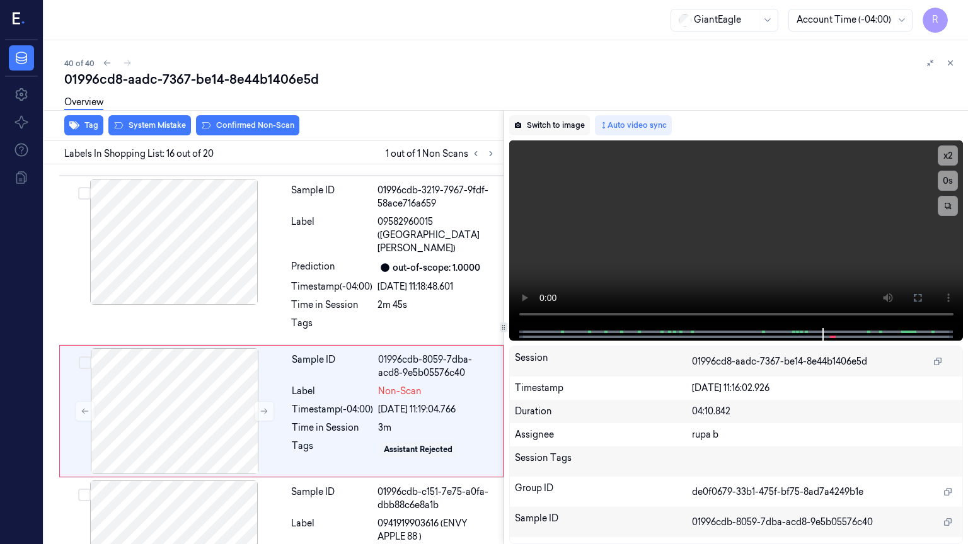
click at [563, 127] on button "Switch to image" at bounding box center [549, 125] width 81 height 20
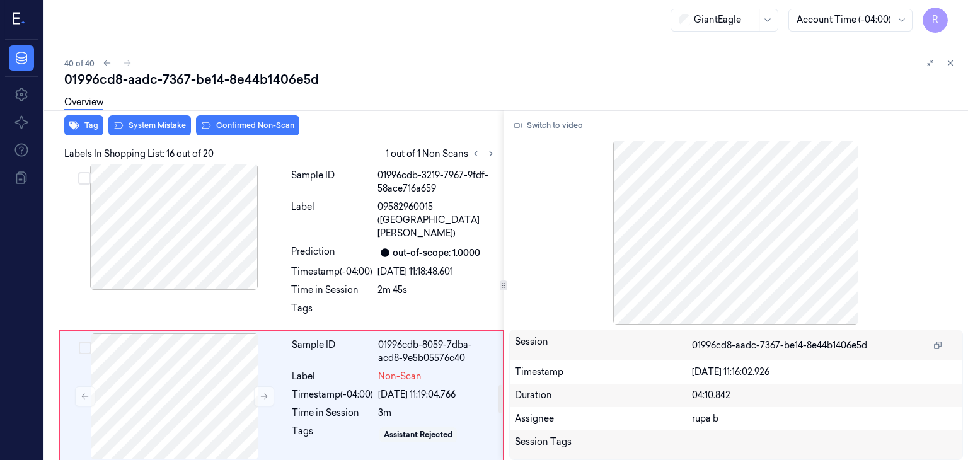
scroll to position [2294, 0]
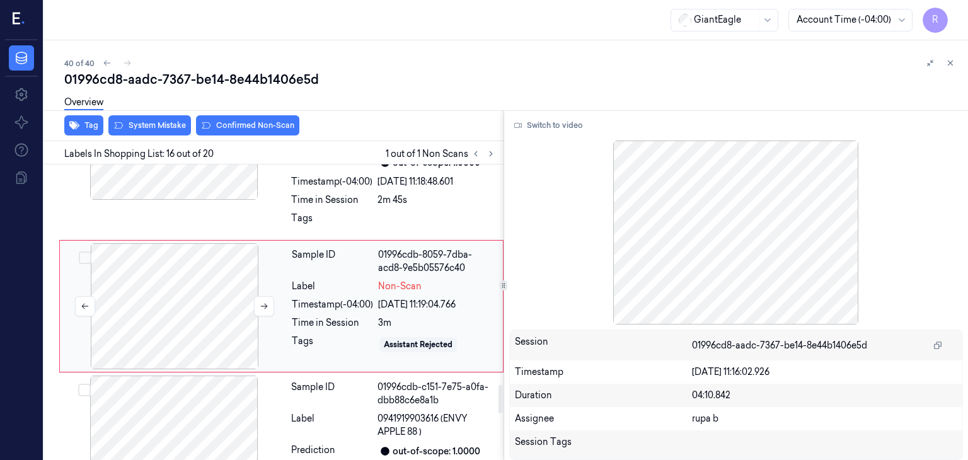
click at [190, 266] on div at bounding box center [174, 306] width 224 height 126
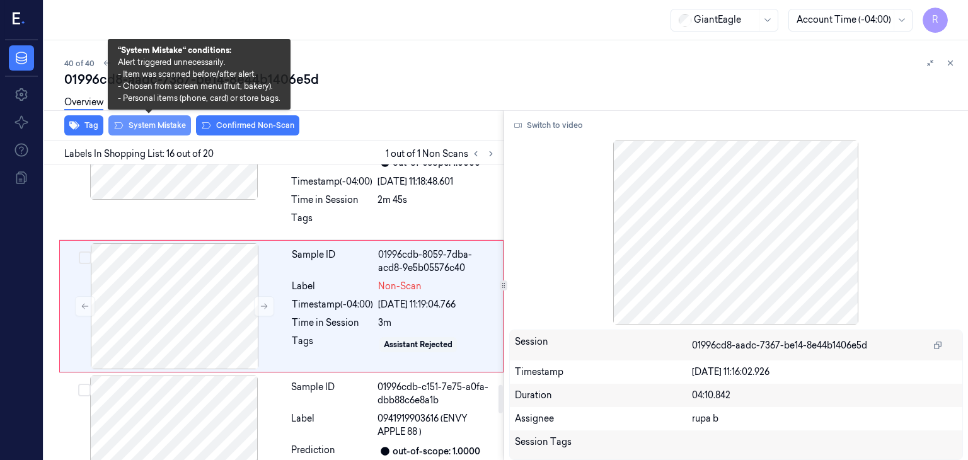
click at [160, 125] on button "System Mistake" at bounding box center [149, 125] width 83 height 20
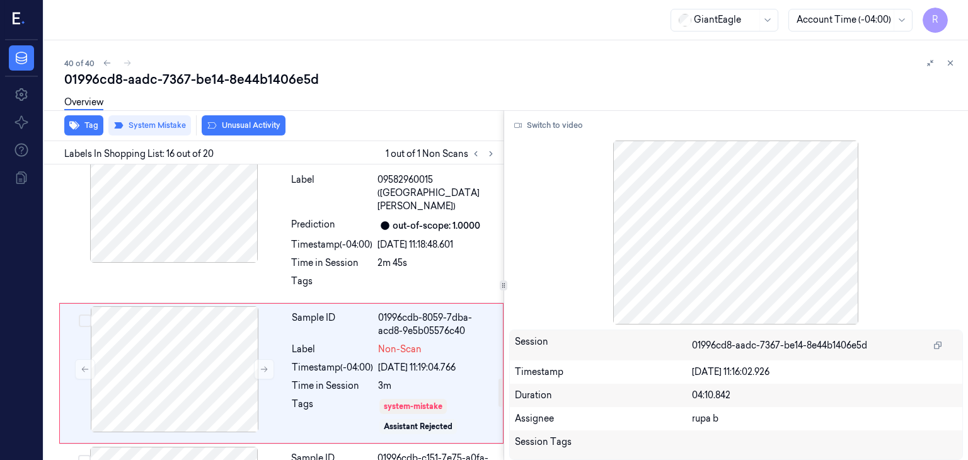
scroll to position [2234, 0]
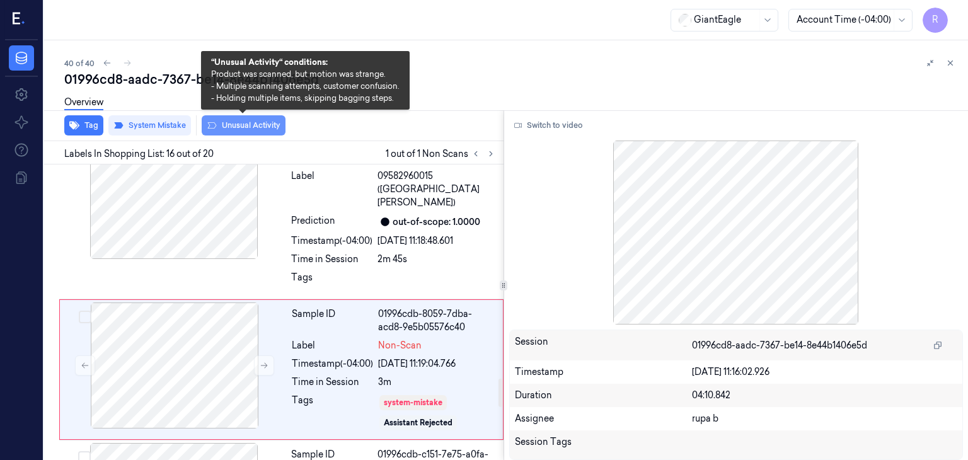
click at [268, 128] on button "Unusual Activity" at bounding box center [244, 125] width 84 height 20
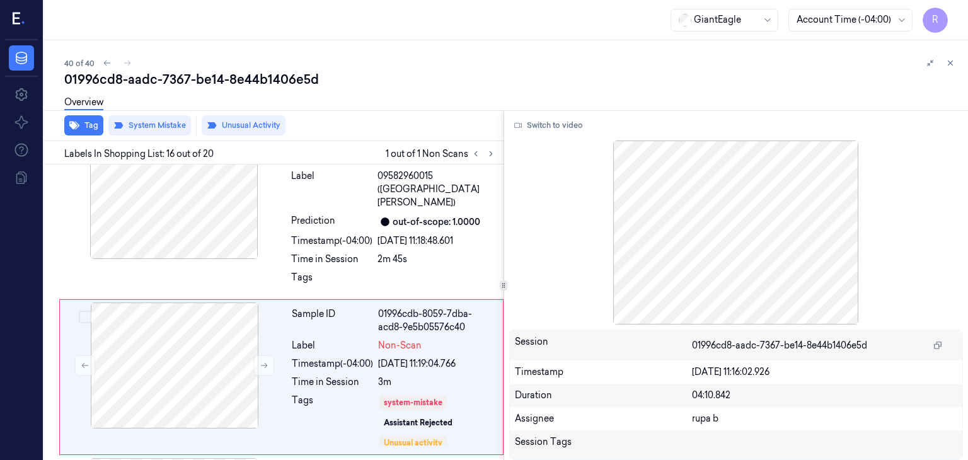
scroll to position [2243, 0]
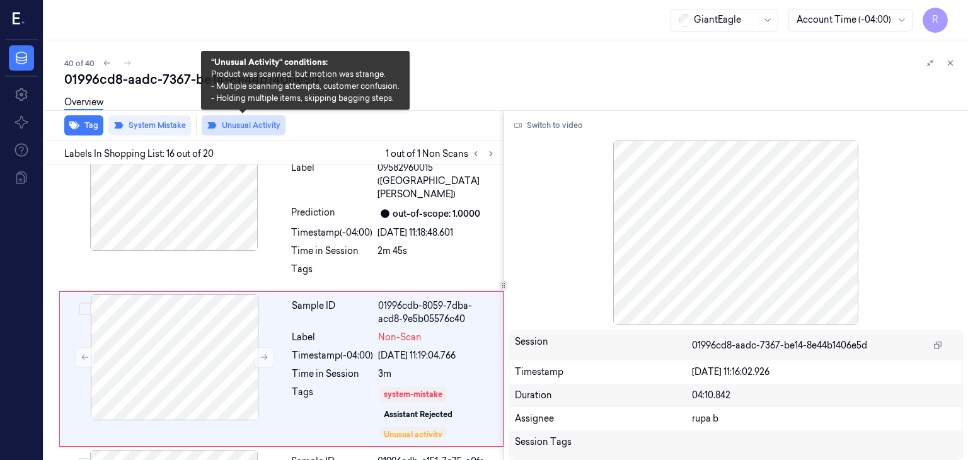
click at [262, 129] on button "Unusual Activity" at bounding box center [244, 125] width 84 height 20
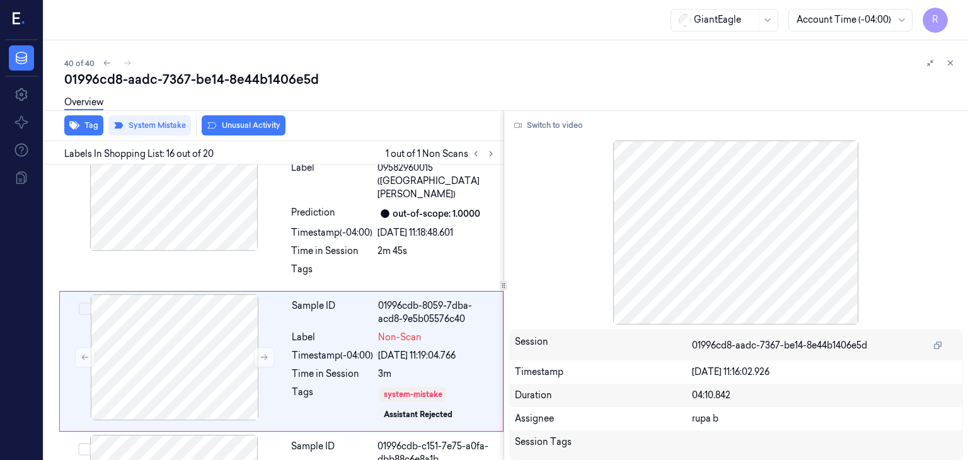
scroll to position [2234, 0]
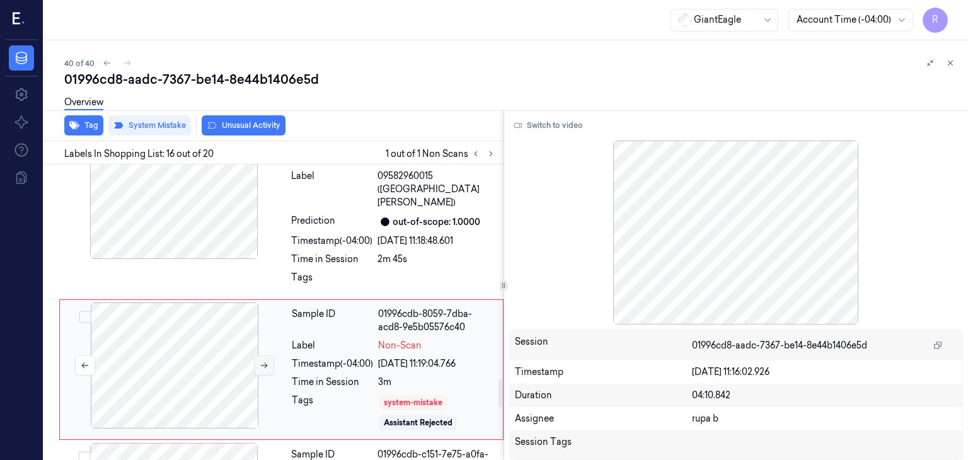
click at [262, 363] on icon at bounding box center [264, 366] width 7 height 6
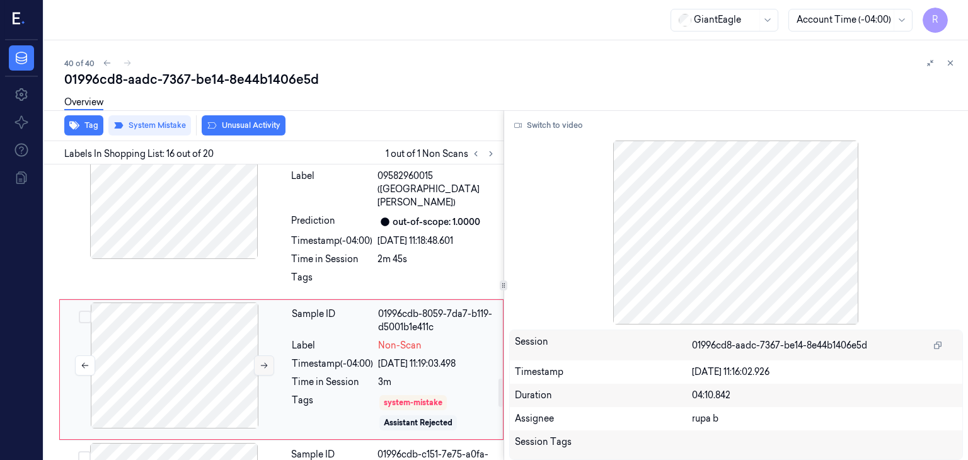
click at [262, 363] on icon at bounding box center [264, 366] width 7 height 6
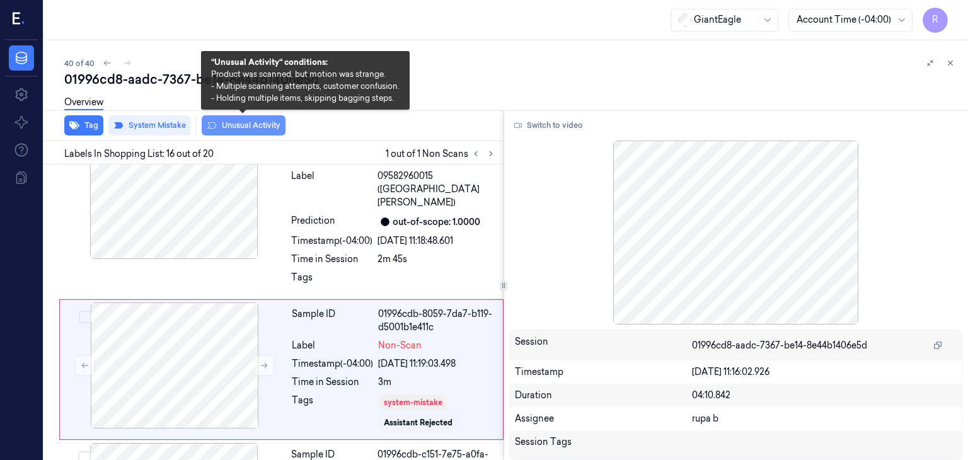
click at [242, 128] on button "Unusual Activity" at bounding box center [244, 125] width 84 height 20
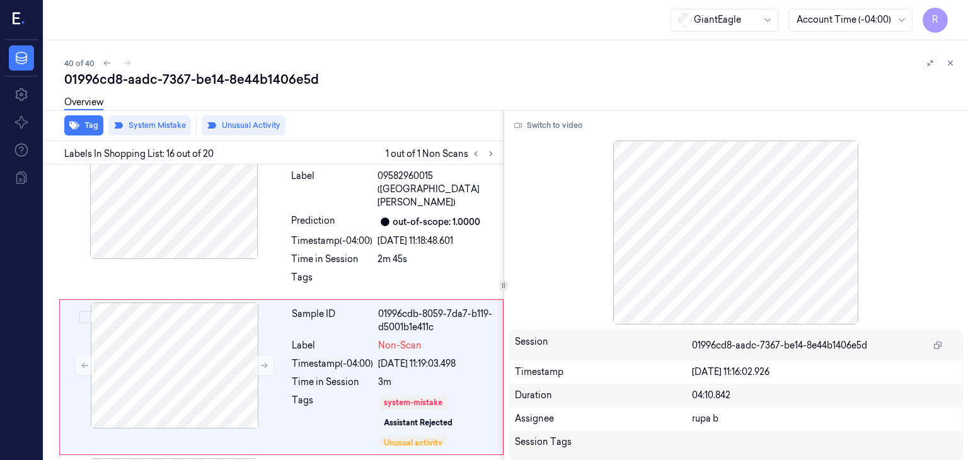
scroll to position [2243, 0]
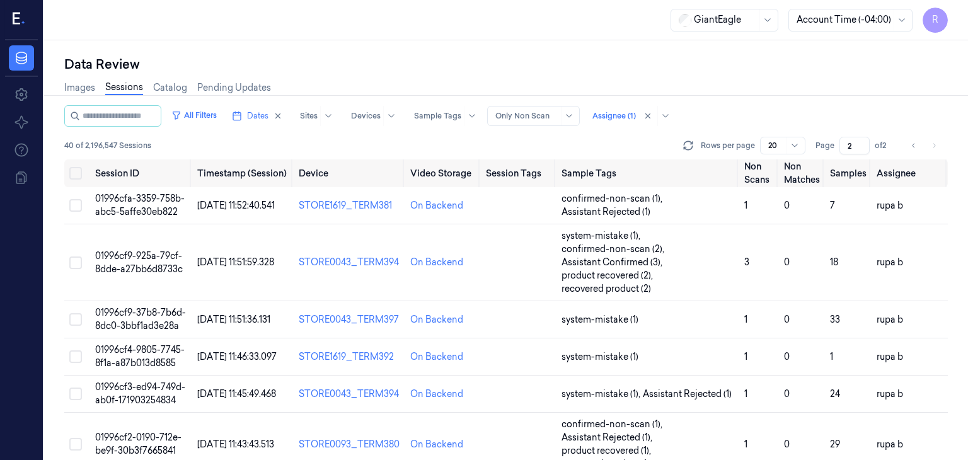
scroll to position [252, 0]
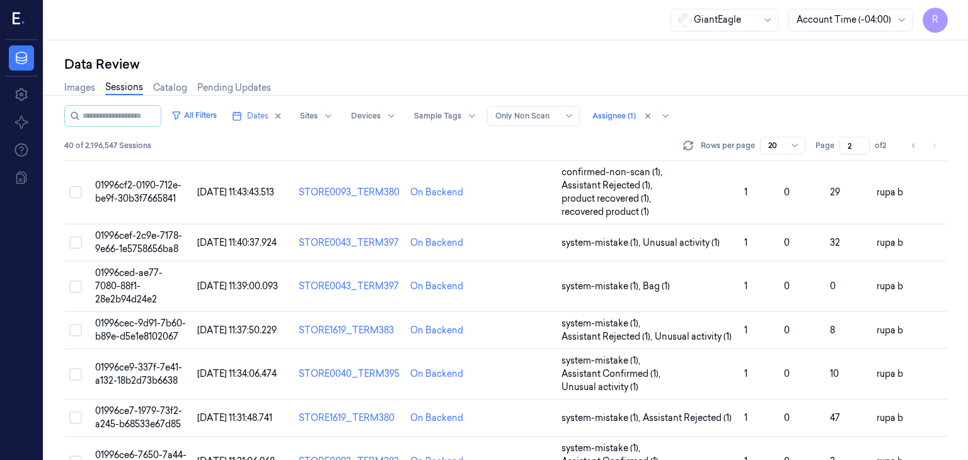
click at [936, 144] on li "pagination" at bounding box center [934, 146] width 18 height 18
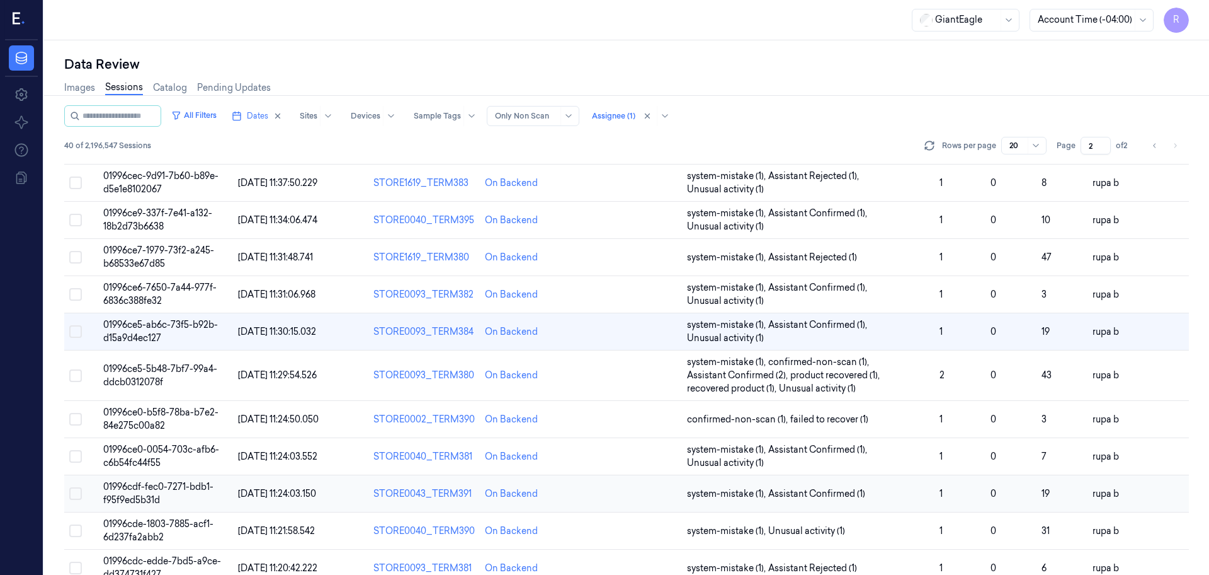
scroll to position [392, 0]
